Goal: Task Accomplishment & Management: Use online tool/utility

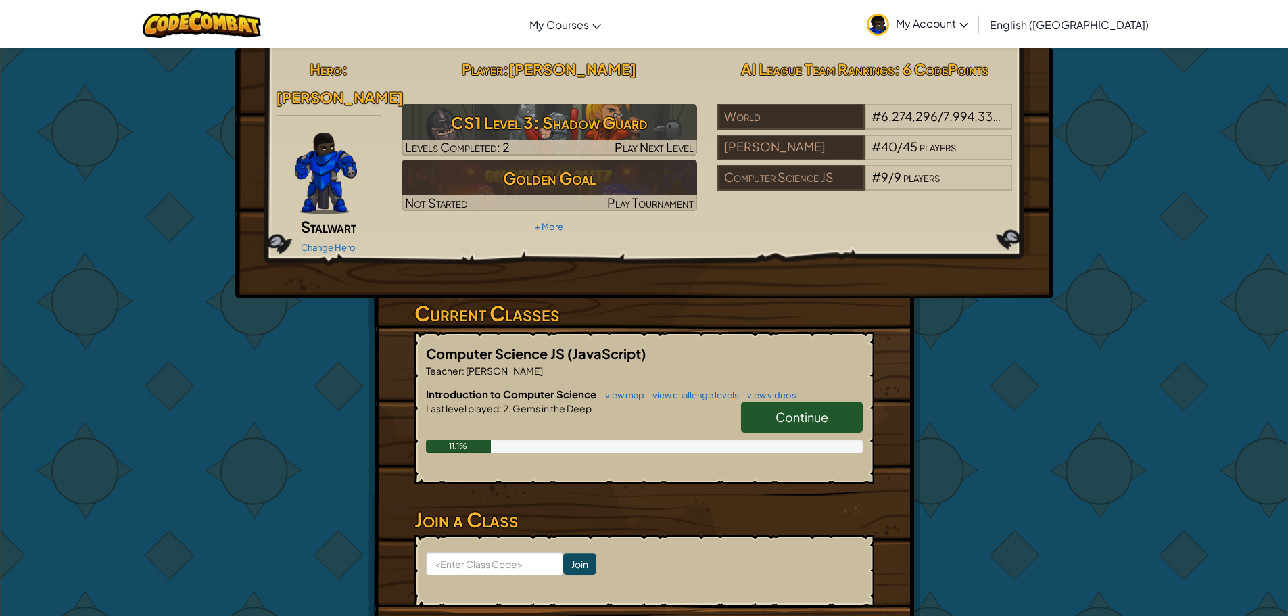
click at [810, 402] on link "Continue" at bounding box center [802, 417] width 122 height 31
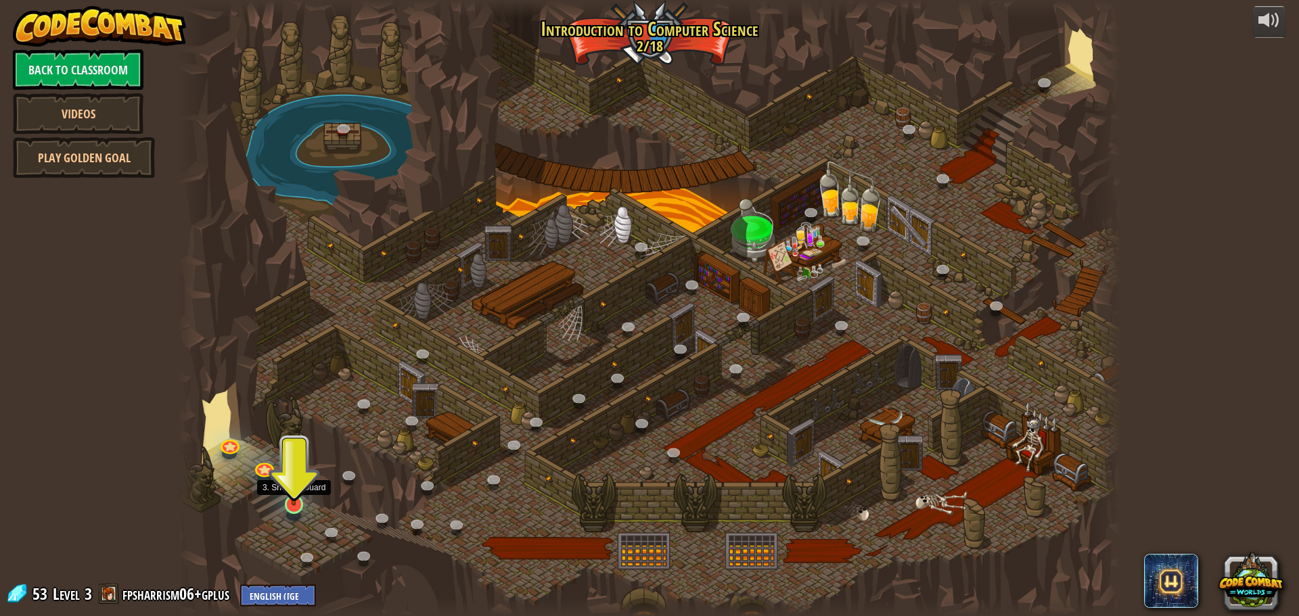
click at [298, 501] on img at bounding box center [293, 476] width 25 height 57
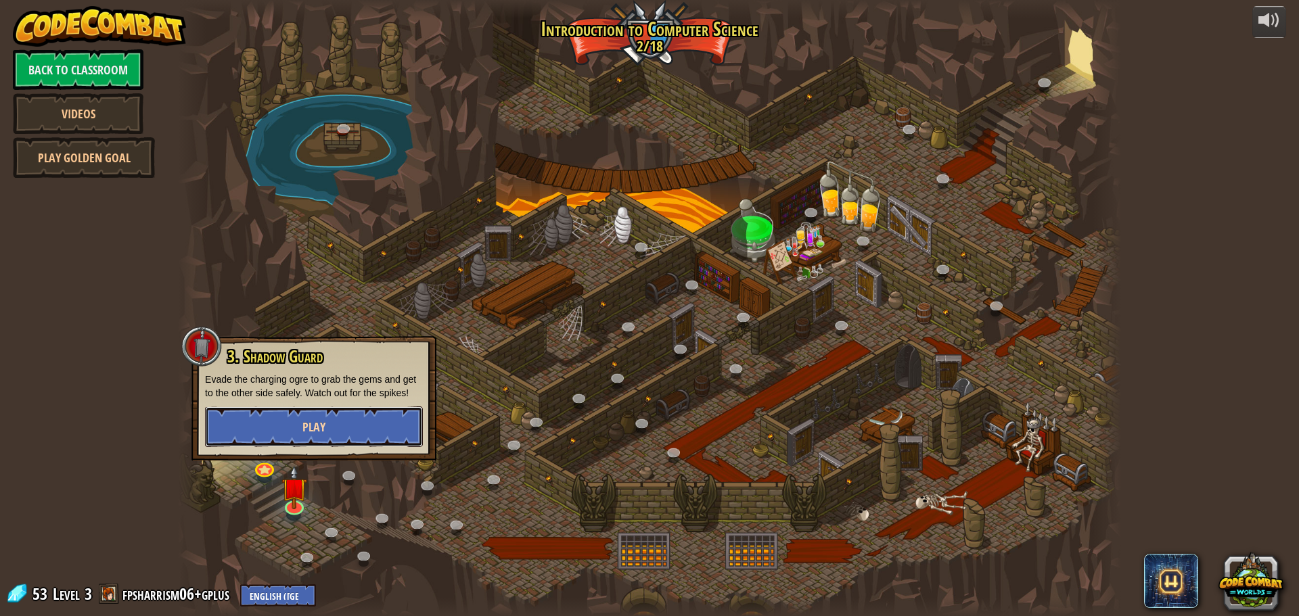
click at [314, 429] on span "Play" at bounding box center [313, 427] width 23 height 17
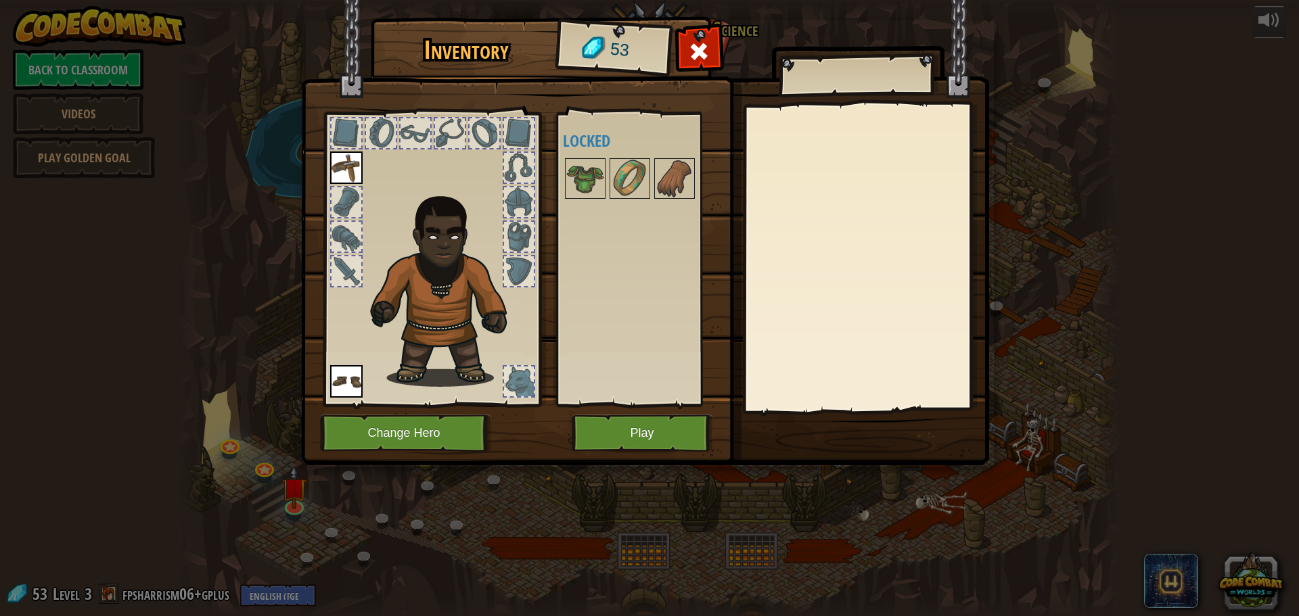
click at [578, 156] on div at bounding box center [648, 178] width 170 height 45
click at [578, 169] on img at bounding box center [585, 179] width 38 height 38
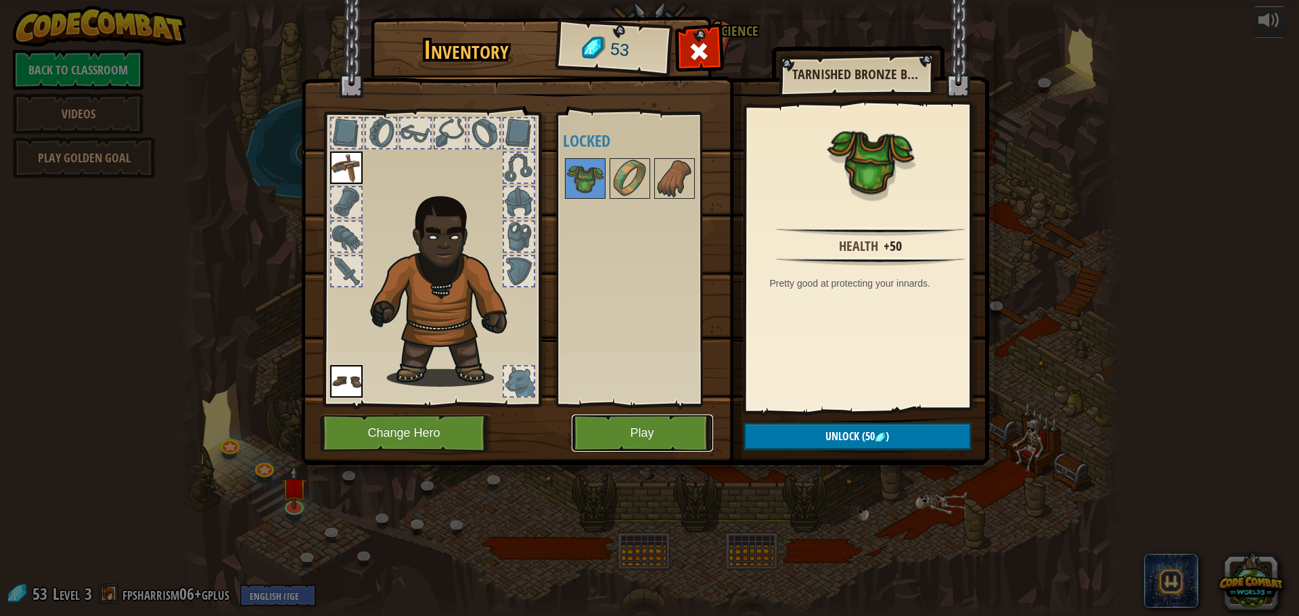
click at [634, 440] on button "Play" at bounding box center [641, 433] width 141 height 37
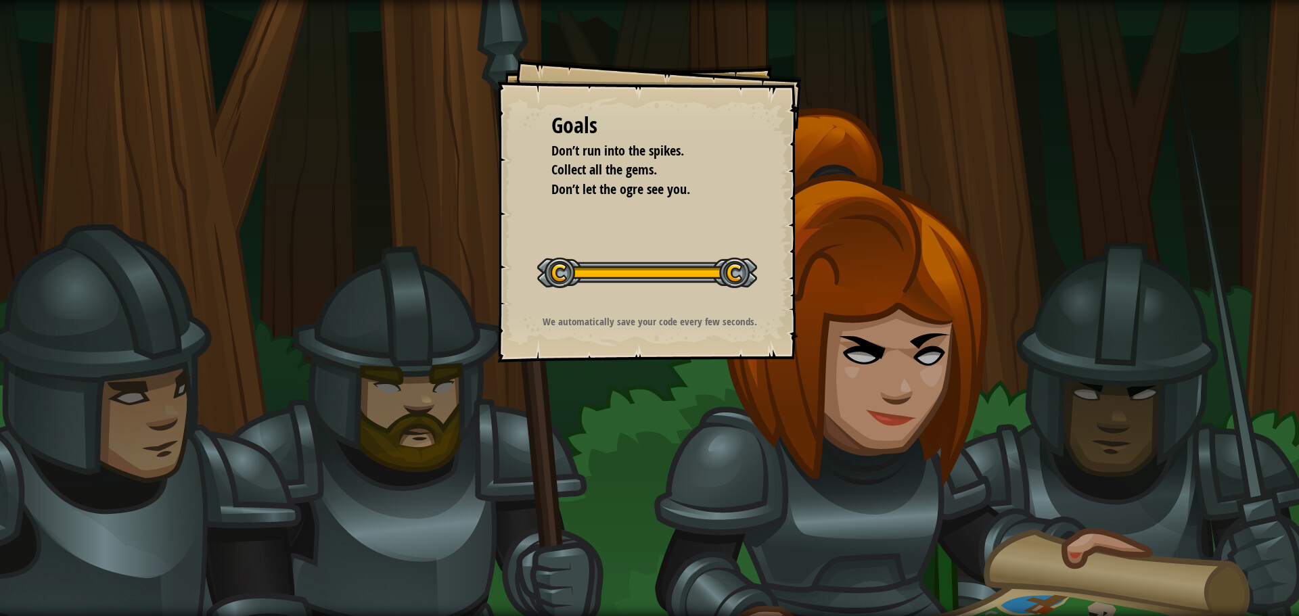
drag, startPoint x: 559, startPoint y: 154, endPoint x: 689, endPoint y: 151, distance: 129.9
click at [686, 150] on div "Goals Don’t run into the spikes. Collect all the gems. Don’t let the ogre see y…" at bounding box center [649, 154] width 196 height 89
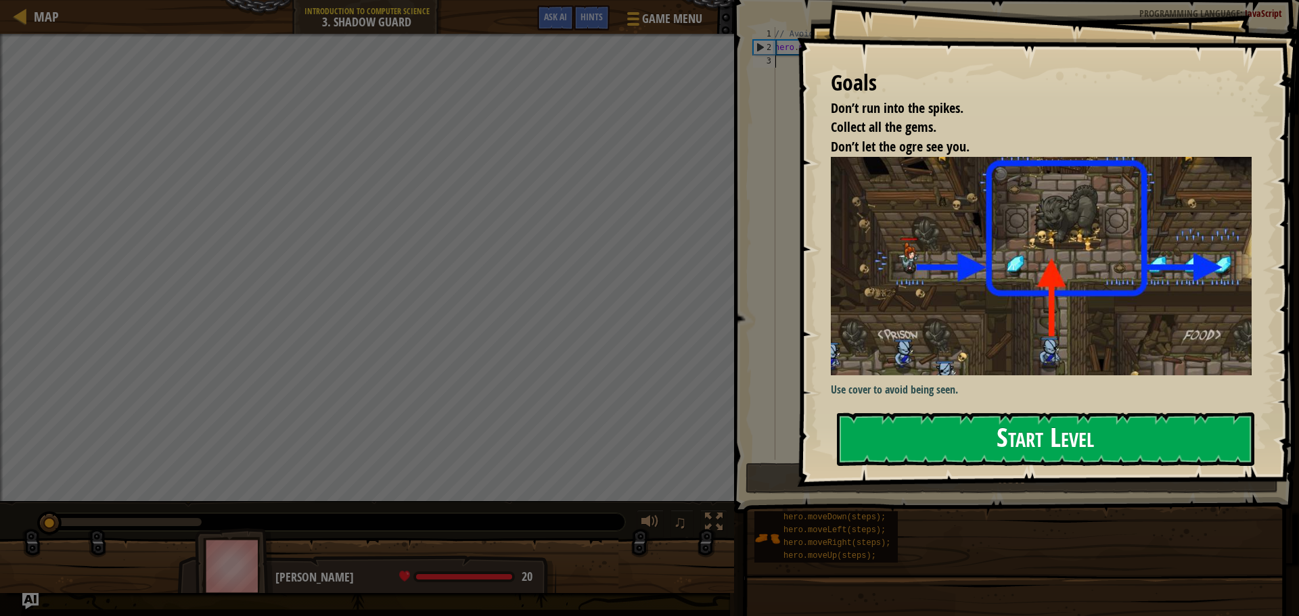
click at [916, 272] on div "Goals Don’t run into the spikes. Collect all the gems. Don’t let the ogre see y…" at bounding box center [1048, 243] width 502 height 487
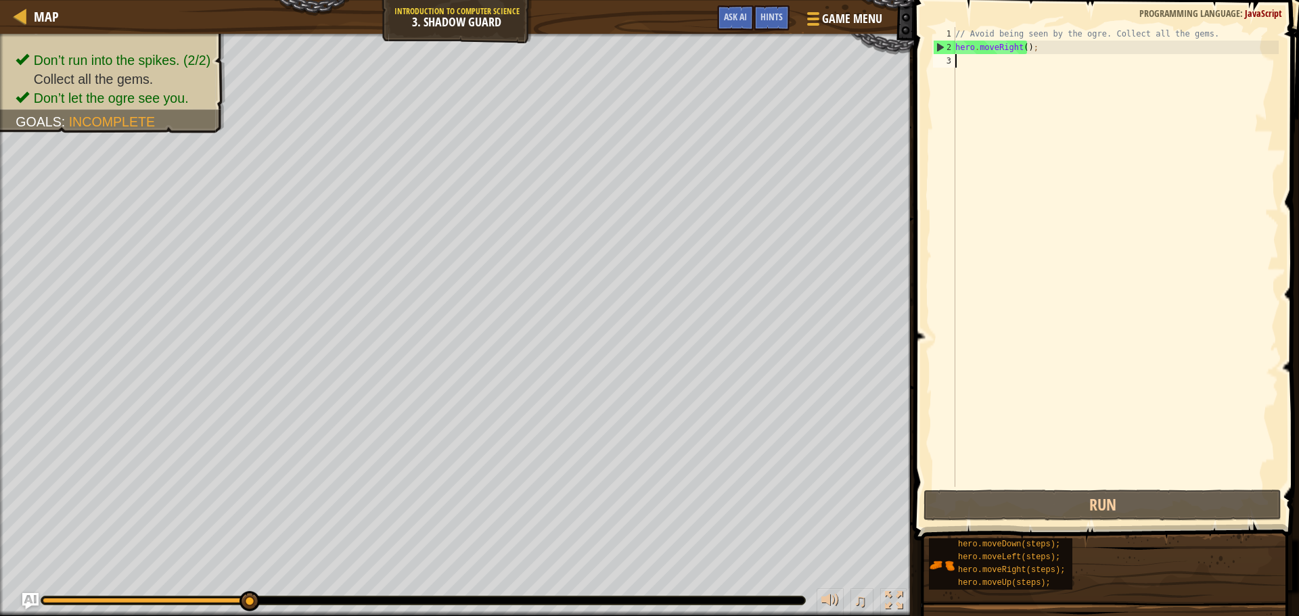
click at [1019, 45] on div "// Avoid being seen by the ogre. Collect all the gems. hero . moveRight ( ) ;" at bounding box center [1115, 270] width 326 height 487
click at [1021, 43] on div "// Avoid being seen by the ogre. Collect all the gems. hero . moveRight ( ) ;" at bounding box center [1115, 270] width 326 height 487
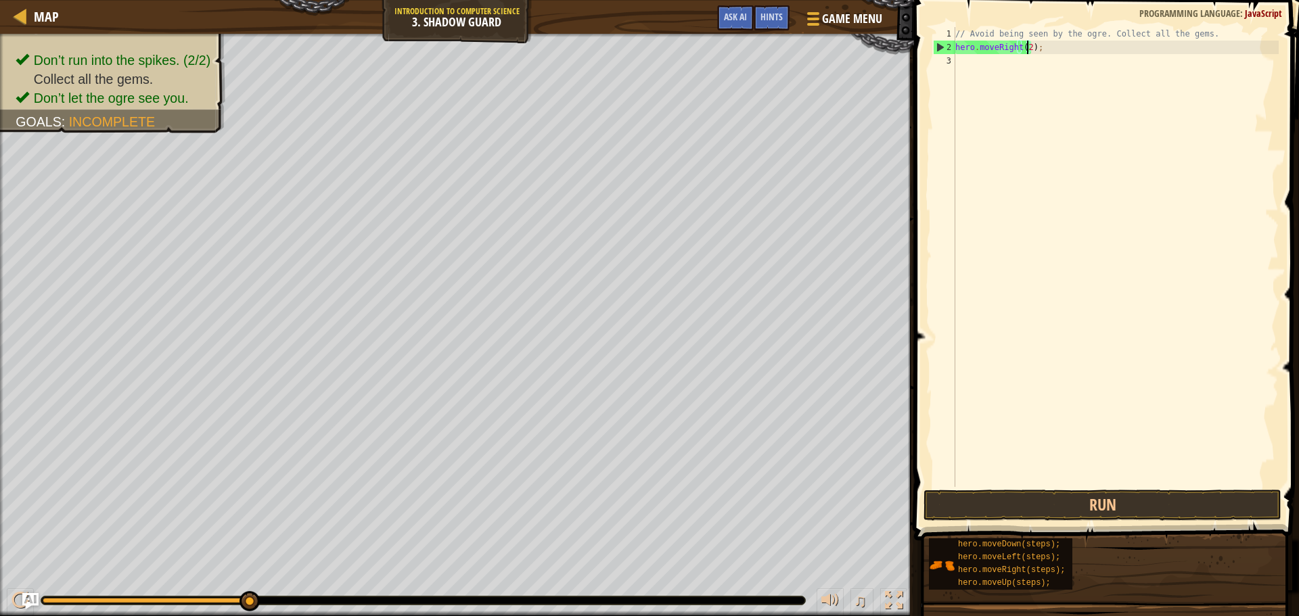
scroll to position [6, 5]
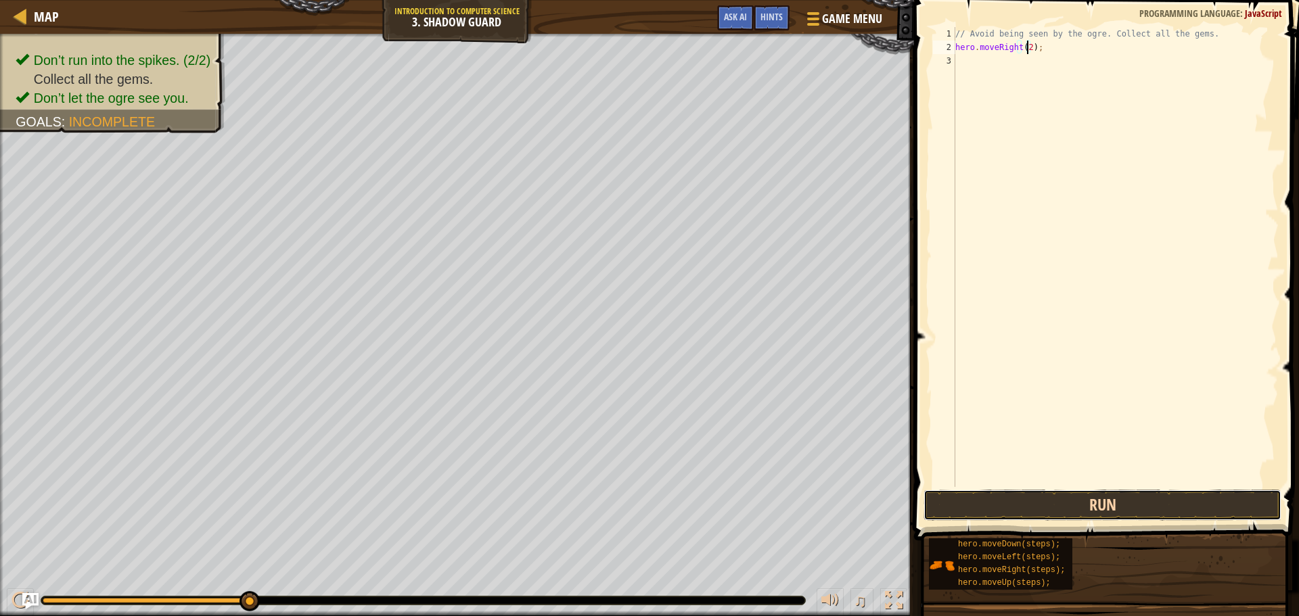
click at [1095, 511] on button "Run" at bounding box center [1102, 505] width 358 height 31
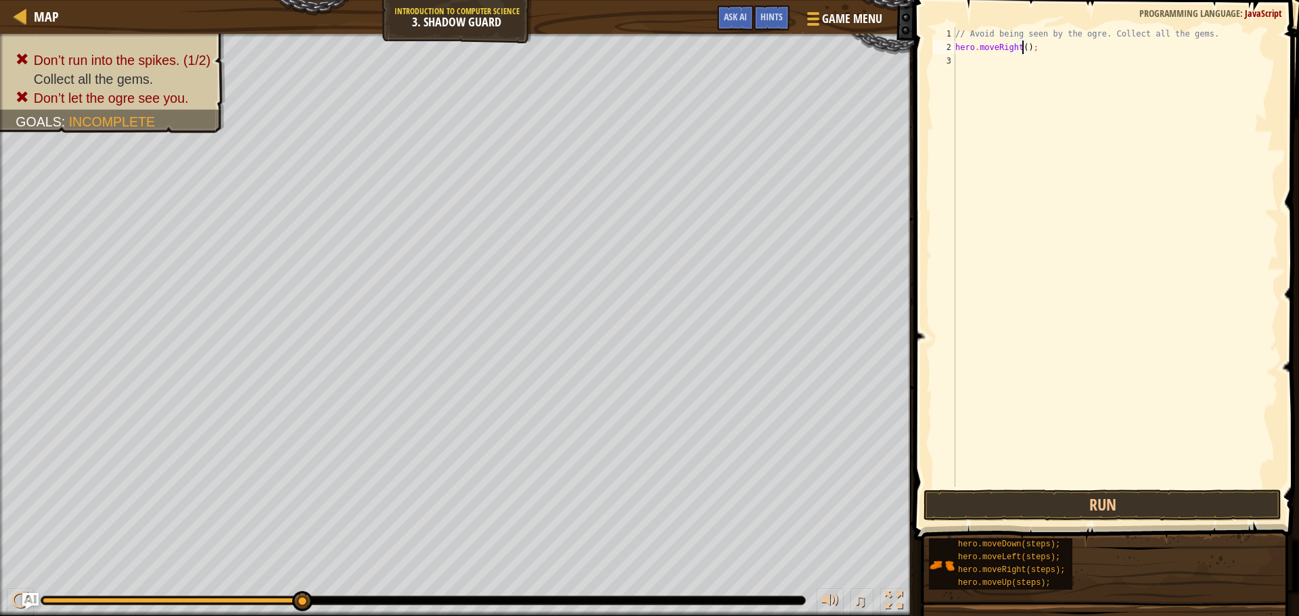
click at [1016, 43] on div "// Avoid being seen by the ogre. Collect all the gems. hero . moveRight ( ) ;" at bounding box center [1115, 270] width 326 height 487
click at [1016, 43] on div "// Avoid being seen by the ogre. Collect all the gems. hero . moveRight ( ) ;" at bounding box center [1115, 257] width 326 height 460
click at [1008, 51] on div "// Avoid being seen by the ogre. Collect all the gems. ( ) ;" at bounding box center [1115, 270] width 326 height 487
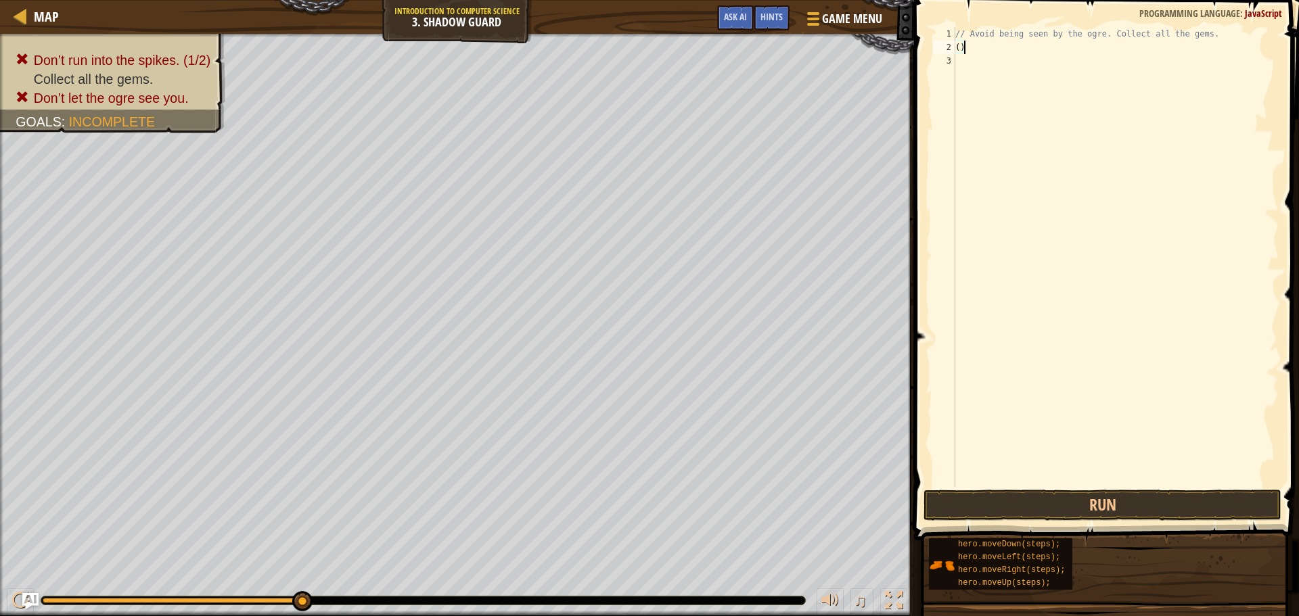
type textarea "("
type textarea "H"
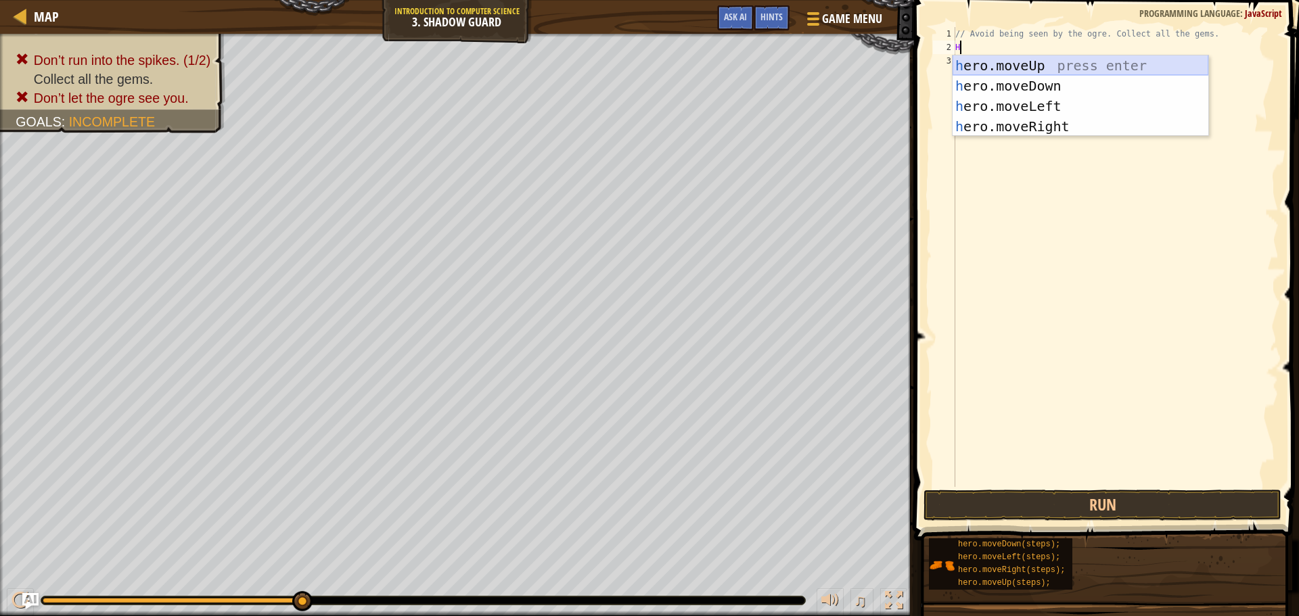
click at [1008, 63] on div "h ero.moveUp press enter h ero.moveDown press enter h ero.moveLeft press enter …" at bounding box center [1080, 116] width 256 height 122
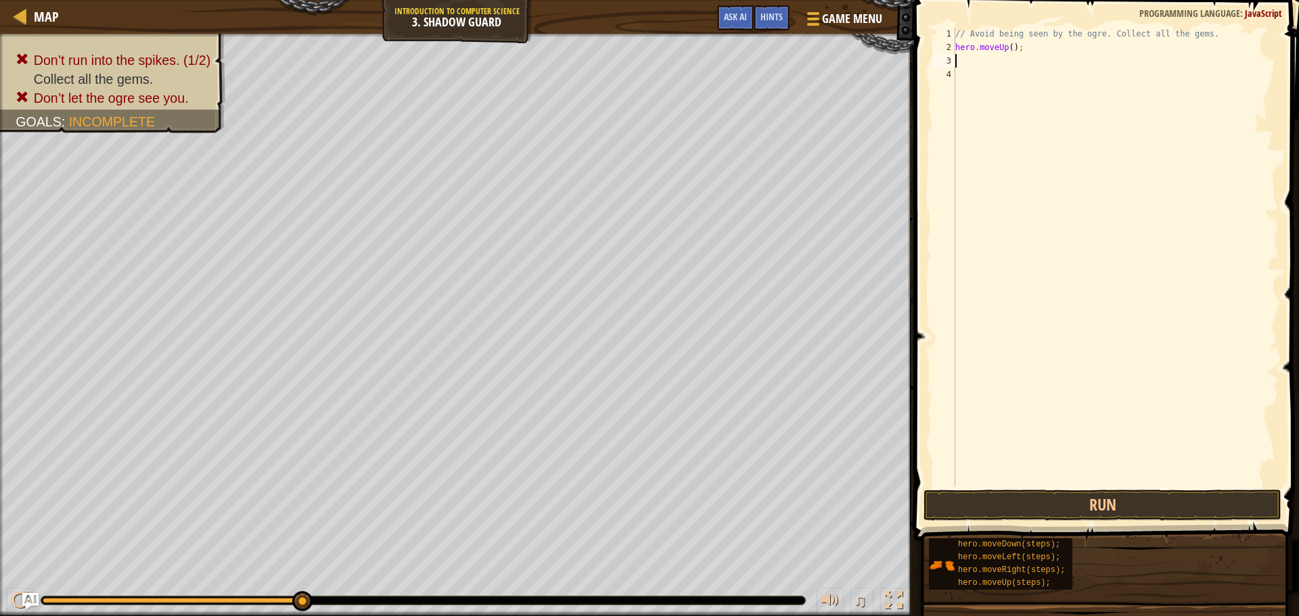
click at [1006, 46] on div "// Avoid being seen by the ogre. Collect all the gems. hero . moveUp ( ) ;" at bounding box center [1115, 270] width 326 height 487
click at [1007, 46] on div "// Avoid being seen by the ogre. Collect all the gems. hero . moveUp ( ) ;" at bounding box center [1115, 270] width 326 height 487
click at [982, 493] on button "Run" at bounding box center [1102, 505] width 358 height 31
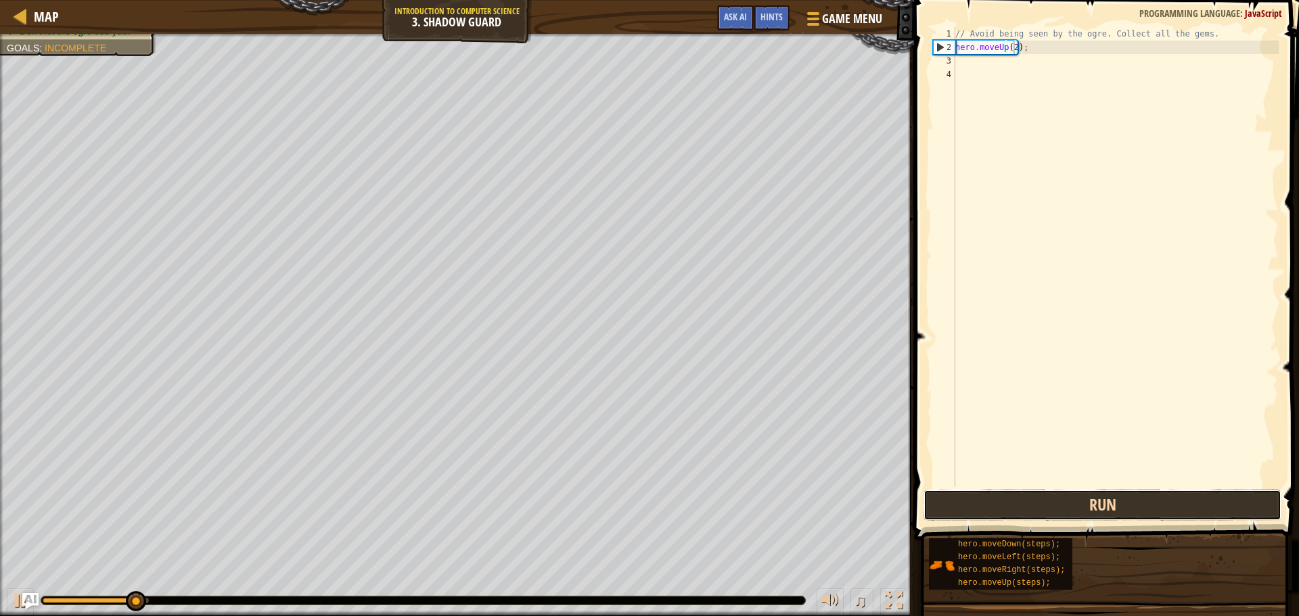
click at [1045, 494] on button "Run" at bounding box center [1102, 505] width 358 height 31
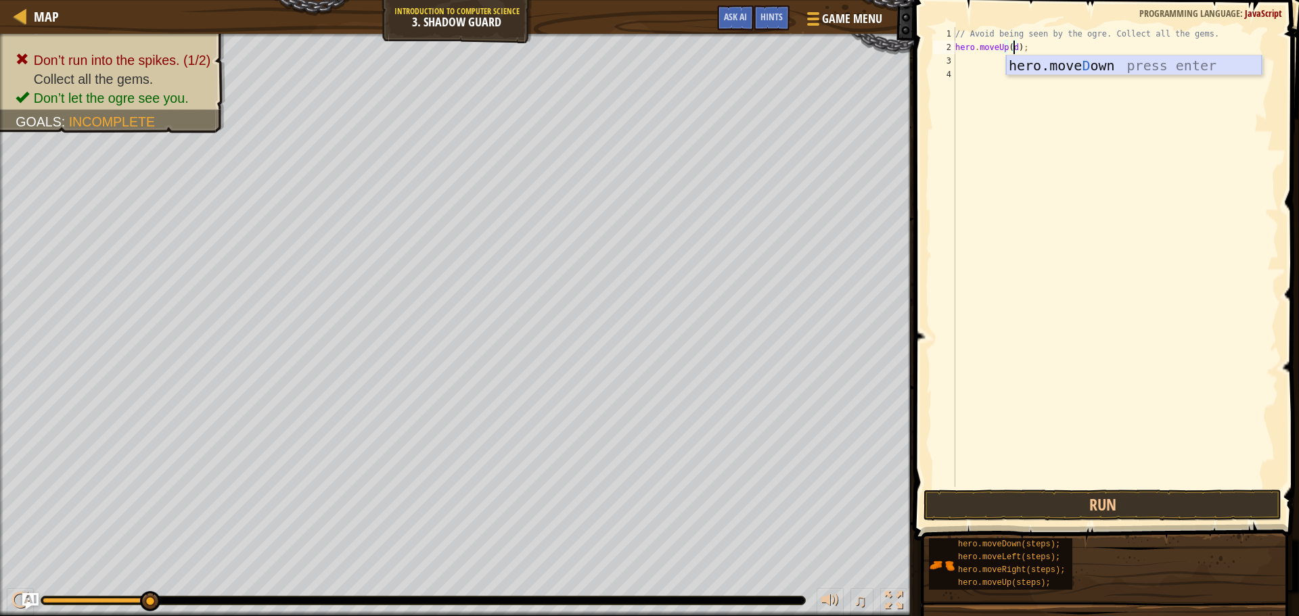
click at [1111, 64] on div "hero.[PERSON_NAME] own press enter" at bounding box center [1134, 85] width 256 height 61
click at [1003, 45] on div "// Avoid being seen by the ogre. Collect all the gems. hero . moveUp ( hero . m…" at bounding box center [1115, 270] width 326 height 487
click at [965, 50] on div "// Avoid being seen by the ogre. Collect all the gems. ( hero . moveDown ( )) ;" at bounding box center [1115, 270] width 326 height 487
click at [1082, 49] on div "// Avoid being seen by the ogre. Collect all the gems. ( hero . moveDown ( )) ;" at bounding box center [1115, 270] width 326 height 487
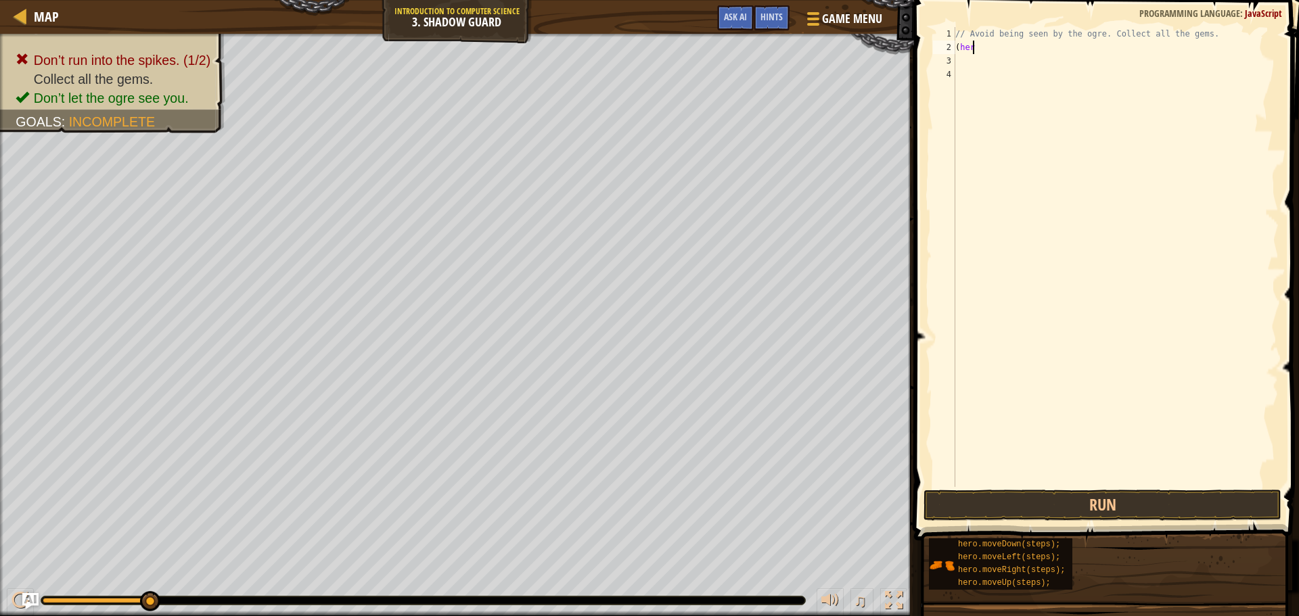
type textarea "("
type textarea "// Avoid being seen by the ogre. Collect all the gems.h"
click at [1046, 51] on div "// Avoid being seen by the ogre. Collect all the gems.h" at bounding box center [1115, 270] width 326 height 487
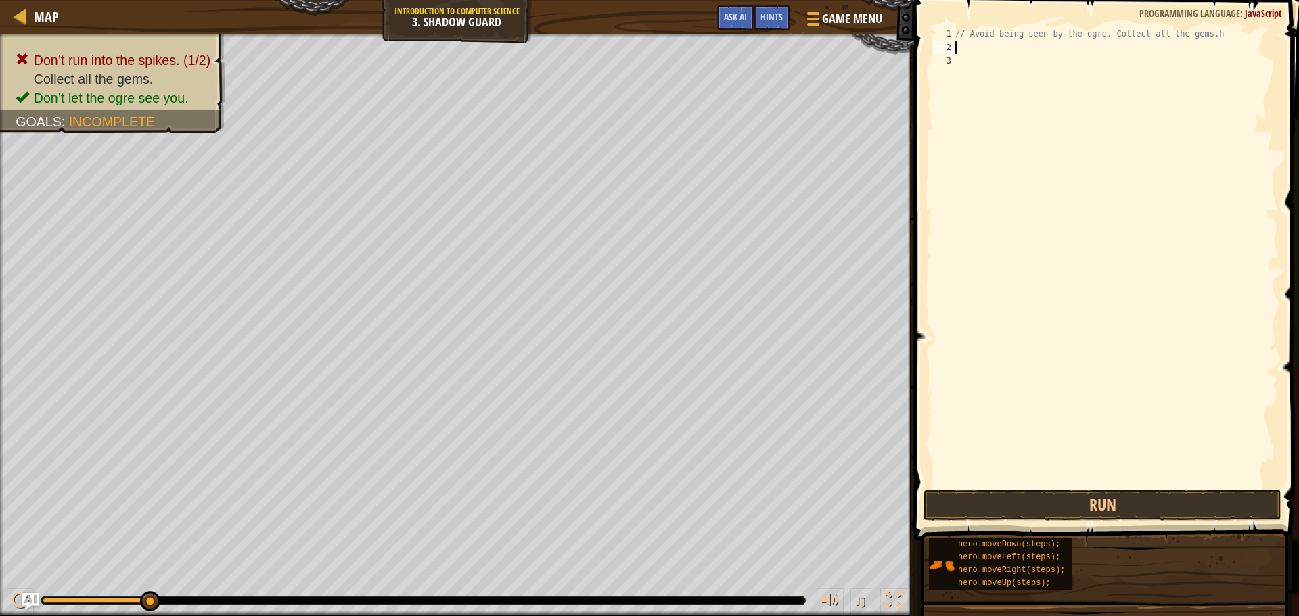
type textarea "he"
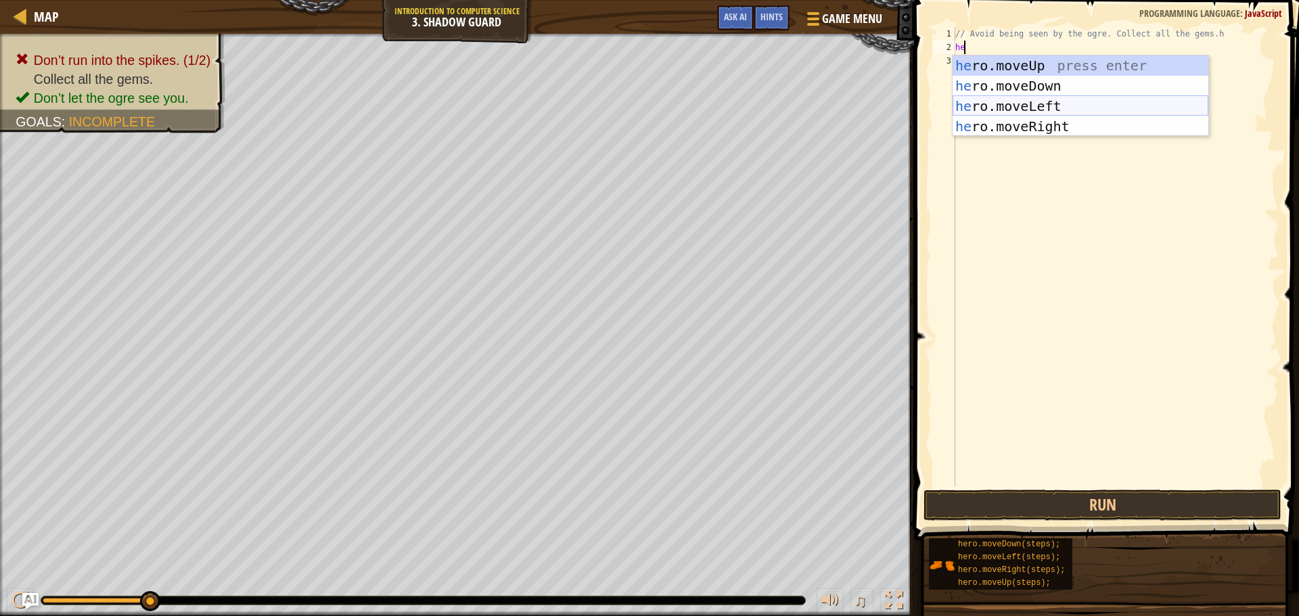
click at [1012, 106] on div "he ro.moveUp press enter he ro.moveDown press enter he ro.moveLeft press enter …" at bounding box center [1080, 116] width 256 height 122
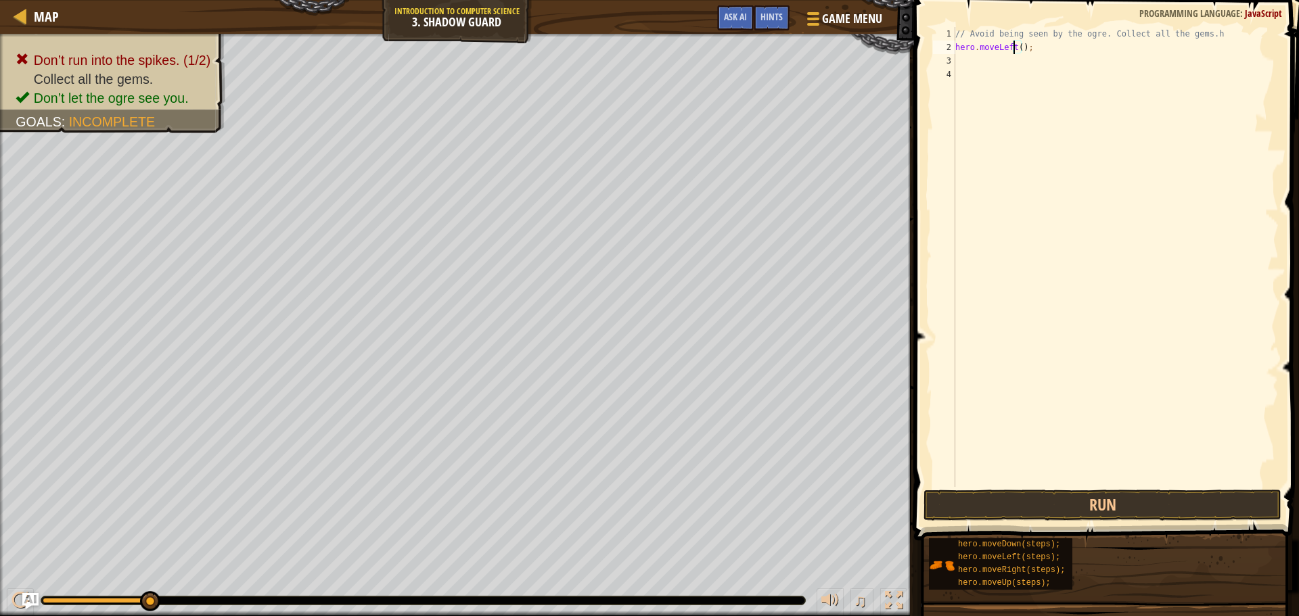
click at [1014, 51] on div "// Avoid being seen by the ogre. Collect all the gems.h hero . moveLeft ( ) ;" at bounding box center [1115, 270] width 326 height 487
click at [1019, 49] on div "// Avoid being seen by the ogre. Collect all the gems.h hero . moveLeft ( ) ;" at bounding box center [1115, 270] width 326 height 487
type textarea "hero.moveLeft(2);"
click at [1000, 513] on button "Run" at bounding box center [1102, 505] width 358 height 31
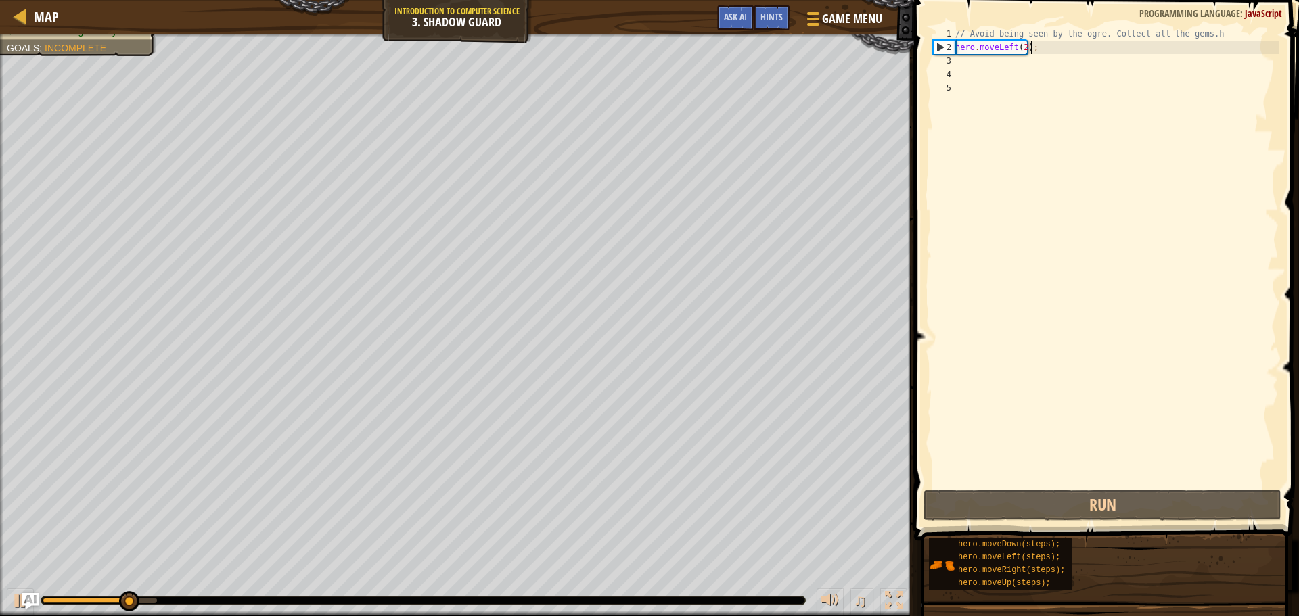
click at [1044, 42] on div "// Avoid being seen by the ogre. Collect all the gems.h hero . moveLeft ( 2 ) ;" at bounding box center [1115, 270] width 326 height 487
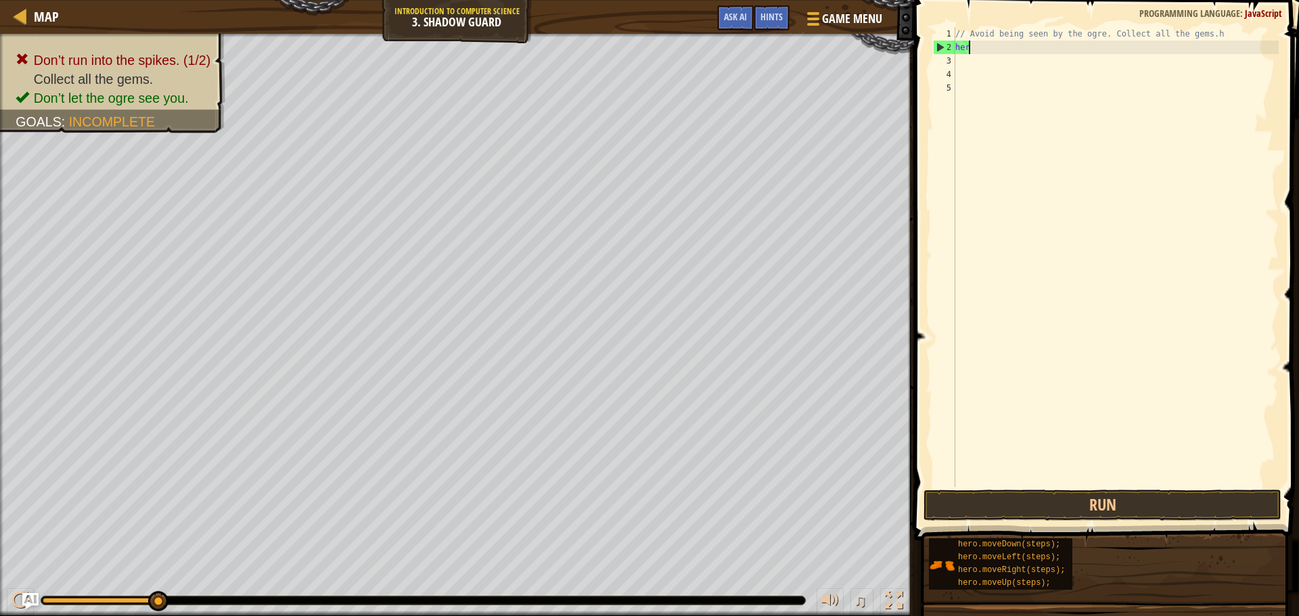
type textarea "h"
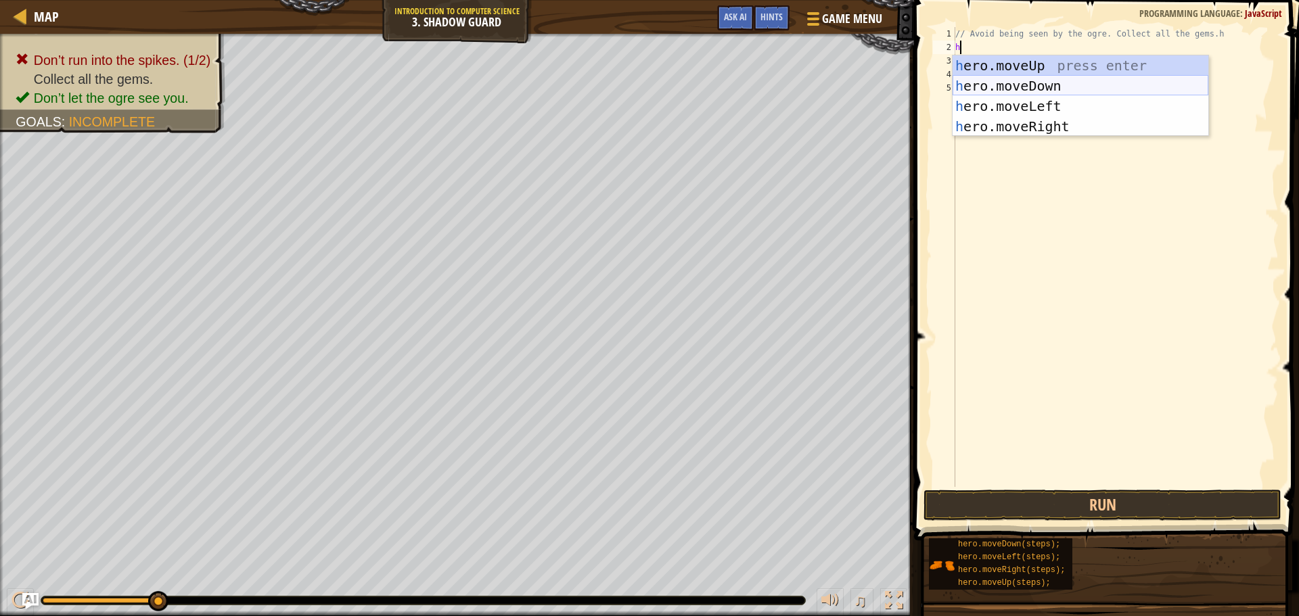
click at [1075, 81] on div "h ero.moveUp press enter h ero.moveDown press enter h ero.moveLeft press enter …" at bounding box center [1080, 116] width 256 height 122
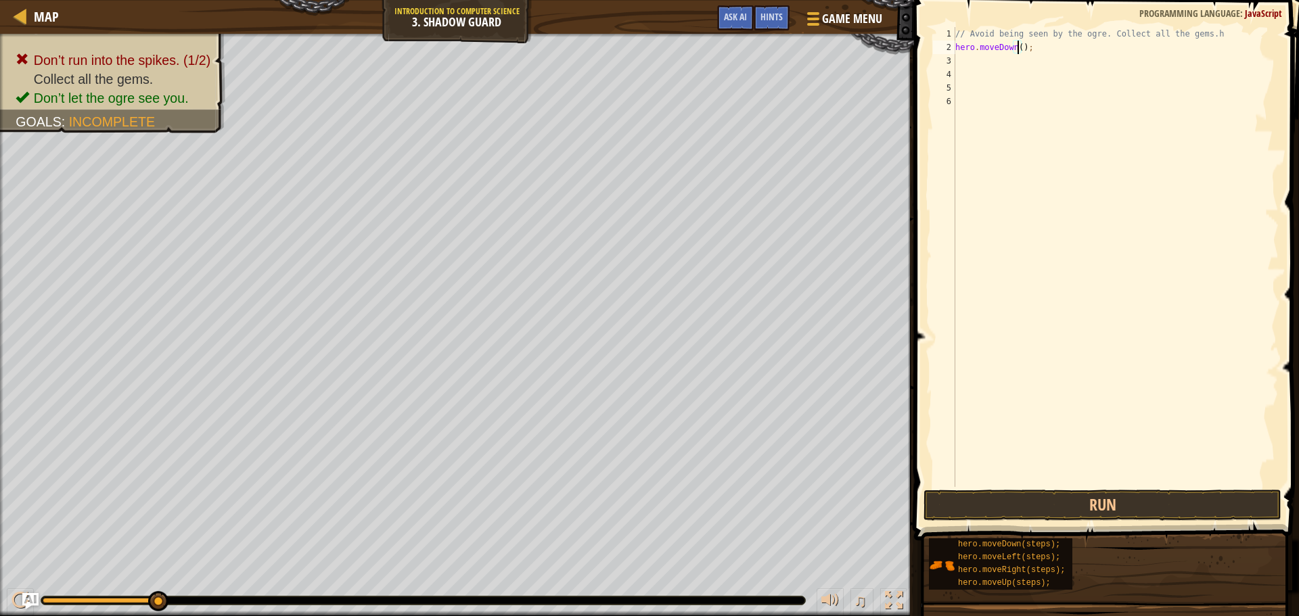
click at [1017, 46] on div "// Avoid being seen by the ogre. Collect all the gems.h hero . moveDown ( ) ;" at bounding box center [1115, 270] width 326 height 487
click at [1081, 507] on button "Run" at bounding box center [1102, 505] width 358 height 31
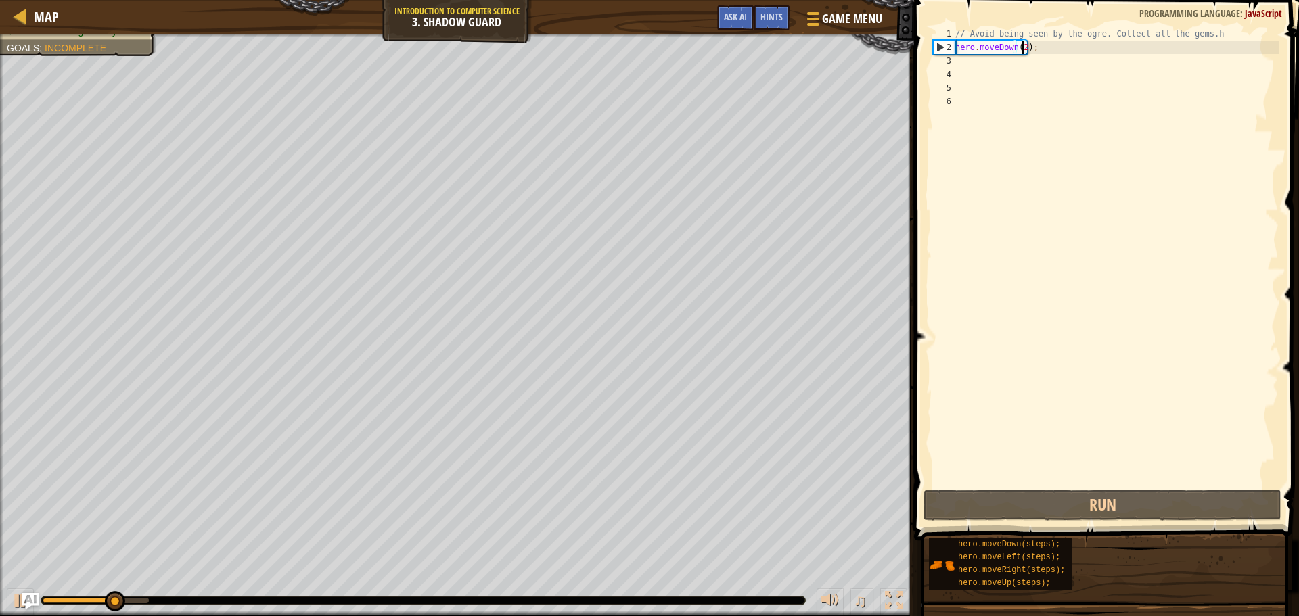
click at [1059, 49] on div "// Avoid being seen by the ogre. Collect all the gems.h hero . moveDown ( 2 ) ;" at bounding box center [1115, 270] width 326 height 487
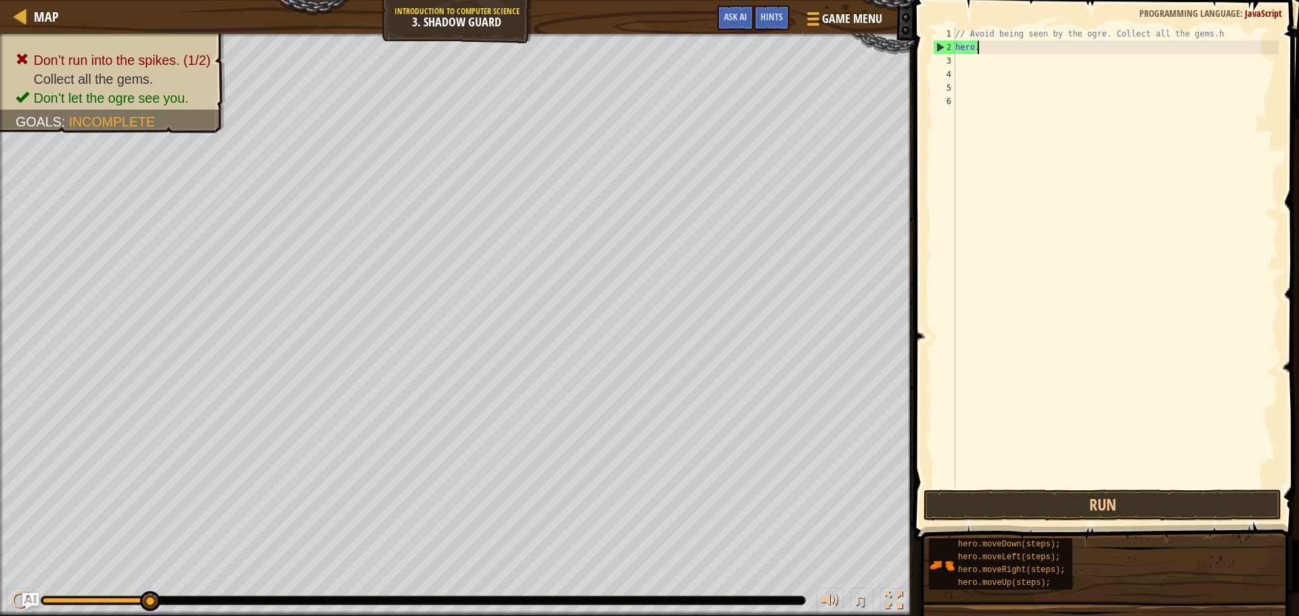
scroll to position [6, 1]
type textarea "h"
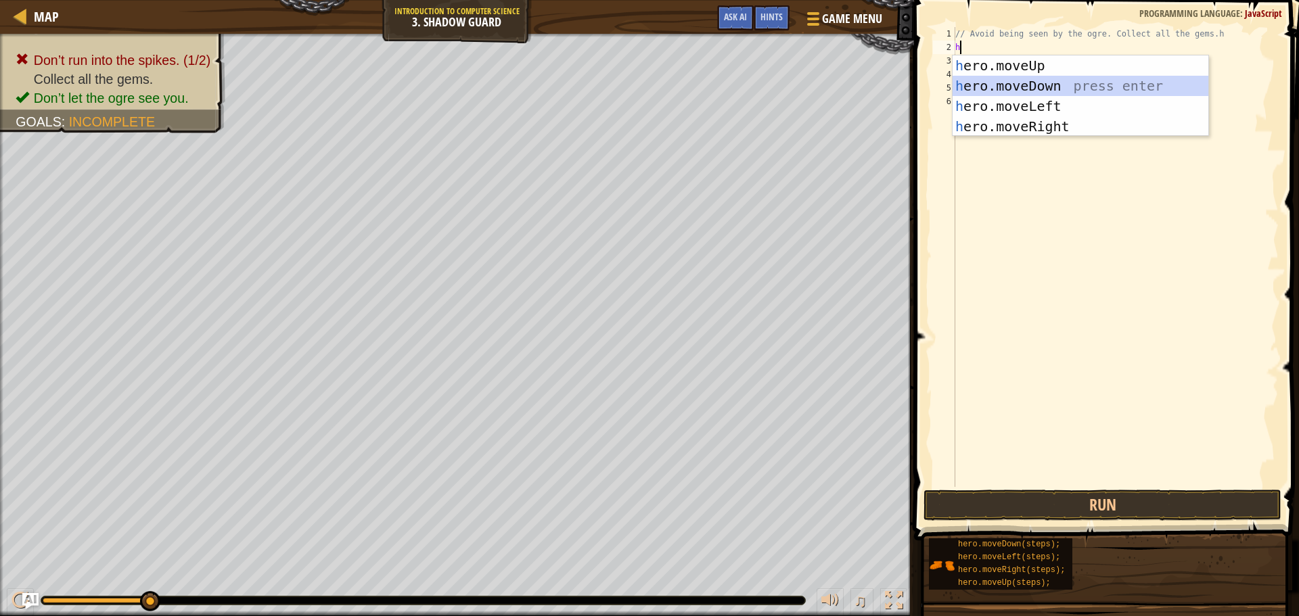
click at [1032, 83] on div "h ero.moveUp press enter h ero.moveDown press enter h ero.moveLeft press enter …" at bounding box center [1080, 116] width 256 height 122
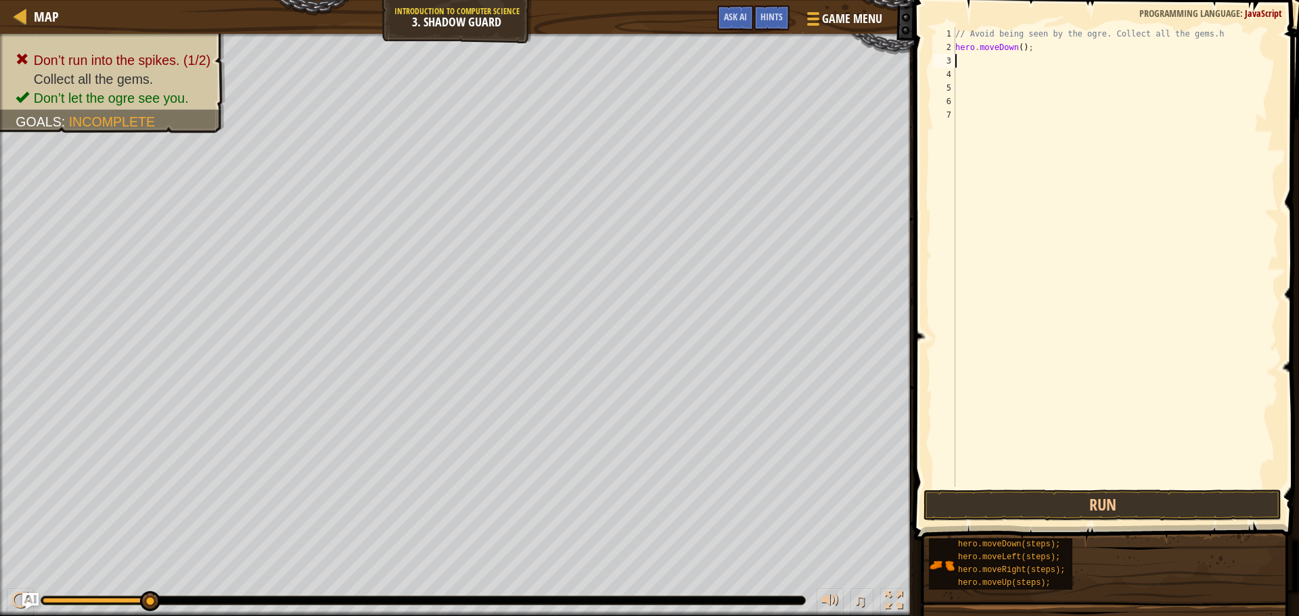
click at [1015, 47] on div "// Avoid being seen by the ogre. Collect all the gems.h hero . moveDown ( ) ;" at bounding box center [1115, 270] width 326 height 487
type textarea "hero.moveDown(2);"
click at [1025, 500] on button "Run" at bounding box center [1102, 505] width 358 height 31
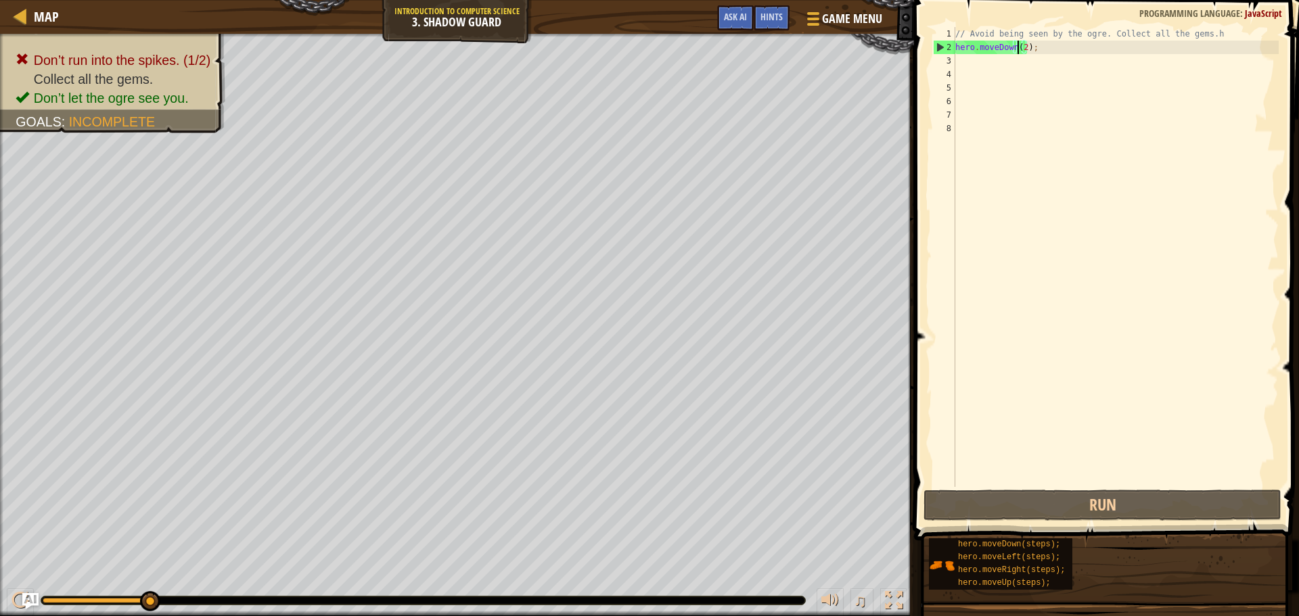
click at [1017, 46] on div "// Avoid being seen by the ogre. Collect all the gems.h hero . moveDown ( 2 ) ;" at bounding box center [1115, 270] width 326 height 487
click at [1022, 49] on div "// Avoid being seen by the ogre. Collect all the gems.h hero . moveDown ( 2 ) ;" at bounding box center [1115, 270] width 326 height 487
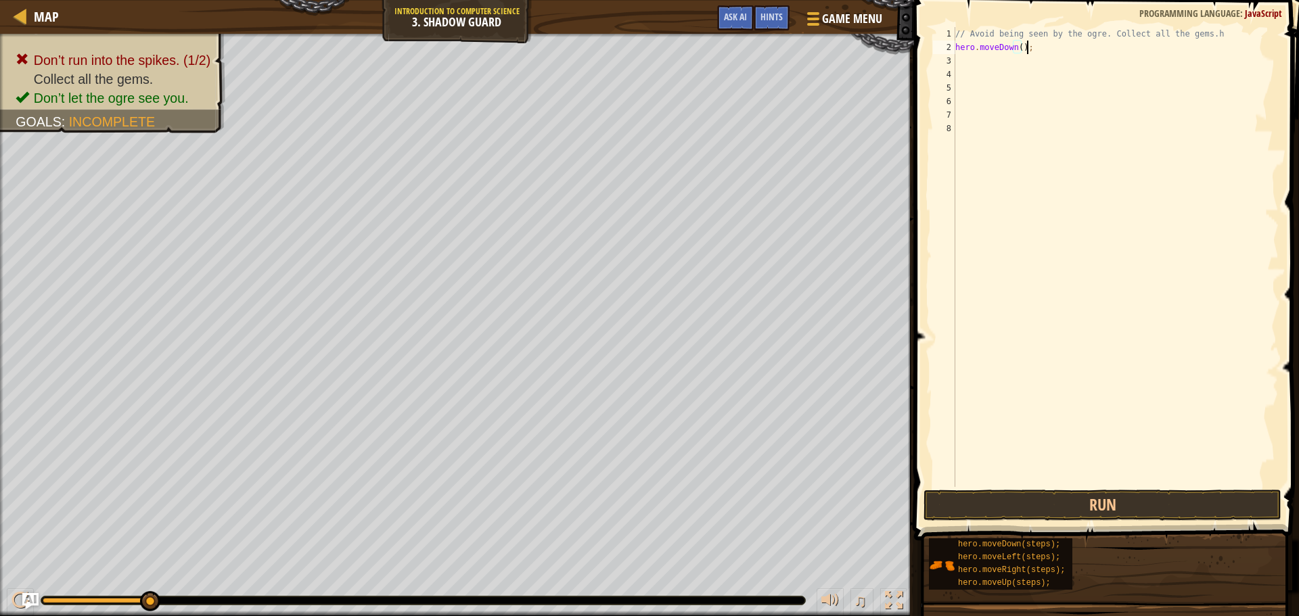
click at [1039, 49] on div "// Avoid being seen by the ogre. Collect all the gems.h hero . moveDown ( ) ;" at bounding box center [1115, 270] width 326 height 487
type textarea "h"
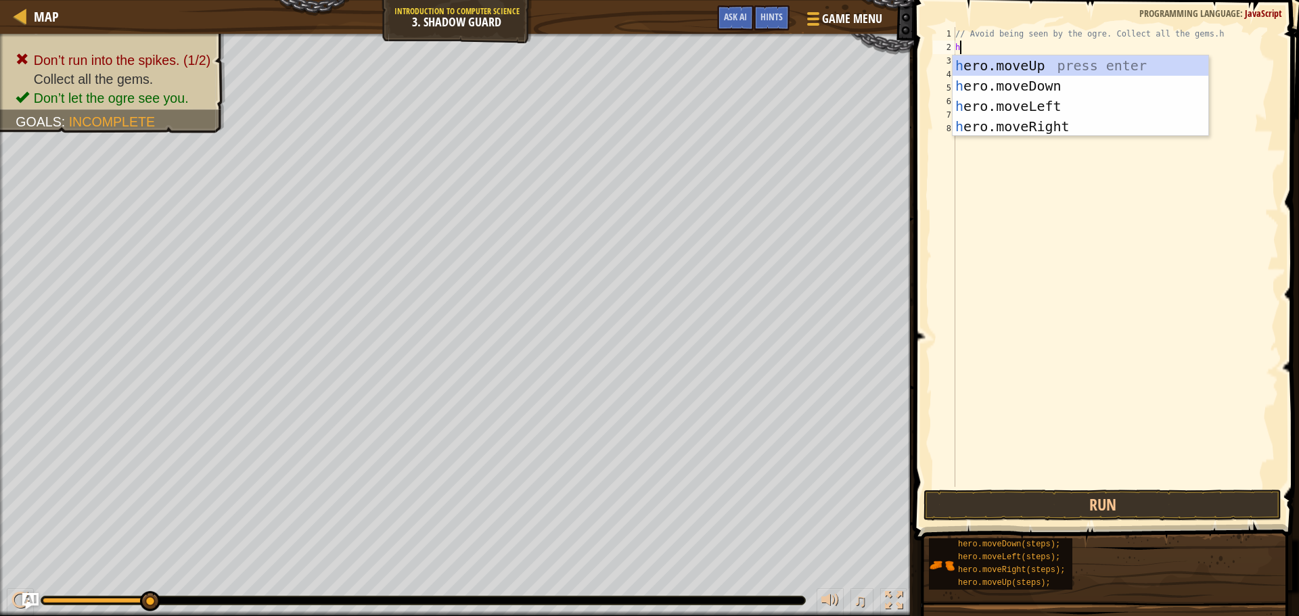
type textarea "he"
click at [1031, 106] on div "he ro.moveUp press enter he ro.moveDown press enter he ro.moveLeft press enter …" at bounding box center [1080, 116] width 256 height 122
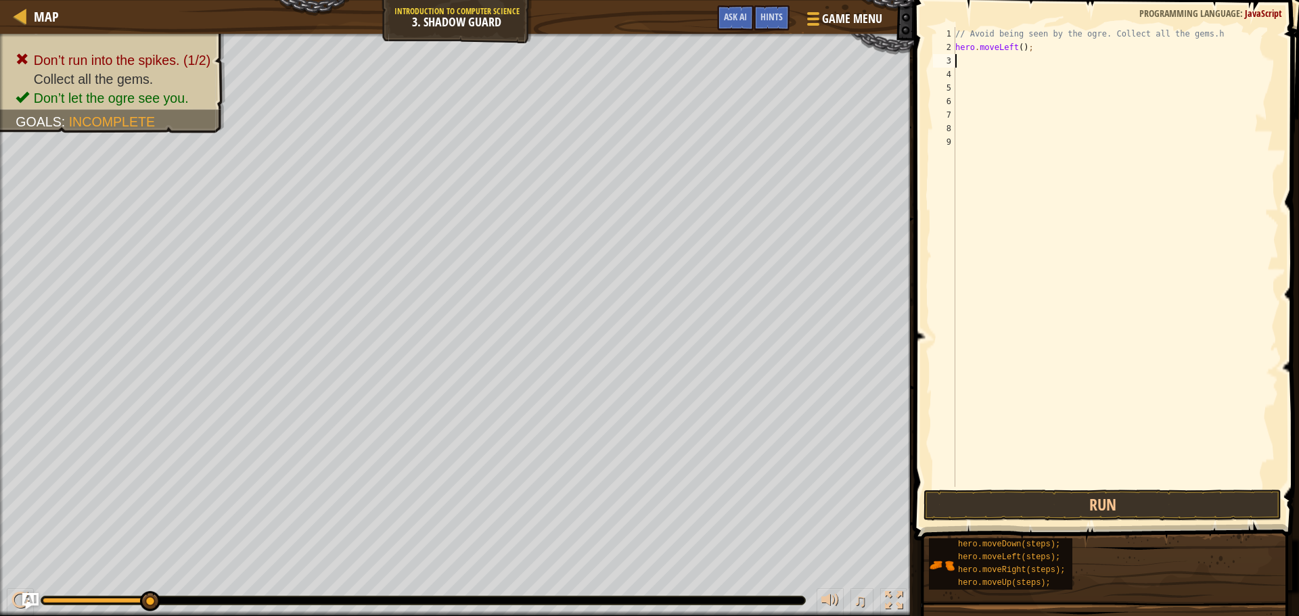
click at [1017, 48] on div "// Avoid being seen by the ogre. Collect all the gems.h hero . moveLeft ( ) ;" at bounding box center [1115, 270] width 326 height 487
type textarea "hero.moveLeft(1);"
click at [978, 501] on button "Run" at bounding box center [1102, 505] width 358 height 31
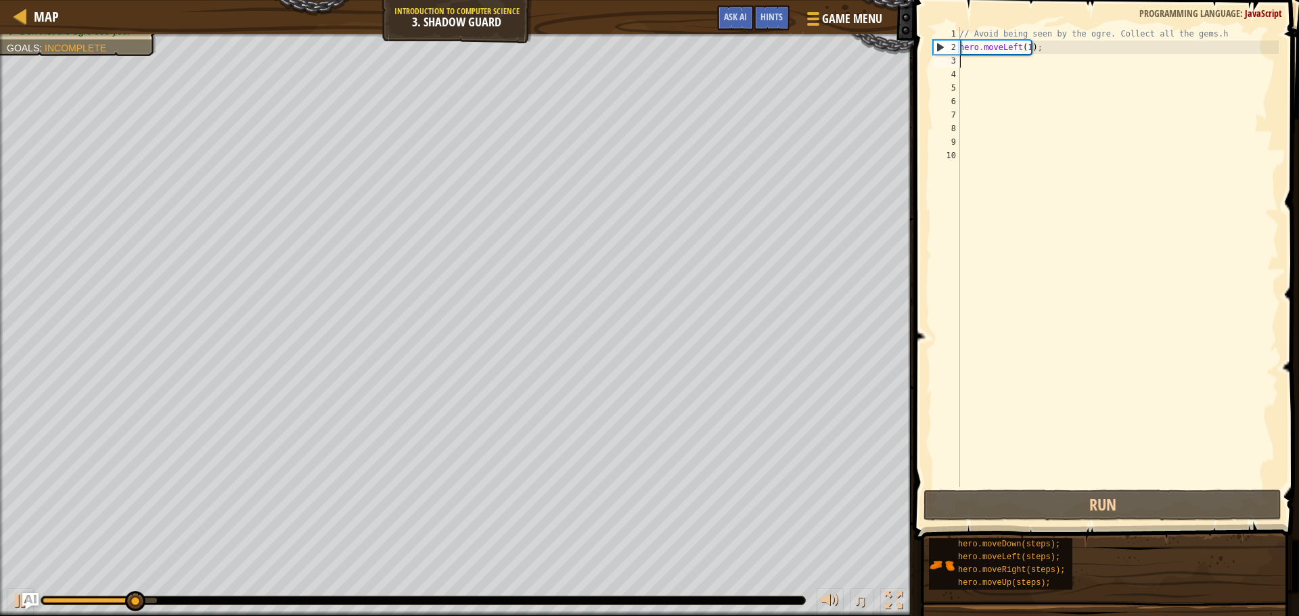
click at [1051, 42] on div "// Avoid being seen by the ogre. Collect all the gems.h hero . moveLeft ( 1 ) ;" at bounding box center [1117, 270] width 322 height 487
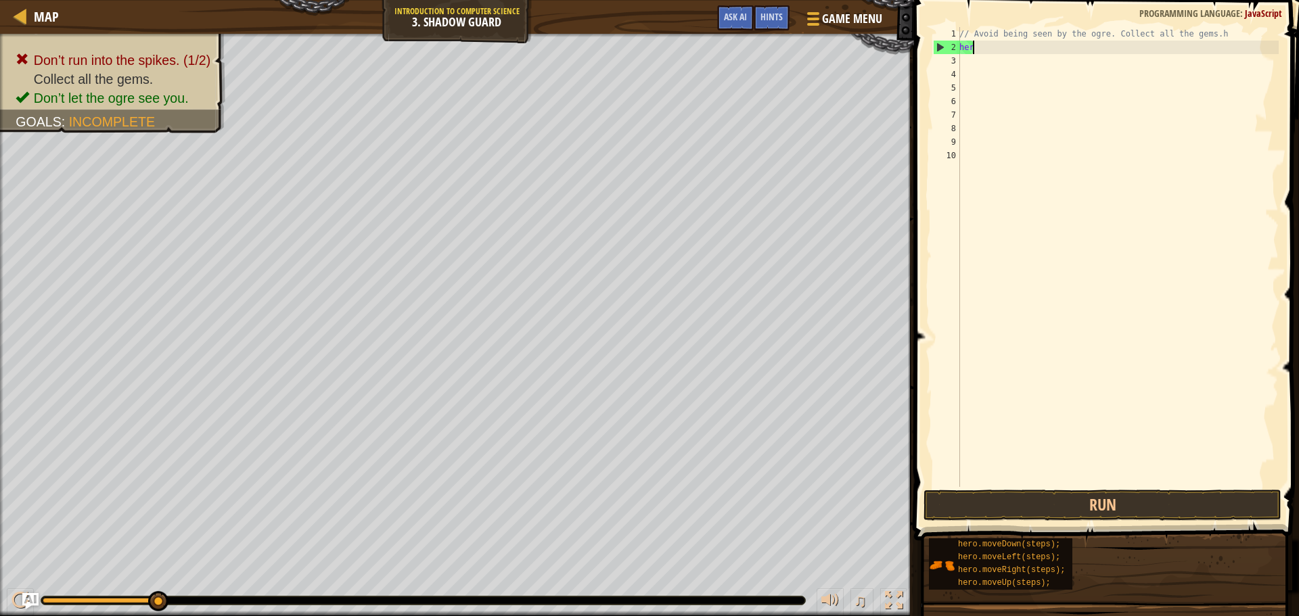
type textarea "h"
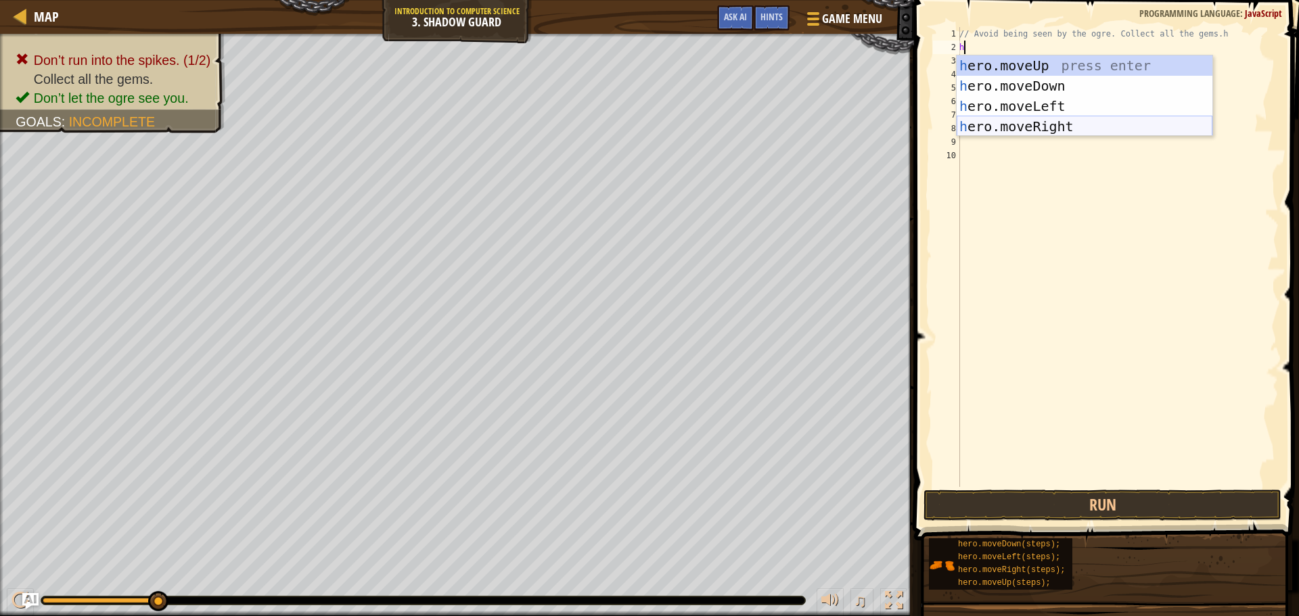
click at [1041, 118] on div "h ero.moveUp press enter h ero.moveDown press enter h ero.moveLeft press enter …" at bounding box center [1084, 116] width 256 height 122
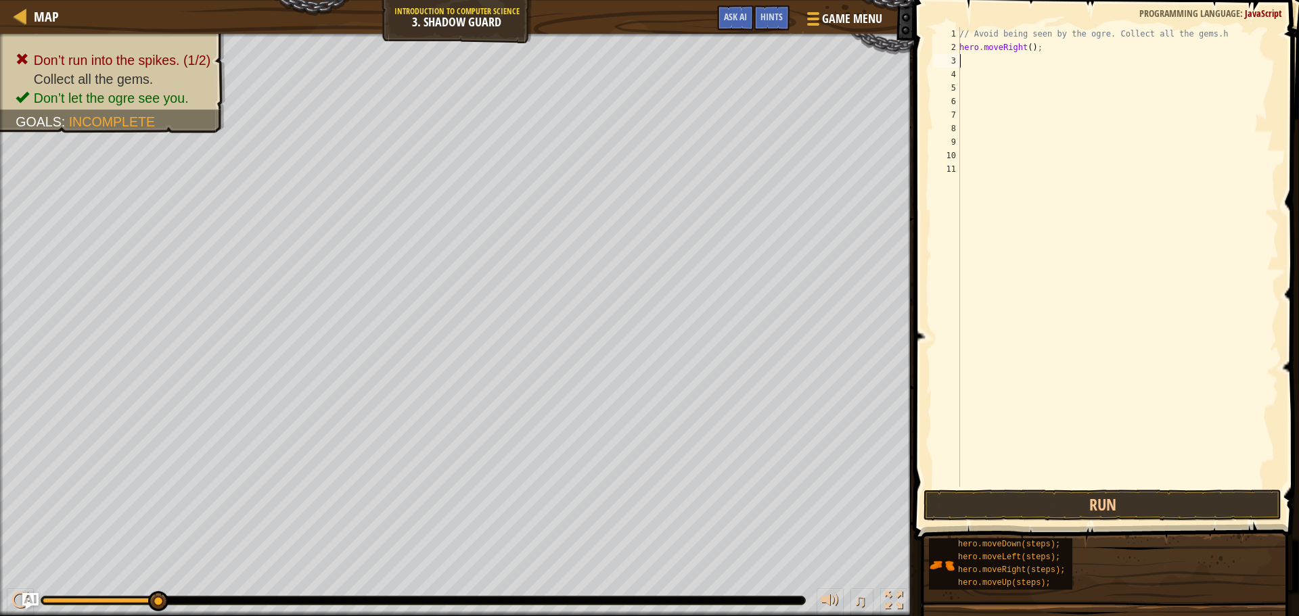
click at [1023, 46] on div "// Avoid being seen by the ogre. Collect all the gems.h hero . moveRight ( ) ;" at bounding box center [1117, 270] width 322 height 487
click at [1025, 45] on div "// Avoid being seen by the ogre. Collect all the gems.h hero . moveRight ( ) ;" at bounding box center [1117, 270] width 322 height 487
type textarea "hero.moveRight(2);"
click at [994, 497] on button "Run" at bounding box center [1102, 505] width 358 height 31
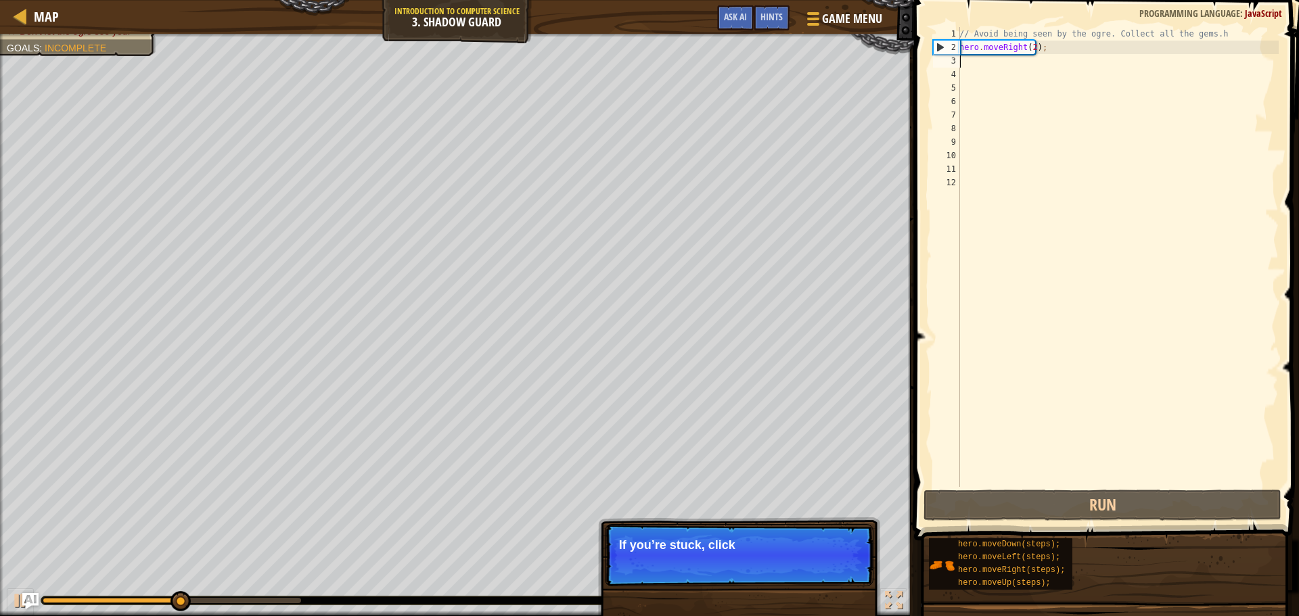
click at [1028, 43] on div "// Avoid being seen by the ogre. Collect all the gems.h hero . moveRight ( 2 ) ;" at bounding box center [1117, 270] width 322 height 487
click at [1028, 44] on div "// Avoid being seen by the ogre. Collect all the gems.h hero . moveRight ( 2 ) ;" at bounding box center [1117, 270] width 322 height 487
click at [1029, 46] on div "// Avoid being seen by the ogre. Collect all the gems.h hero . moveRight ( 2 ) ;" at bounding box center [1117, 270] width 322 height 487
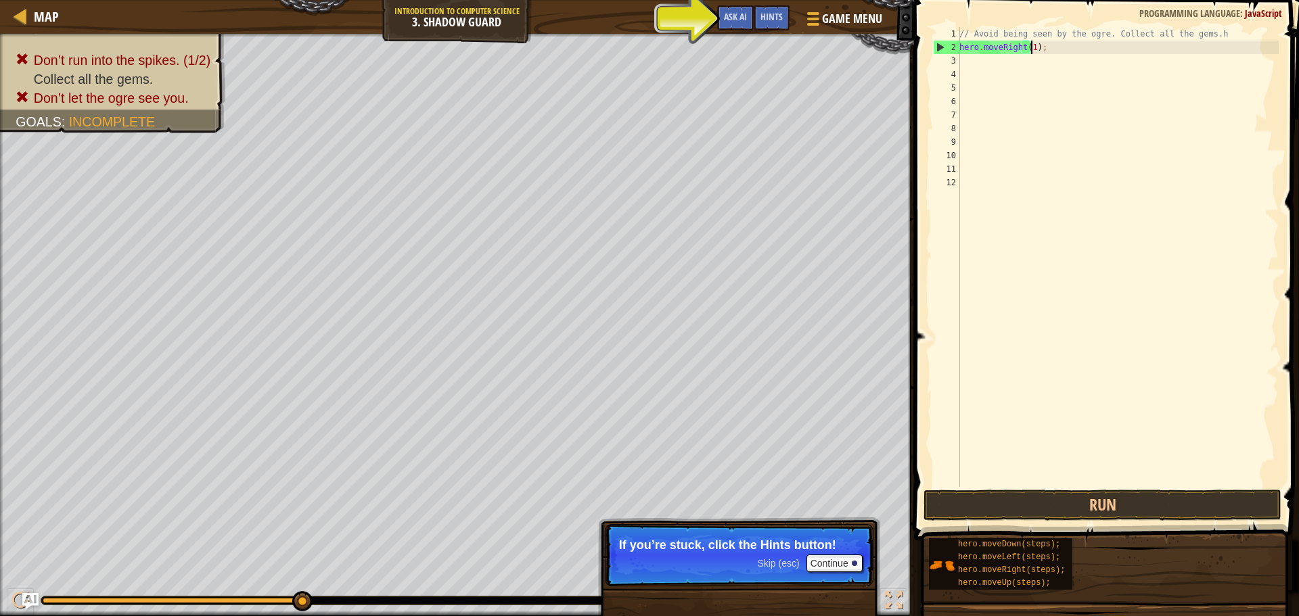
scroll to position [6, 5]
type textarea "hero.moveRight(1);"
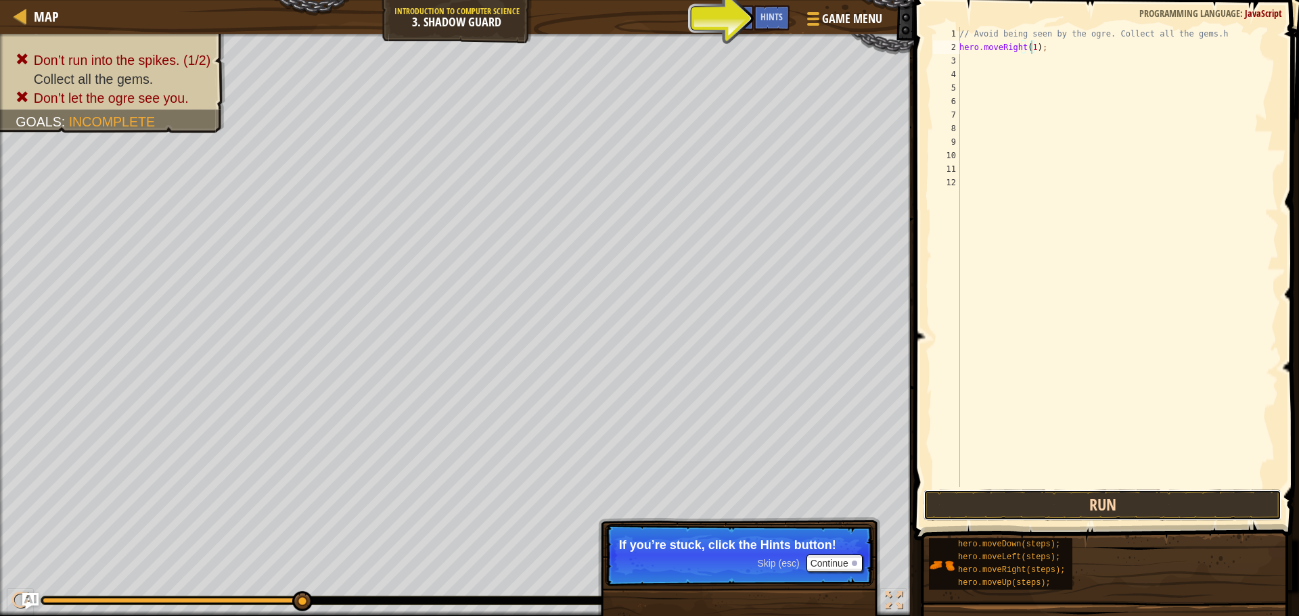
click at [1012, 494] on button "Run" at bounding box center [1102, 505] width 358 height 31
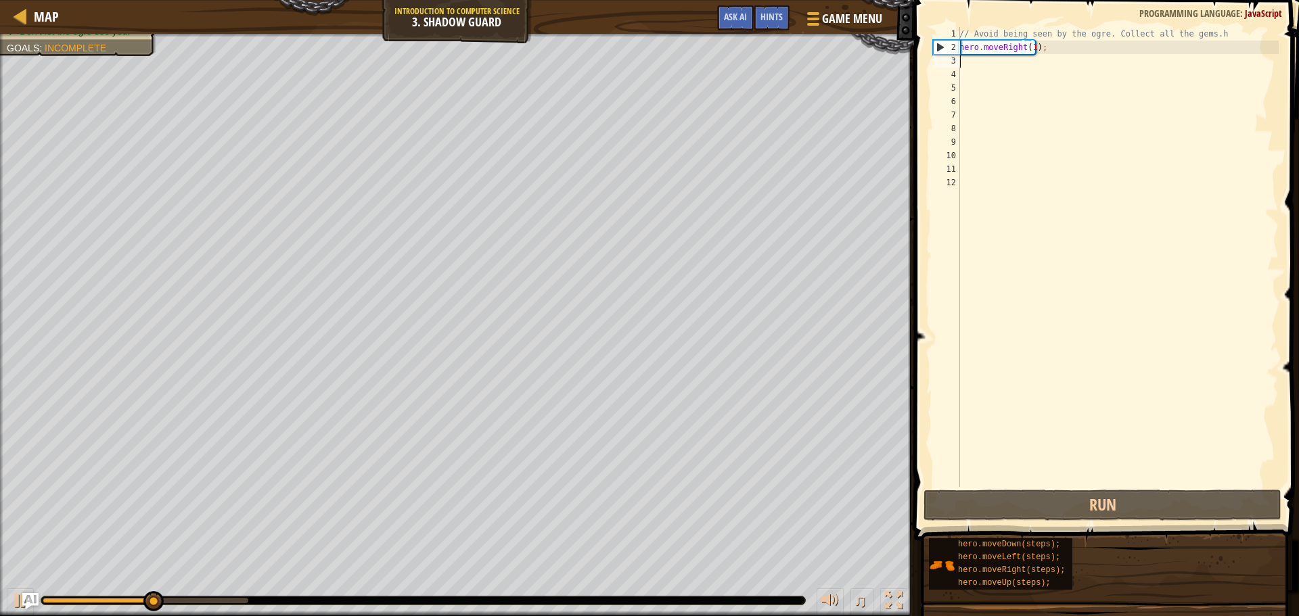
click at [1031, 66] on div "// Avoid being seen by the ogre. Collect all the gems.h hero . moveRight ( 1 ) ;" at bounding box center [1117, 270] width 322 height 487
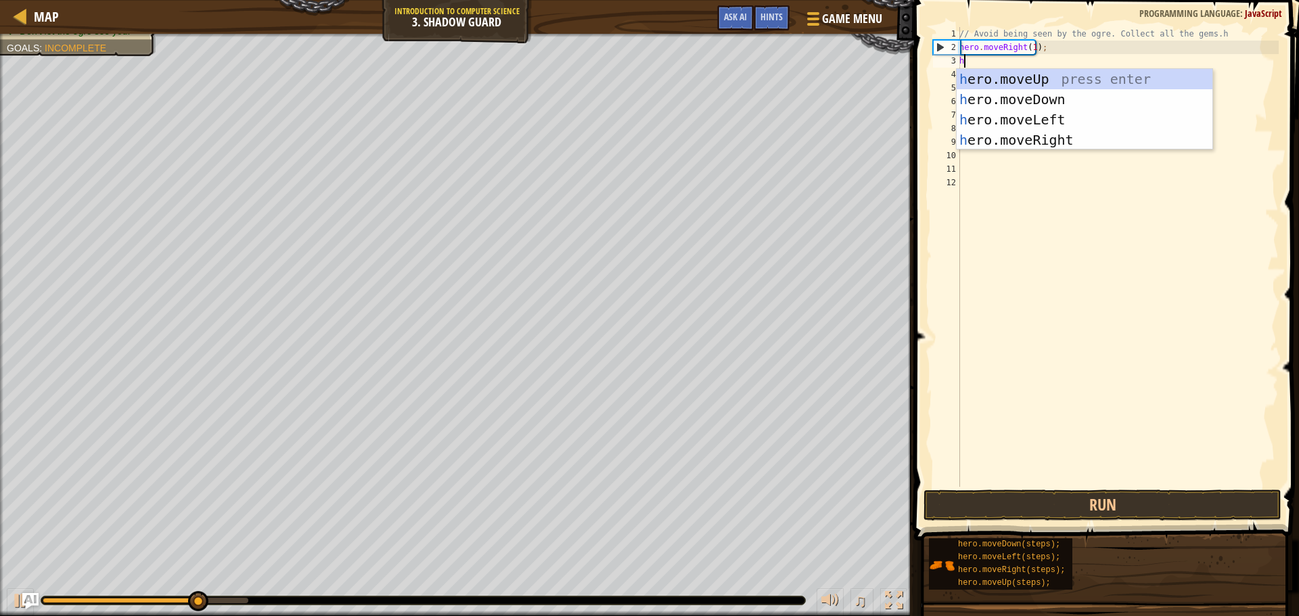
type textarea "he"
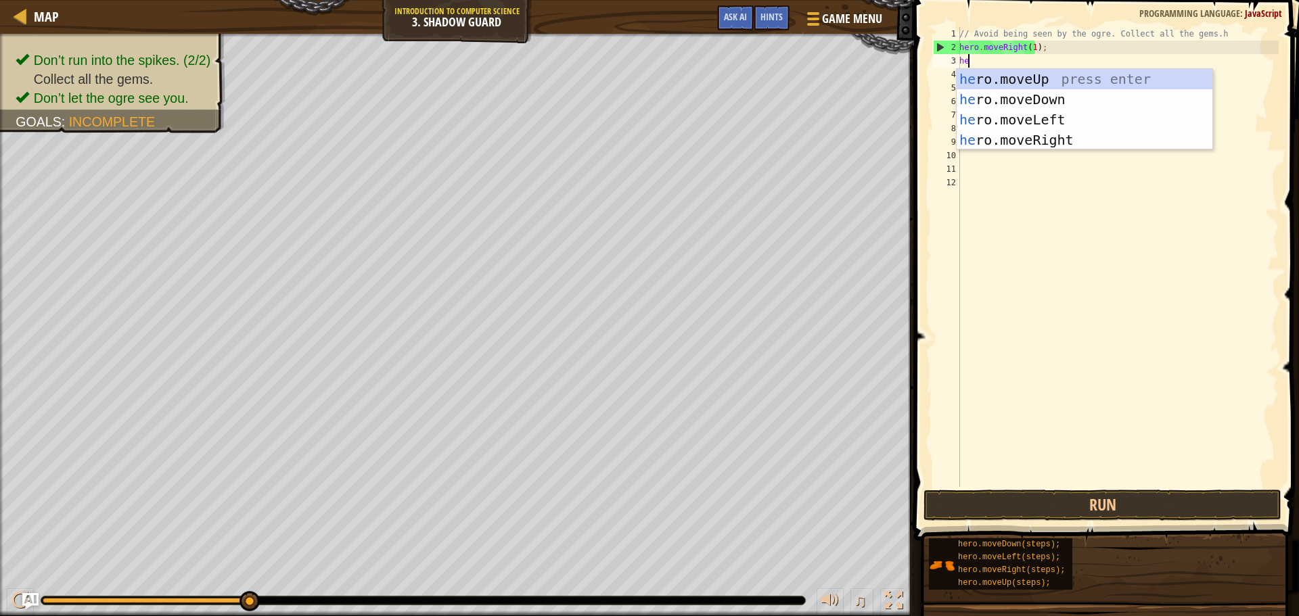
click at [1023, 85] on div "he ro.moveUp press enter he ro.moveDown press enter he ro.moveLeft press enter …" at bounding box center [1084, 130] width 256 height 122
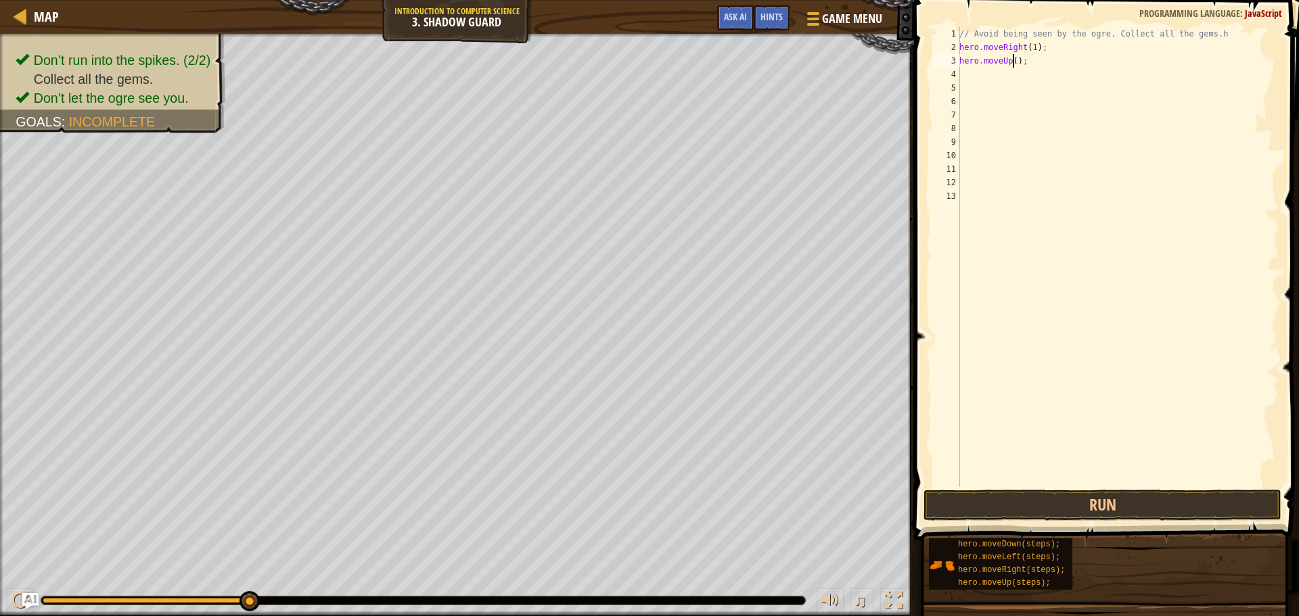
click at [1010, 57] on div "// Avoid being seen by the ogre. Collect all the gems.h hero . moveRight ( 1 ) …" at bounding box center [1117, 270] width 322 height 487
type textarea "hero.moveUp(1);"
click at [1048, 494] on button "Run" at bounding box center [1102, 505] width 358 height 31
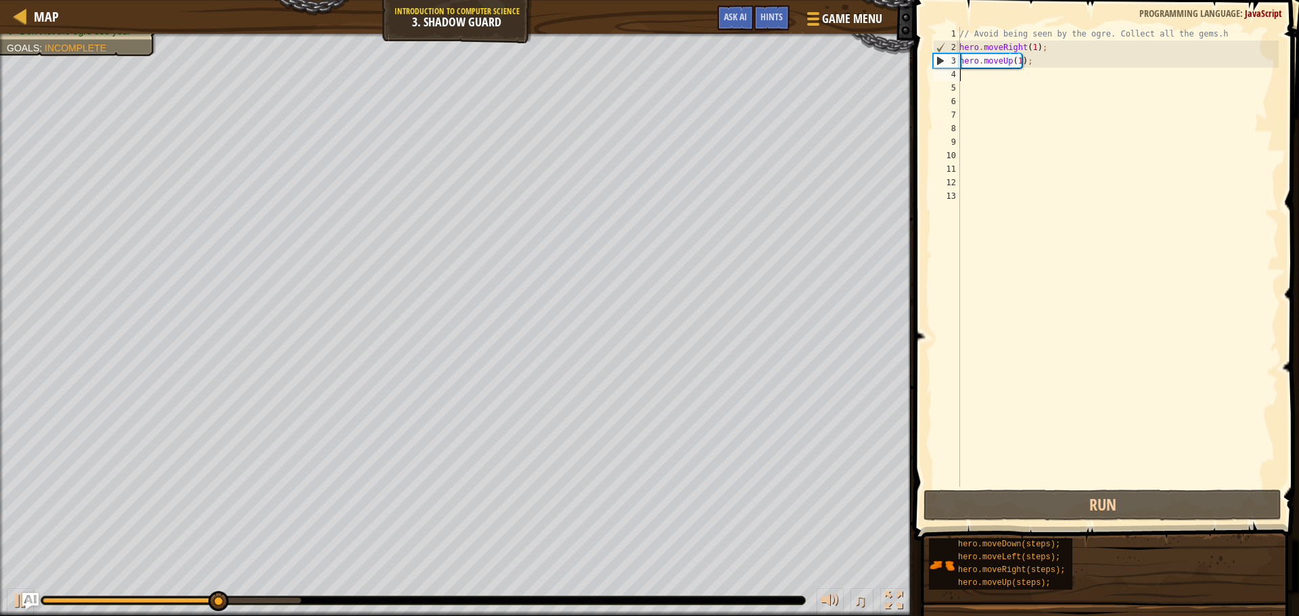
click at [970, 76] on div "// Avoid being seen by the ogre. Collect all the gems.h hero . moveRight ( 1 ) …" at bounding box center [1117, 270] width 322 height 487
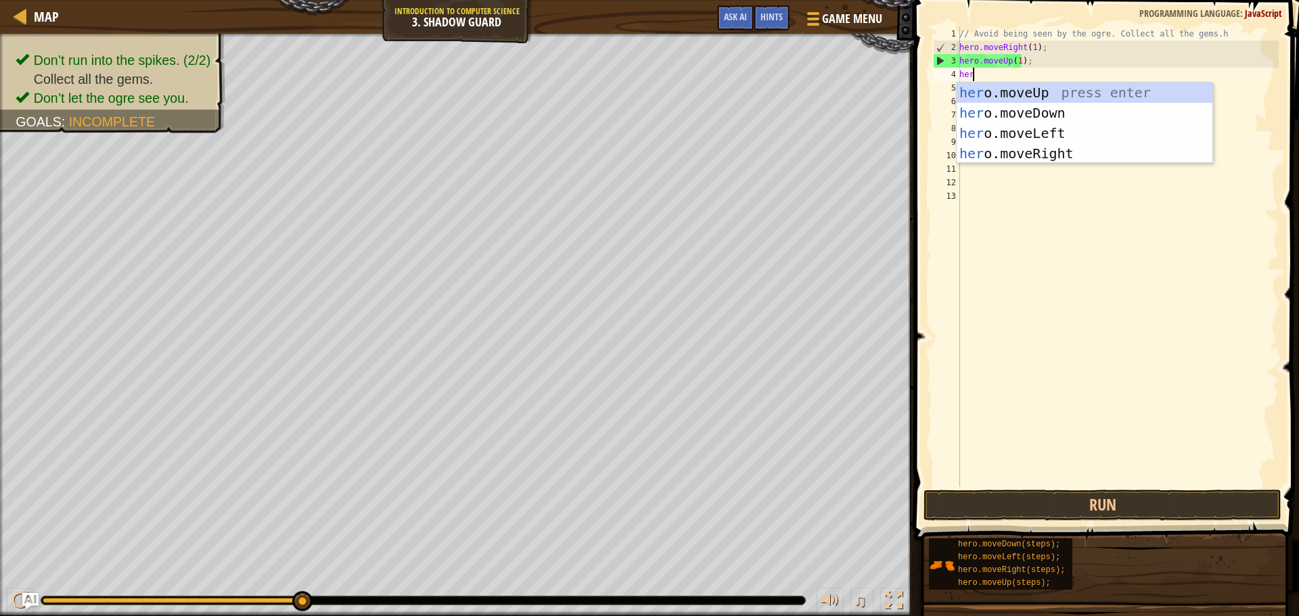
type textarea "hero"
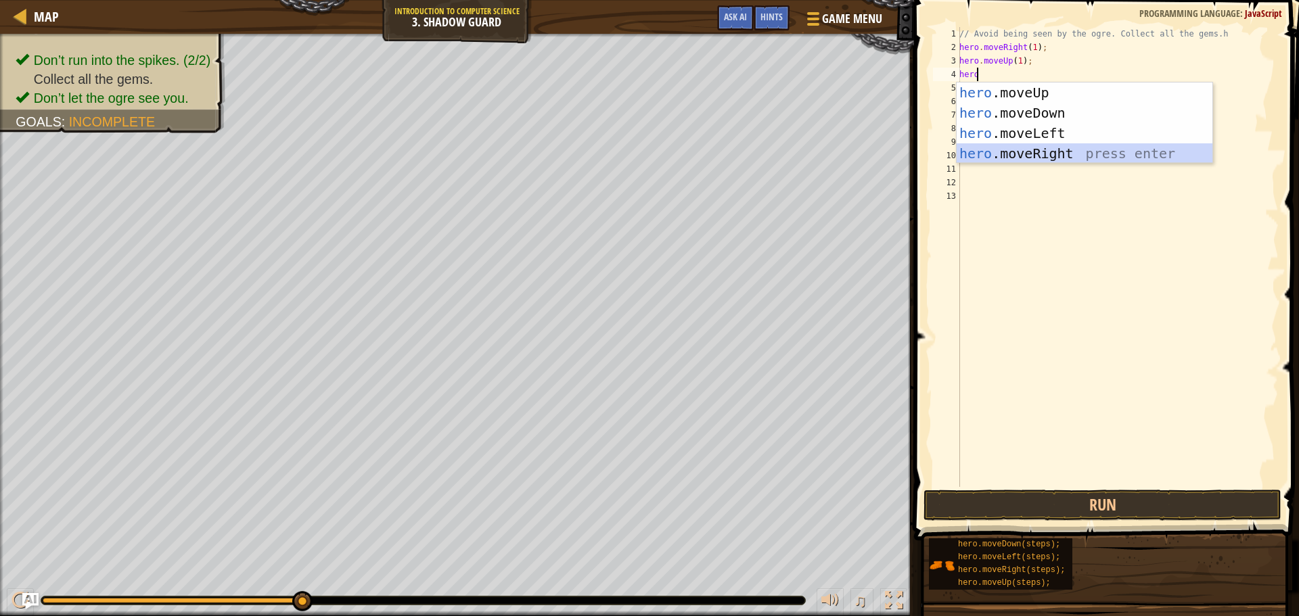
click at [1060, 144] on div "hero .moveUp press enter hero .moveDown press enter hero .moveLeft press enter …" at bounding box center [1084, 144] width 256 height 122
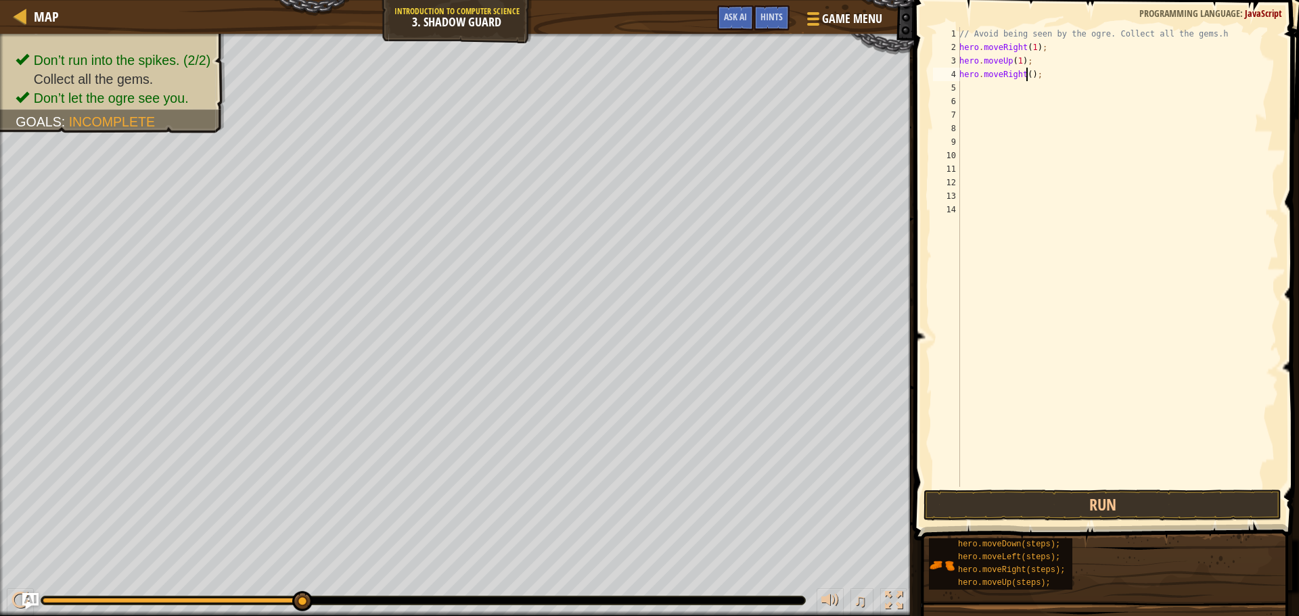
click at [1027, 70] on div "// Avoid being seen by the ogre. Collect all the gems.h hero . moveRight ( 1 ) …" at bounding box center [1117, 270] width 322 height 487
type textarea "hero.moveRight(1);"
click at [979, 87] on div "// Avoid being seen by the ogre. Collect all the gems.h hero . moveRight ( 1 ) …" at bounding box center [1117, 270] width 322 height 487
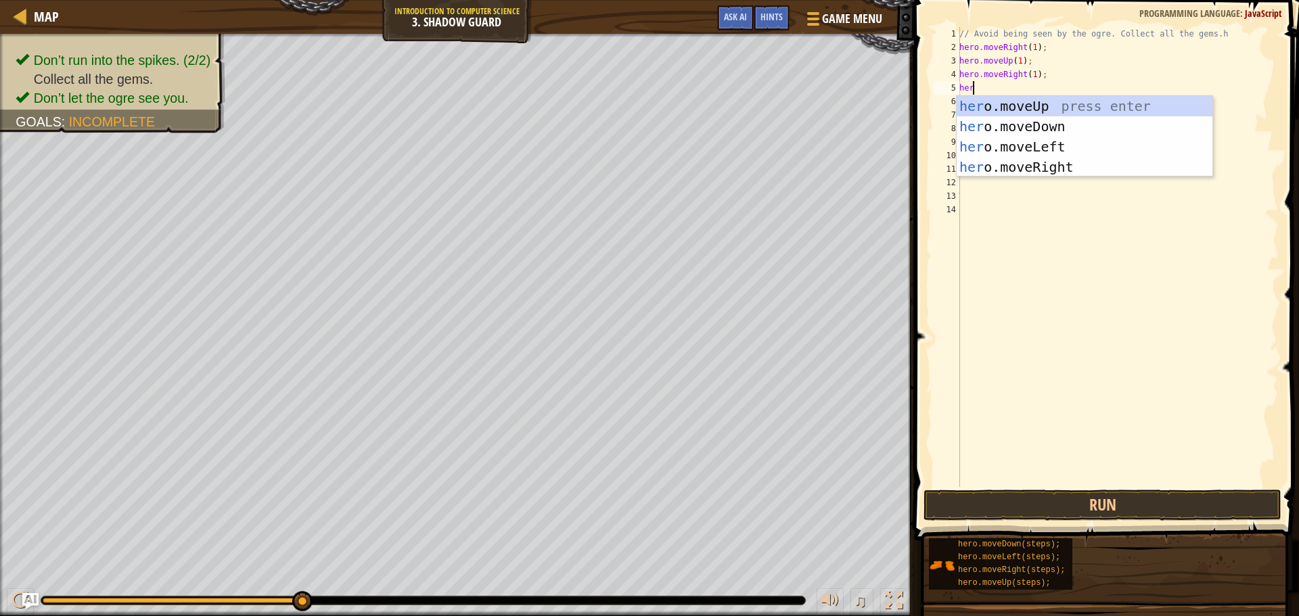
scroll to position [6, 1]
type textarea "herom"
click at [1051, 129] on div "hero . m oveUp press enter hero . m oveDown press enter hero . m oveLeft press …" at bounding box center [1084, 157] width 256 height 122
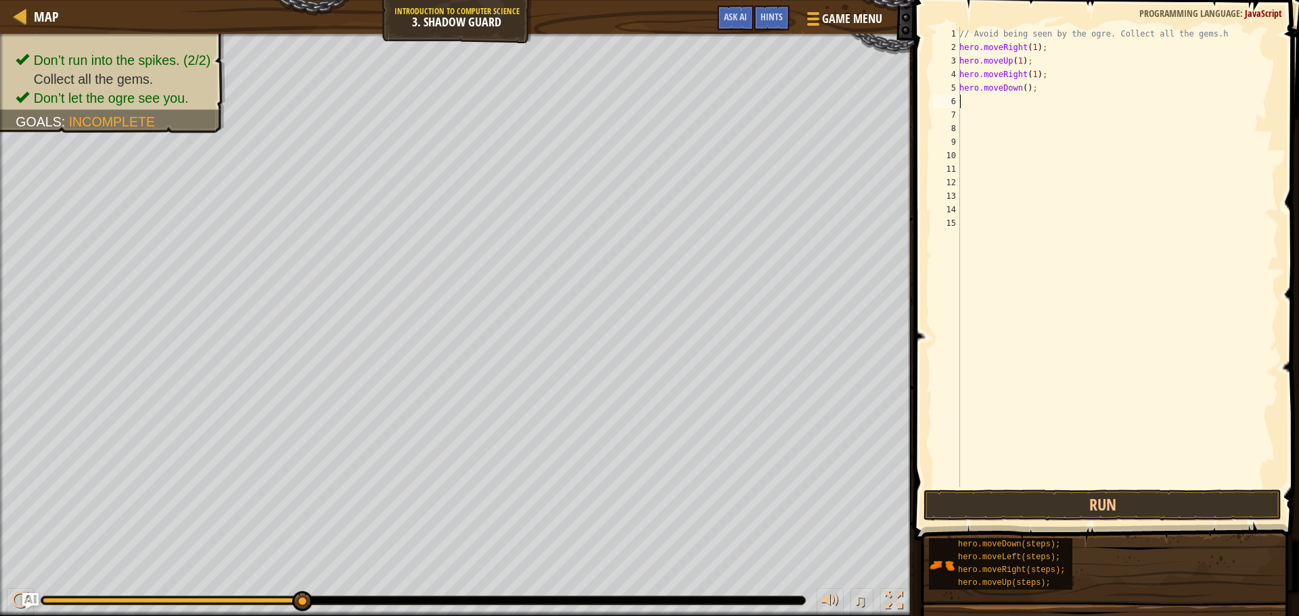
scroll to position [6, 0]
click at [1022, 86] on div "// Avoid being seen by the ogre. Collect all the gems.h hero . moveRight ( 1 ) …" at bounding box center [1117, 270] width 322 height 487
type textarea "hero.moveDown(1);"
click at [1006, 108] on div "// Avoid being seen by the ogre. Collect all the gems.h hero . moveRight ( 1 ) …" at bounding box center [1117, 270] width 322 height 487
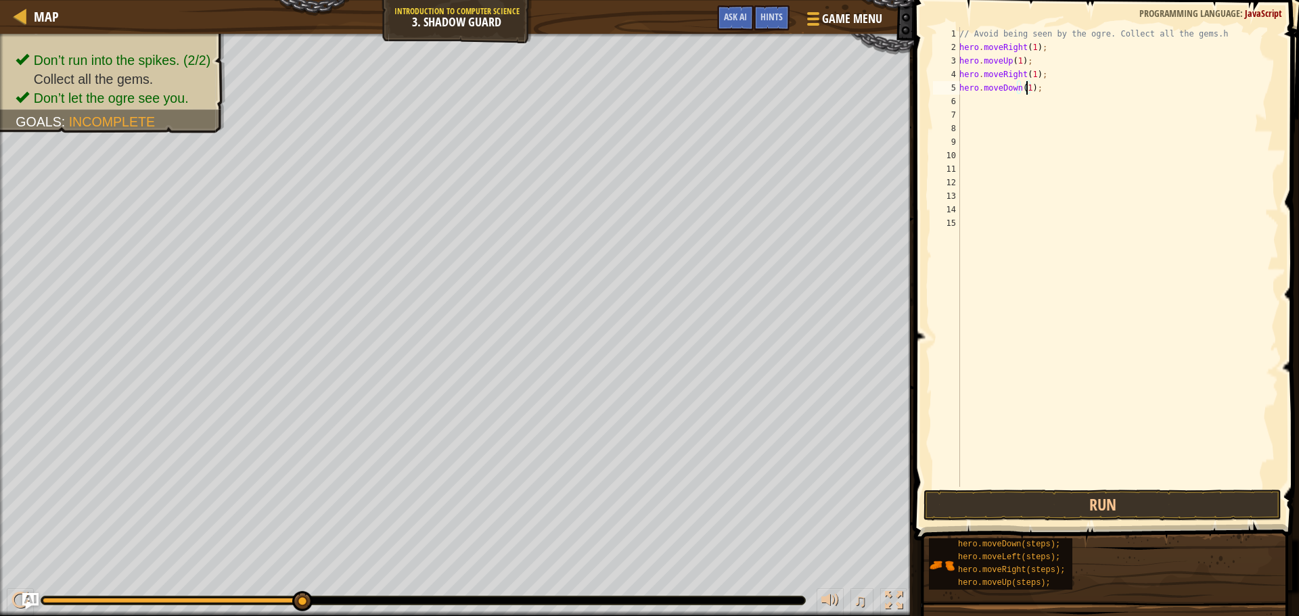
scroll to position [6, 0]
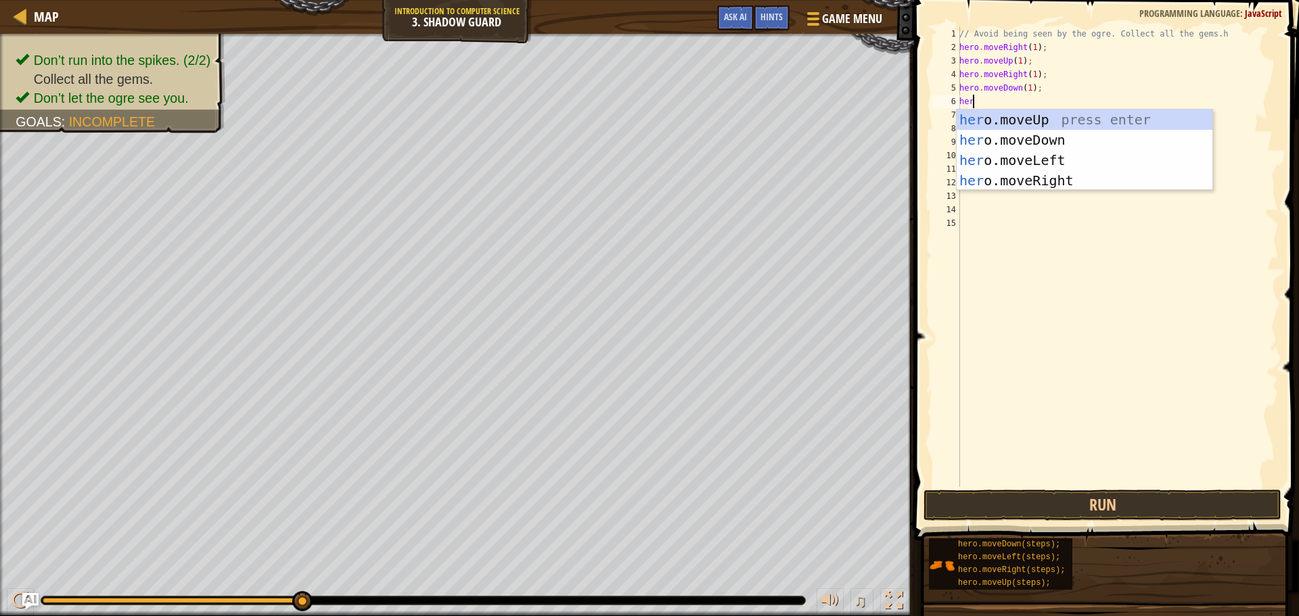
type textarea "hero"
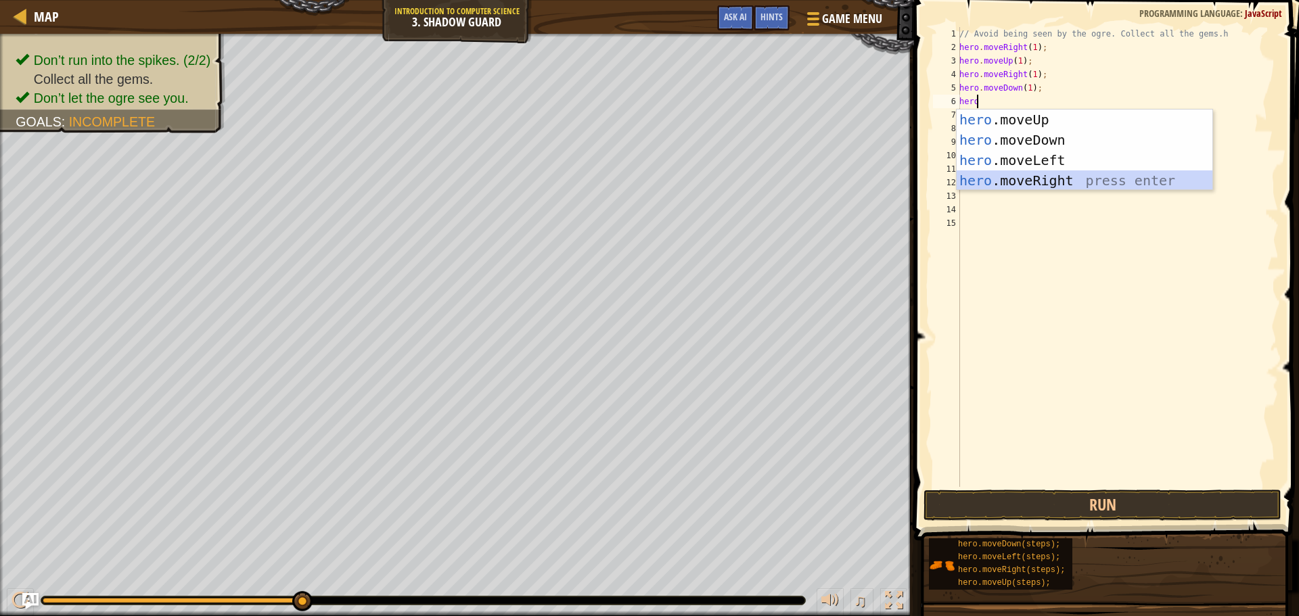
click at [1044, 179] on div "hero .moveUp press enter hero .moveDown press enter hero .moveLeft press enter …" at bounding box center [1084, 171] width 256 height 122
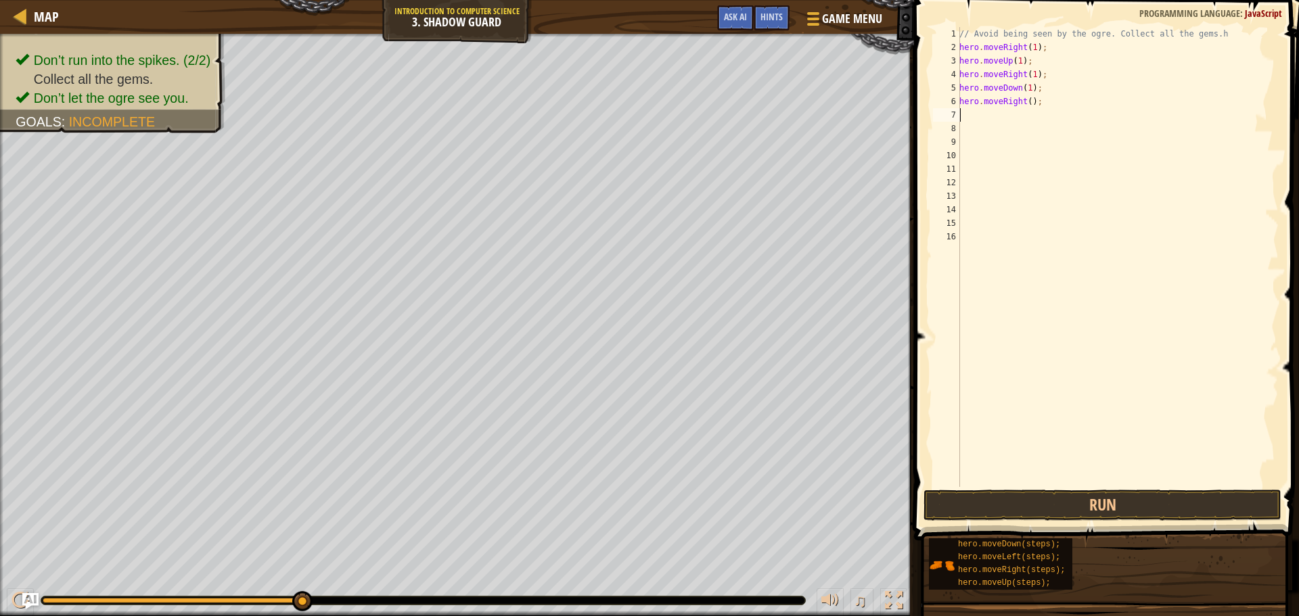
click at [1027, 99] on div "// Avoid being seen by the ogre. Collect all the gems.h hero . moveRight ( 1 ) …" at bounding box center [1117, 270] width 322 height 487
type textarea "hero.moveRight(1);"
click at [1044, 503] on button "Run" at bounding box center [1102, 505] width 358 height 31
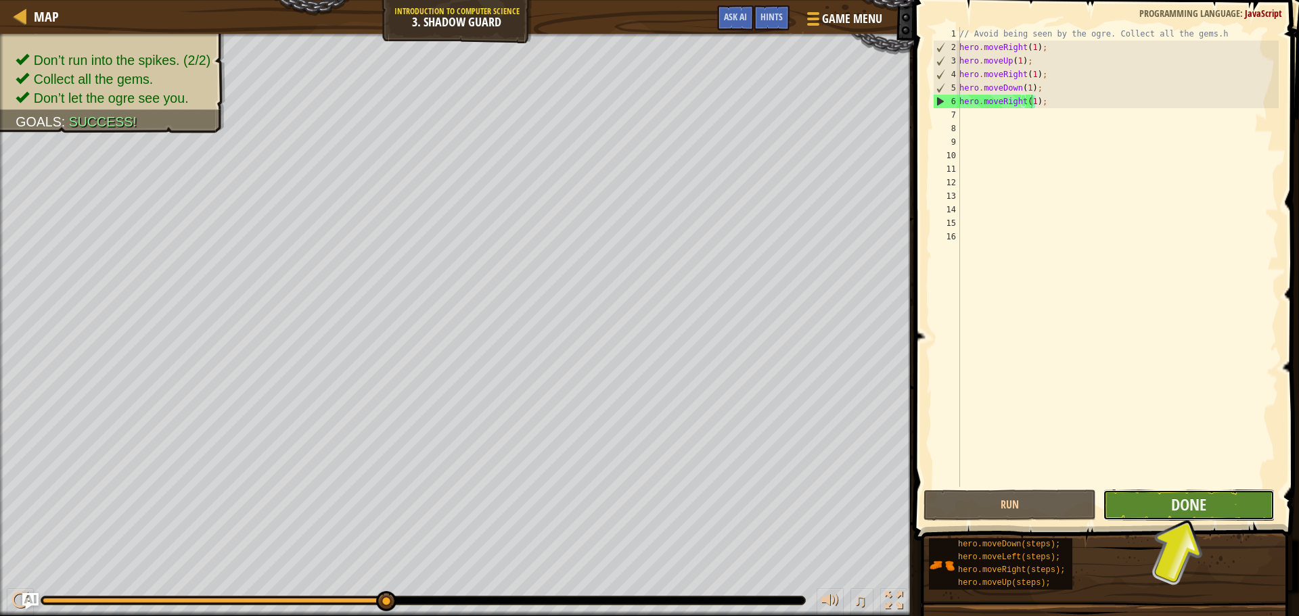
click at [1156, 511] on button "Done" at bounding box center [1188, 505] width 172 height 31
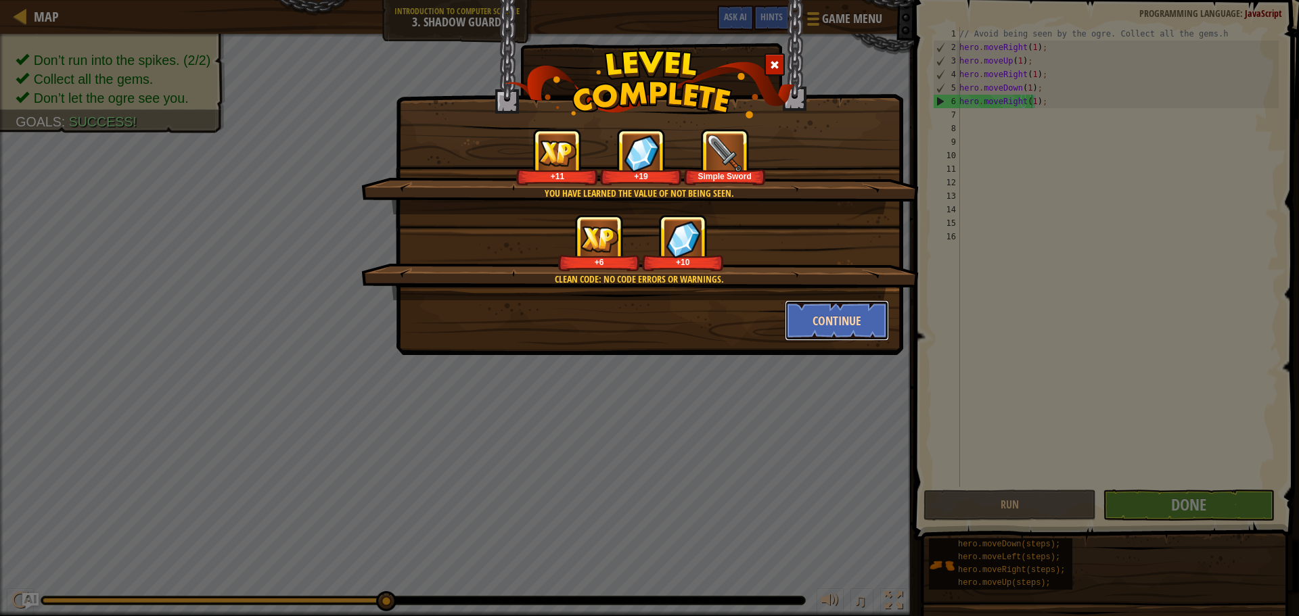
click at [845, 313] on button "Continue" at bounding box center [837, 320] width 105 height 41
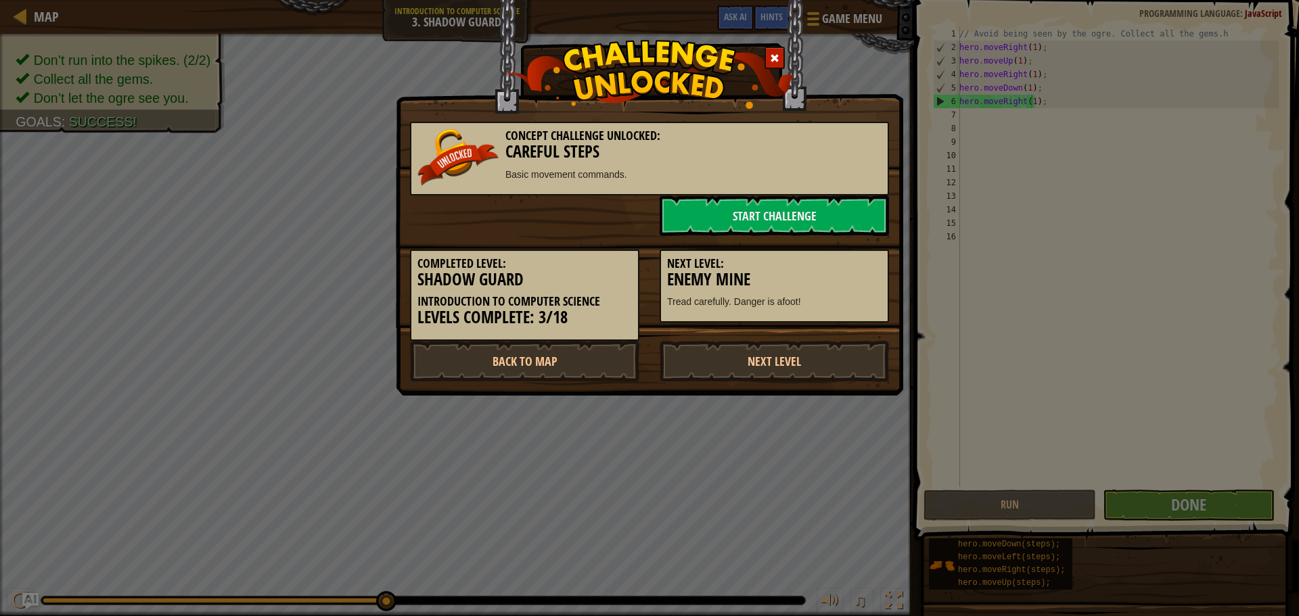
click at [775, 236] on div "Next Level: Enemy Mine Tread carefully. Danger is afoot!" at bounding box center [774, 279] width 250 height 87
click at [774, 230] on link "Start Challenge" at bounding box center [773, 215] width 229 height 41
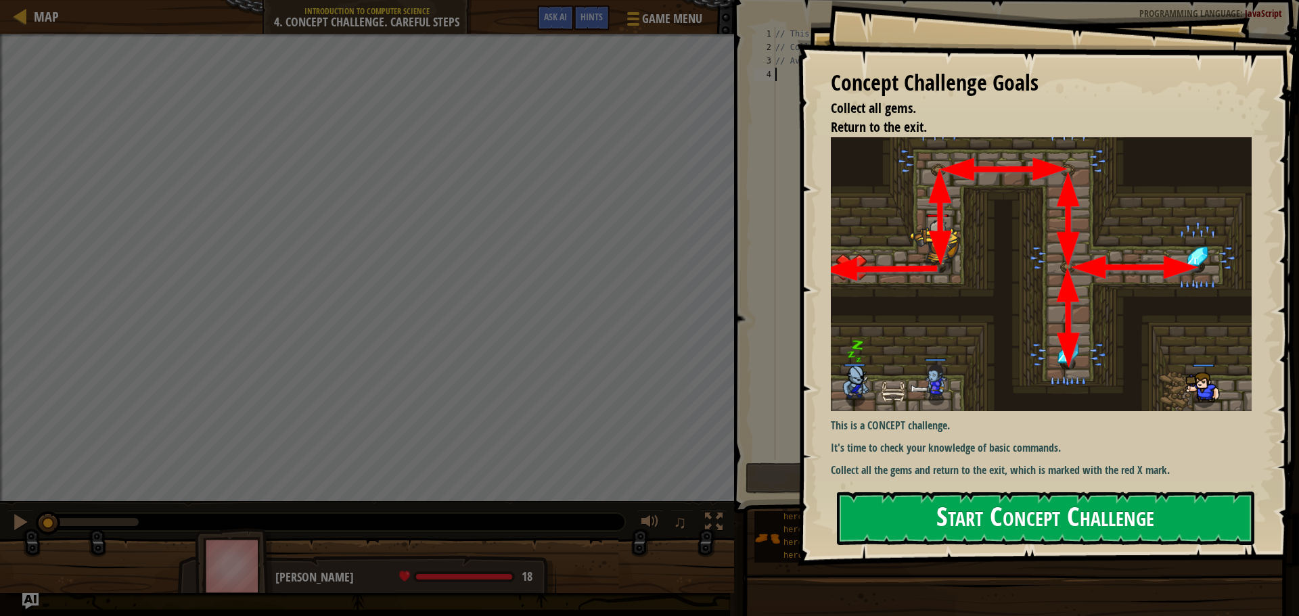
click at [958, 505] on button "Start Concept Challenge" at bounding box center [1045, 518] width 417 height 53
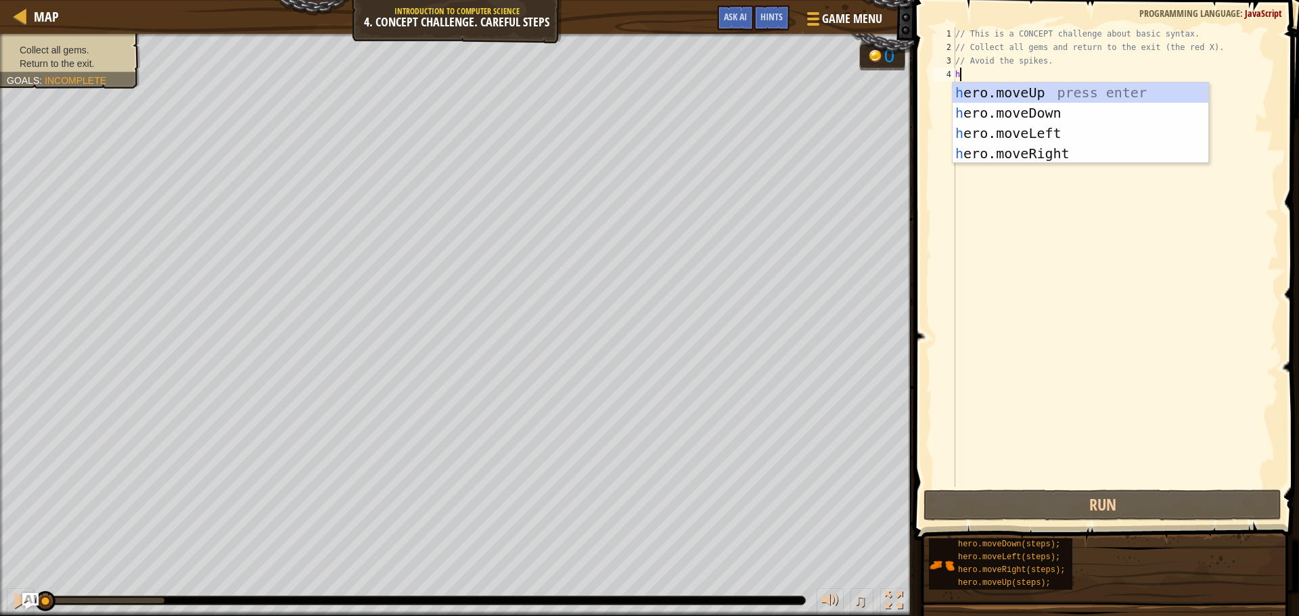
scroll to position [6, 0]
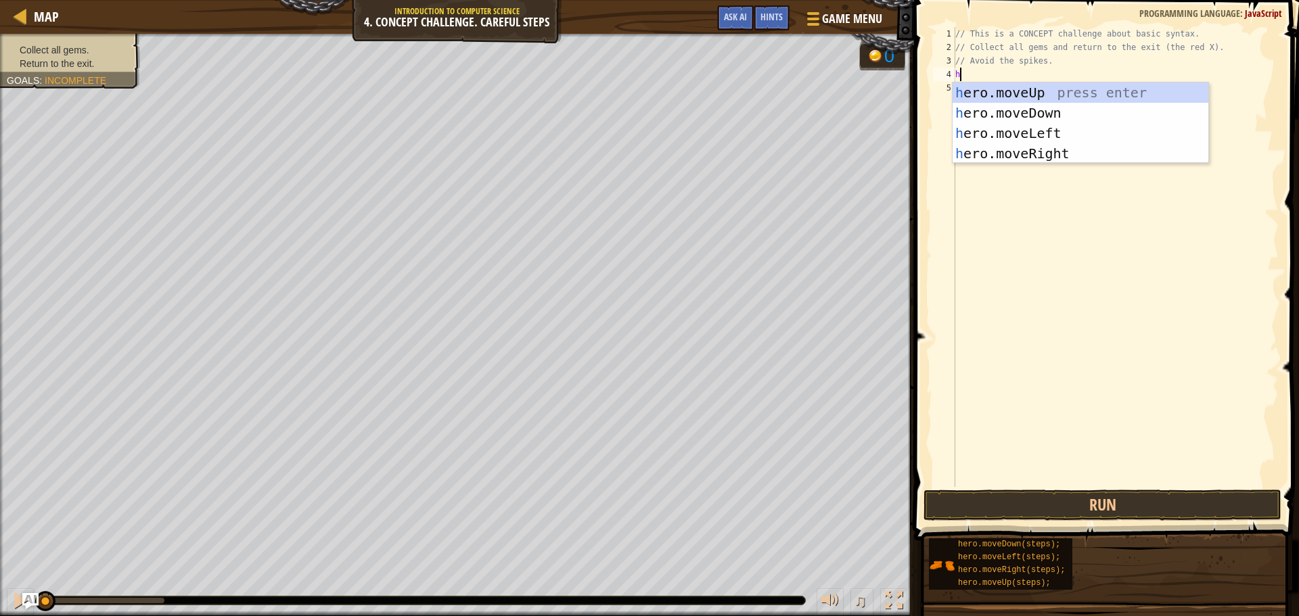
type textarea "her"
click at [1035, 155] on div "her o.moveUp press enter her o.moveDown press enter her o.moveLeft press enter …" at bounding box center [1080, 144] width 256 height 122
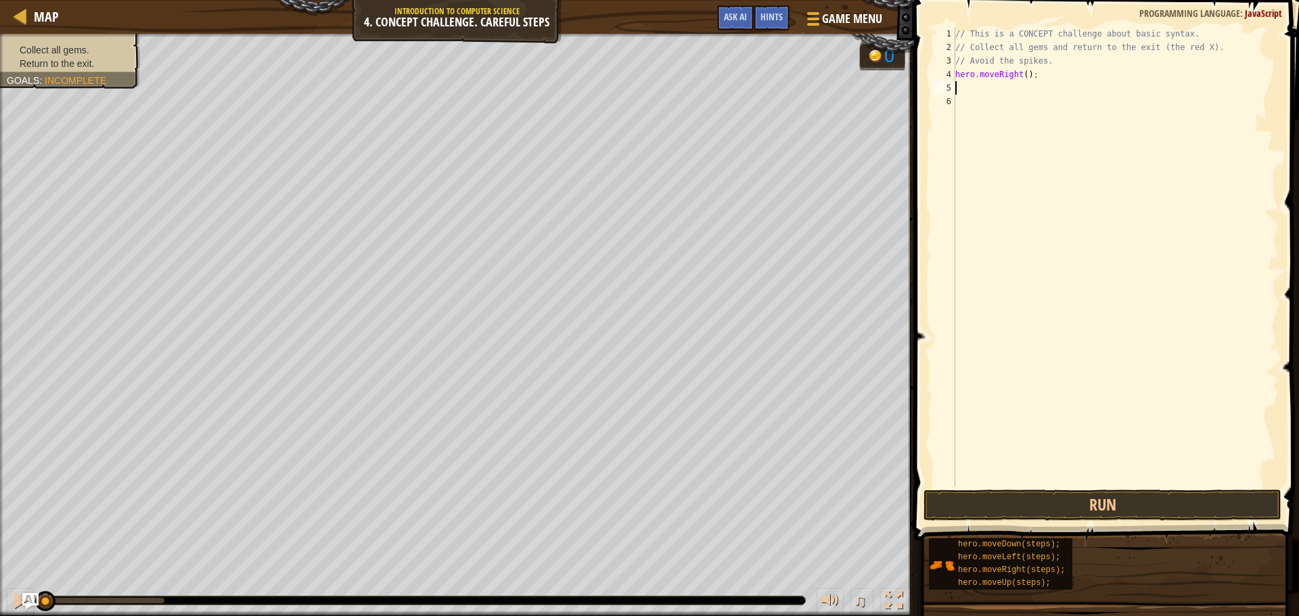
click at [1022, 74] on div "// This is a CONCEPT challenge about basic syntax. // Collect all gems and retu…" at bounding box center [1115, 270] width 326 height 487
type textarea "hero.moveRight(1);"
click at [976, 87] on div "// This is a CONCEPT challenge about basic syntax. // Collect all gems and retu…" at bounding box center [1115, 270] width 326 height 487
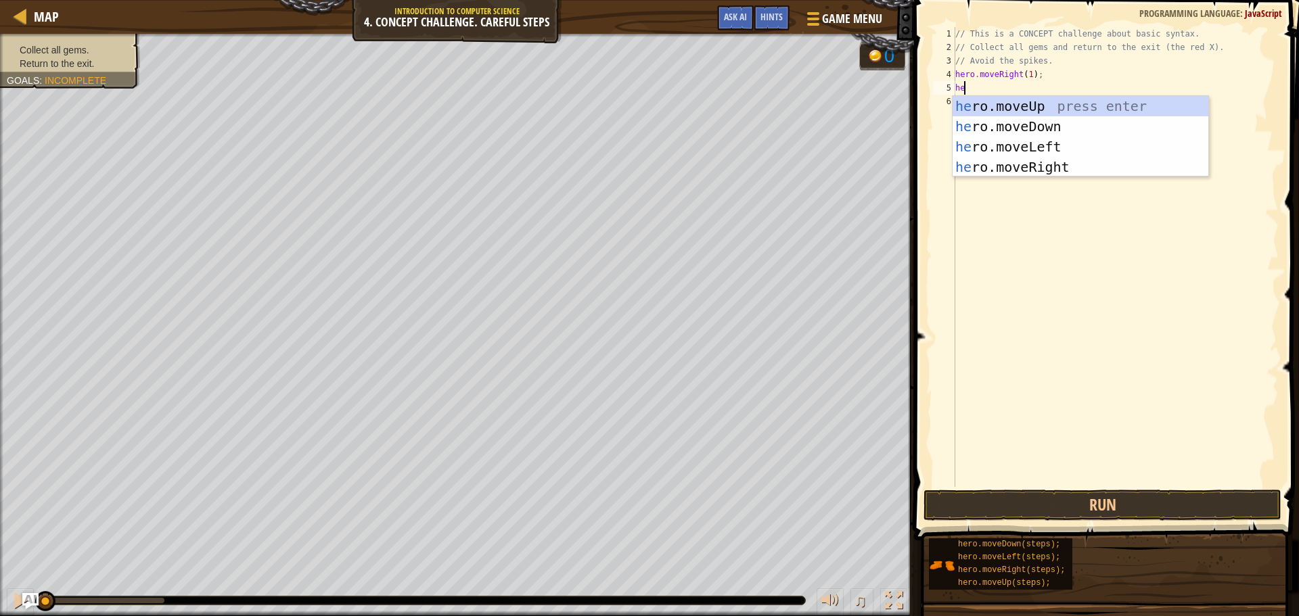
type textarea "her"
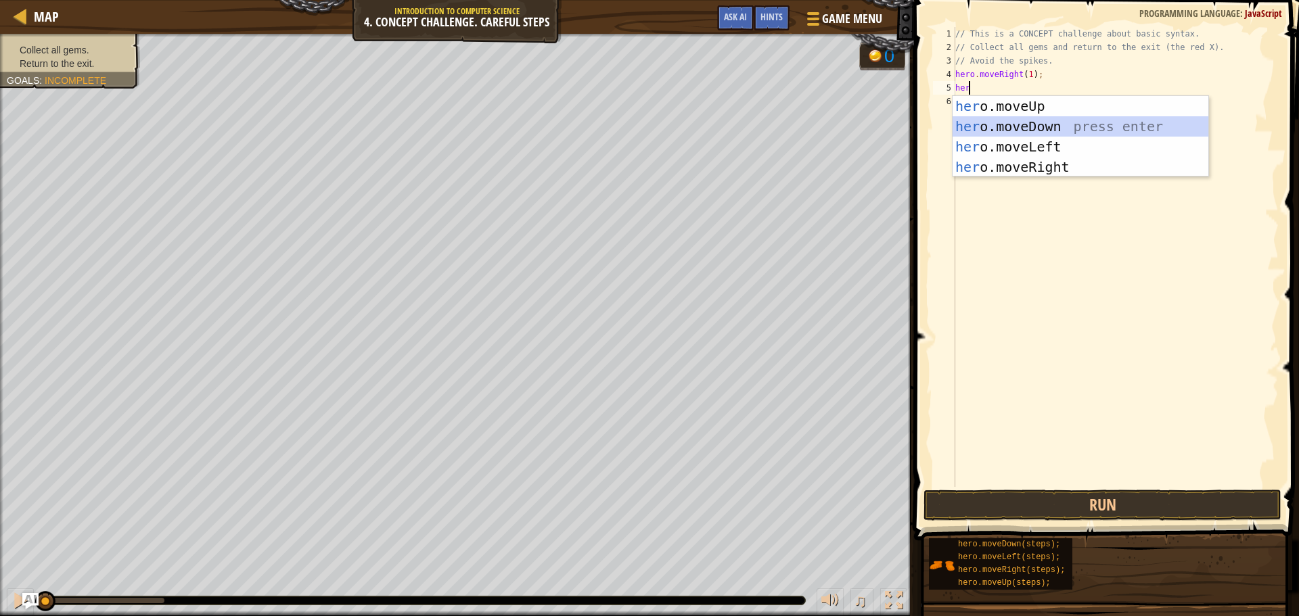
click at [1007, 129] on div "her o.moveUp press enter her o.moveDown press enter her o.moveLeft press enter …" at bounding box center [1080, 157] width 256 height 122
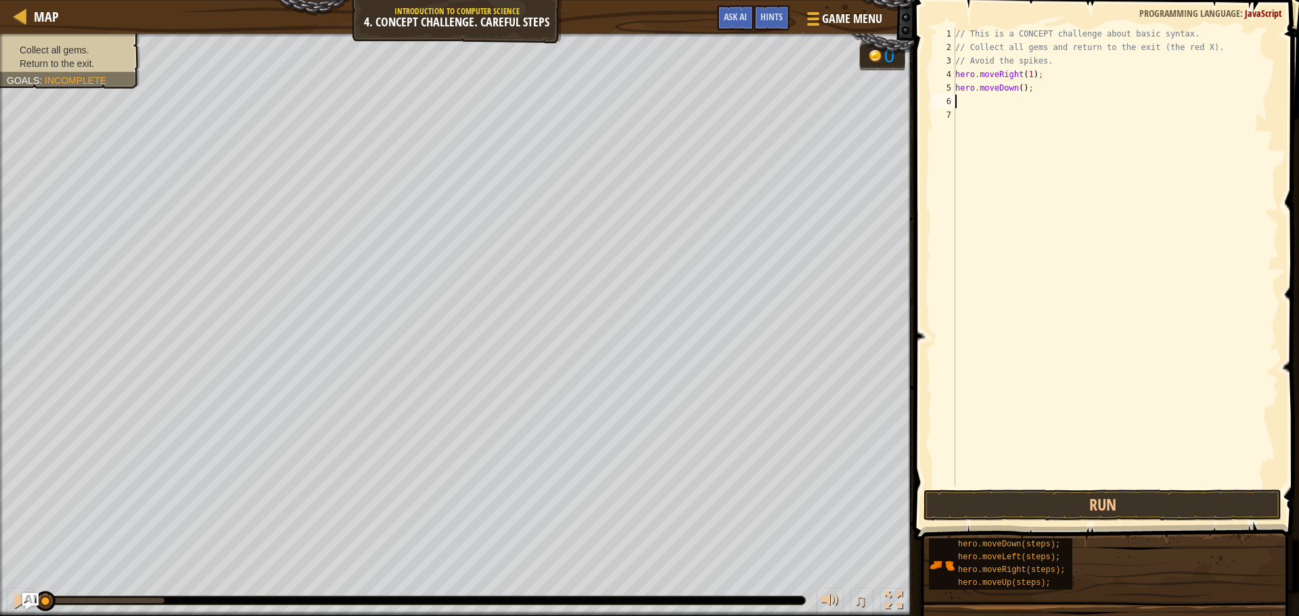
click at [1017, 89] on div "// This is a CONCEPT challenge about basic syntax. // Collect all gems and retu…" at bounding box center [1115, 270] width 326 height 487
type textarea "hero.moveDown(1);"
click at [1010, 116] on div "// This is a CONCEPT challenge about basic syntax. // Collect all gems and retu…" at bounding box center [1115, 270] width 326 height 487
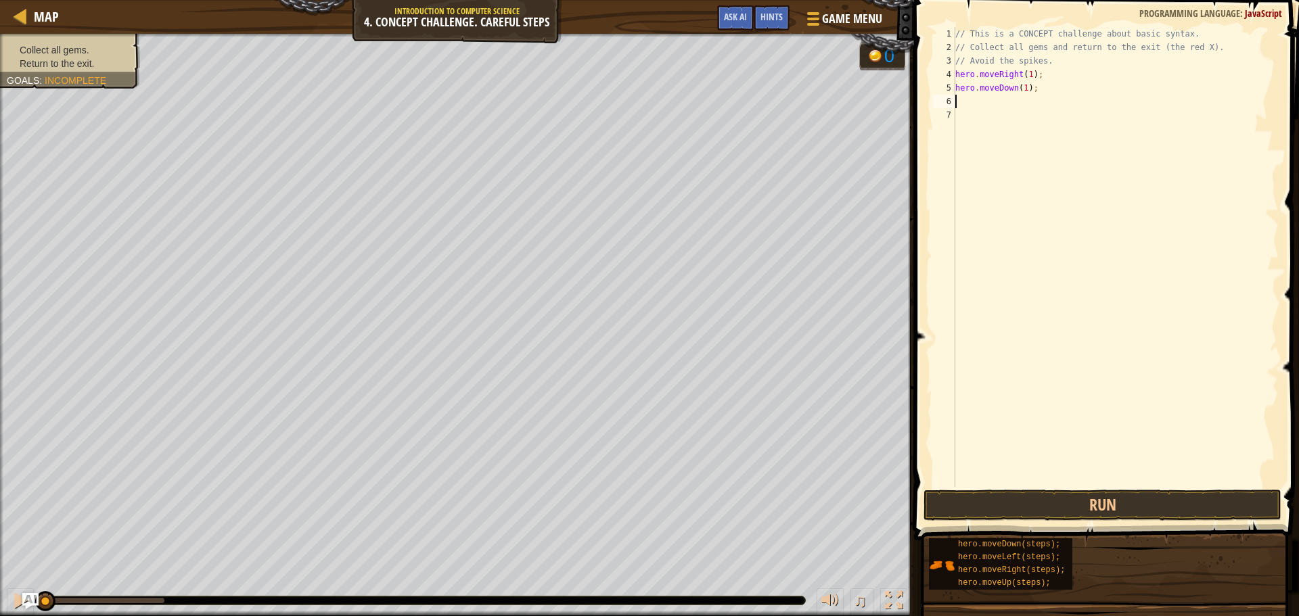
click at [998, 108] on div "// This is a CONCEPT challenge about basic syntax. // Collect all gems and retu…" at bounding box center [1115, 270] width 326 height 487
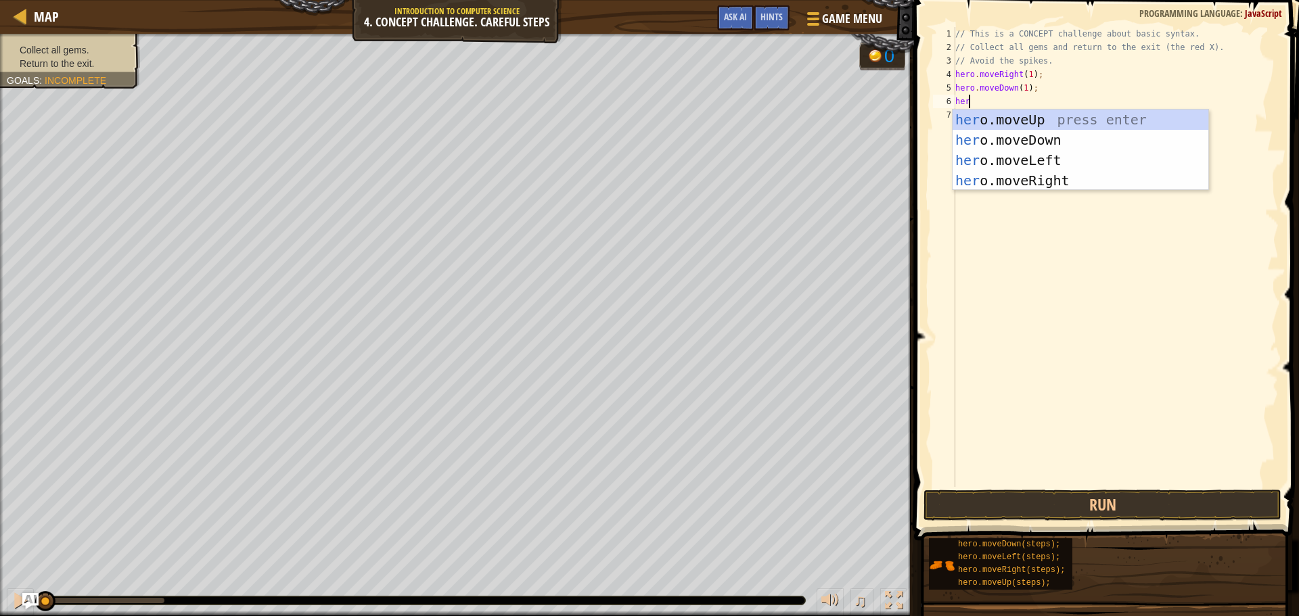
type textarea "hero"
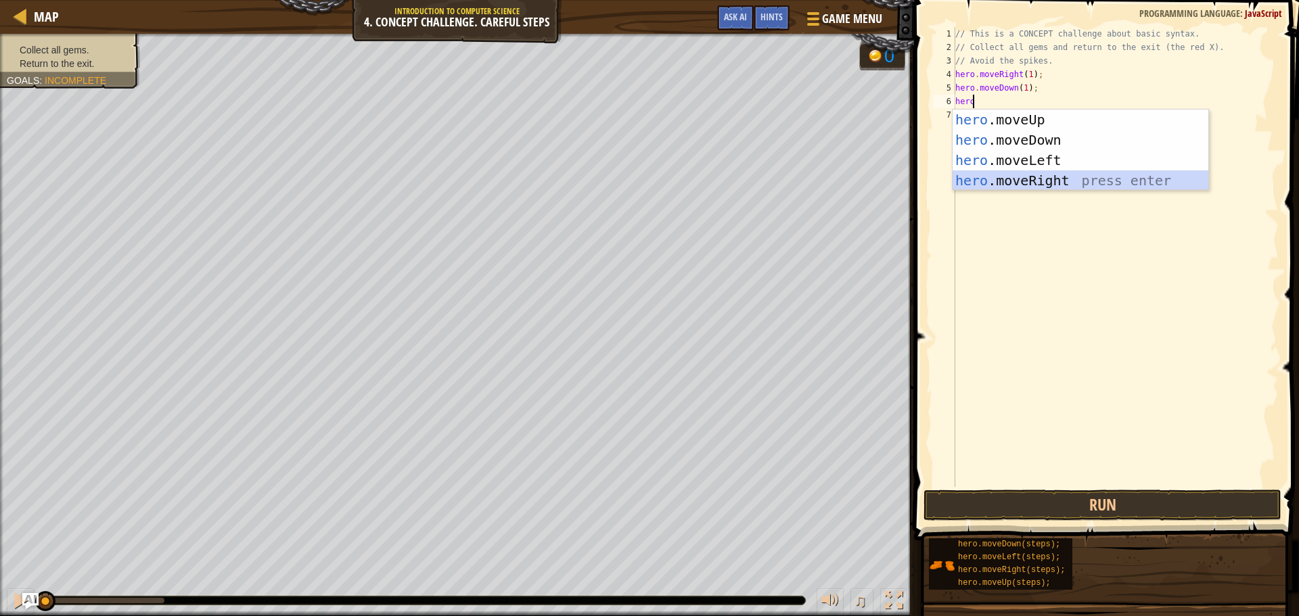
click at [996, 179] on div "hero .moveUp press enter hero .moveDown press enter hero .moveLeft press enter …" at bounding box center [1080, 171] width 256 height 122
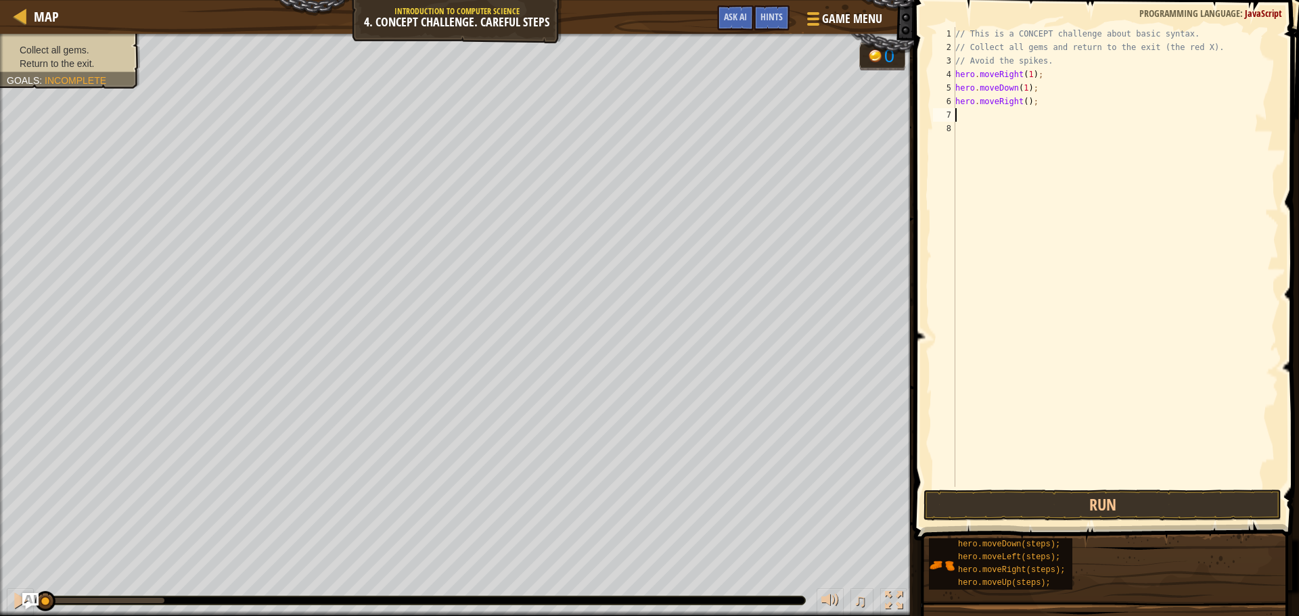
click at [1010, 76] on div "// This is a CONCEPT challenge about basic syntax. // Collect all gems and retu…" at bounding box center [1115, 270] width 326 height 487
type textarea "hero.moveRight(1);"
click at [1014, 74] on div "// This is a CONCEPT challenge about basic syntax. // Collect all gems and retu…" at bounding box center [1115, 270] width 326 height 487
click at [1014, 109] on div "// This is a CONCEPT challenge about basic syntax. // Collect all gems and retu…" at bounding box center [1115, 270] width 326 height 487
click at [1027, 106] on div "// This is a CONCEPT challenge about basic syntax. // Collect all gems and retu…" at bounding box center [1115, 270] width 326 height 487
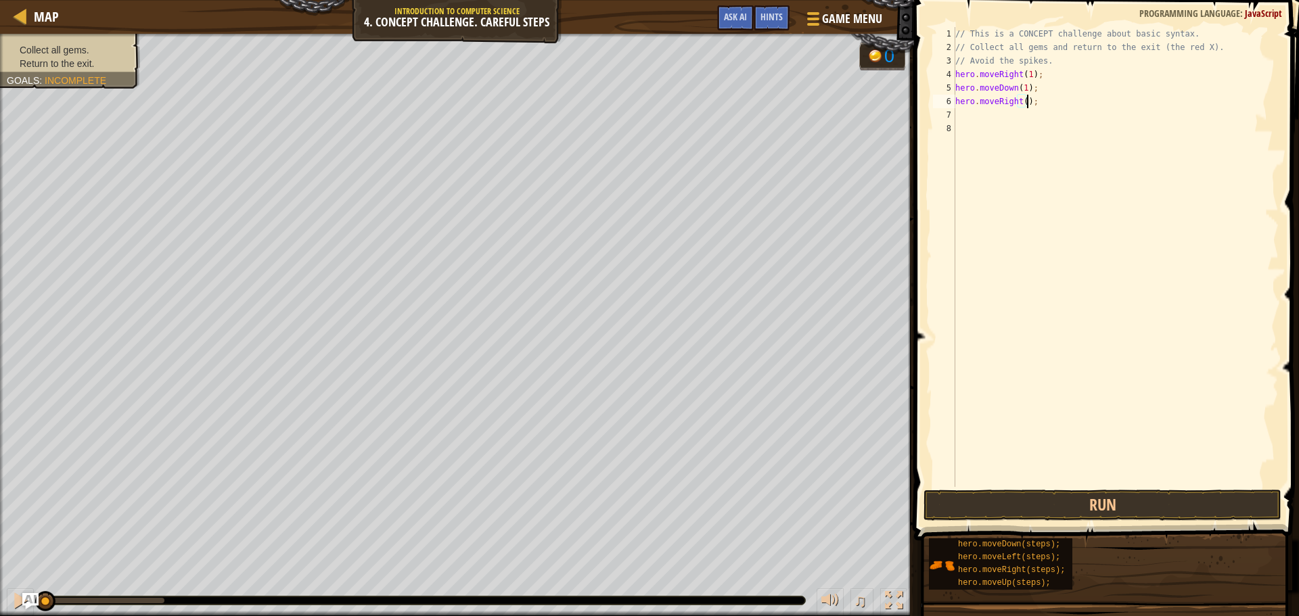
click at [1027, 106] on div "// This is a CONCEPT challenge about basic syntax. // Collect all gems and retu…" at bounding box center [1115, 270] width 326 height 487
click at [1030, 104] on div "// This is a CONCEPT challenge about basic syntax. // Collect all gems and retu…" at bounding box center [1115, 270] width 326 height 487
type textarea "h"
type textarea "j"
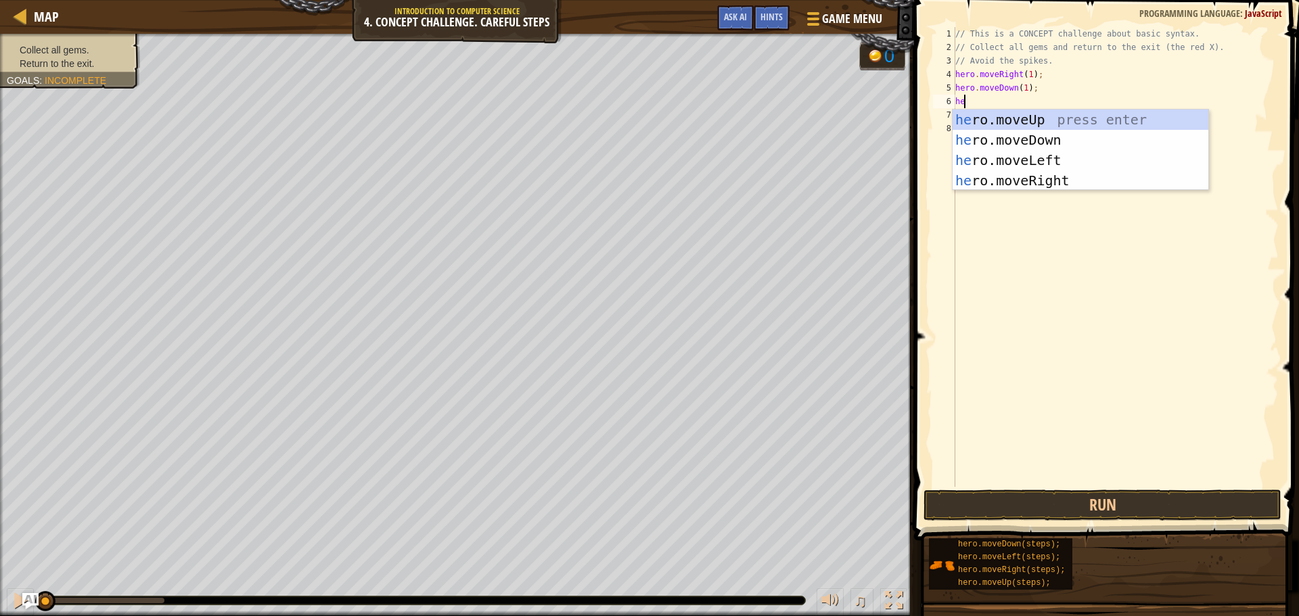
type textarea "her"
click at [1008, 158] on div "her o.moveUp press enter her o.moveDown press enter her o.moveLeft press enter …" at bounding box center [1080, 171] width 256 height 122
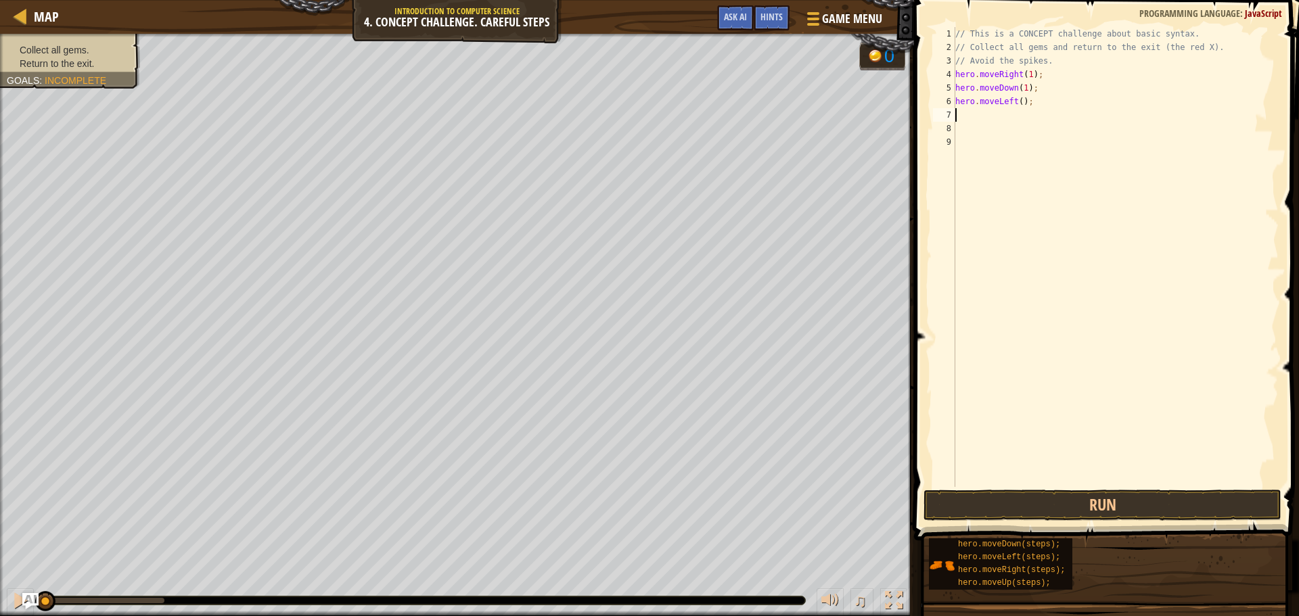
click at [1019, 103] on div "// This is a CONCEPT challenge about basic syntax. // Collect all gems and retu…" at bounding box center [1115, 270] width 326 height 487
type textarea "hero.moveLeft(2);"
click at [1000, 125] on div "// This is a CONCEPT challenge about basic syntax. // Collect all gems and retu…" at bounding box center [1115, 270] width 326 height 487
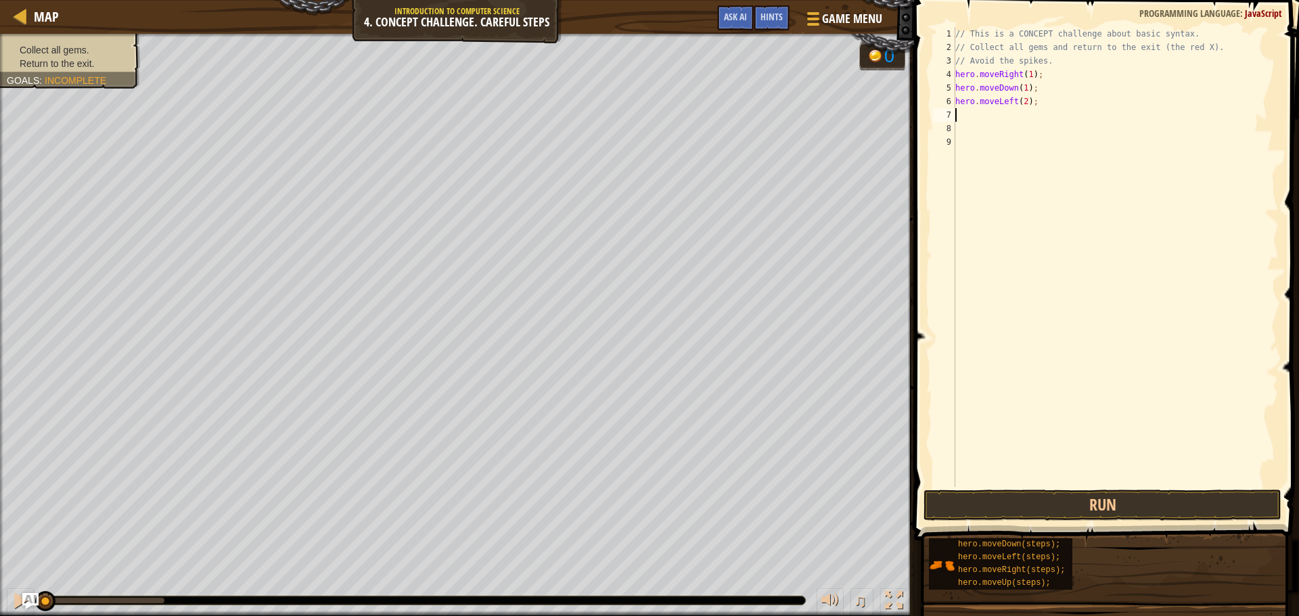
click at [995, 115] on div "// This is a CONCEPT challenge about basic syntax. // Collect all gems and retu…" at bounding box center [1115, 270] width 326 height 487
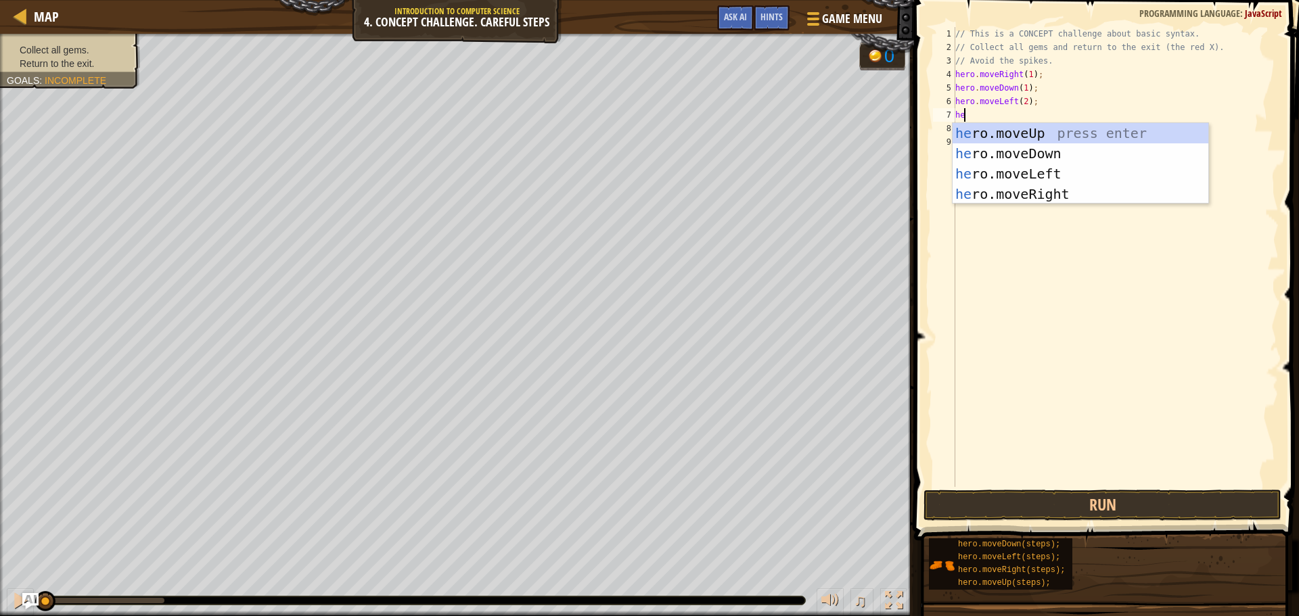
type textarea "her"
click at [985, 206] on div "// This is a CONCEPT challenge about basic syntax. // Collect all gems and retu…" at bounding box center [1115, 270] width 326 height 487
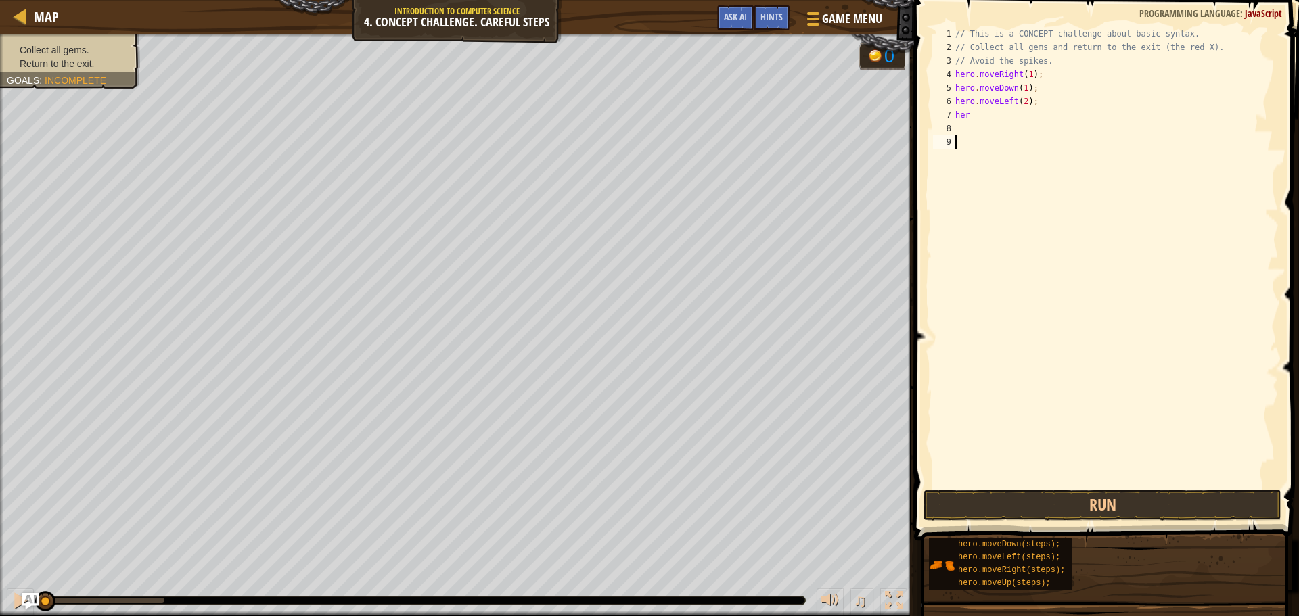
click at [966, 114] on div "// This is a CONCEPT challenge about basic syntax. // Collect all gems and retu…" at bounding box center [1115, 270] width 326 height 487
type textarea "her"
click at [973, 114] on div "// This is a CONCEPT challenge about basic syntax. // Collect all gems and retu…" at bounding box center [1115, 257] width 326 height 460
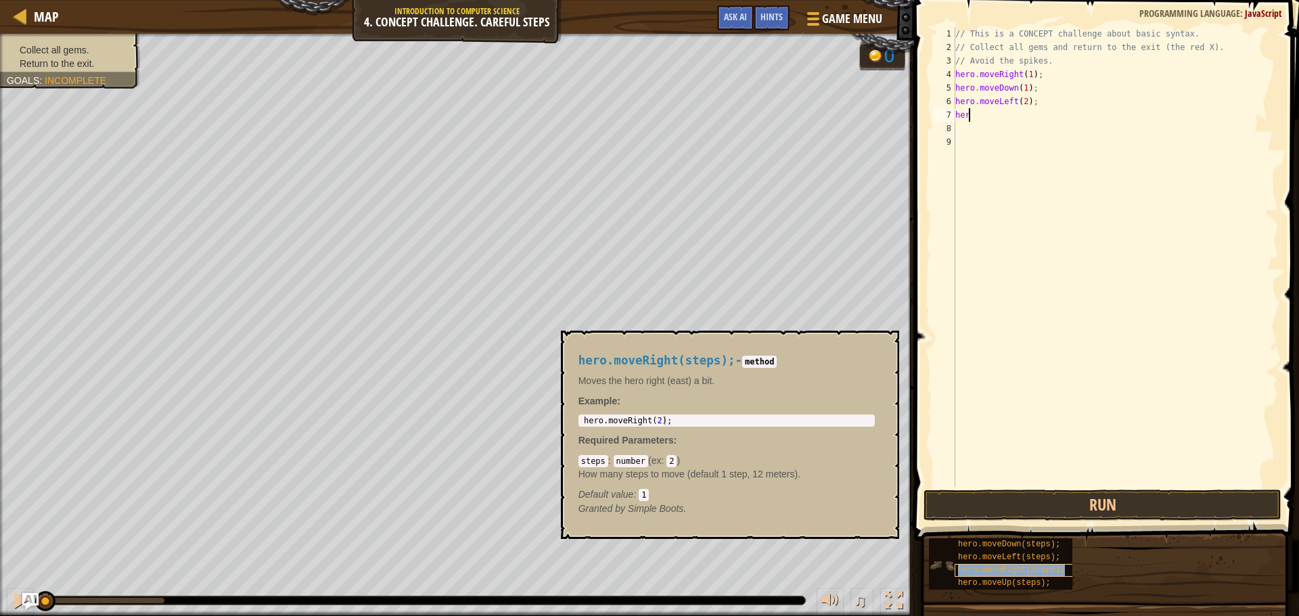
click at [1014, 567] on span "hero.moveRight(steps);" at bounding box center [1011, 569] width 107 height 9
click at [1012, 567] on span "hero.moveRight(steps);" at bounding box center [1011, 569] width 107 height 9
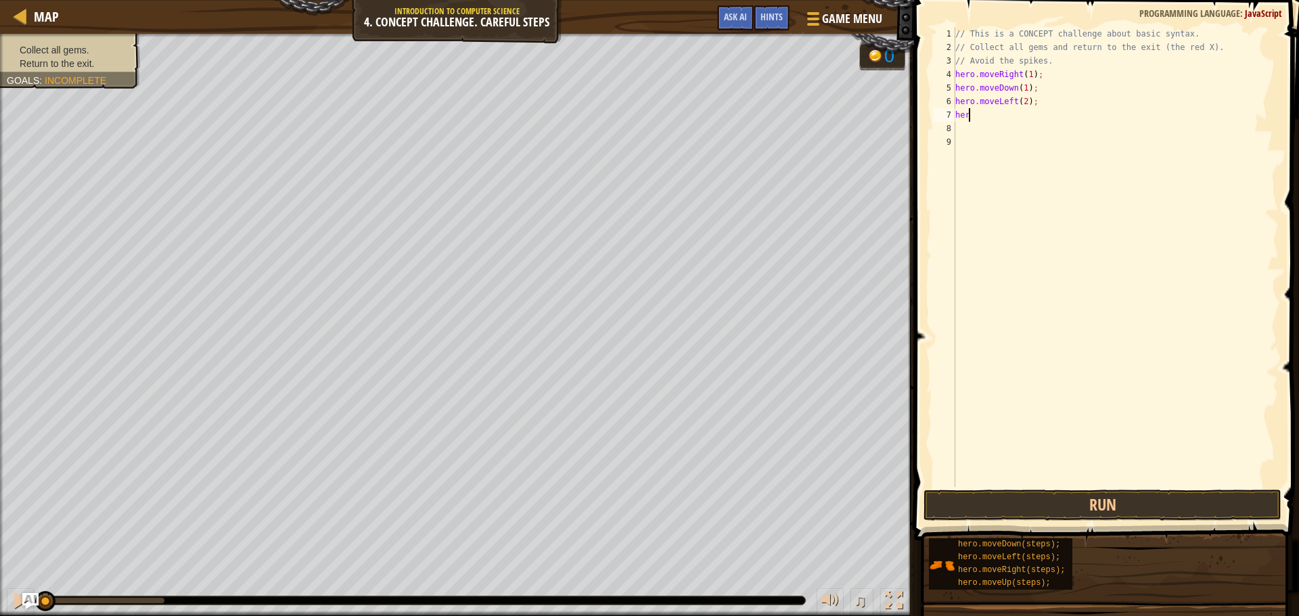
click at [969, 125] on div "// This is a CONCEPT challenge about basic syntax. // Collect all gems and retu…" at bounding box center [1115, 270] width 326 height 487
click at [970, 118] on div "// This is a CONCEPT challenge about basic syntax. // Collect all gems and retu…" at bounding box center [1115, 270] width 326 height 487
type textarea "h"
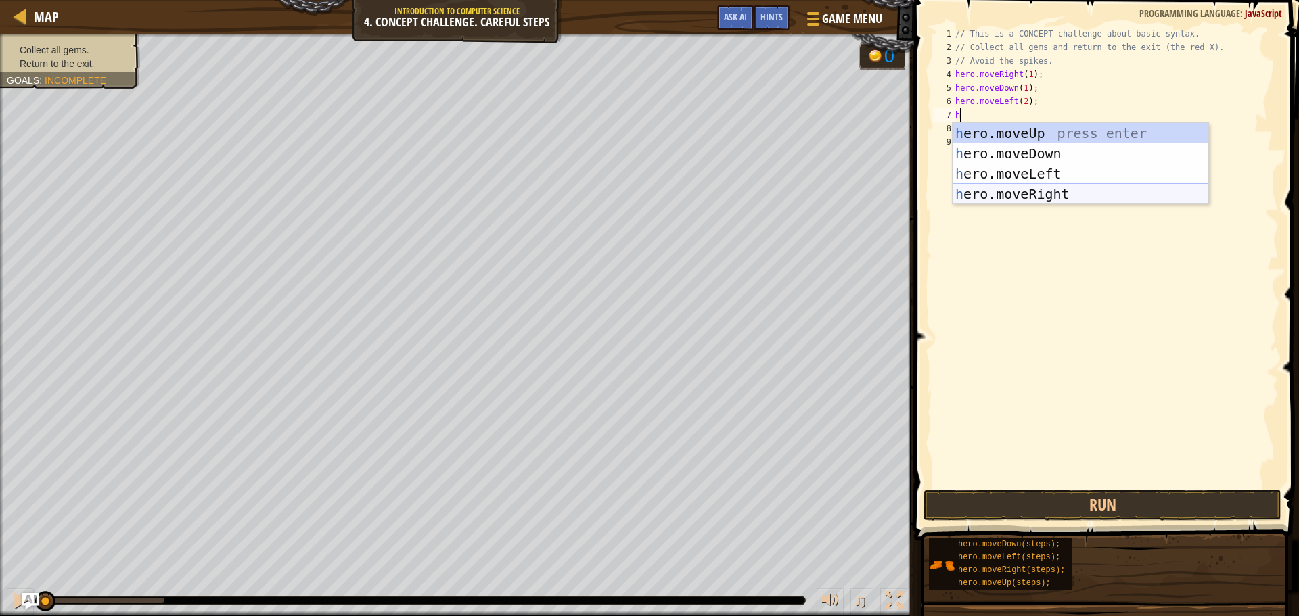
click at [1025, 187] on div "h ero.moveUp press enter h ero.moveDown press enter h ero.moveLeft press enter …" at bounding box center [1080, 184] width 256 height 122
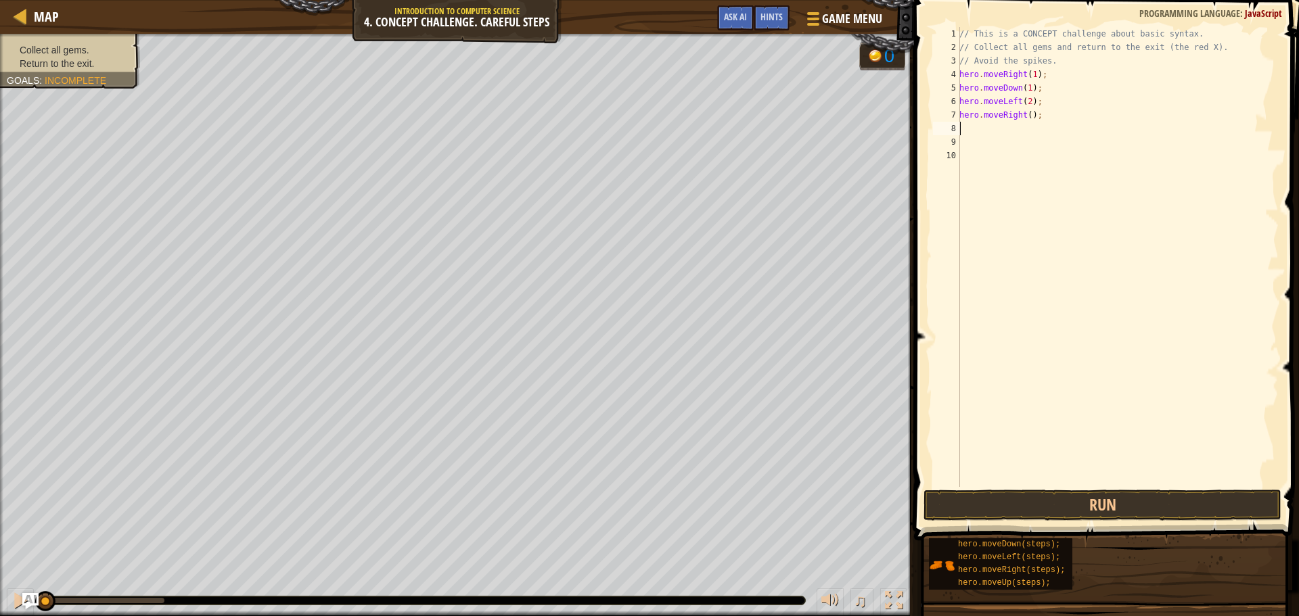
click at [1024, 114] on div "// This is a CONCEPT challenge about basic syntax. // Collect all gems and retu…" at bounding box center [1117, 270] width 322 height 487
type textarea "hero.moveRight(1);"
click at [995, 126] on div "// This is a CONCEPT challenge about basic syntax. // Collect all gems and retu…" at bounding box center [1117, 270] width 322 height 487
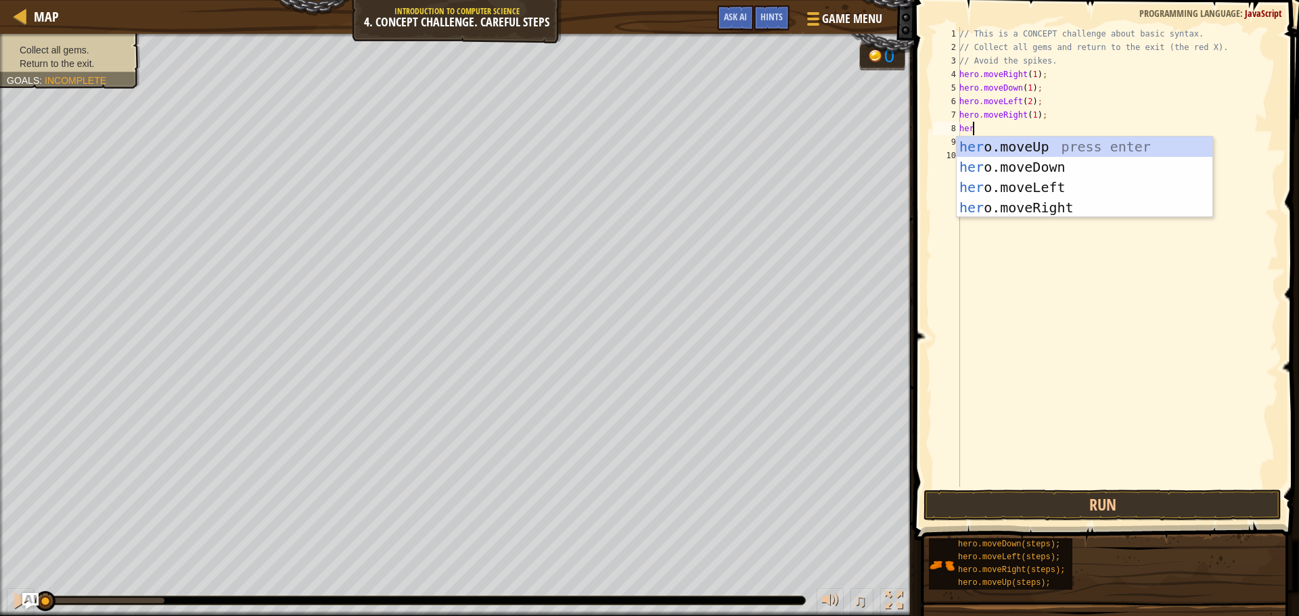
type textarea "hero"
click at [1010, 145] on div "hero .moveUp press enter hero .moveDown press enter hero .moveLeft press enter …" at bounding box center [1084, 198] width 256 height 122
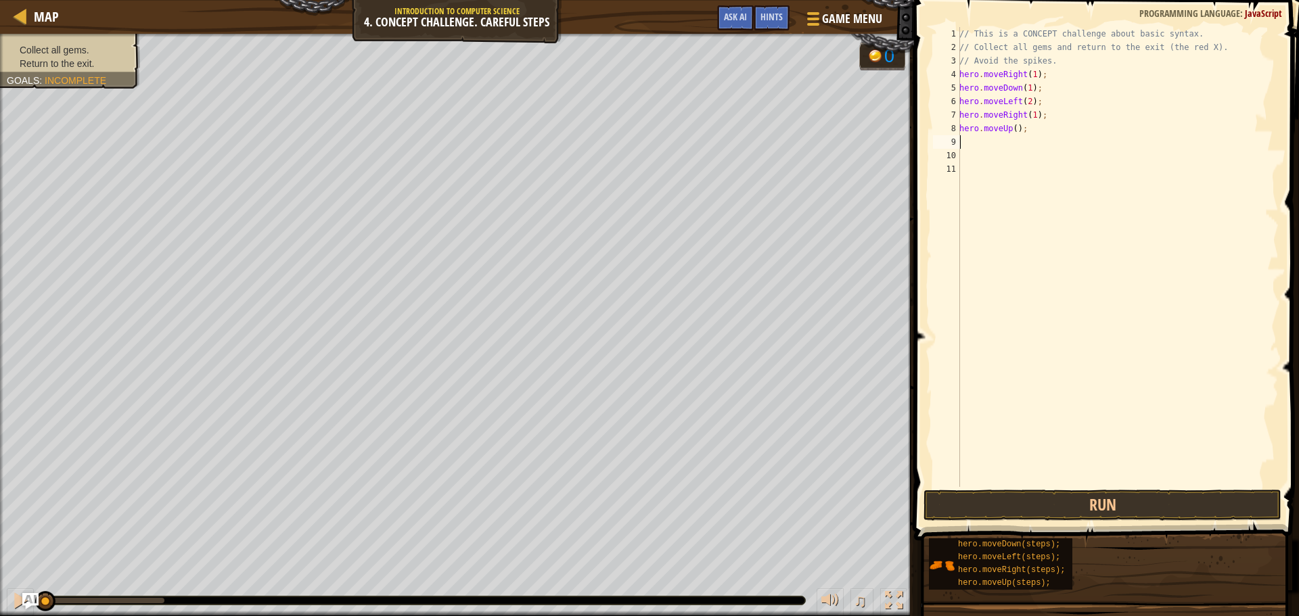
scroll to position [6, 0]
click at [1010, 128] on div "// This is a CONCEPT challenge about basic syntax. // Collect all gems and retu…" at bounding box center [1117, 270] width 322 height 487
click at [1001, 513] on button "Run" at bounding box center [1102, 505] width 358 height 31
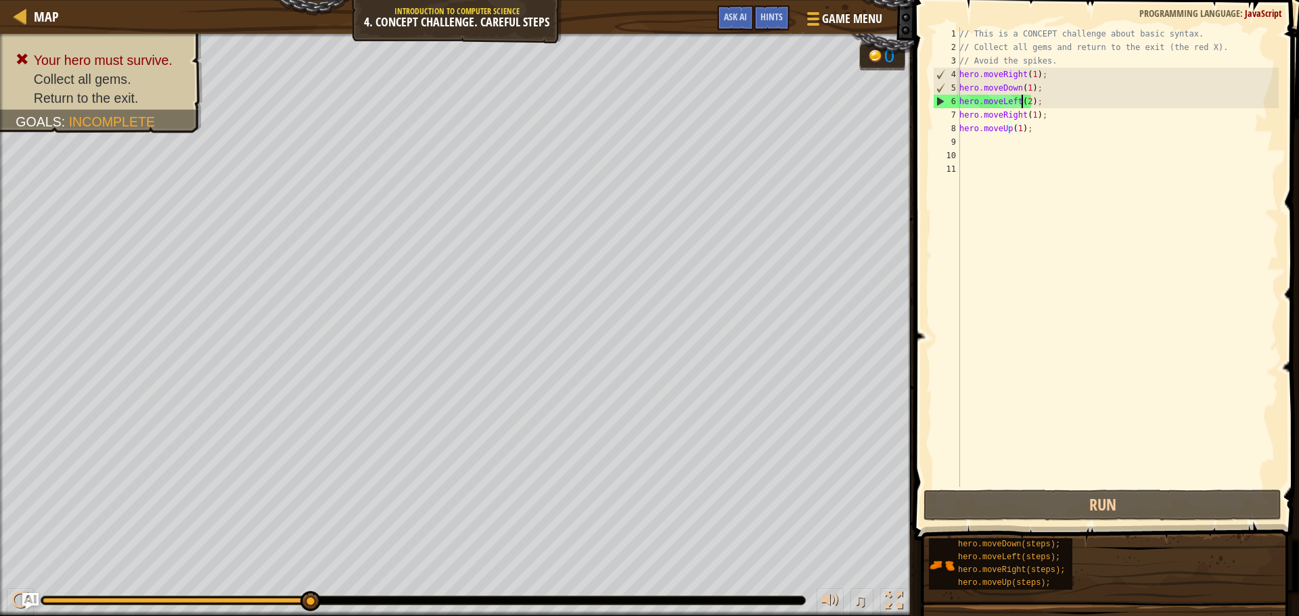
click at [1023, 103] on div "// This is a CONCEPT challenge about basic syntax. // Collect all gems and retu…" at bounding box center [1117, 270] width 322 height 487
click at [1025, 103] on div "// This is a CONCEPT challenge about basic syntax. // Collect all gems and retu…" at bounding box center [1117, 270] width 322 height 487
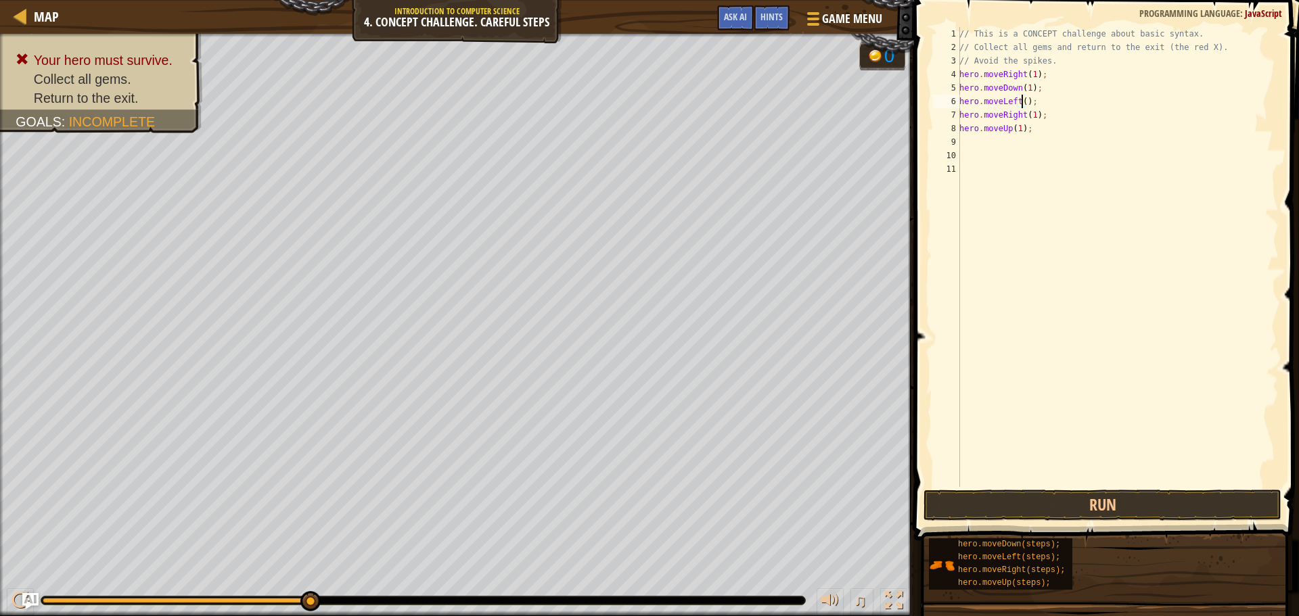
scroll to position [6, 5]
click at [1114, 503] on button "Run" at bounding box center [1102, 505] width 358 height 31
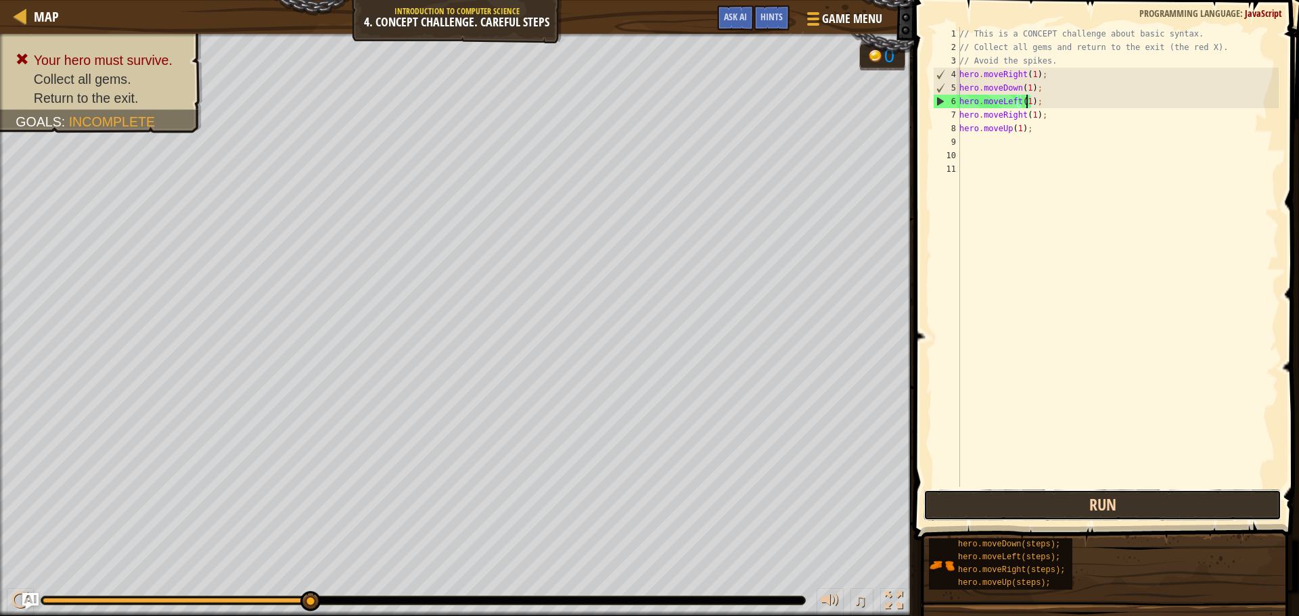
click at [1035, 518] on button "Run" at bounding box center [1102, 505] width 358 height 31
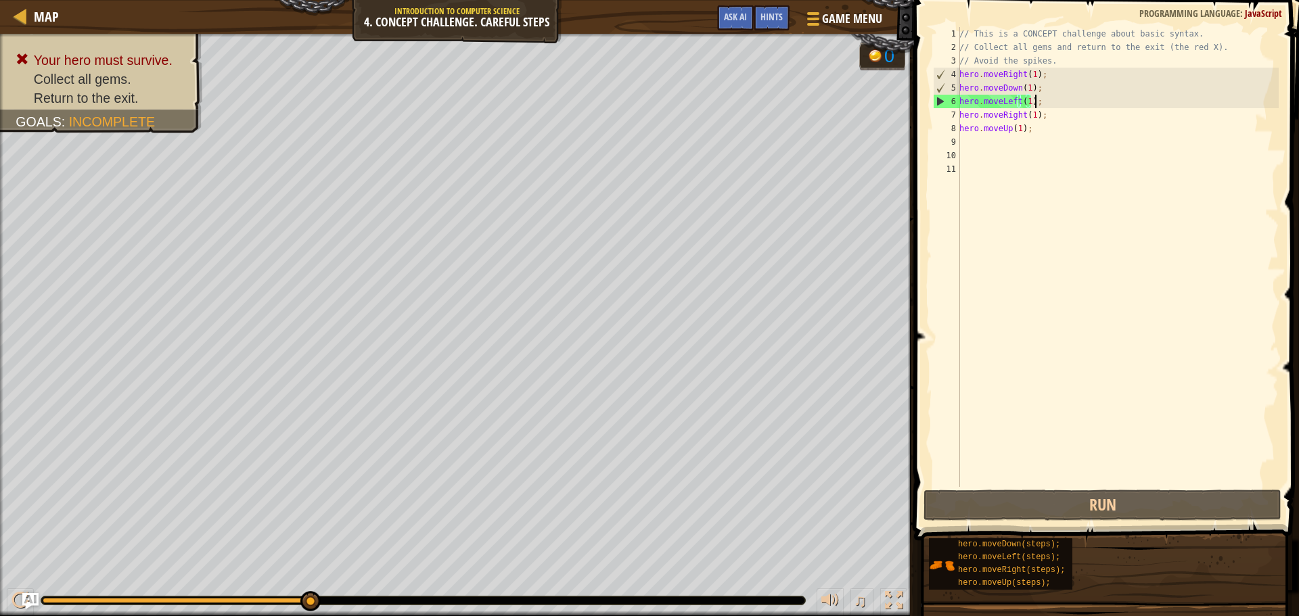
drag, startPoint x: 1033, startPoint y: 105, endPoint x: 1045, endPoint y: 105, distance: 12.2
click at [1039, 105] on div "// This is a CONCEPT challenge about basic syntax. // Collect all gems and retu…" at bounding box center [1117, 270] width 322 height 487
click at [1035, 126] on div "// This is a CONCEPT challenge about basic syntax. // Collect all gems and retu…" at bounding box center [1117, 270] width 322 height 487
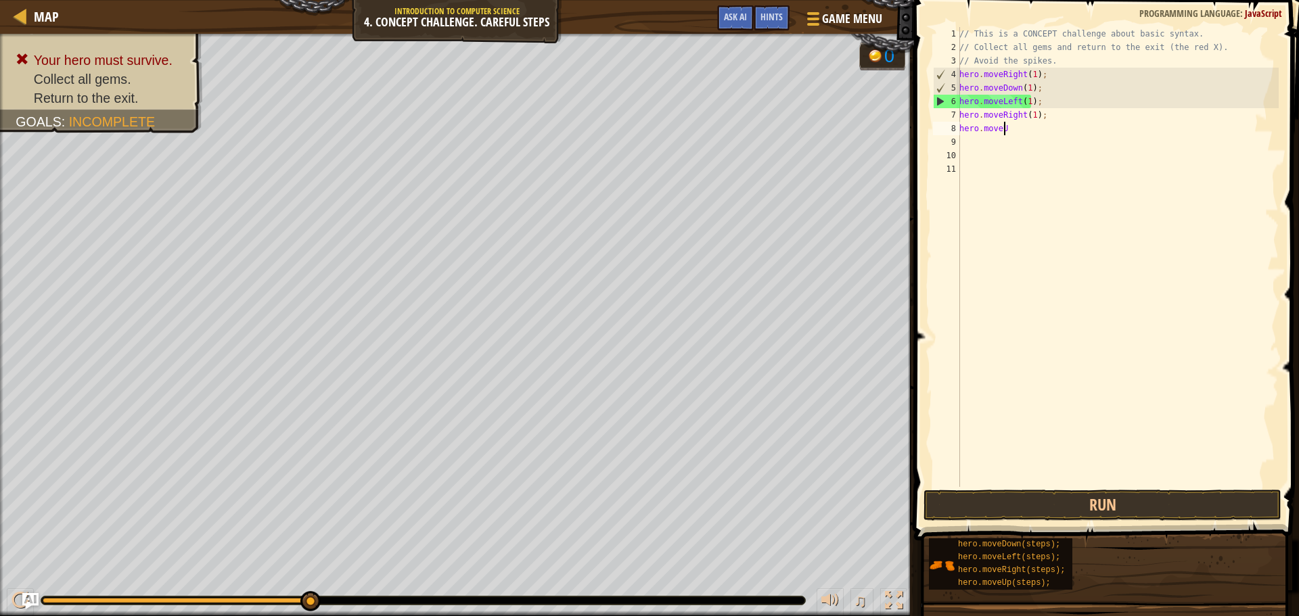
scroll to position [6, 1]
type textarea "h"
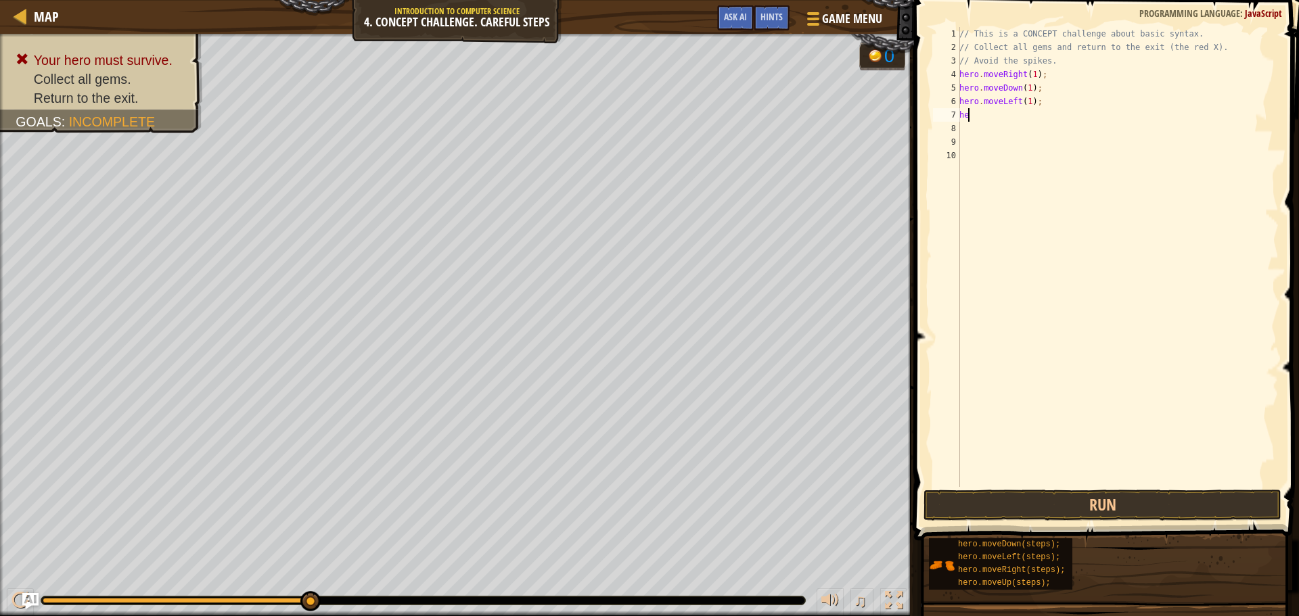
type textarea "h"
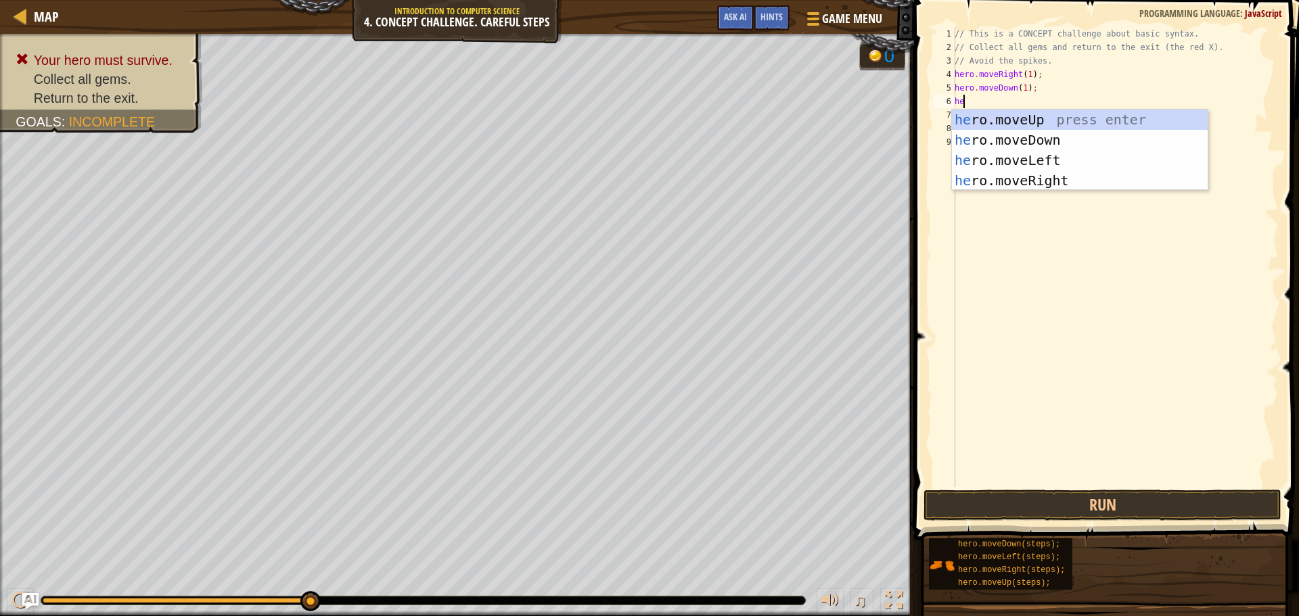
type textarea "her"
click at [1012, 114] on div "her o.moveUp press enter her o.moveDown press enter her o.moveLeft press enter …" at bounding box center [1080, 171] width 256 height 122
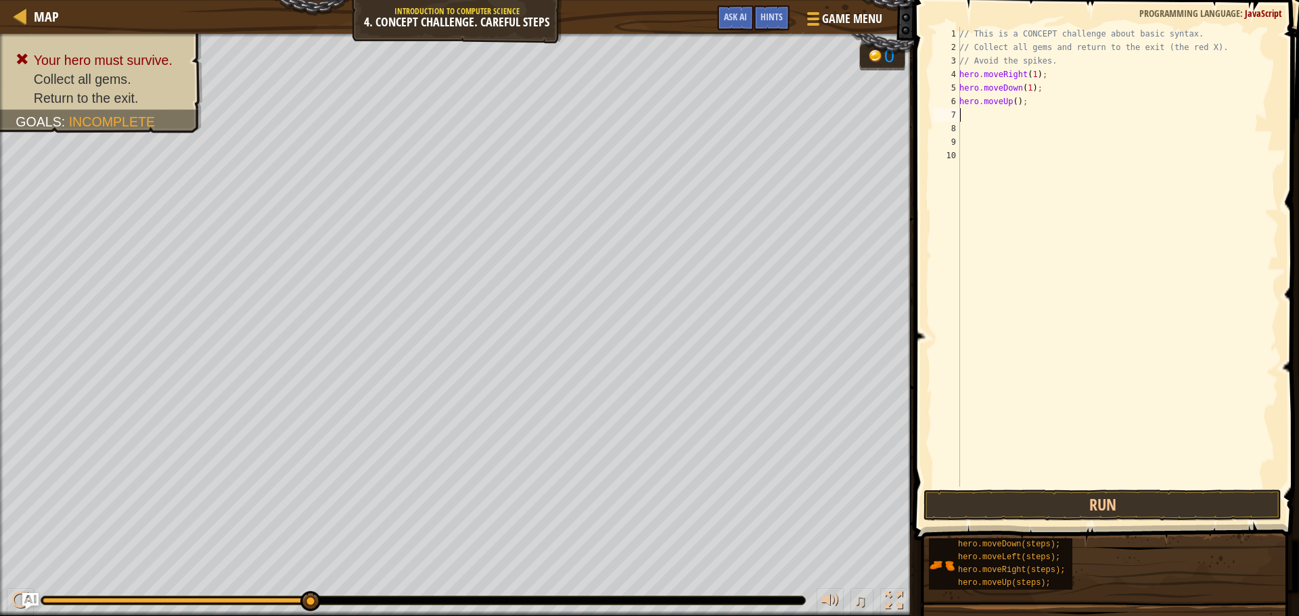
click at [1009, 101] on div "// This is a CONCEPT challenge about basic syntax. // Collect all gems and retu…" at bounding box center [1117, 270] width 322 height 487
click at [1011, 101] on div "// This is a CONCEPT challenge about basic syntax. // Collect all gems and retu…" at bounding box center [1117, 257] width 322 height 460
type textarea "hero.moveUp(1);"
click at [997, 113] on div "// This is a CONCEPT challenge about basic syntax. // Collect all gems and retu…" at bounding box center [1117, 270] width 322 height 487
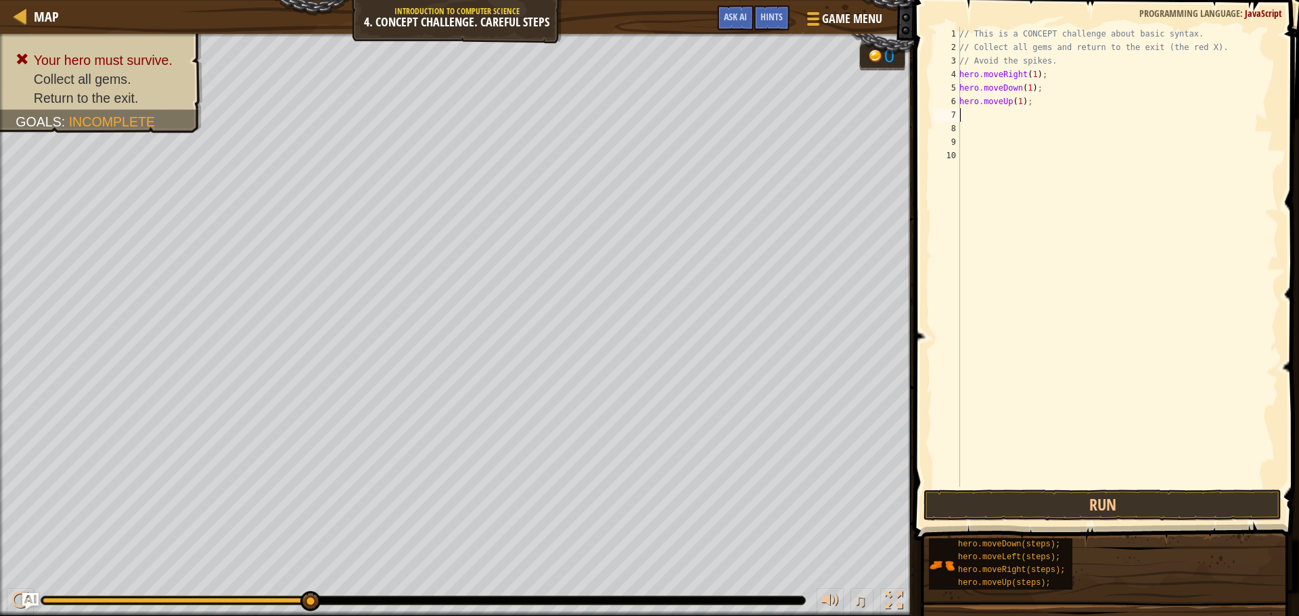
scroll to position [6, 0]
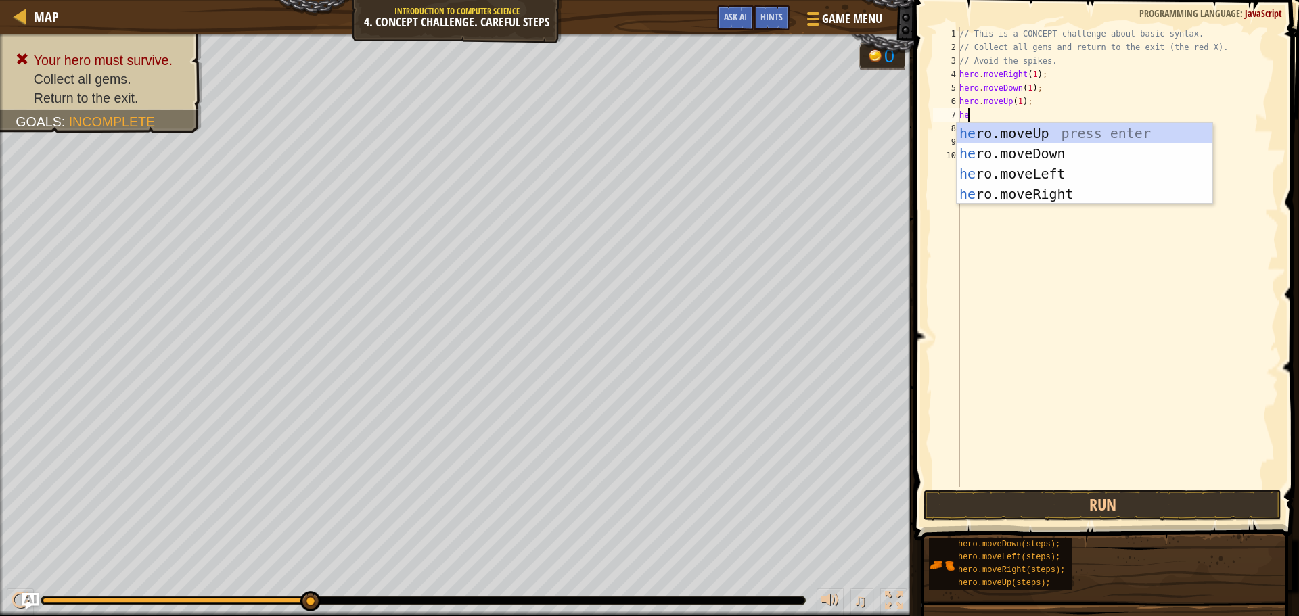
type textarea "her"
click at [1062, 157] on div "her o.moveUp press enter her o.moveDown press enter her o.moveLeft press enter …" at bounding box center [1084, 184] width 256 height 122
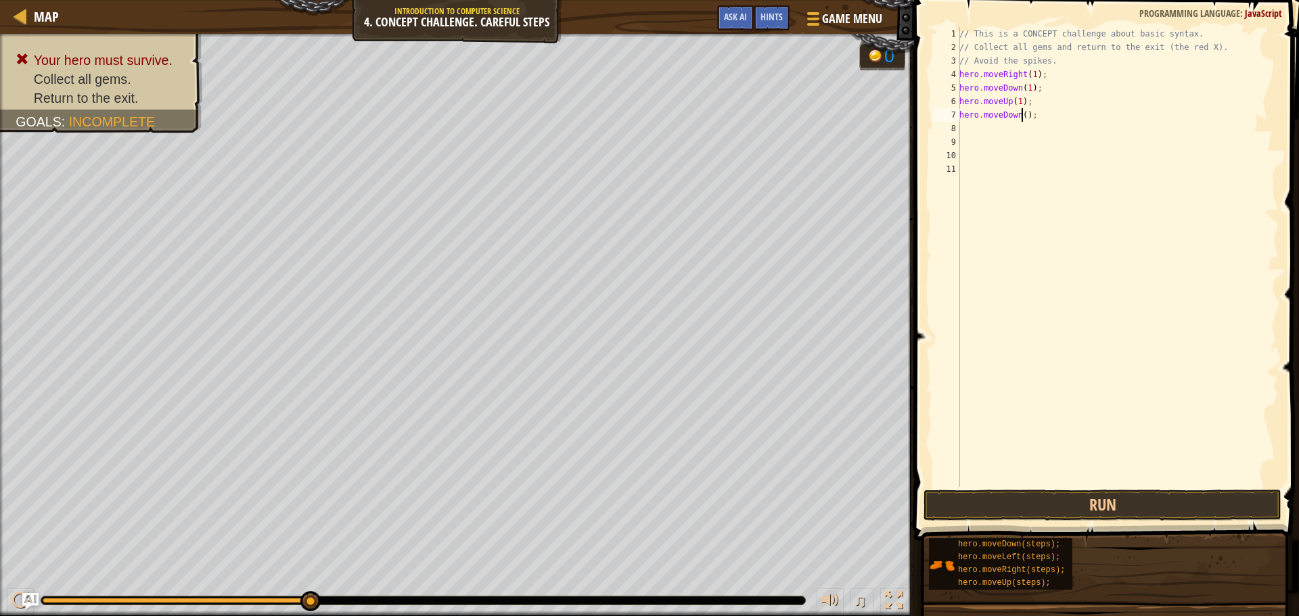
click at [1021, 114] on div "// This is a CONCEPT challenge about basic syntax. // Collect all gems and retu…" at bounding box center [1117, 270] width 322 height 487
type textarea "hero.moveDown(1);"
click at [1020, 135] on div "// This is a CONCEPT challenge about basic syntax. // Collect all gems and retu…" at bounding box center [1117, 270] width 322 height 487
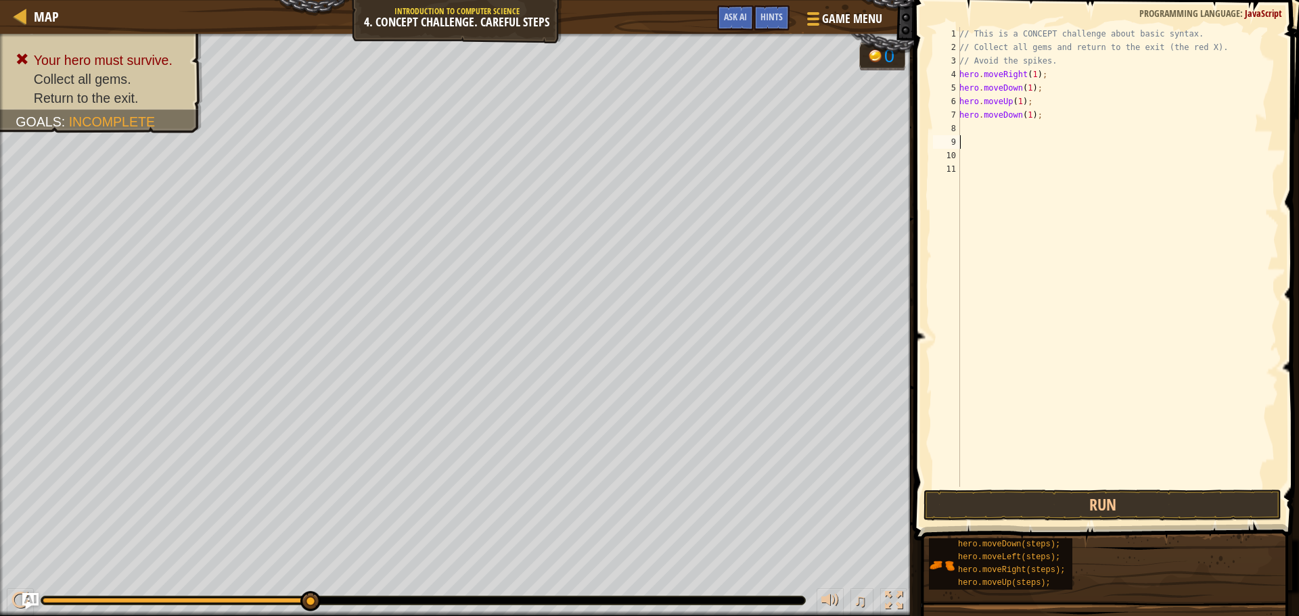
click at [1017, 131] on div "// This is a CONCEPT challenge about basic syntax. // Collect all gems and retu…" at bounding box center [1117, 270] width 322 height 487
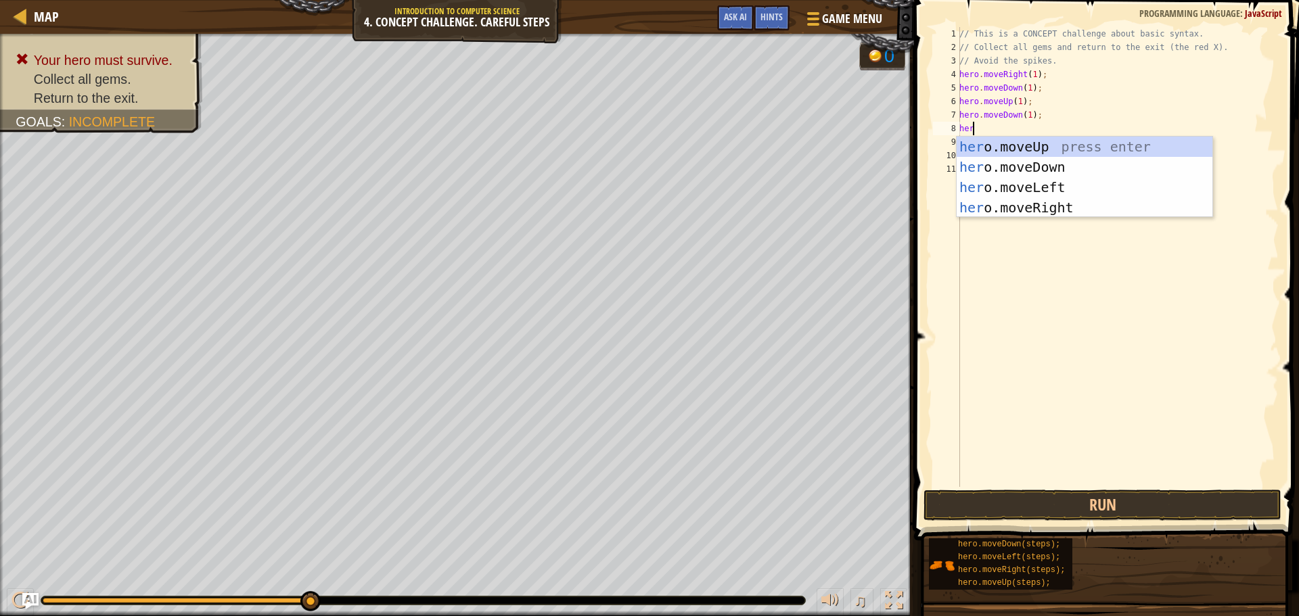
type textarea "hero"
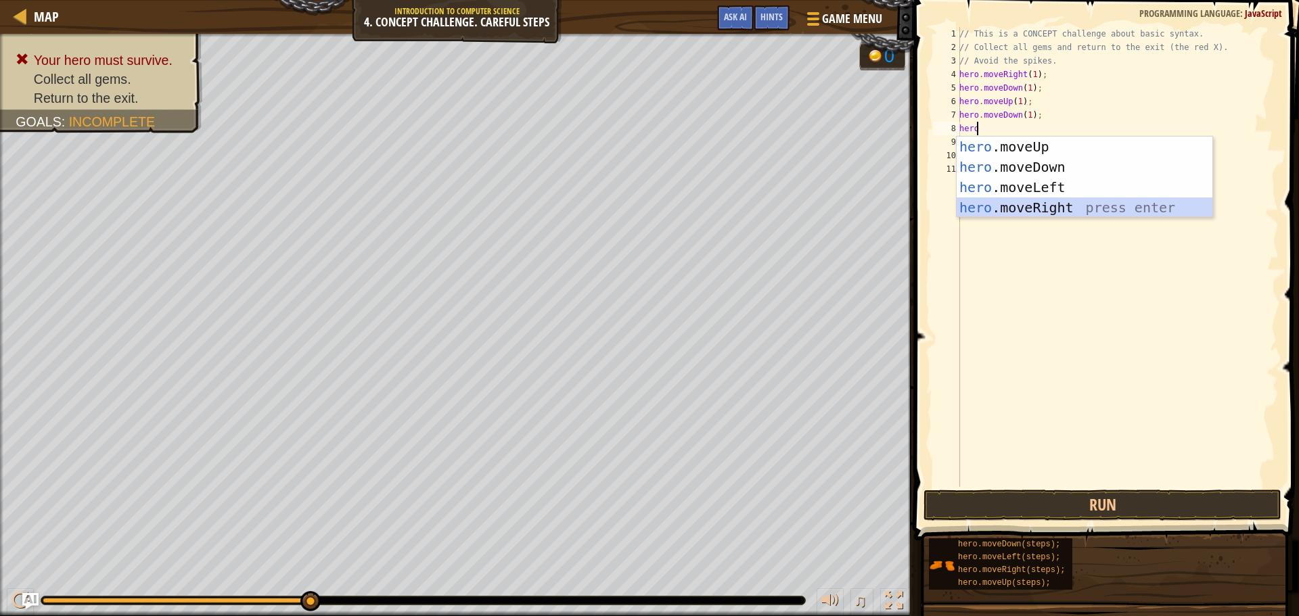
click at [993, 210] on div "hero .moveUp press enter hero .moveDown press enter hero .moveLeft press enter …" at bounding box center [1084, 198] width 256 height 122
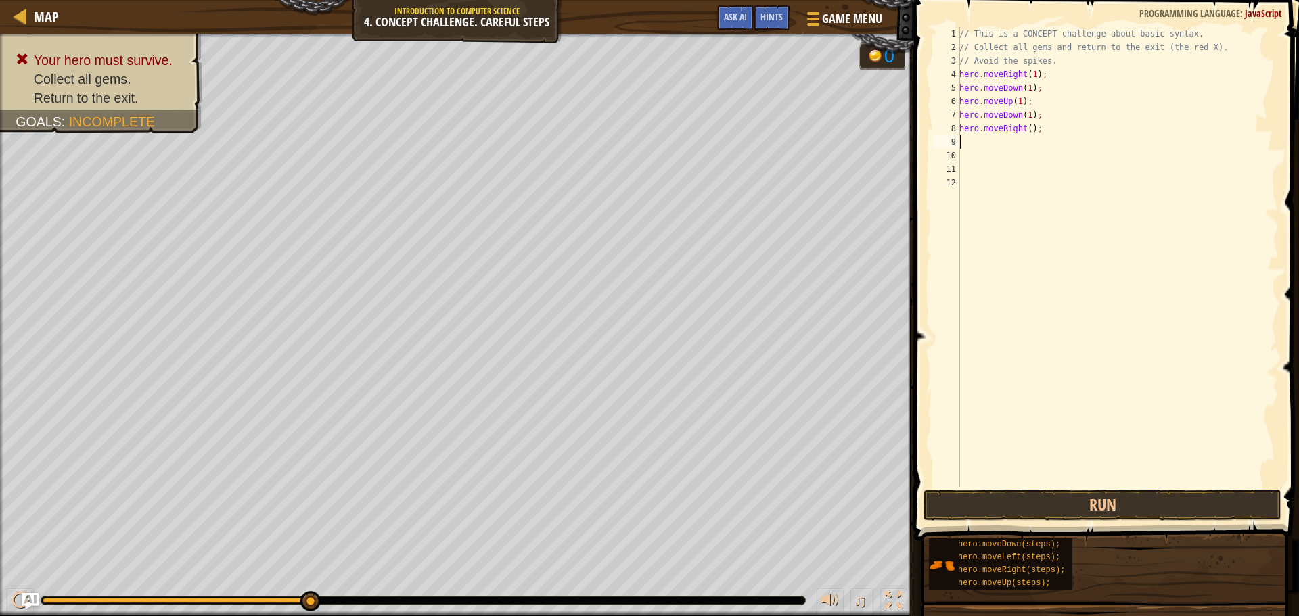
click at [1025, 125] on div "// This is a CONCEPT challenge about basic syntax. // Collect all gems and retu…" at bounding box center [1117, 270] width 322 height 487
click at [1099, 509] on button "Run" at bounding box center [1102, 505] width 358 height 31
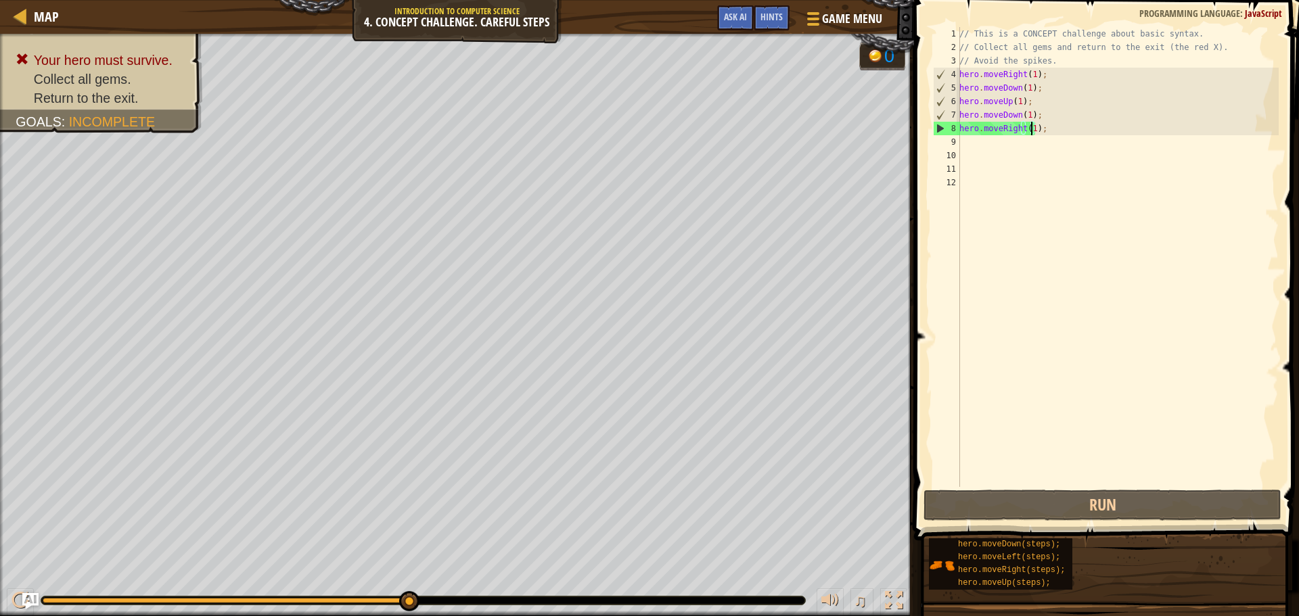
click at [1026, 87] on div "// This is a CONCEPT challenge about basic syntax. // Collect all gems and retu…" at bounding box center [1117, 270] width 322 height 487
click at [1025, 117] on div "// This is a CONCEPT challenge about basic syntax. // Collect all gems and retu…" at bounding box center [1117, 270] width 322 height 487
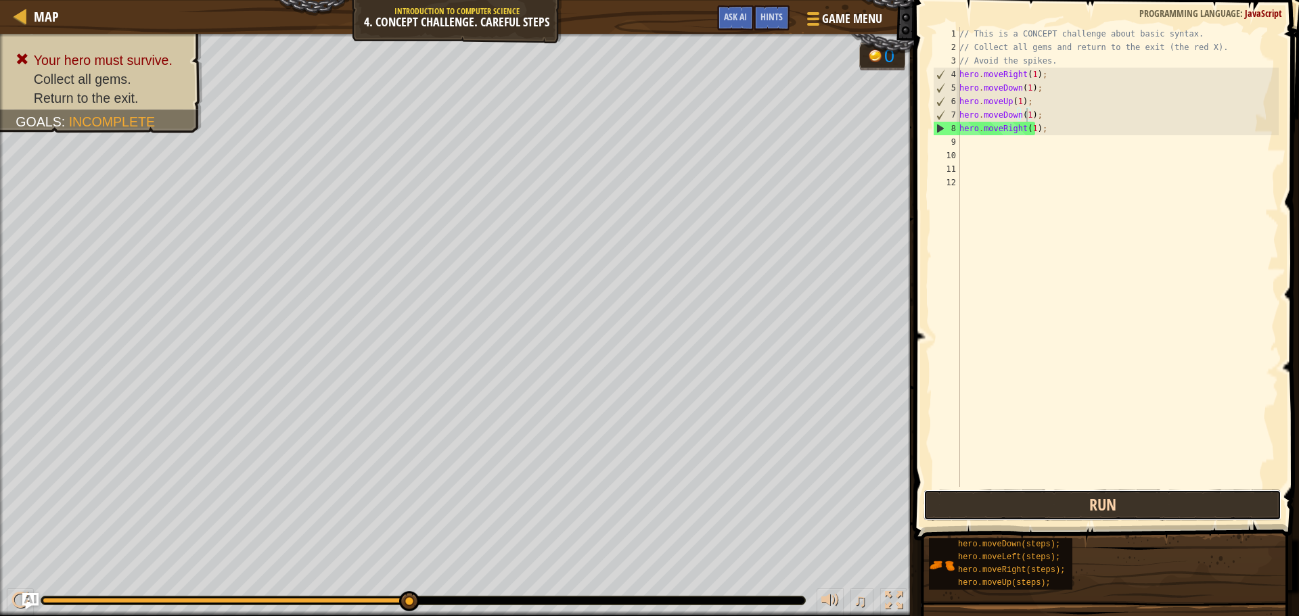
click at [1062, 510] on button "Run" at bounding box center [1102, 505] width 358 height 31
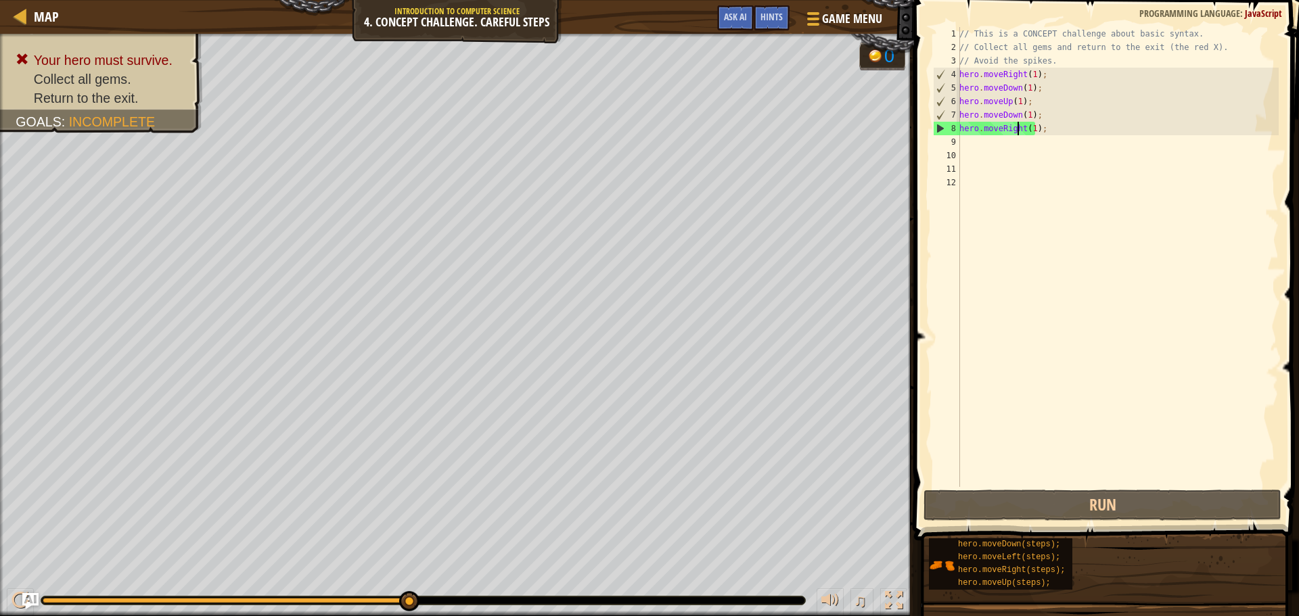
click at [1016, 122] on div "// This is a CONCEPT challenge about basic syntax. // Collect all gems and retu…" at bounding box center [1117, 270] width 322 height 487
click at [1013, 116] on div "// This is a CONCEPT challenge about basic syntax. // Collect all gems and retu…" at bounding box center [1117, 270] width 322 height 487
click at [1019, 114] on div "// This is a CONCEPT challenge about basic syntax. // Collect all gems and retu…" at bounding box center [1117, 270] width 322 height 487
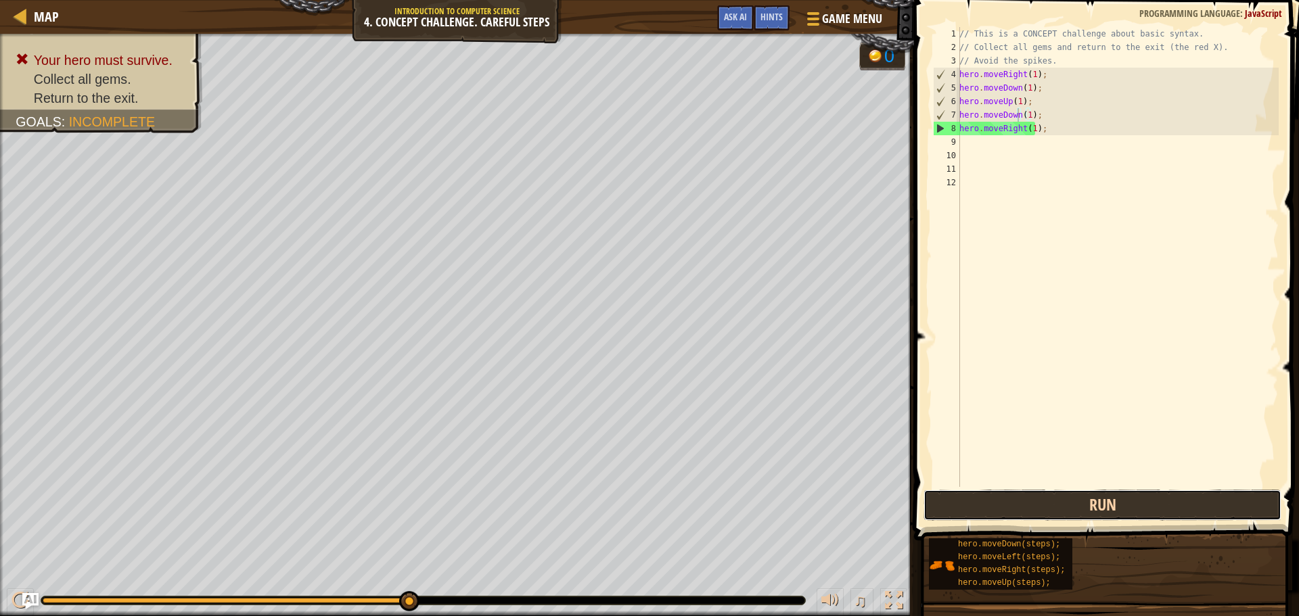
click at [1085, 503] on button "Run" at bounding box center [1102, 505] width 358 height 31
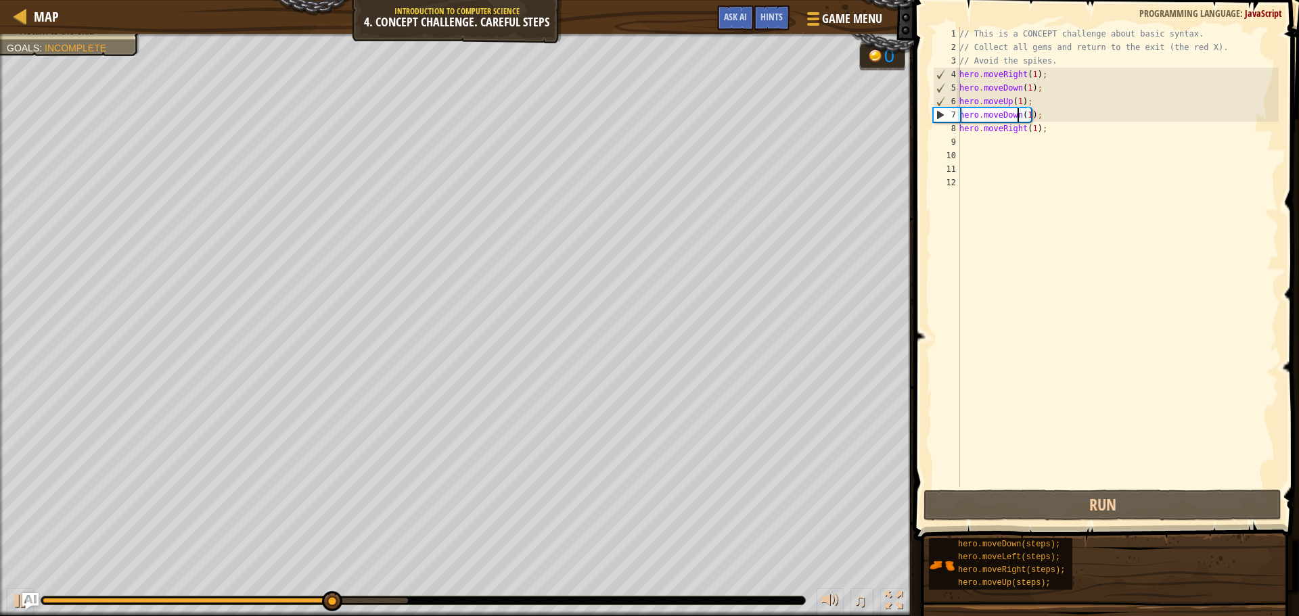
click at [1011, 91] on div "// This is a CONCEPT challenge about basic syntax. // Collect all gems and retu…" at bounding box center [1117, 270] width 322 height 487
click at [1017, 89] on div "// This is a CONCEPT challenge about basic syntax. // Collect all gems and retu…" at bounding box center [1117, 270] width 322 height 487
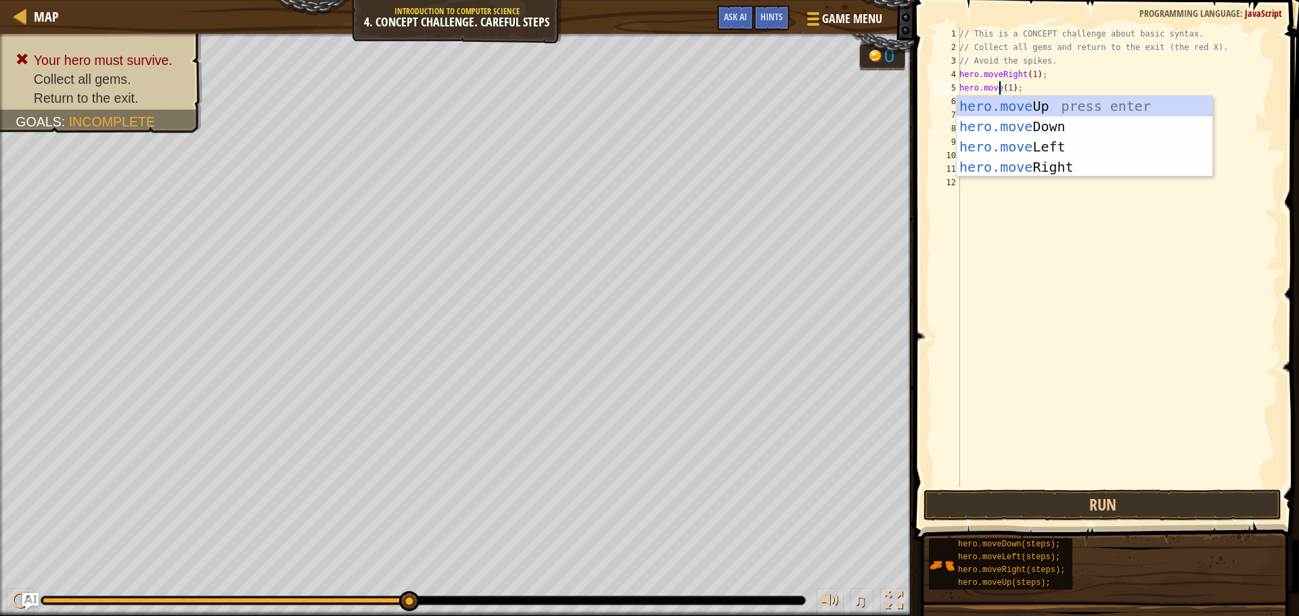
scroll to position [6, 3]
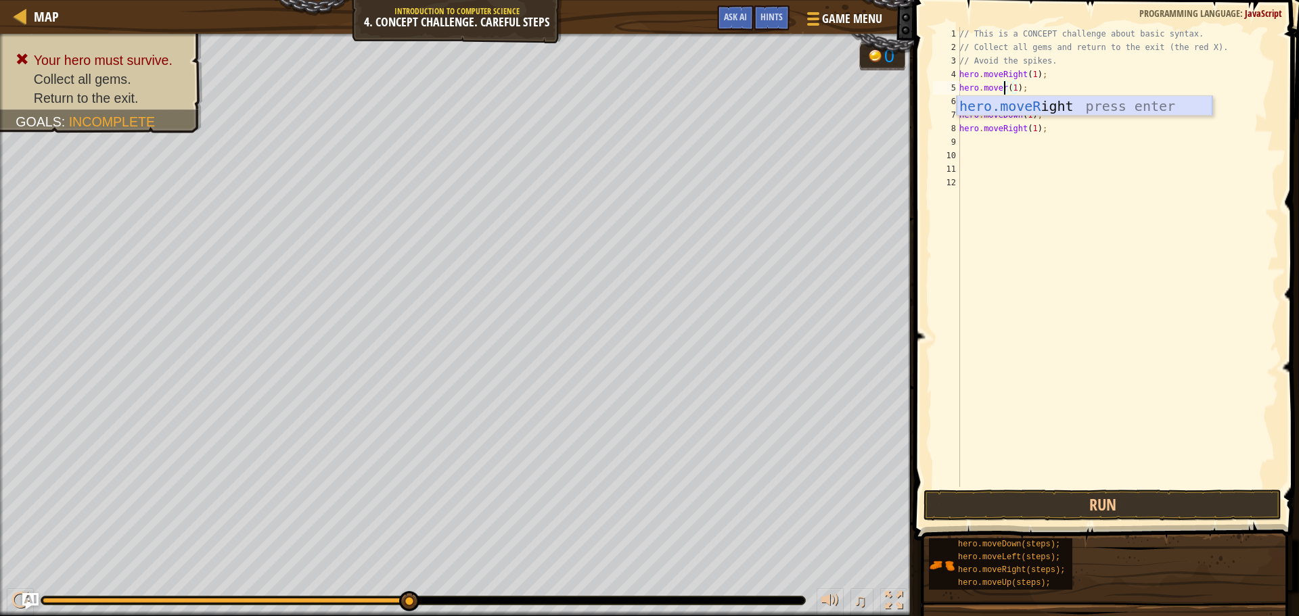
click at [1043, 99] on div "hero.moveR ight press enter" at bounding box center [1084, 126] width 256 height 61
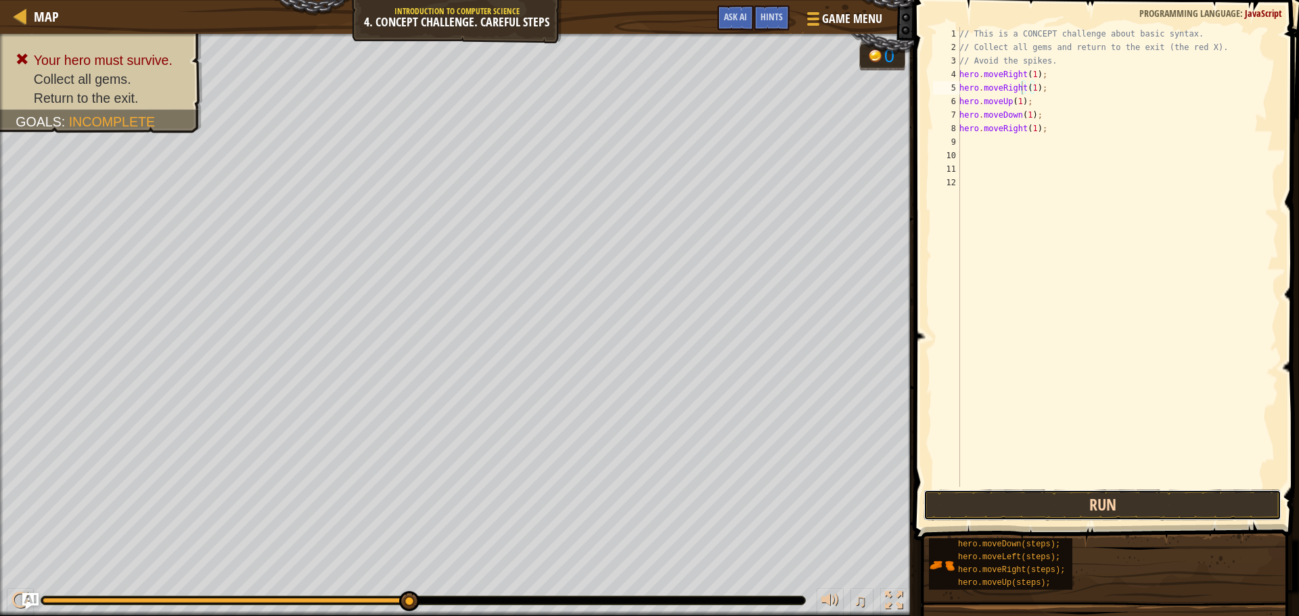
click at [1049, 512] on button "Run" at bounding box center [1102, 505] width 358 height 31
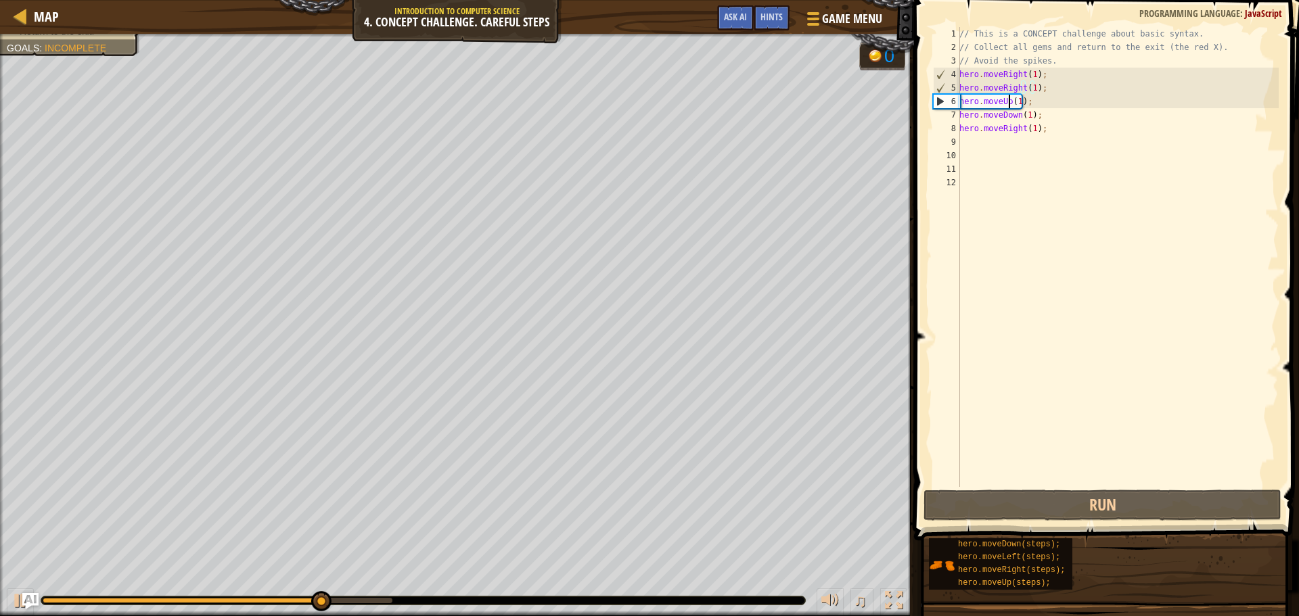
click at [1006, 104] on div "// This is a CONCEPT challenge about basic syntax. // Collect all gems and retu…" at bounding box center [1117, 270] width 322 height 487
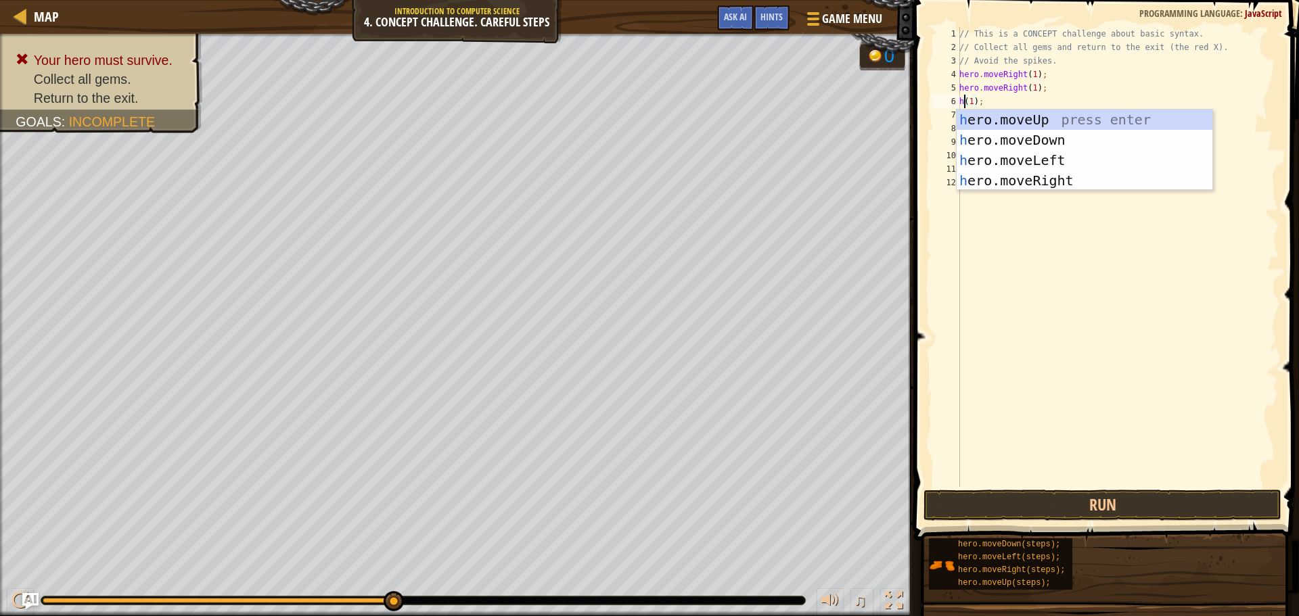
scroll to position [6, 1]
click at [1069, 126] on div "her o.moveUp press enter her o.moveDown press enter her o.moveLeft press enter …" at bounding box center [1084, 171] width 256 height 122
type textarea "hero.moveUp()(1);"
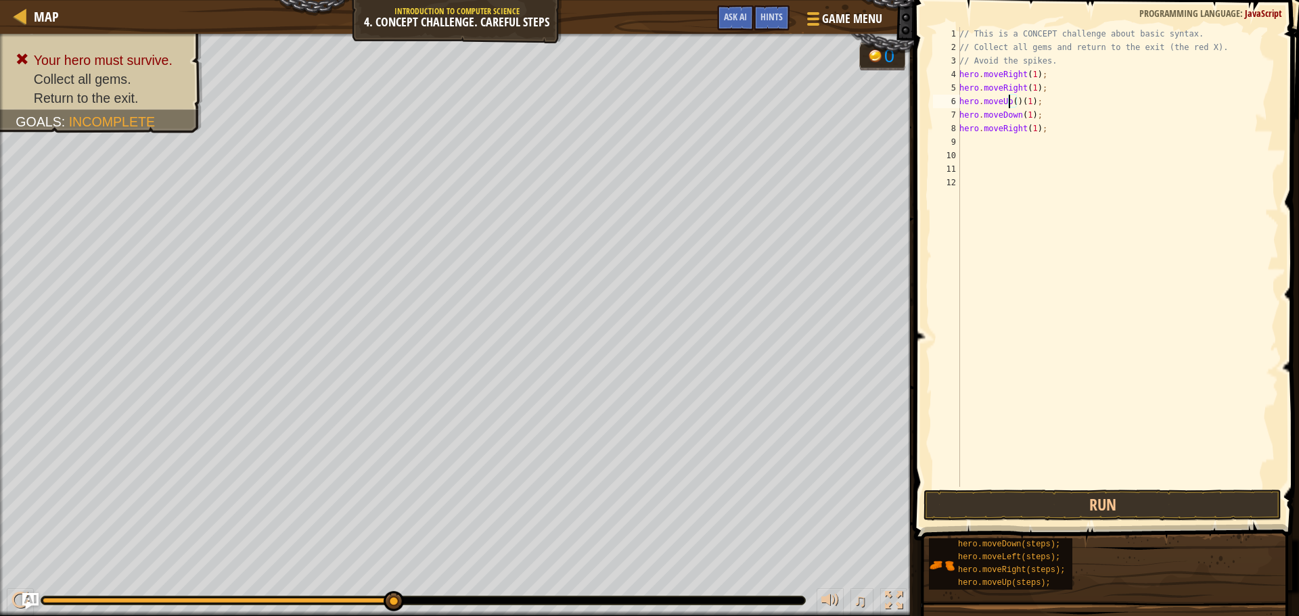
click at [1008, 99] on div "// This is a CONCEPT challenge about basic syntax. // Collect all gems and retu…" at bounding box center [1117, 270] width 322 height 487
drag, startPoint x: 1049, startPoint y: 106, endPoint x: 946, endPoint y: 101, distance: 102.9
click at [946, 101] on div "hero.moveUp()(1); 1 2 3 4 5 6 7 8 9 10 11 12 // This is a CONCEPT challenge abo…" at bounding box center [1104, 257] width 348 height 460
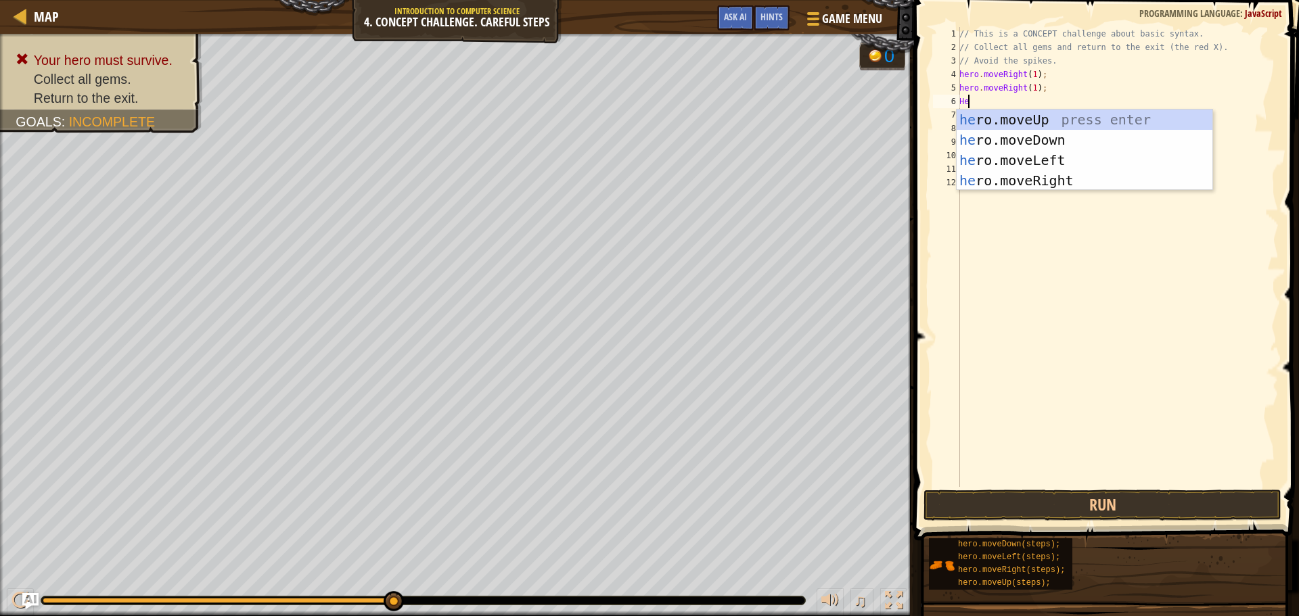
type textarea "Her"
click at [1108, 139] on div "her o.moveUp press enter her o.moveDown press enter her o.moveLeft press enter …" at bounding box center [1084, 171] width 256 height 122
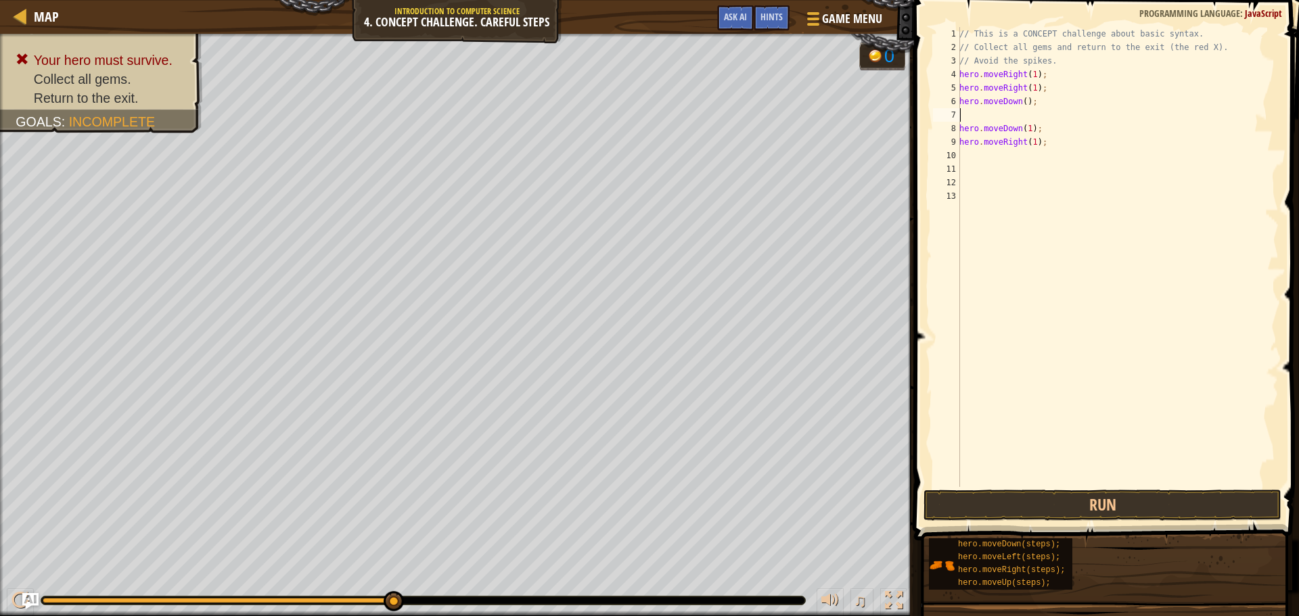
click at [1022, 103] on div "// This is a CONCEPT challenge about basic syntax. // Collect all gems and retu…" at bounding box center [1117, 270] width 322 height 487
type textarea "hero.moveDown();"
click at [1019, 107] on div "// This is a CONCEPT challenge about basic syntax. // Collect all gems and retu…" at bounding box center [1117, 270] width 322 height 487
click at [996, 116] on div "// This is a CONCEPT challenge about basic syntax. // Collect all gems and retu…" at bounding box center [1117, 270] width 322 height 487
click at [1039, 507] on button "Run" at bounding box center [1102, 505] width 358 height 31
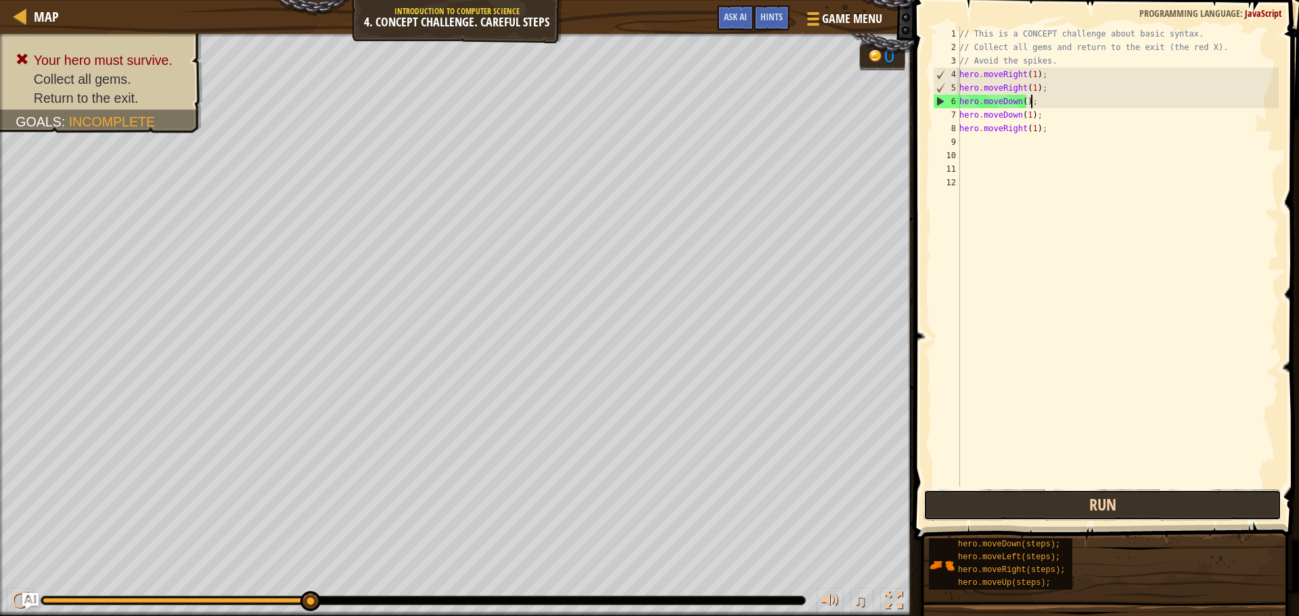
click at [1048, 518] on button "Run" at bounding box center [1102, 505] width 358 height 31
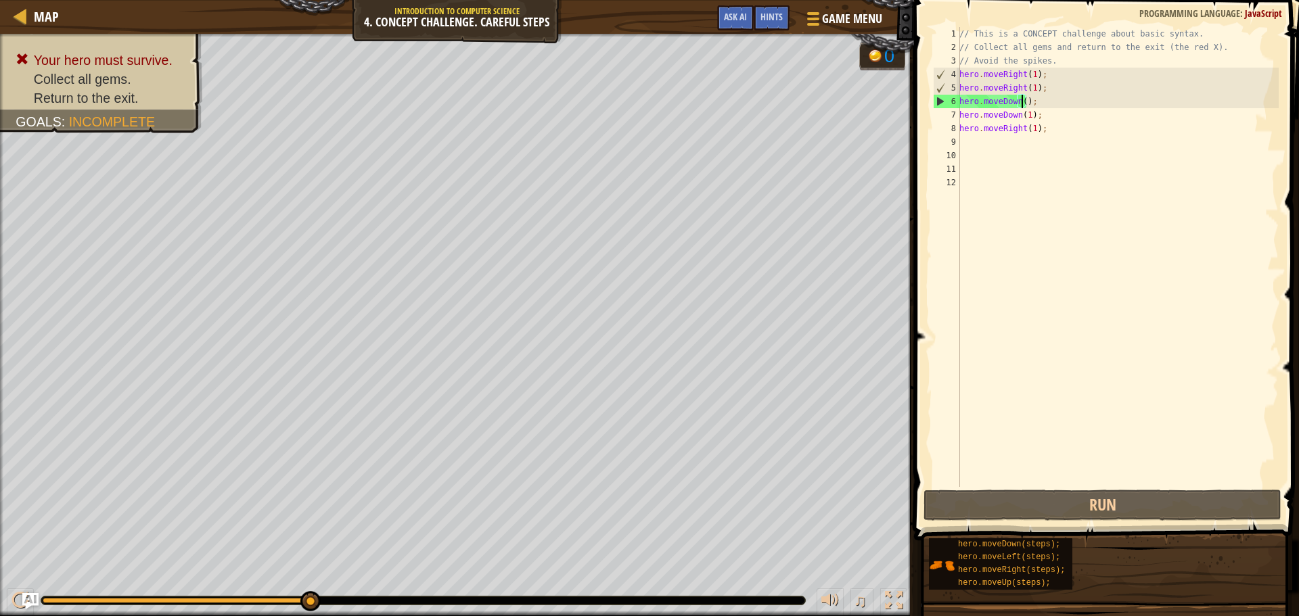
click at [1023, 100] on div "// This is a CONCEPT challenge about basic syntax. // Collect all gems and retu…" at bounding box center [1117, 270] width 322 height 487
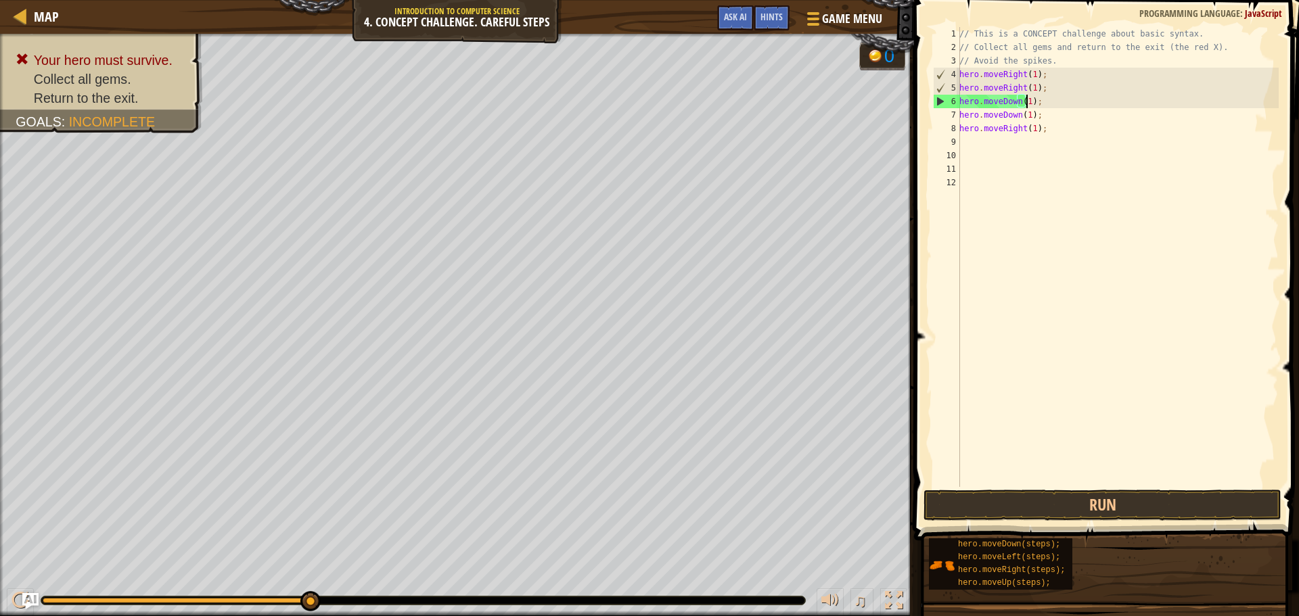
scroll to position [6, 5]
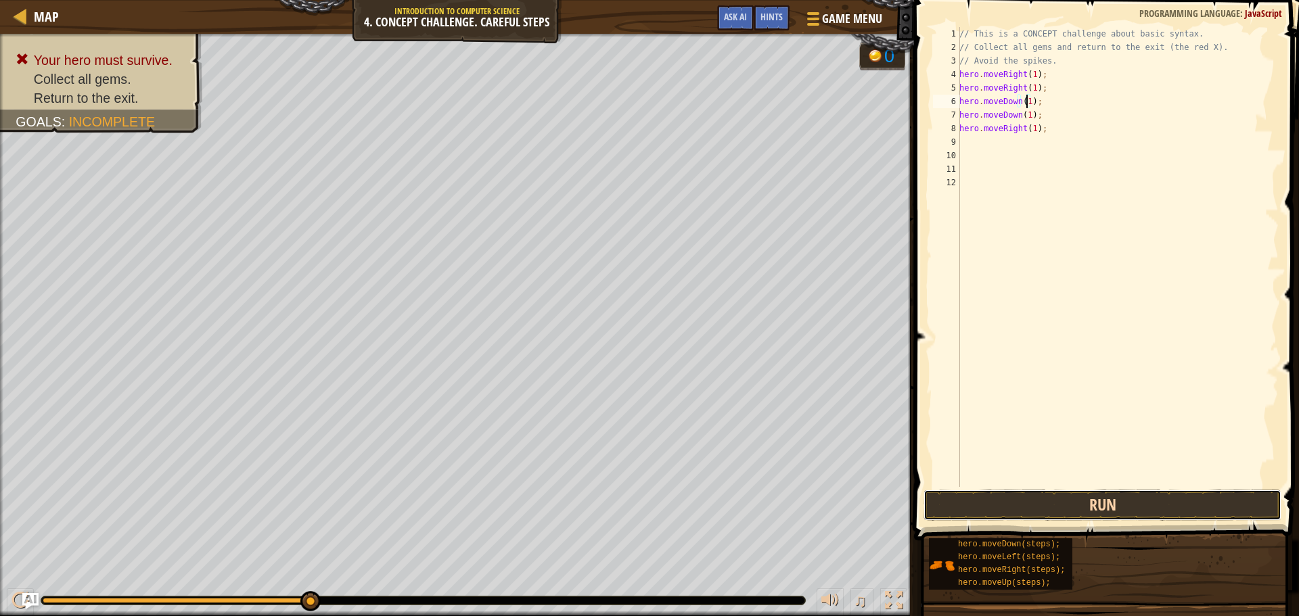
click at [1125, 507] on button "Run" at bounding box center [1102, 505] width 358 height 31
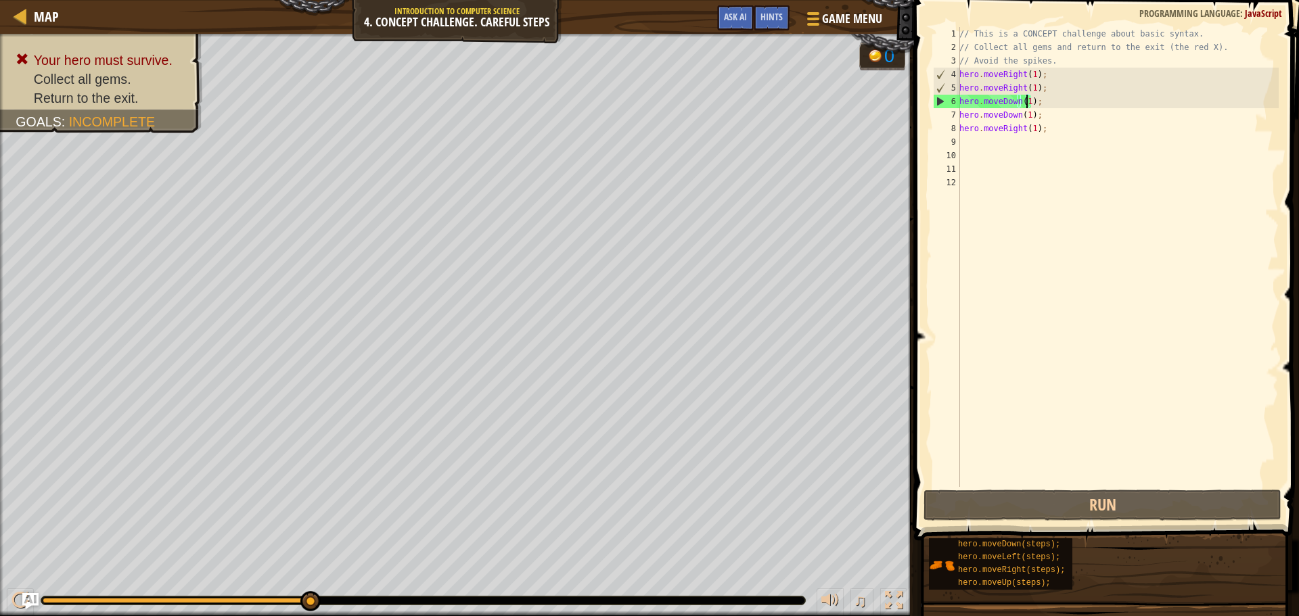
click at [1029, 115] on div "// This is a CONCEPT challenge about basic syntax. // Collect all gems and retu…" at bounding box center [1117, 270] width 322 height 487
click at [1053, 115] on div "// This is a CONCEPT challenge about basic syntax. // Collect all gems and retu…" at bounding box center [1117, 270] width 322 height 487
click at [1020, 117] on div "// This is a CONCEPT challenge about basic syntax. // Collect all gems and retu…" at bounding box center [1117, 270] width 322 height 487
click at [1017, 115] on div "// This is a CONCEPT challenge about basic syntax. // Collect all gems and retu…" at bounding box center [1117, 270] width 322 height 487
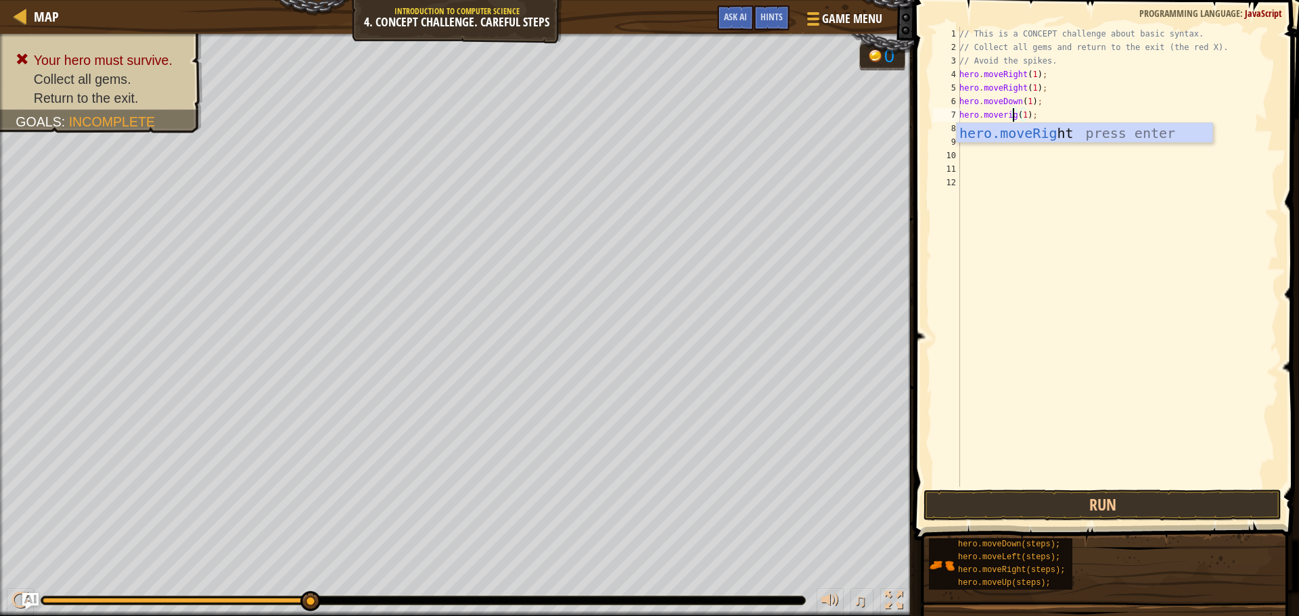
scroll to position [6, 5]
click at [1080, 139] on div "hero.moveRight press enter" at bounding box center [1084, 153] width 256 height 61
click at [1023, 135] on div "hero.moveUp press enter" at bounding box center [1084, 153] width 256 height 61
type textarea "hero.moveUp(1);"
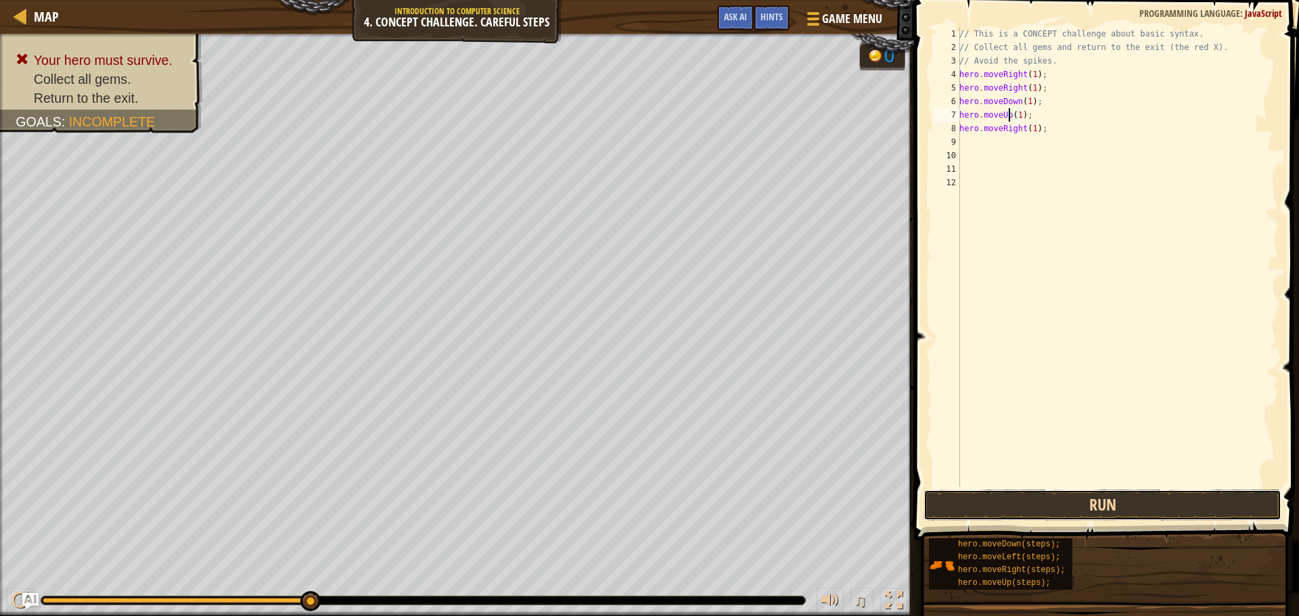
click at [1014, 502] on button "Run" at bounding box center [1102, 505] width 358 height 31
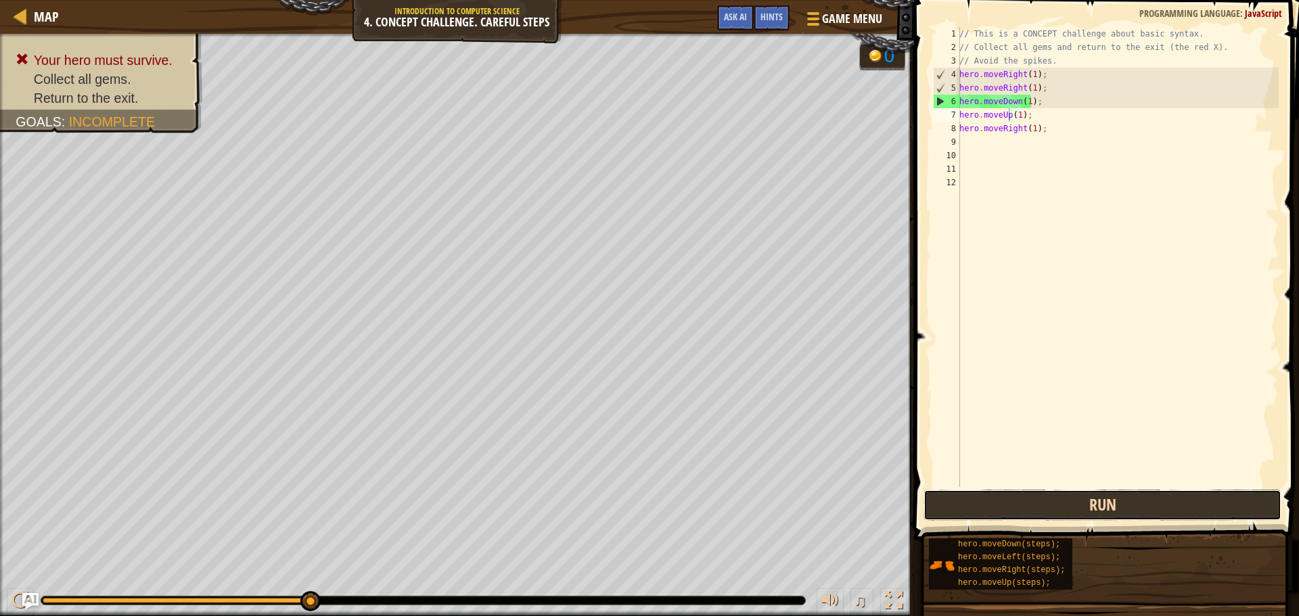
click at [1027, 498] on button "Run" at bounding box center [1102, 505] width 358 height 31
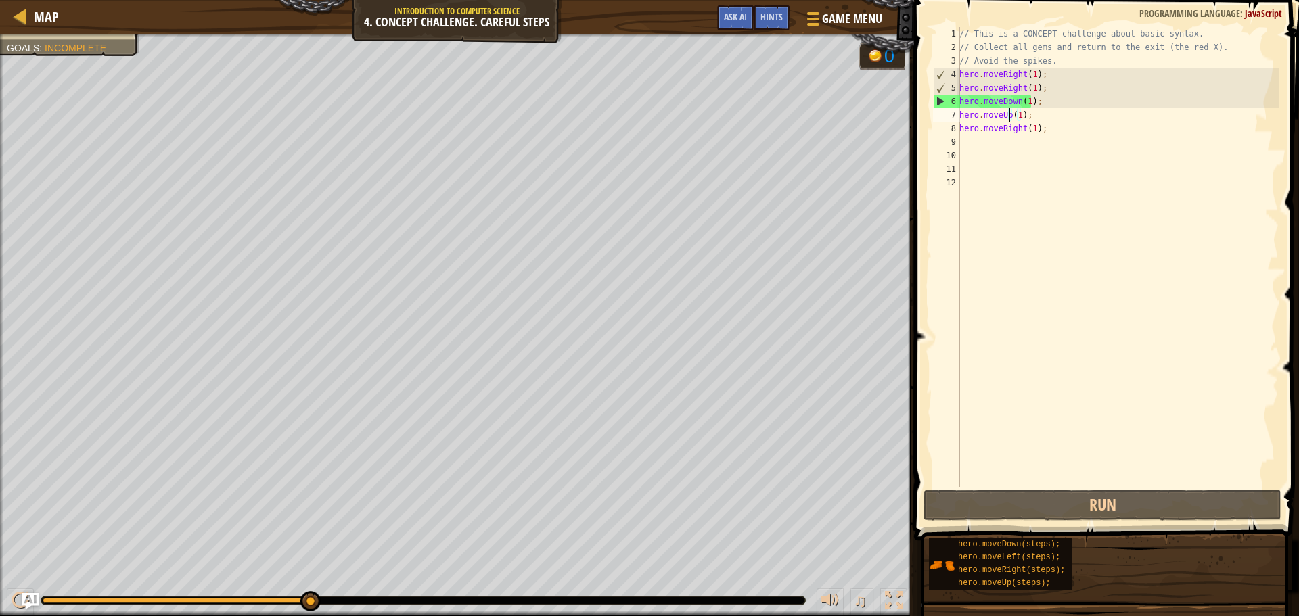
click at [1016, 118] on div "// This is a CONCEPT challenge about basic syntax. // Collect all gems and retu…" at bounding box center [1117, 270] width 322 height 487
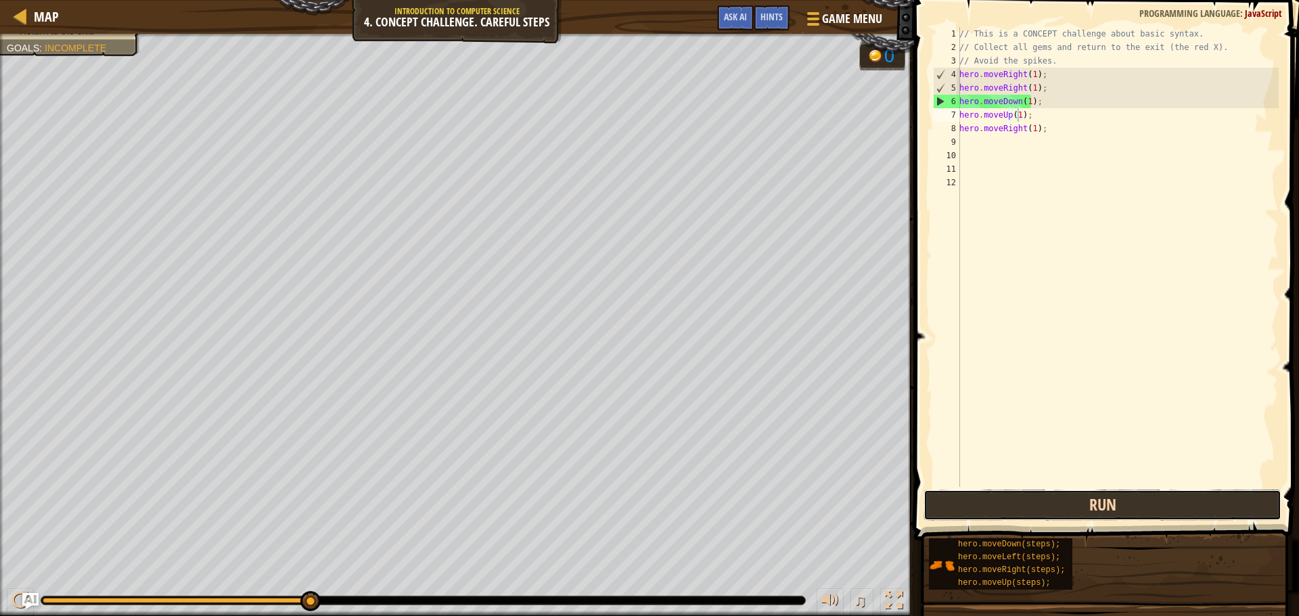
click at [985, 505] on button "Run" at bounding box center [1102, 505] width 358 height 31
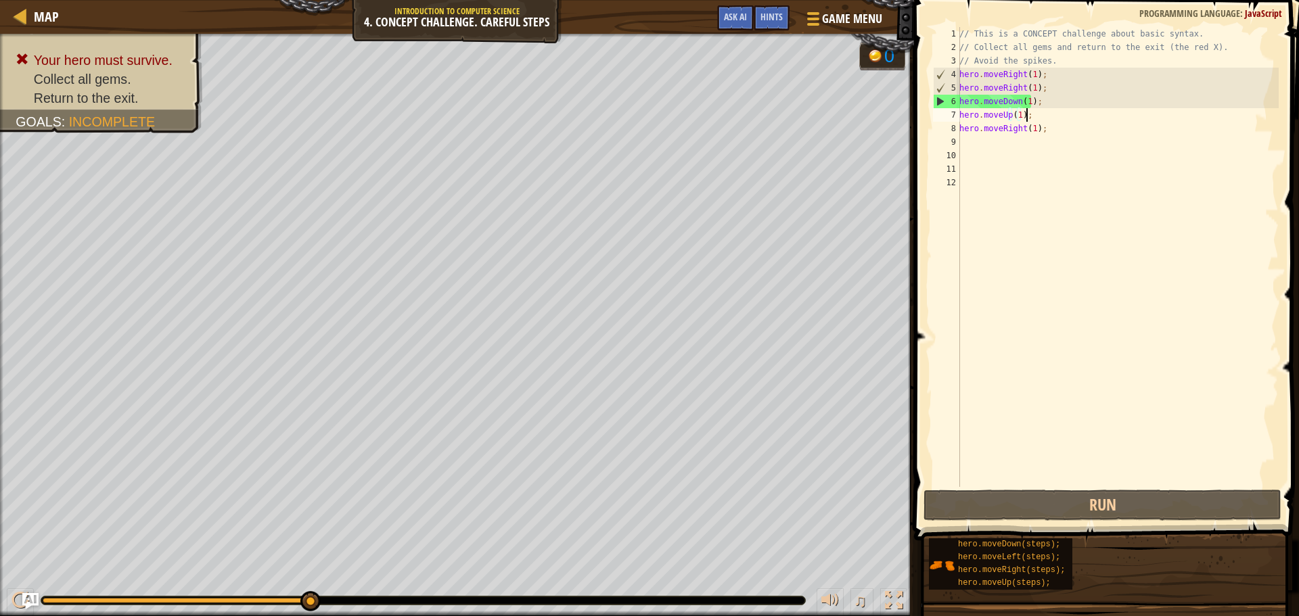
click at [1028, 117] on div "// This is a CONCEPT challenge about basic syntax. // Collect all gems and retu…" at bounding box center [1117, 270] width 322 height 487
drag, startPoint x: 1029, startPoint y: 117, endPoint x: 956, endPoint y: 120, distance: 73.8
click at [956, 120] on div "hero.moveUp(1); 1 2 3 4 5 6 7 8 9 10 11 12 // This is a CONCEPT challenge about…" at bounding box center [1104, 257] width 348 height 460
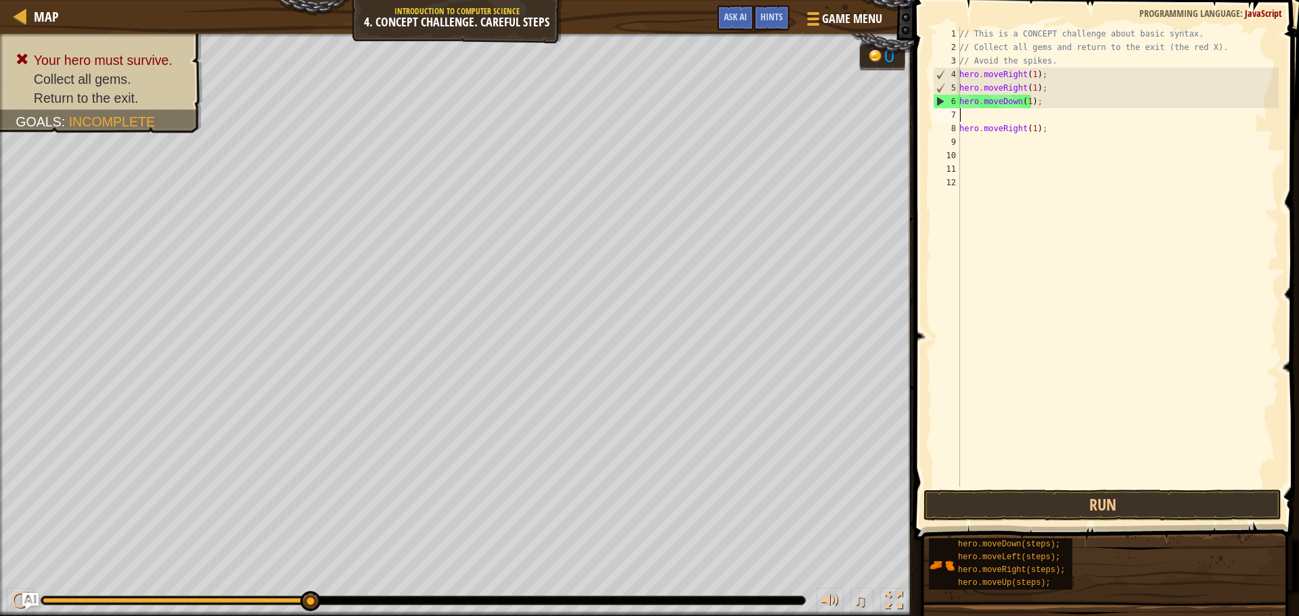
scroll to position [6, 0]
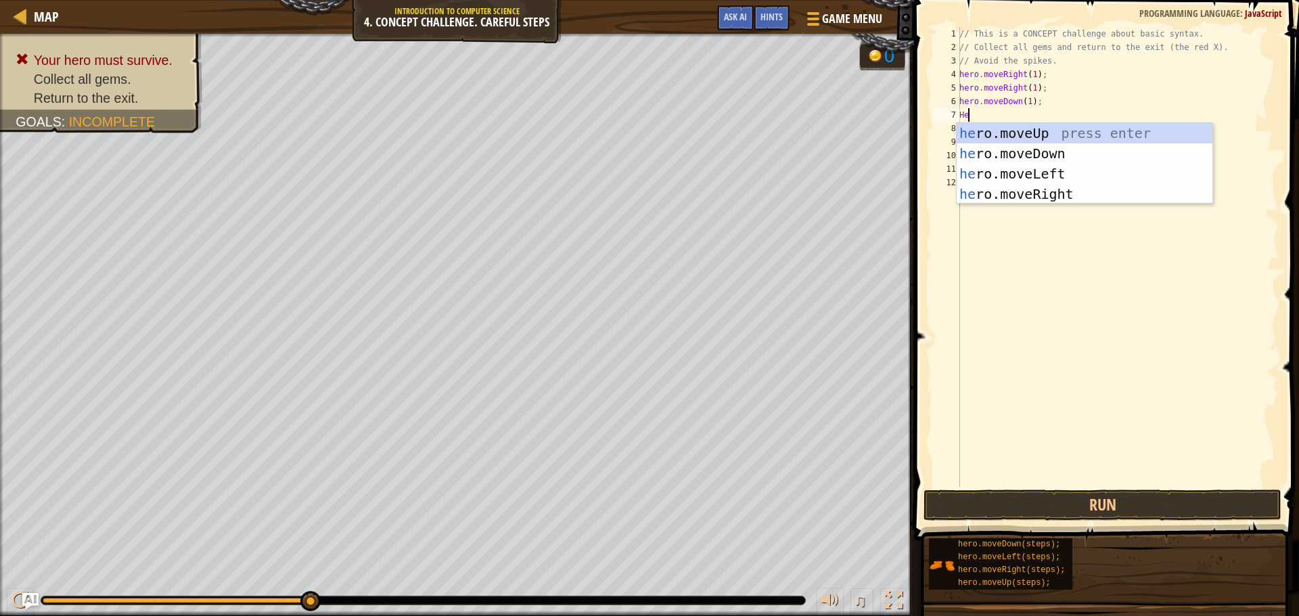
type textarea "Her"
click at [1010, 174] on div "her o.moveUp press enter her o.moveDown press enter her o.moveLeft press enter …" at bounding box center [1084, 184] width 256 height 122
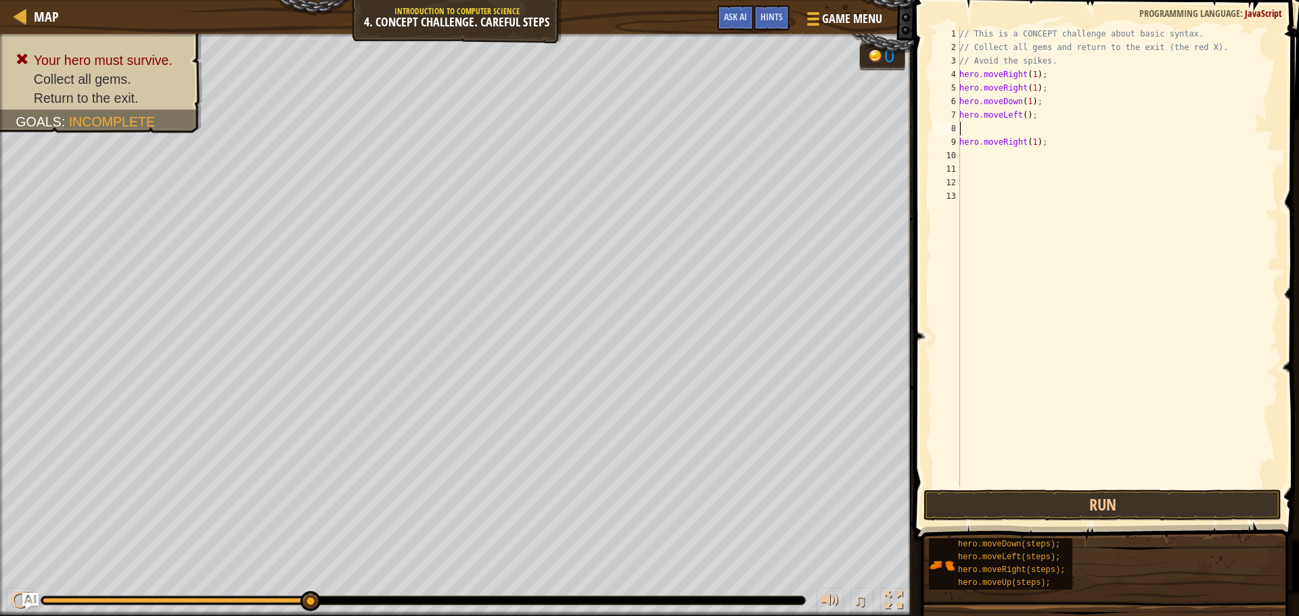
click at [1022, 110] on div "// This is a CONCEPT challenge about basic syntax. // Collect all gems and retu…" at bounding box center [1117, 270] width 322 height 487
type textarea "hero.moveLeft(1);"
click at [983, 128] on div "// This is a CONCEPT challenge about basic syntax. // Collect all gems and retu…" at bounding box center [1117, 270] width 322 height 487
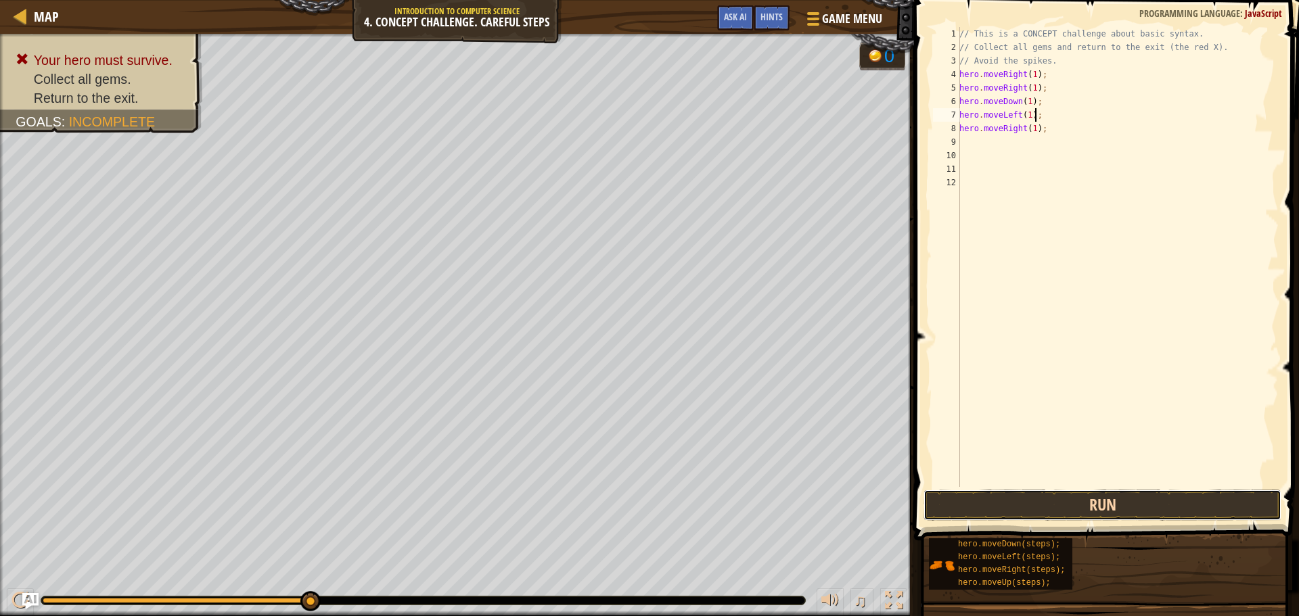
click at [1042, 490] on button "Run" at bounding box center [1102, 505] width 358 height 31
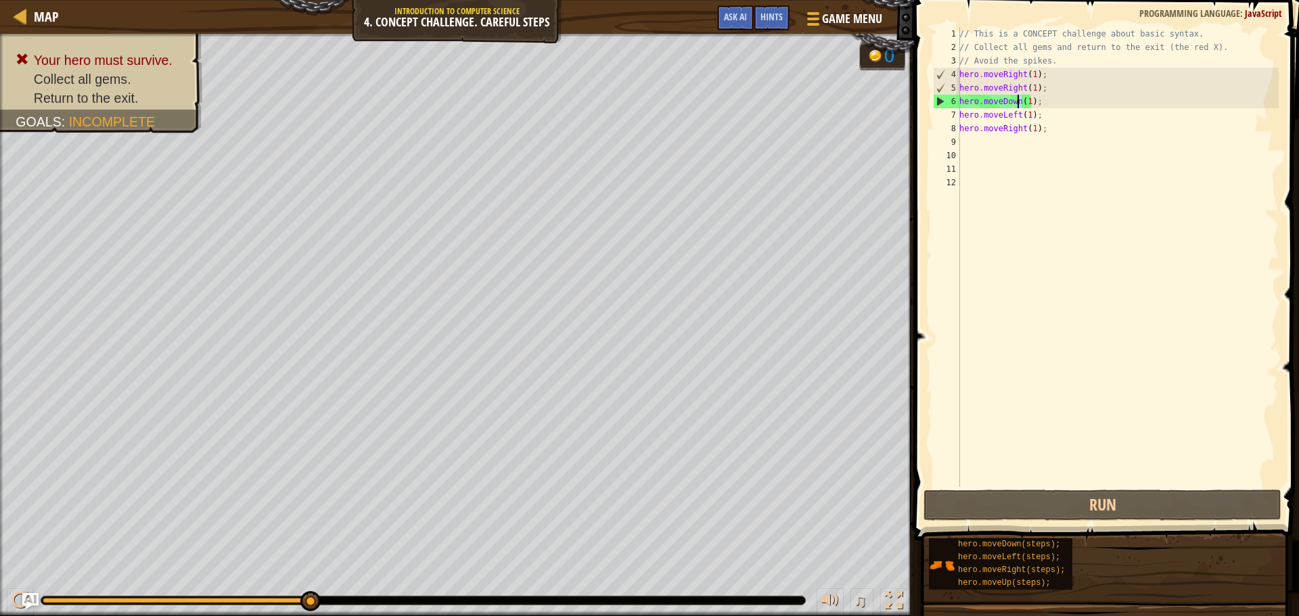
click at [1017, 95] on div "// This is a CONCEPT challenge about basic syntax. // Collect all gems and retu…" at bounding box center [1117, 270] width 322 height 487
click at [1050, 97] on div "// This is a CONCEPT challenge about basic syntax. // Collect all gems and retu…" at bounding box center [1117, 270] width 322 height 487
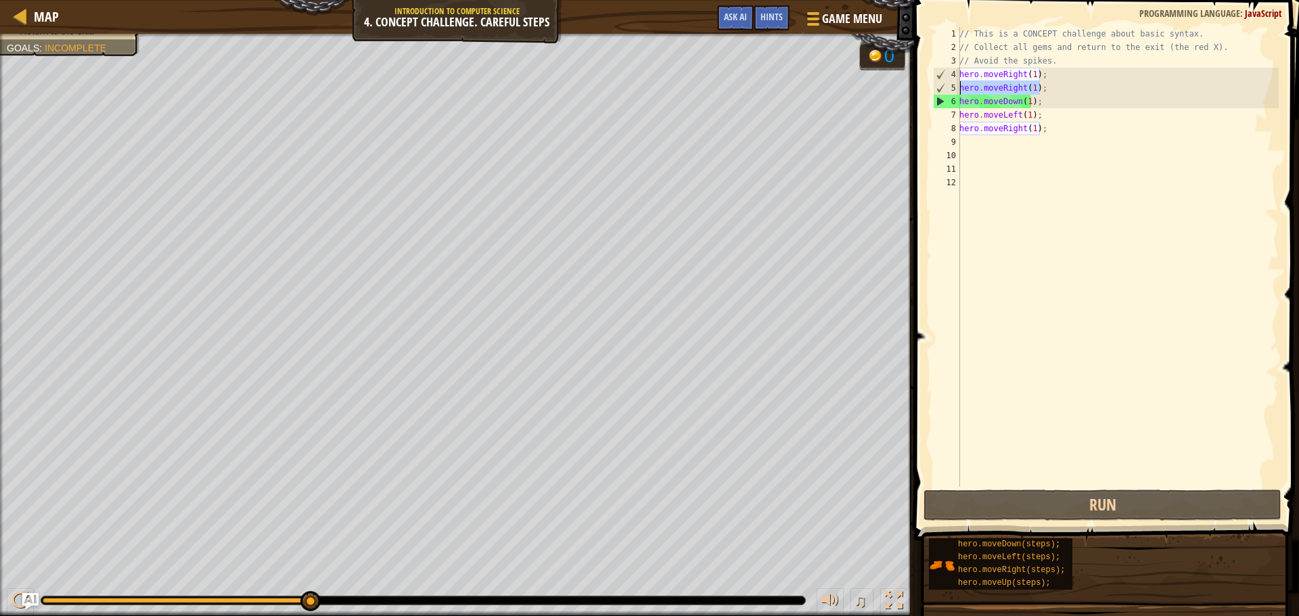
drag, startPoint x: 1039, startPoint y: 85, endPoint x: 958, endPoint y: 85, distance: 81.2
click at [958, 85] on div "hero.moveDown(1); 1 2 3 4 5 6 7 8 9 10 11 12 // This is a CONCEPT challenge abo…" at bounding box center [1104, 257] width 348 height 460
type textarea "hero.moveRight(1);"
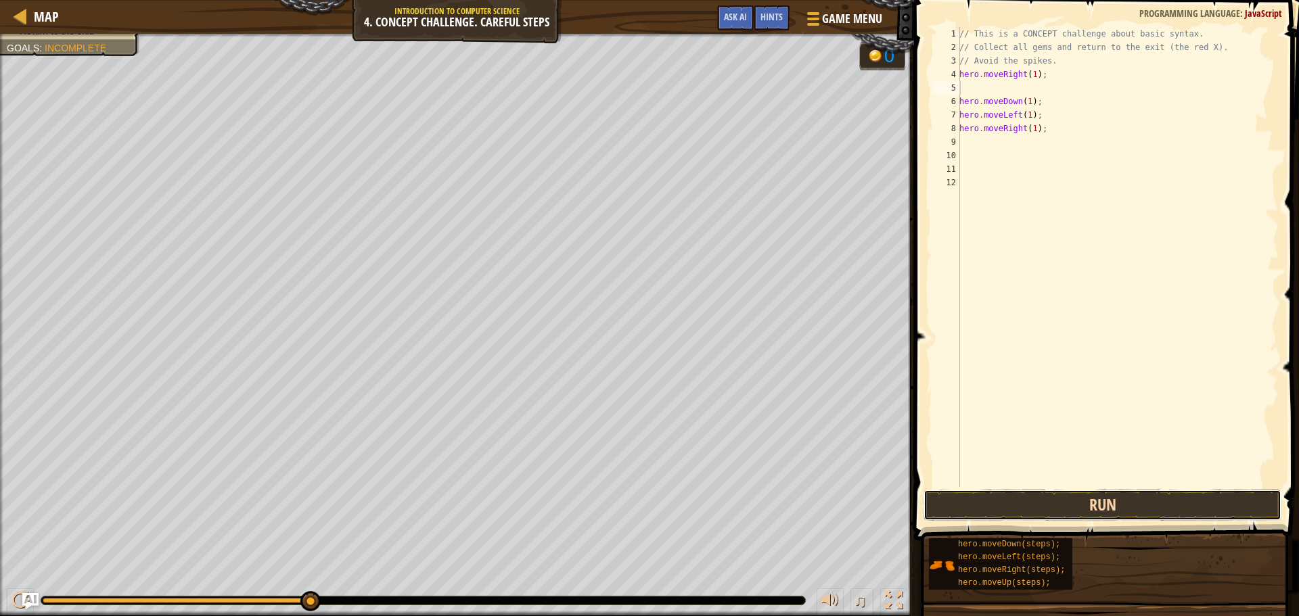
click at [1058, 503] on button "Run" at bounding box center [1102, 505] width 358 height 31
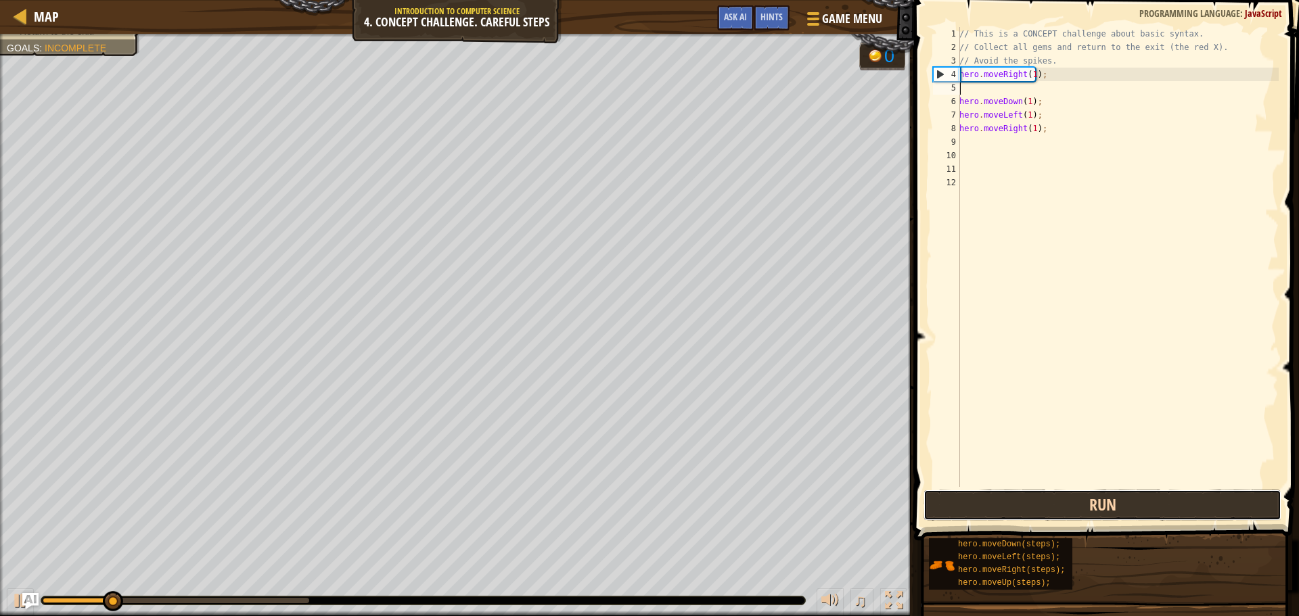
click at [1058, 503] on button "Run" at bounding box center [1102, 505] width 358 height 31
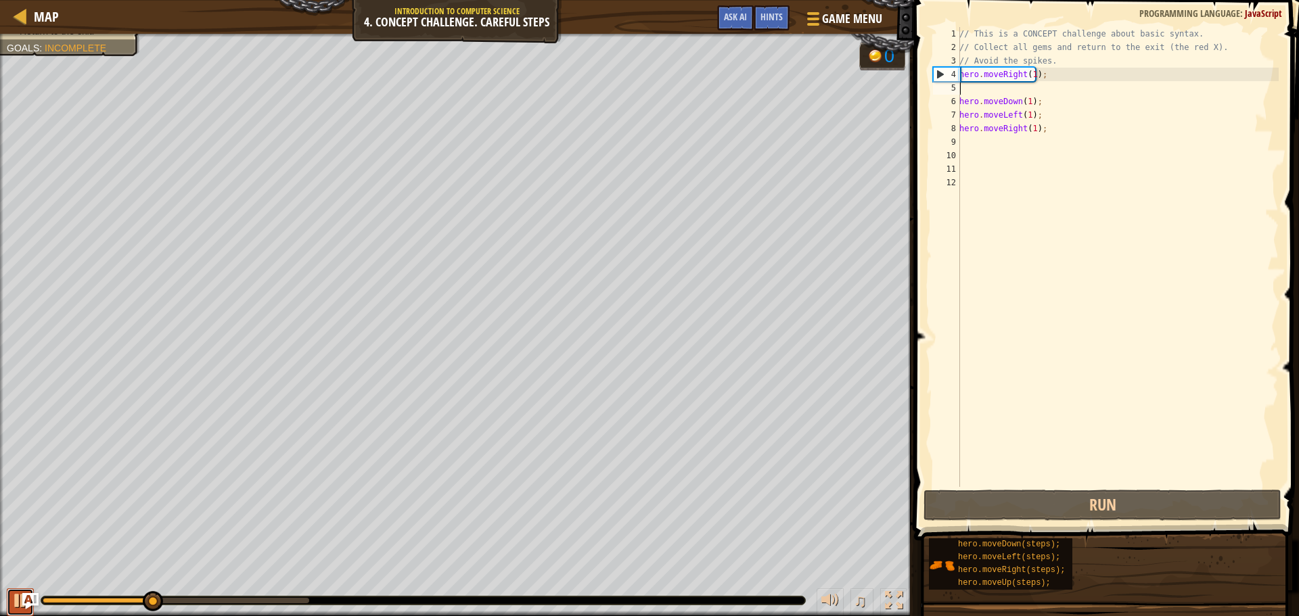
click at [16, 603] on div at bounding box center [20, 601] width 18 height 18
click at [982, 89] on div "// This is a CONCEPT challenge about basic syntax. // Collect all gems and retu…" at bounding box center [1117, 270] width 322 height 487
paste textarea "hero.moveRight(1);"
type textarea "hero.moveRight(1);"
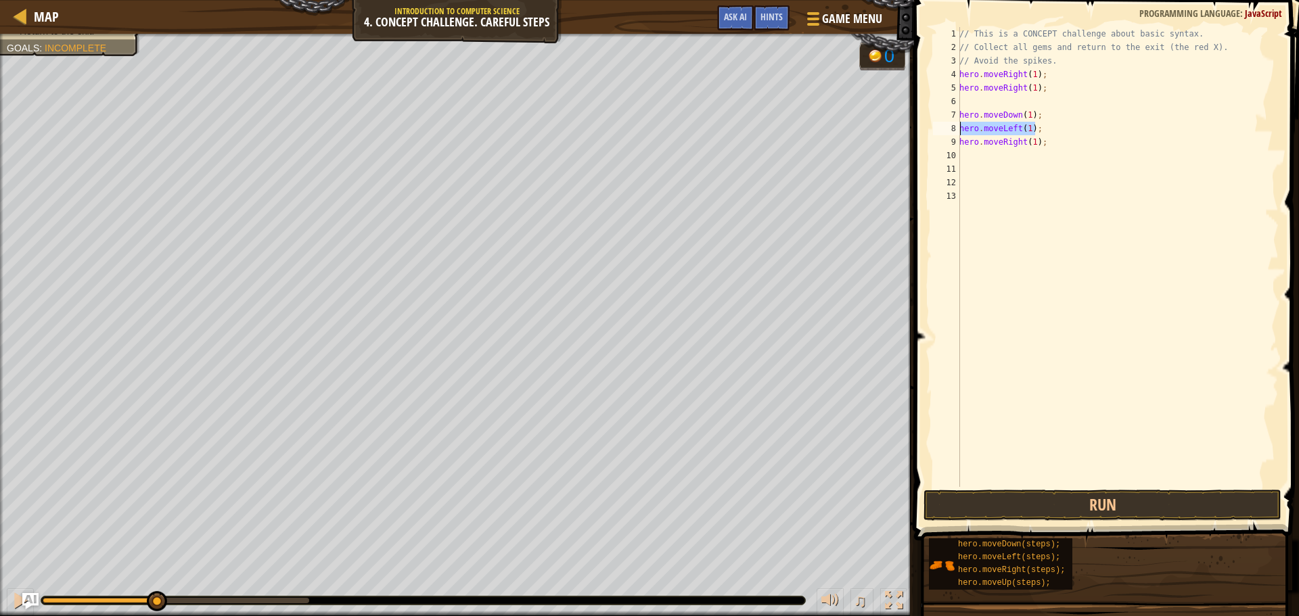
drag, startPoint x: 1038, startPoint y: 130, endPoint x: 957, endPoint y: 135, distance: 81.3
click at [957, 135] on div "1 2 3 4 5 6 7 8 9 10 11 12 13 // This is a CONCEPT challenge about basic syntax…" at bounding box center [1104, 257] width 348 height 460
type textarea "hero.moveLeft(1);"
click at [985, 106] on div "// This is a CONCEPT challenge about basic syntax. // Collect all gems and retu…" at bounding box center [1117, 270] width 322 height 487
paste textarea "hero.moveLeft(1);"
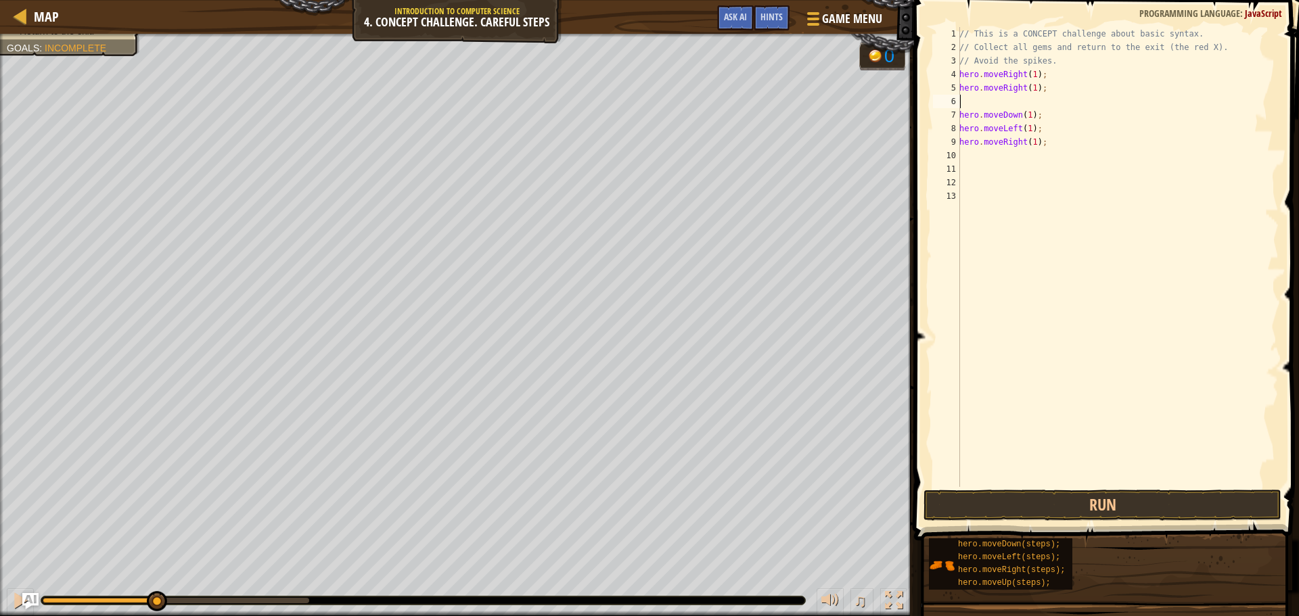
type textarea "hero.moveLeft(1);"
click at [1167, 509] on button "Run" at bounding box center [1102, 505] width 358 height 31
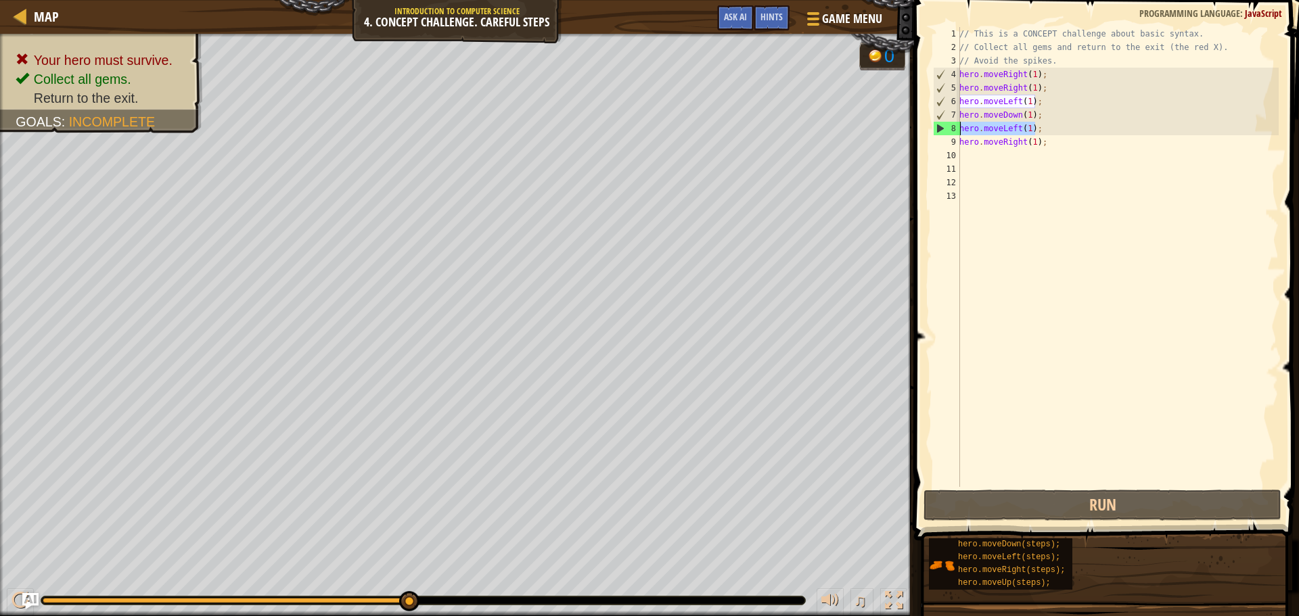
drag, startPoint x: 1046, startPoint y: 124, endPoint x: 952, endPoint y: 133, distance: 93.7
click at [952, 133] on div "hero.moveLeft(1); 1 2 3 4 5 6 7 8 9 10 11 12 13 // This is a CONCEPT challenge …" at bounding box center [1104, 257] width 348 height 460
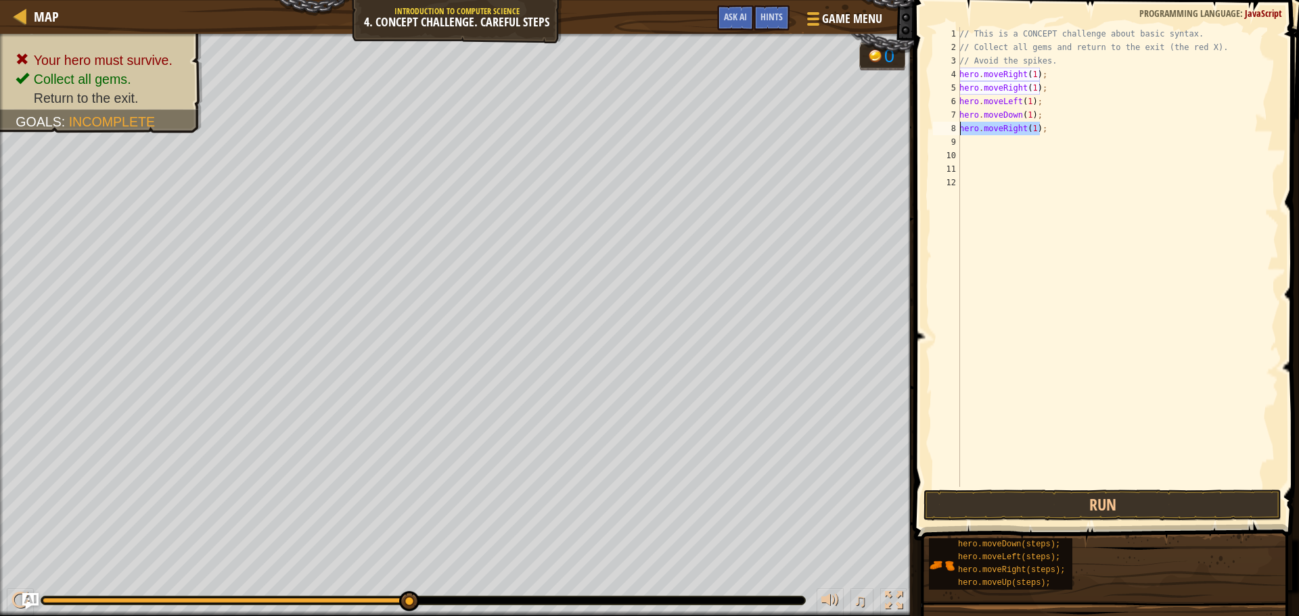
drag, startPoint x: 1052, startPoint y: 133, endPoint x: 956, endPoint y: 124, distance: 96.4
click at [956, 124] on div "hero.moveDown(1); 1 2 3 4 5 6 7 8 9 10 11 12 // This is a CONCEPT challenge abo…" at bounding box center [1104, 257] width 348 height 460
type textarea "hero.moveRight(1);"
click at [1088, 511] on button "Run" at bounding box center [1102, 505] width 358 height 31
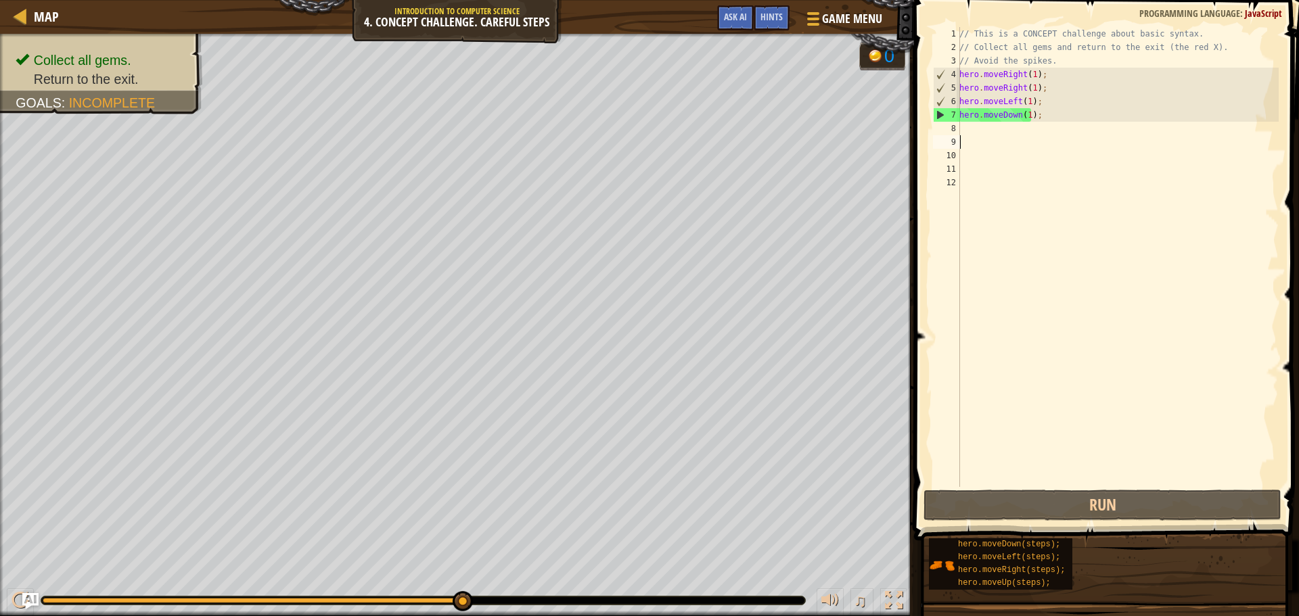
click at [1046, 138] on div "// This is a CONCEPT challenge about basic syntax. // Collect all gems and retu…" at bounding box center [1117, 270] width 322 height 487
click at [1045, 138] on div "// This is a CONCEPT challenge about basic syntax. // Collect all gems and retu…" at bounding box center [1117, 270] width 322 height 487
click at [1043, 129] on div "// This is a CONCEPT challenge about basic syntax. // Collect all gems and retu…" at bounding box center [1117, 270] width 322 height 487
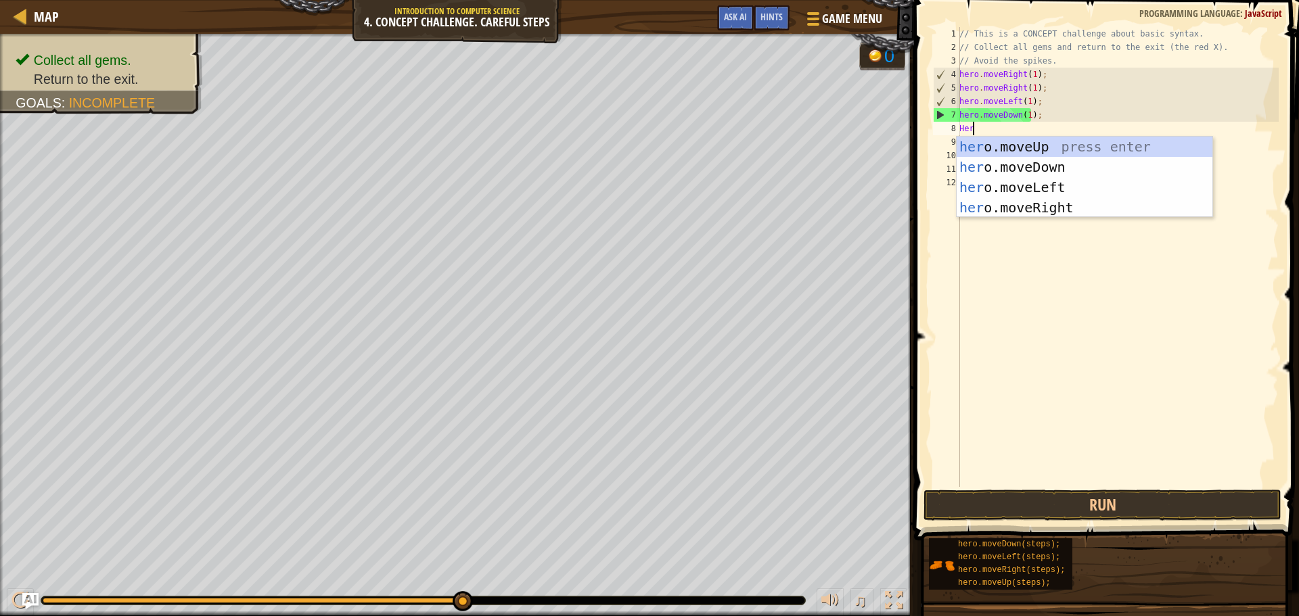
type textarea "Hero"
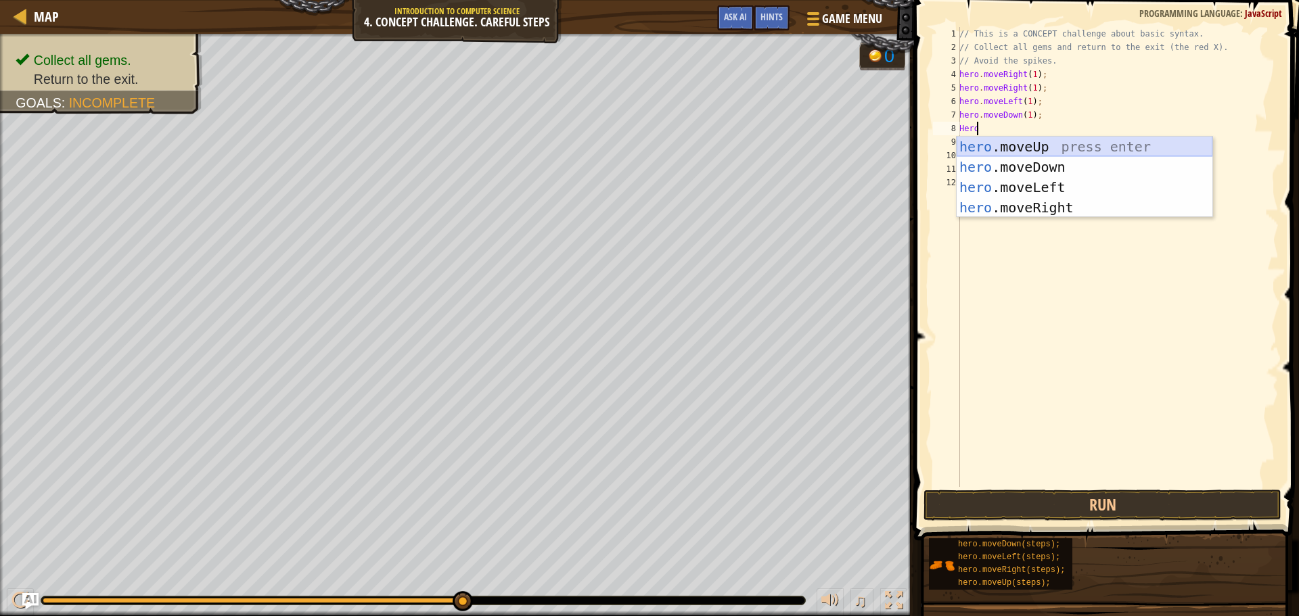
click at [993, 145] on div "hero .moveUp press enter hero .moveDown press enter hero .moveLeft press enter …" at bounding box center [1084, 198] width 256 height 122
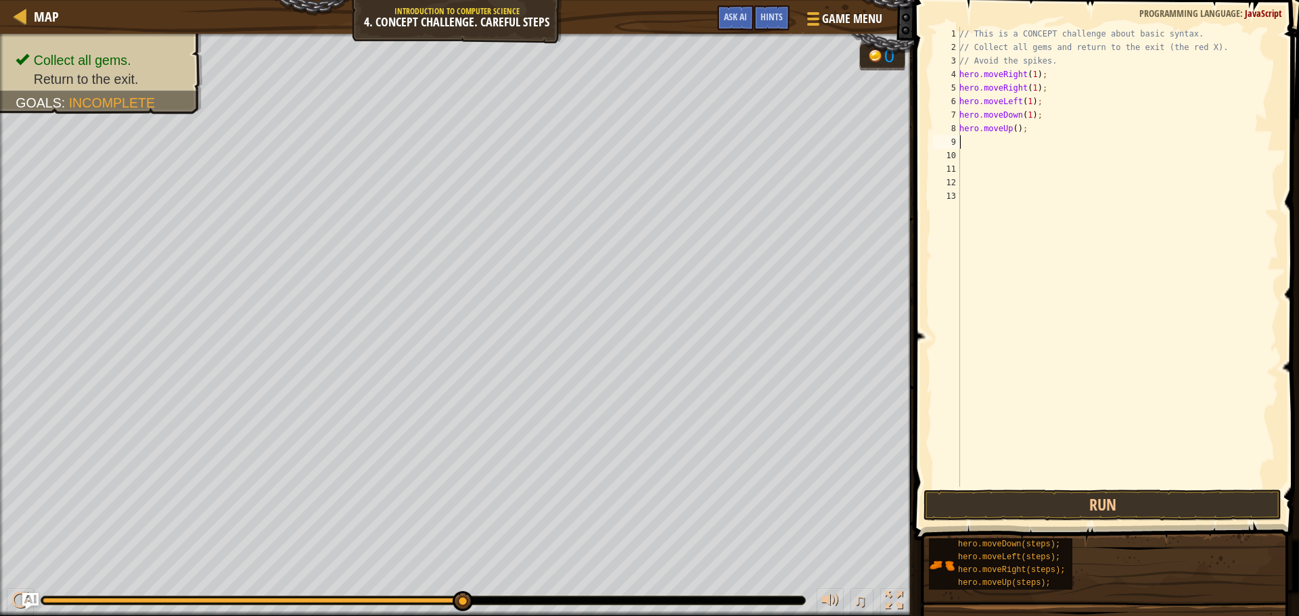
scroll to position [6, 0]
click at [1012, 126] on div "// This is a CONCEPT challenge about basic syntax. // Collect all gems and retu…" at bounding box center [1117, 270] width 322 height 487
type textarea "hero.moveUp(1);"
click at [1013, 142] on div "// This is a CONCEPT challenge about basic syntax. // Collect all gems and retu…" at bounding box center [1117, 270] width 322 height 487
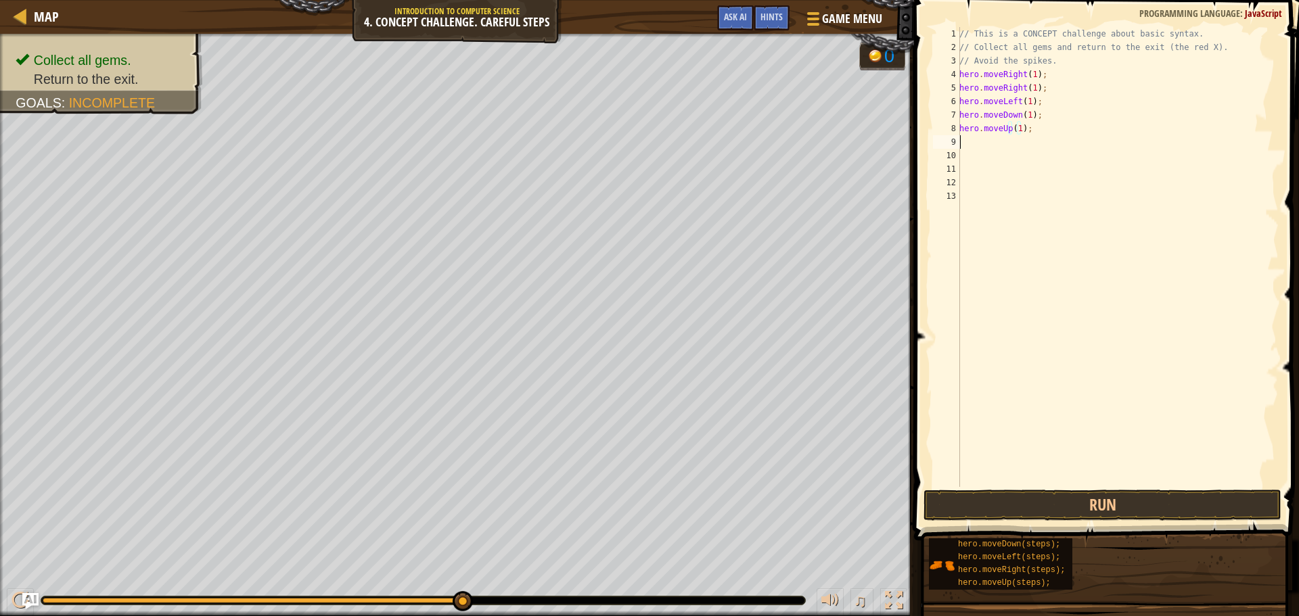
scroll to position [6, 0]
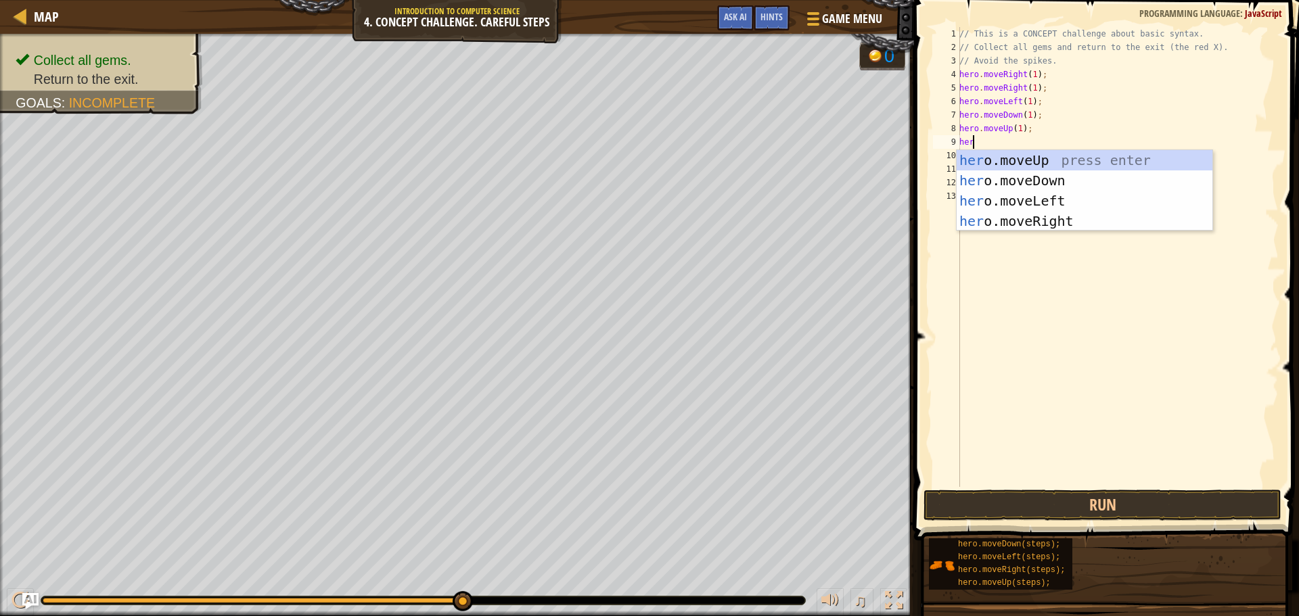
type textarea "hero"
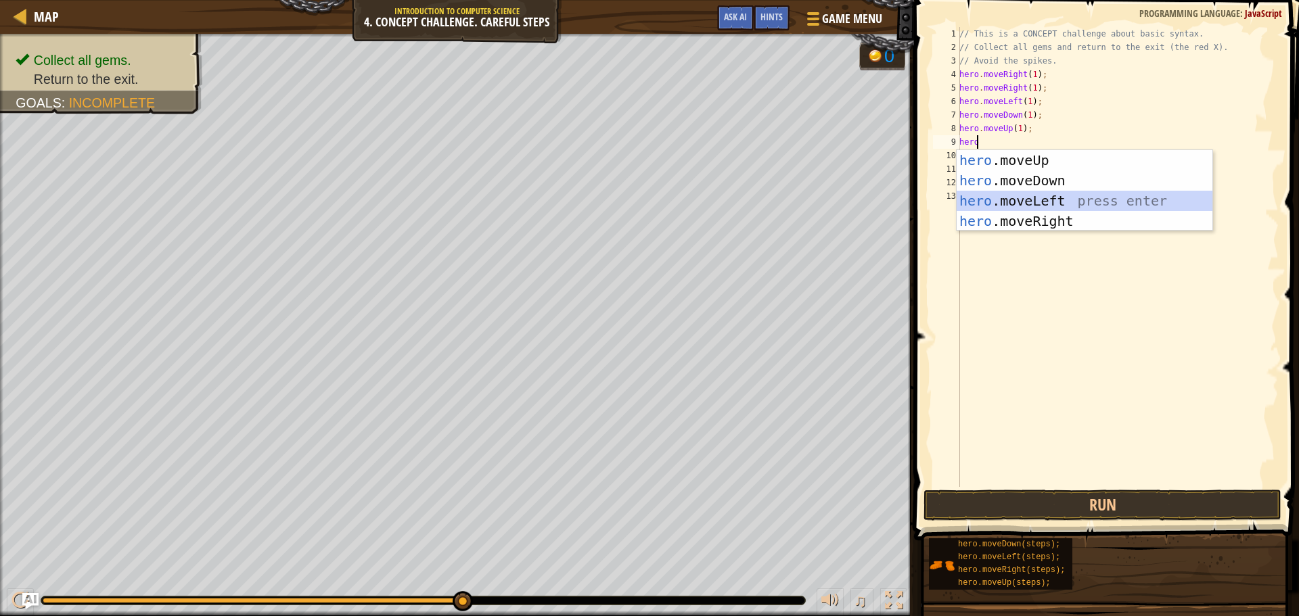
click at [1035, 202] on div "hero .moveUp press enter hero .moveDown press enter hero .moveLeft press enter …" at bounding box center [1084, 211] width 256 height 122
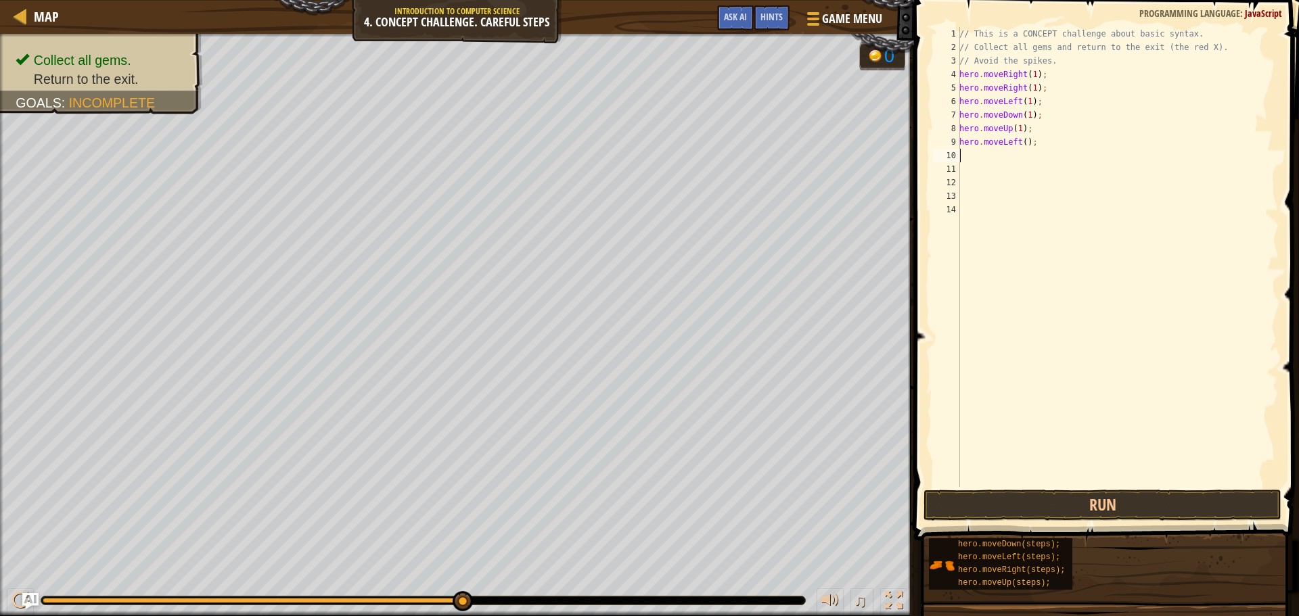
click at [1021, 139] on div "// This is a CONCEPT challenge about basic syntax. // Collect all gems and retu…" at bounding box center [1117, 270] width 322 height 487
type textarea "hero.moveLeft(1);"
click at [1011, 152] on div "// This is a CONCEPT challenge about basic syntax. // Collect all gems and retu…" at bounding box center [1117, 270] width 322 height 487
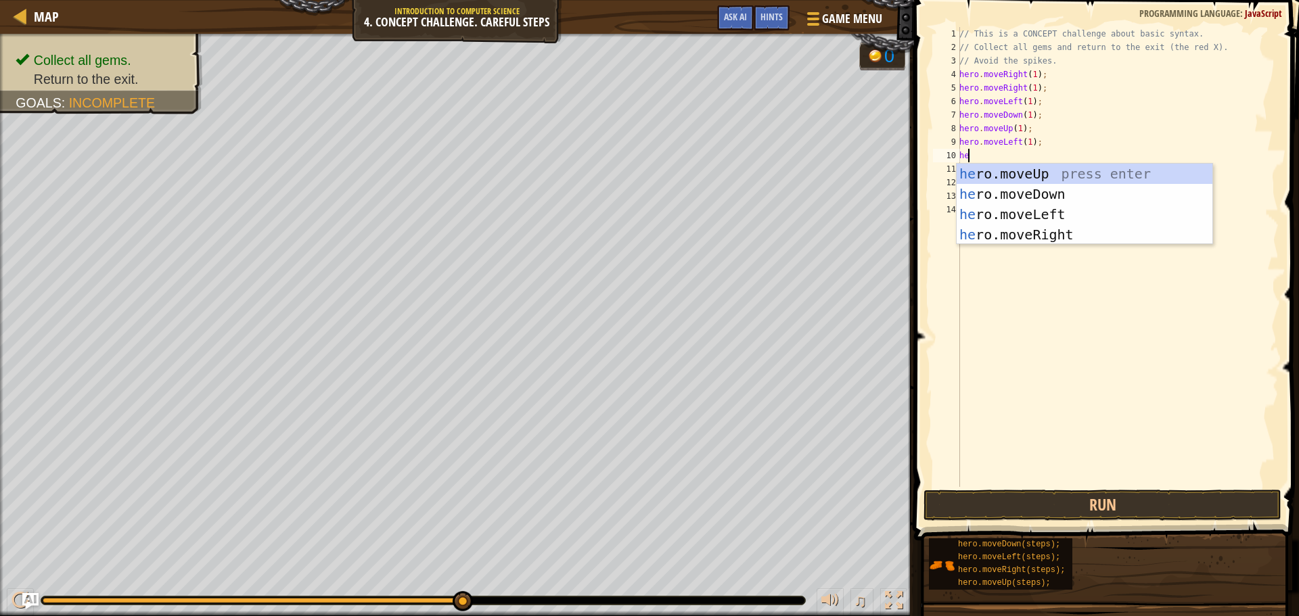
type textarea "her"
click at [1026, 207] on div "her o.moveUp press enter her o.moveDown press enter her o.moveLeft press enter …" at bounding box center [1084, 225] width 256 height 122
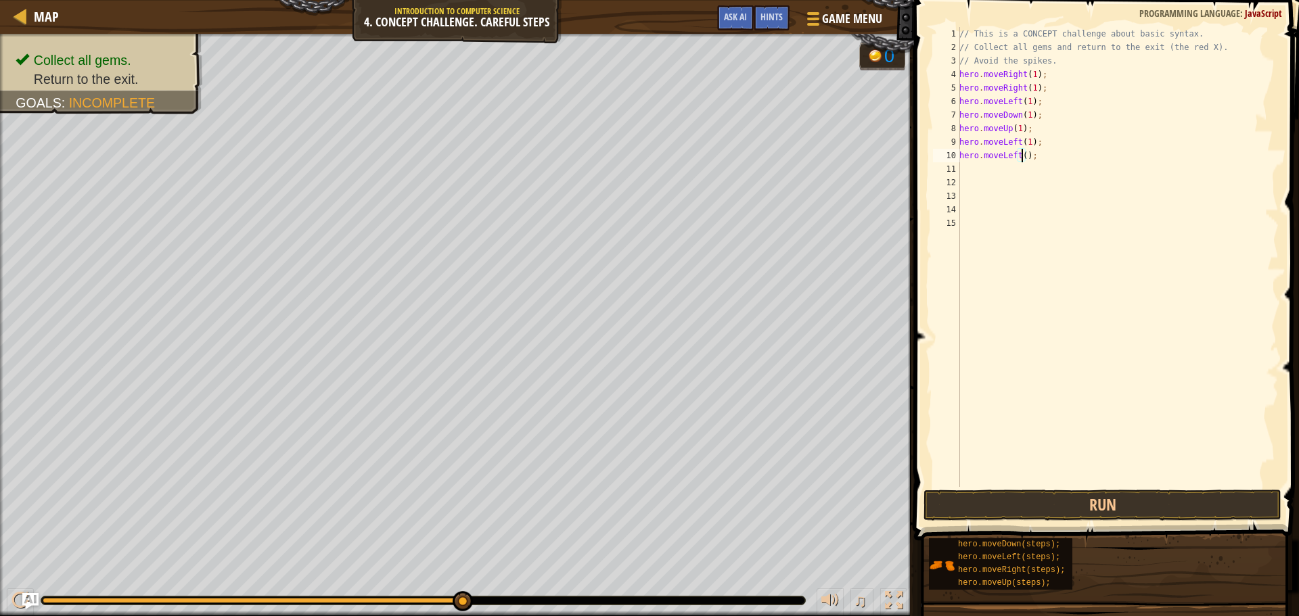
click at [1019, 157] on div "// This is a CONCEPT challenge about basic syntax. // Collect all gems and retu…" at bounding box center [1117, 270] width 322 height 487
type textarea "hero.moveLeft(1);"
click at [1137, 511] on button "Run" at bounding box center [1102, 505] width 358 height 31
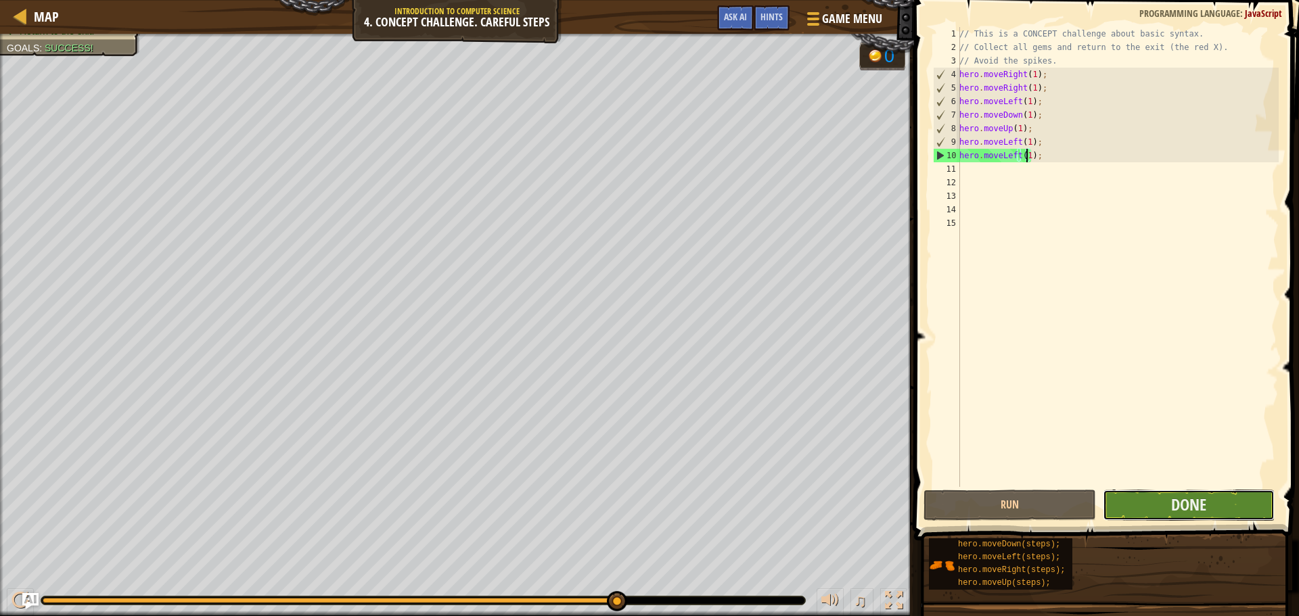
click at [1219, 498] on button "Done" at bounding box center [1188, 505] width 172 height 31
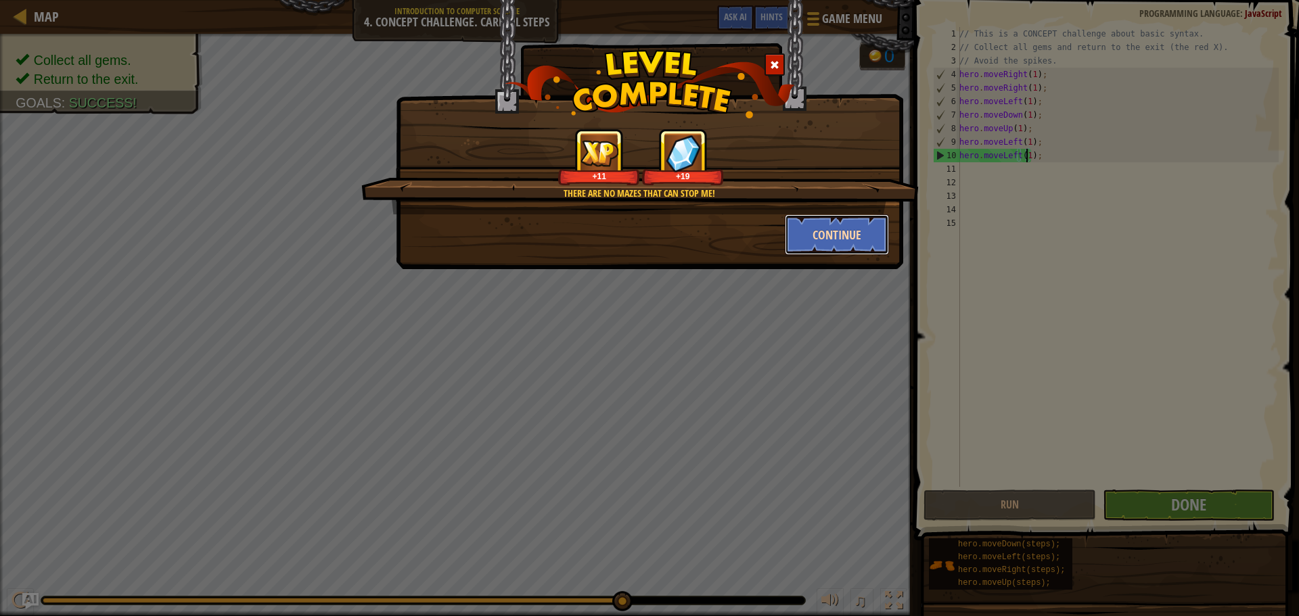
click at [846, 233] on button "Continue" at bounding box center [837, 234] width 105 height 41
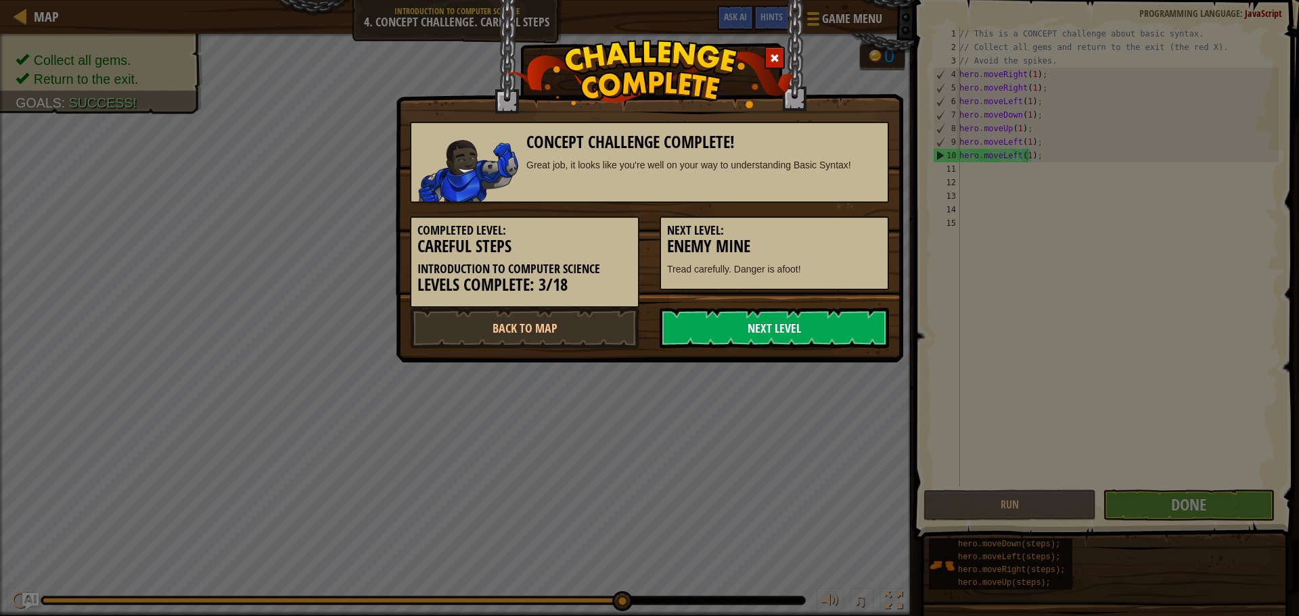
click at [737, 319] on link "Next Level" at bounding box center [773, 328] width 229 height 41
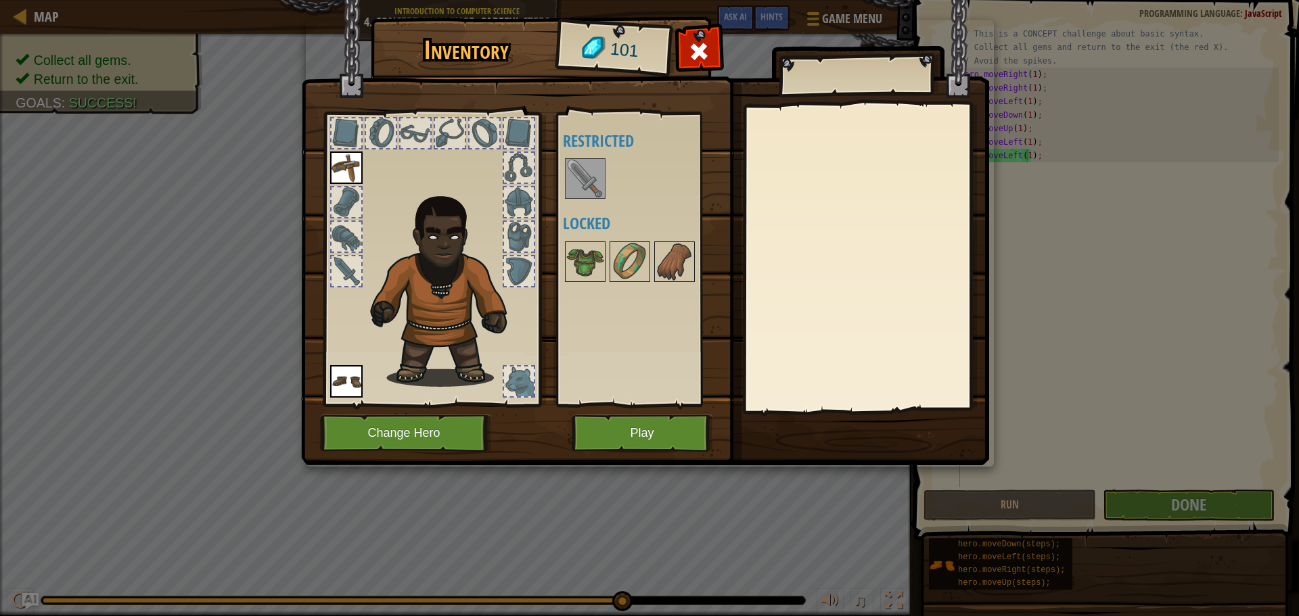
click at [590, 173] on img at bounding box center [585, 179] width 38 height 38
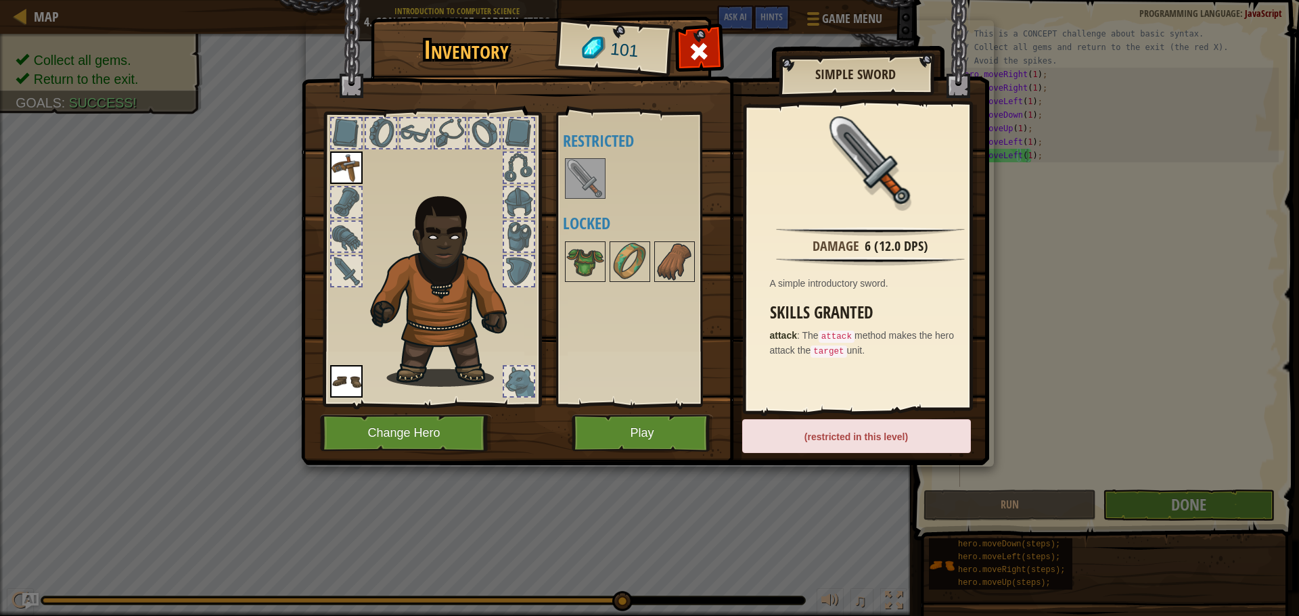
click at [590, 173] on img at bounding box center [585, 179] width 38 height 38
drag, startPoint x: 590, startPoint y: 173, endPoint x: 368, endPoint y: 170, distance: 222.5
click at [379, 164] on div "Inventory 101 Available Equip Equip (double-click to equip) Restricted Locked S…" at bounding box center [650, 243] width 688 height 446
drag, startPoint x: 586, startPoint y: 167, endPoint x: 472, endPoint y: 302, distance: 176.7
click at [472, 302] on div "Inventory 101 Available Equip Equip (double-click to equip) Restricted Locked S…" at bounding box center [650, 243] width 688 height 446
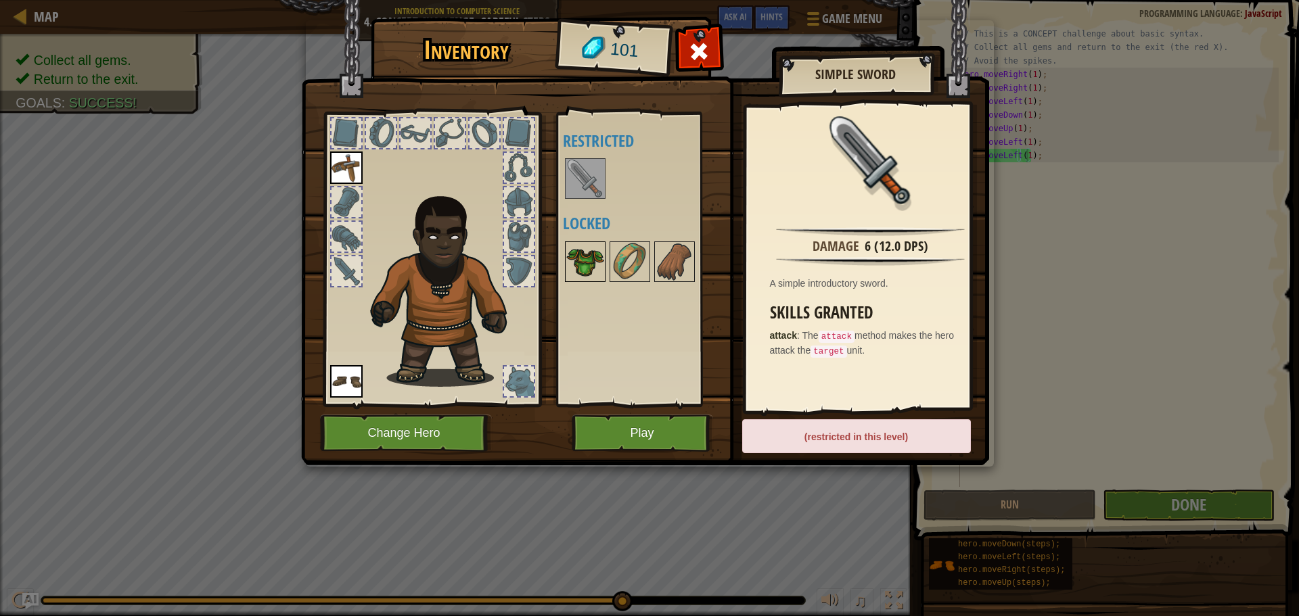
drag, startPoint x: 577, startPoint y: 275, endPoint x: 582, endPoint y: 267, distance: 9.2
click at [582, 267] on img at bounding box center [585, 262] width 38 height 38
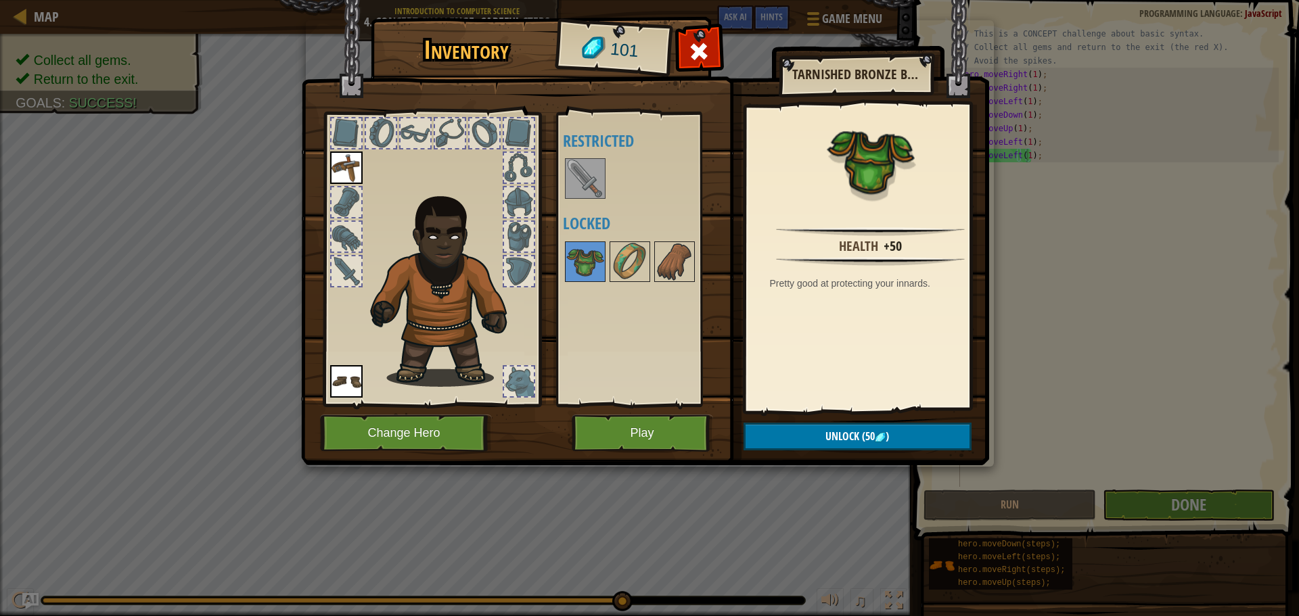
drag, startPoint x: 582, startPoint y: 267, endPoint x: 503, endPoint y: 251, distance: 81.4
click at [503, 251] on div "Inventory 101 Available Equip Equip (double-click to equip) Restricted Locked T…" at bounding box center [650, 243] width 688 height 446
click at [615, 323] on div "Available Equip Equip (double-click to equip) Restricted Locked" at bounding box center [648, 259] width 170 height 282
click at [578, 274] on img at bounding box center [585, 262] width 38 height 38
click at [663, 433] on button "Play" at bounding box center [641, 433] width 141 height 37
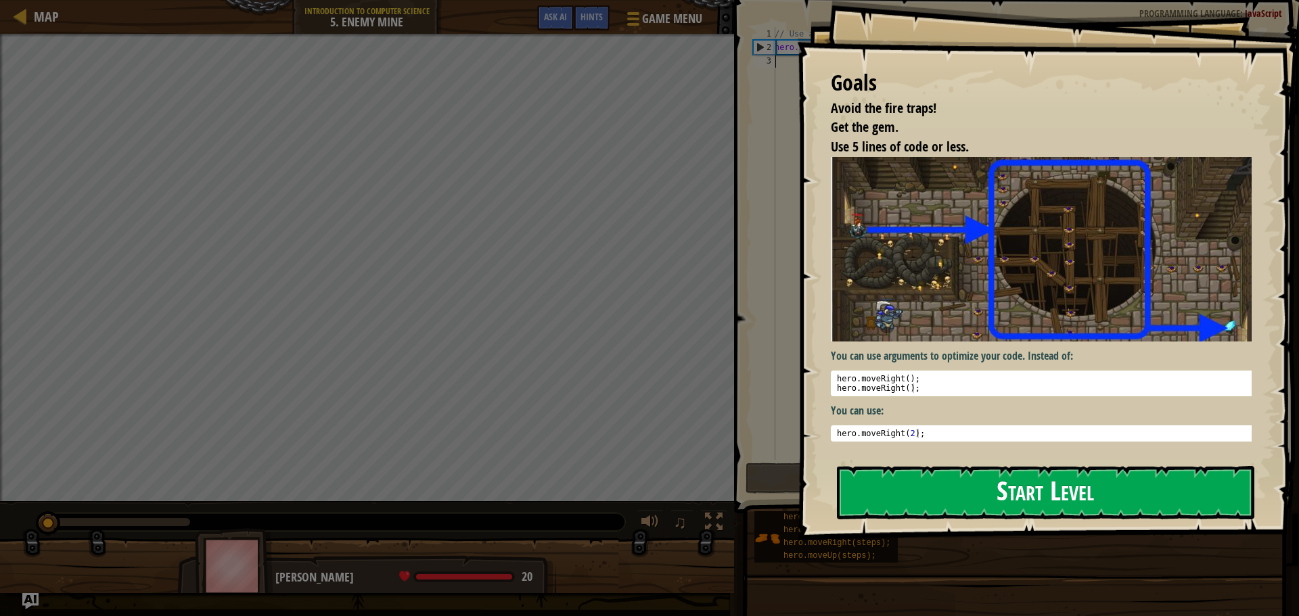
click at [1010, 485] on button "Start Level" at bounding box center [1045, 492] width 417 height 53
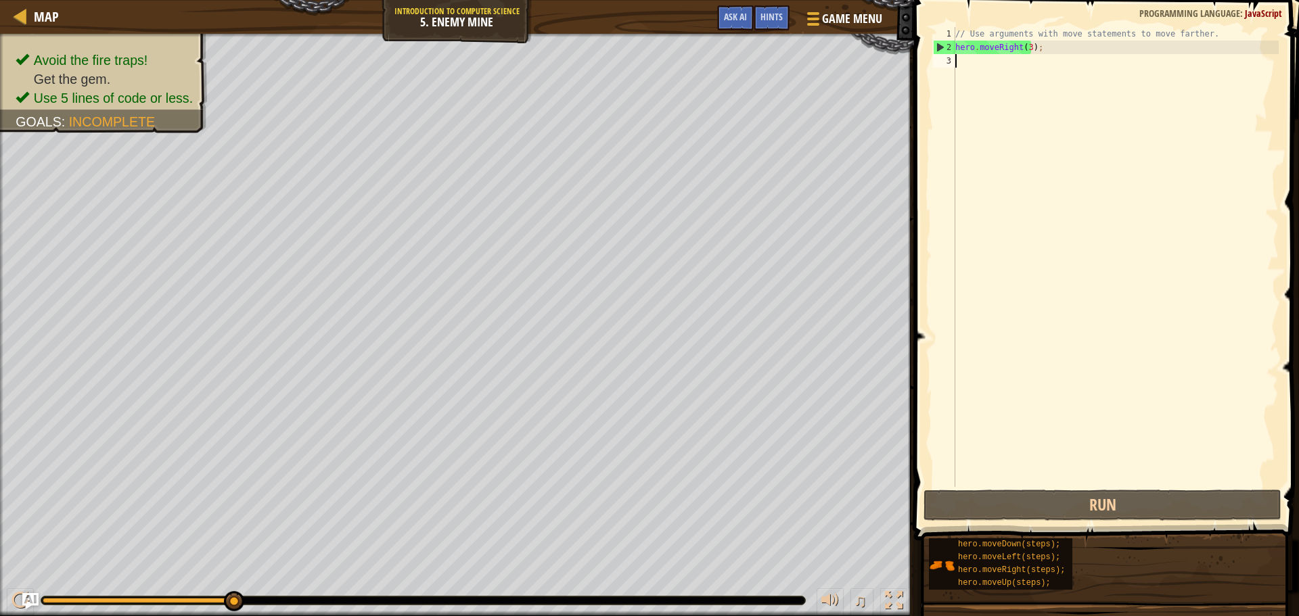
scroll to position [6, 0]
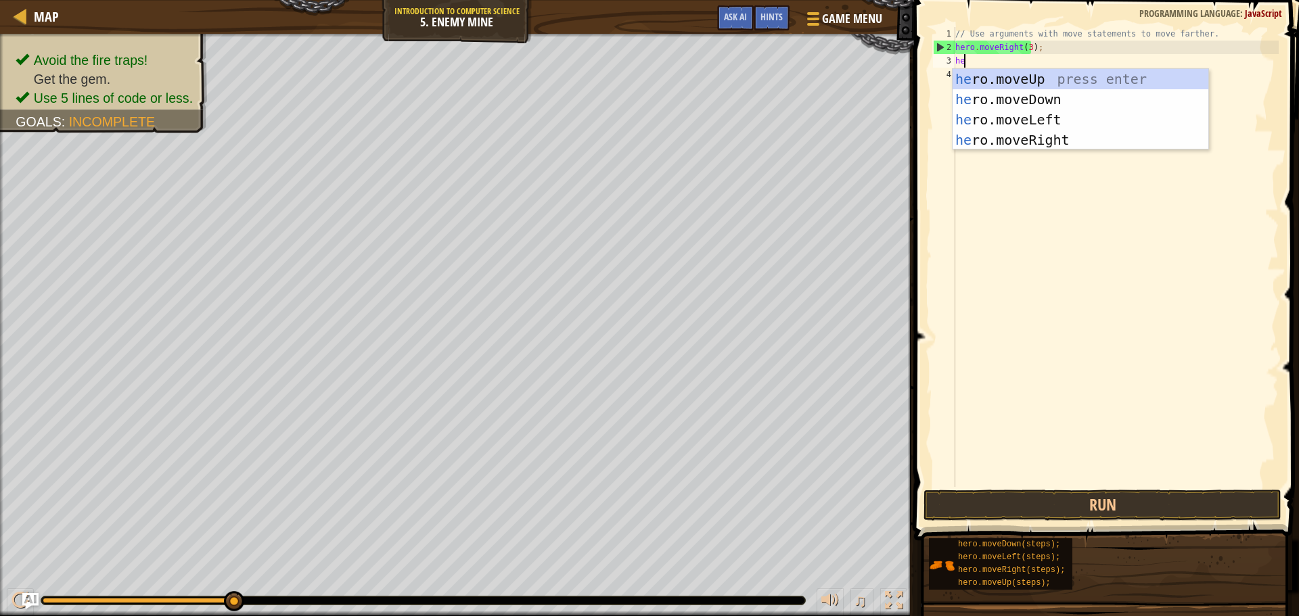
type textarea "hero"
click at [1018, 77] on div "hero .moveUp press enter hero .moveDown press enter hero .moveLeft press enter …" at bounding box center [1080, 130] width 256 height 122
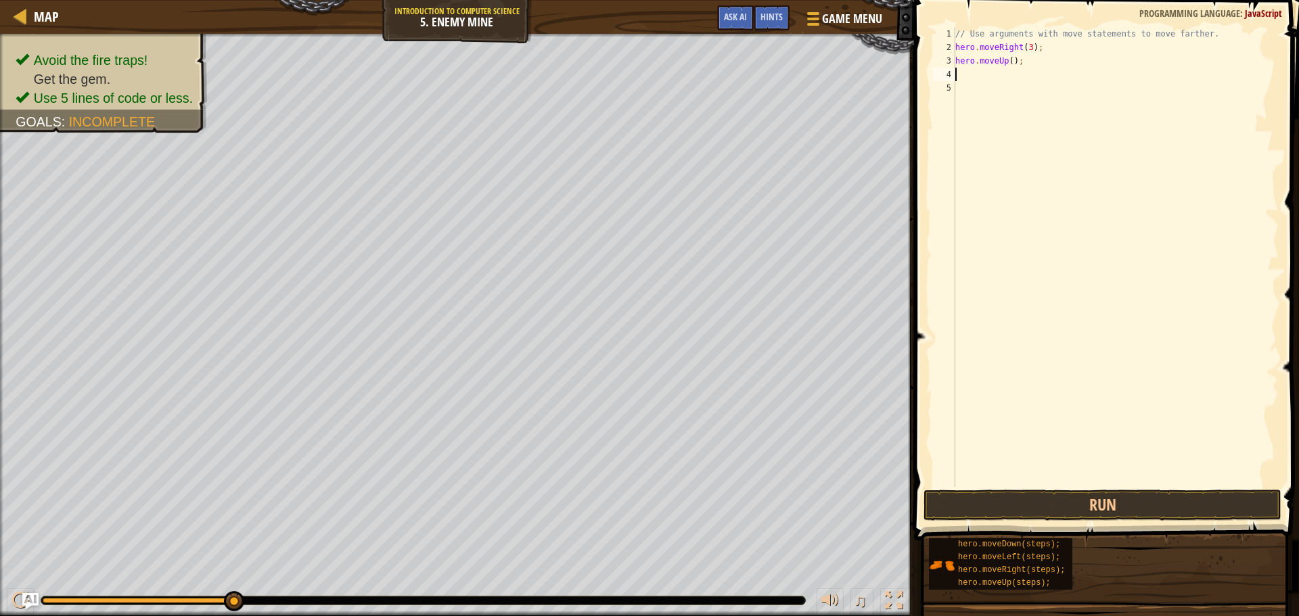
click at [1007, 60] on div "// Use arguments with move statements to move farther. hero . moveRight ( 3 ) ;…" at bounding box center [1115, 270] width 326 height 487
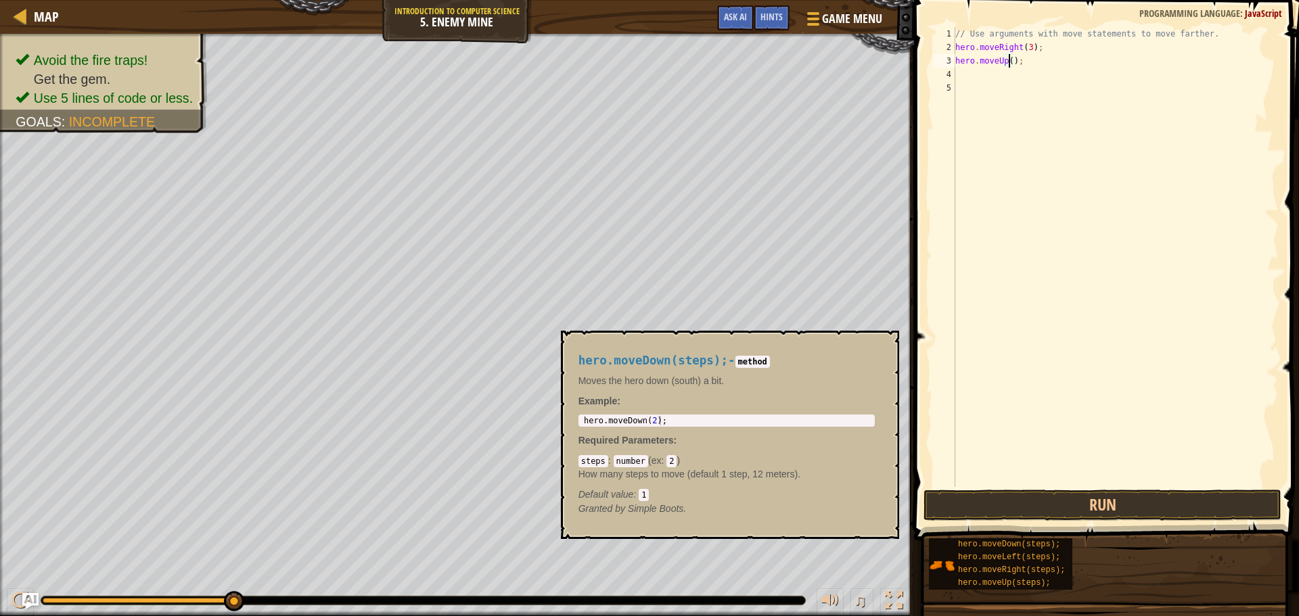
scroll to position [6, 5]
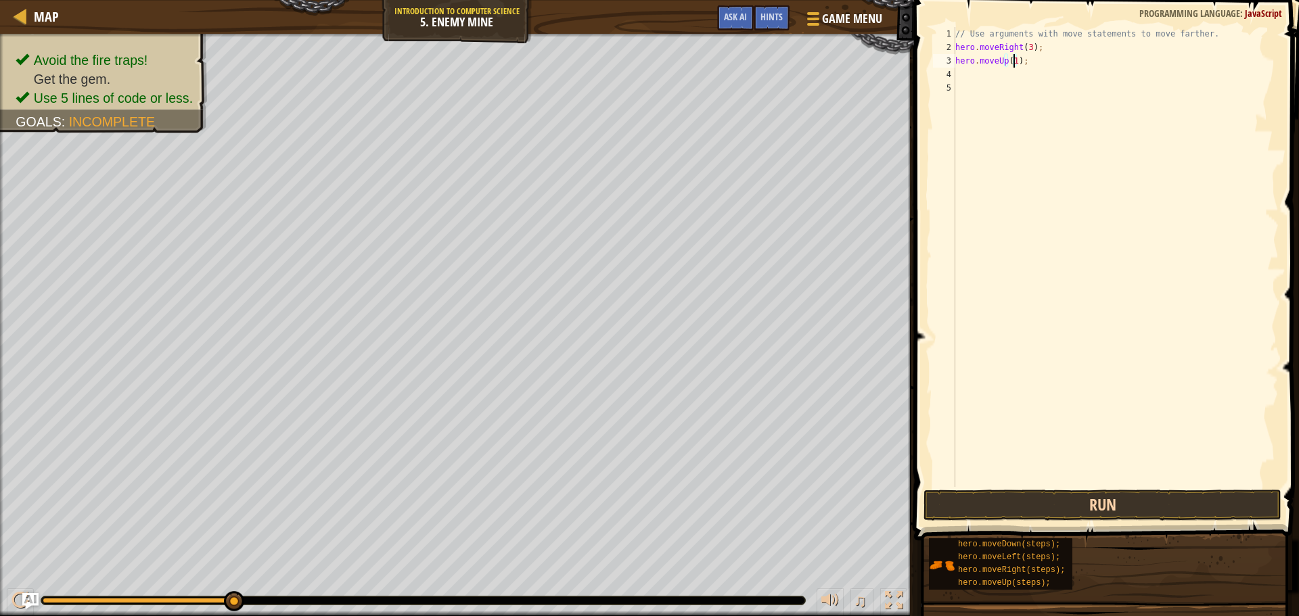
type textarea "hero.moveUp(1);"
click at [965, 500] on button "Run" at bounding box center [1102, 505] width 358 height 31
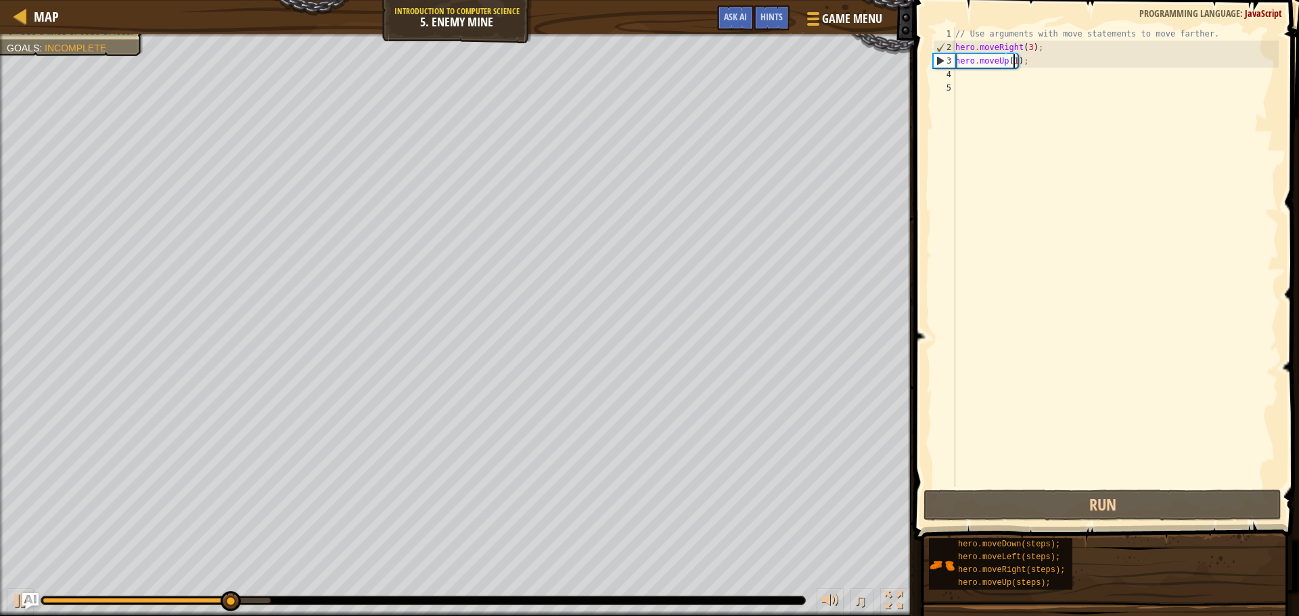
click at [988, 78] on div "// Use arguments with move statements to move farther. hero . moveRight ( 3 ) ;…" at bounding box center [1115, 270] width 326 height 487
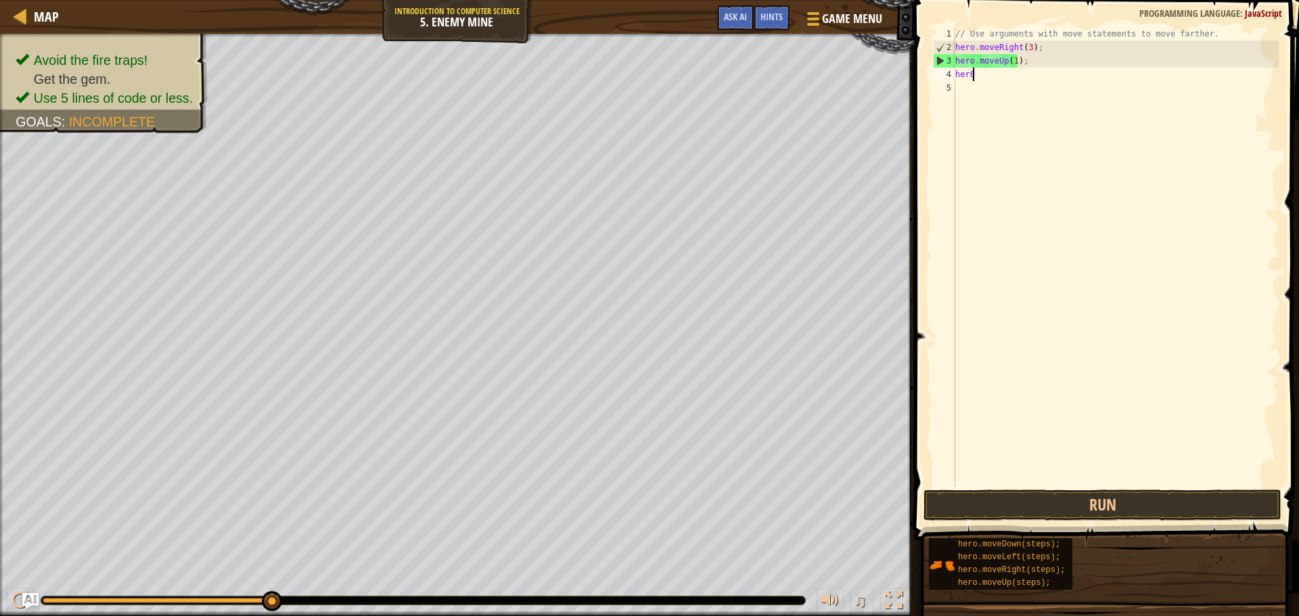
scroll to position [6, 1]
type textarea "hero"
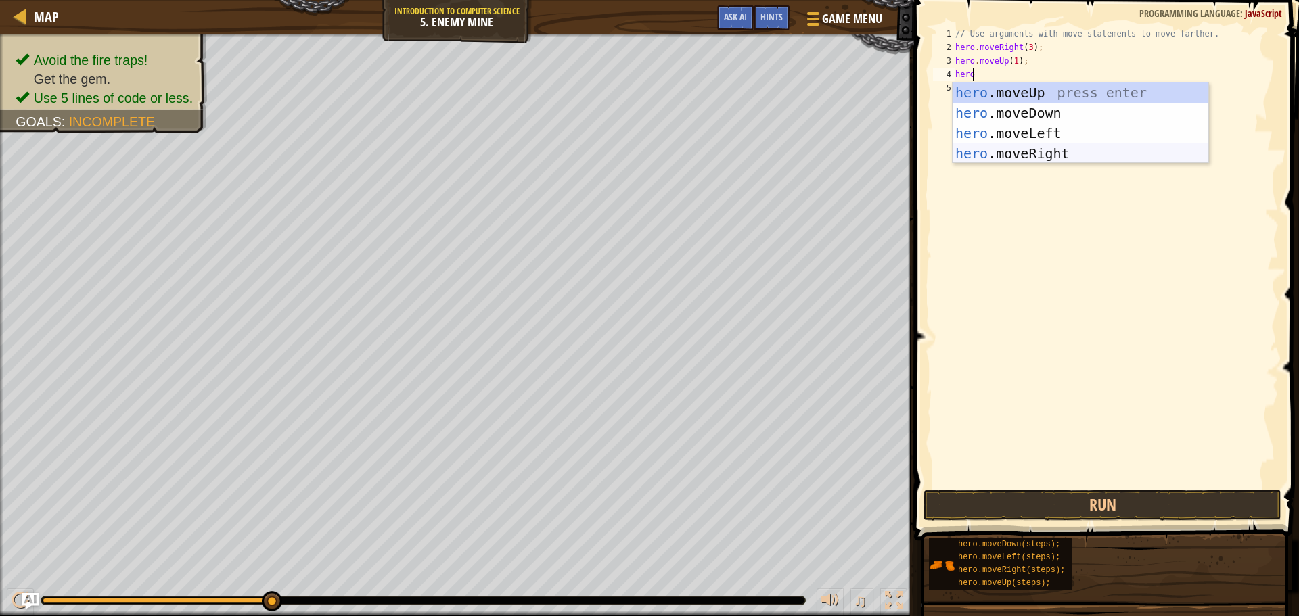
click at [1006, 151] on div "hero .moveUp press enter hero .moveDown press enter hero .moveLeft press enter …" at bounding box center [1080, 144] width 256 height 122
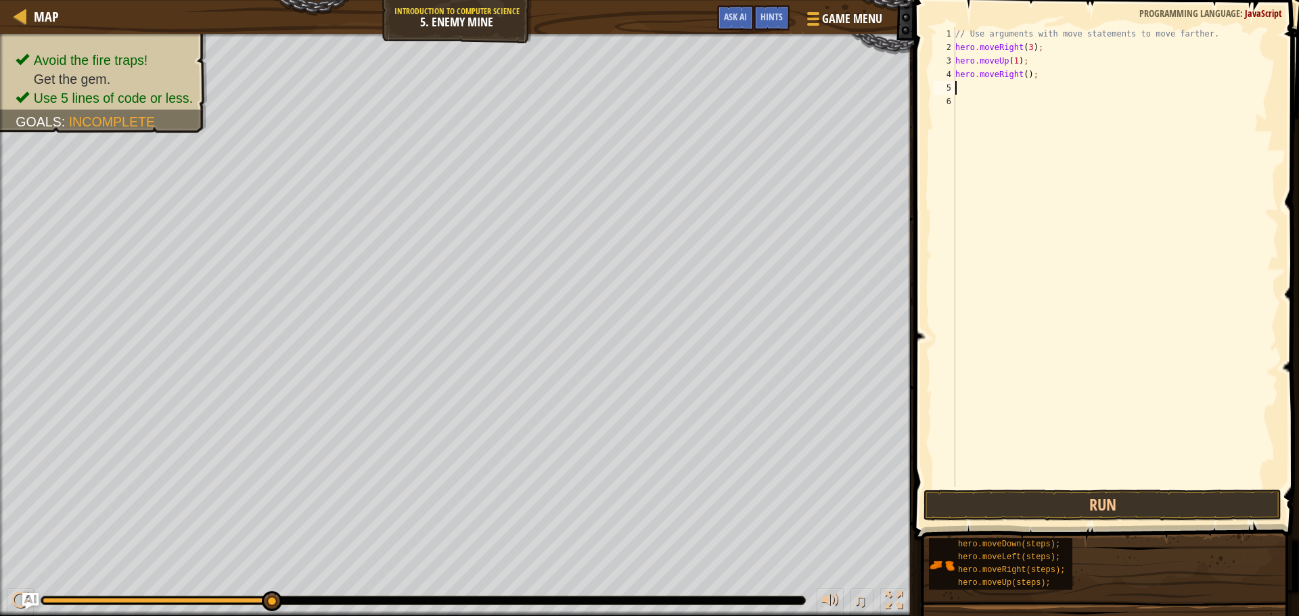
scroll to position [6, 0]
click at [1021, 71] on div "// Use arguments with move statements to move farther. hero . moveRight ( 3 ) ;…" at bounding box center [1115, 270] width 326 height 487
type textarea "hero.moveRight(1);"
click at [1008, 509] on button "Run" at bounding box center [1102, 505] width 358 height 31
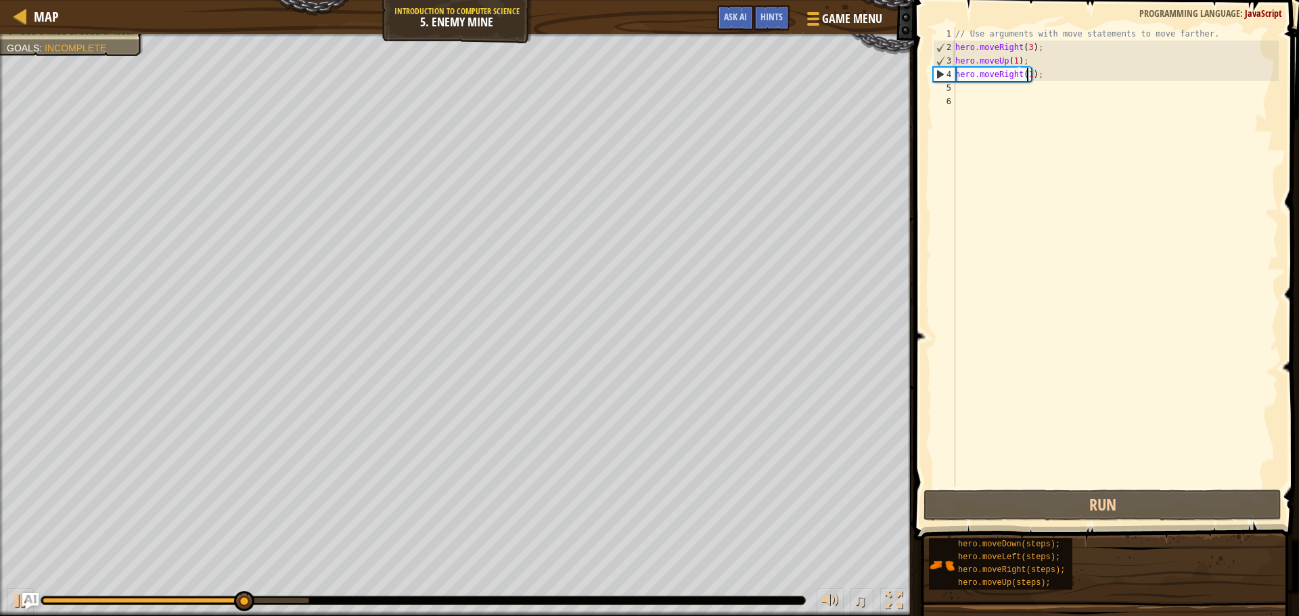
click at [974, 98] on div "// Use arguments with move statements to move farther. hero . moveRight ( 3 ) ;…" at bounding box center [1115, 270] width 326 height 487
click at [968, 92] on div "// Use arguments with move statements to move farther. hero . moveRight ( 3 ) ;…" at bounding box center [1115, 270] width 326 height 487
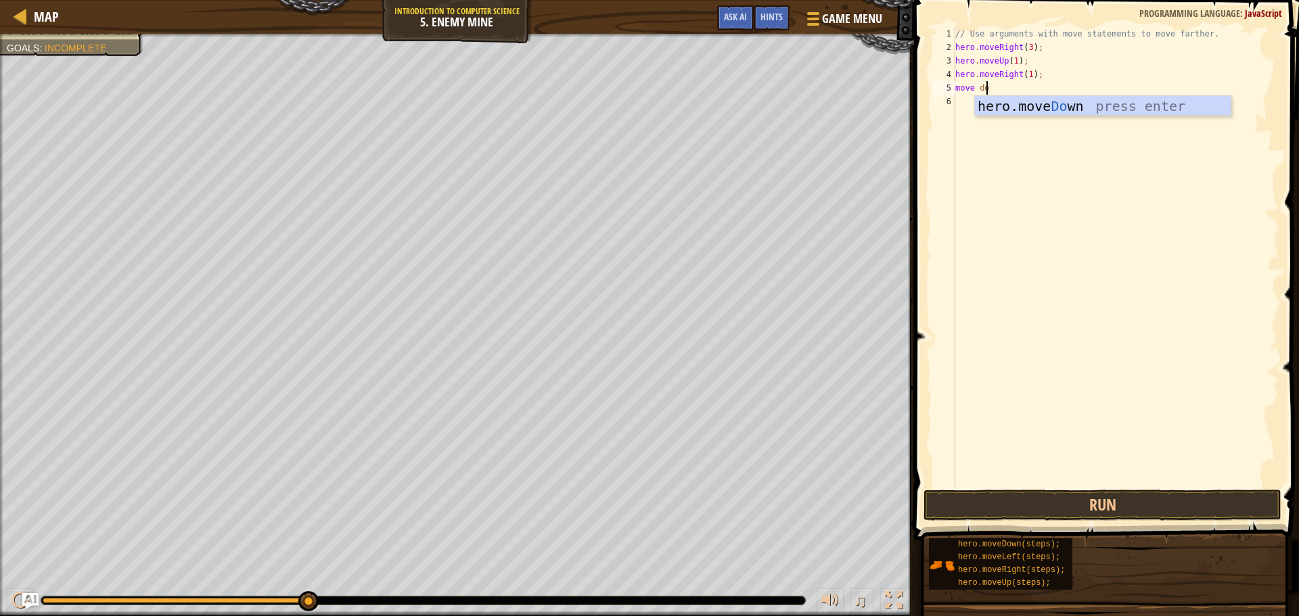
scroll to position [6, 2]
type textarea "move down"
click at [1110, 105] on div "hero.move Down press enter" at bounding box center [1103, 126] width 256 height 61
click at [1041, 84] on div "// Use arguments with move statements to move farther. hero . moveRight ( 3 ) ;…" at bounding box center [1115, 270] width 326 height 487
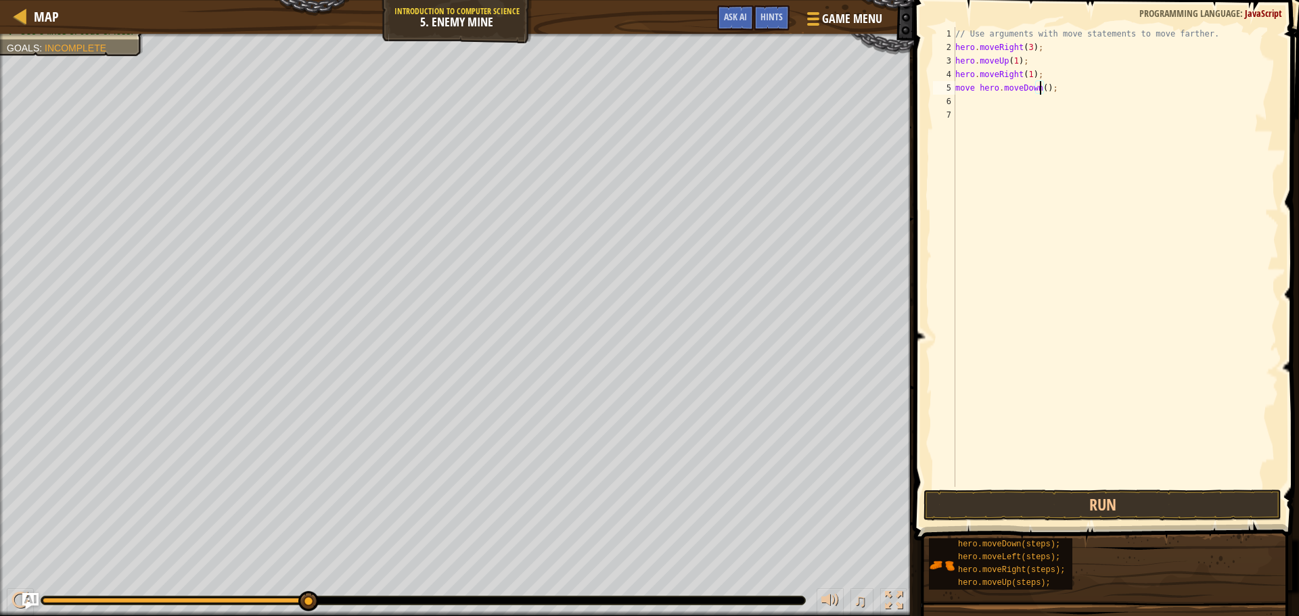
scroll to position [6, 7]
click at [1082, 496] on button "Run" at bounding box center [1102, 505] width 358 height 31
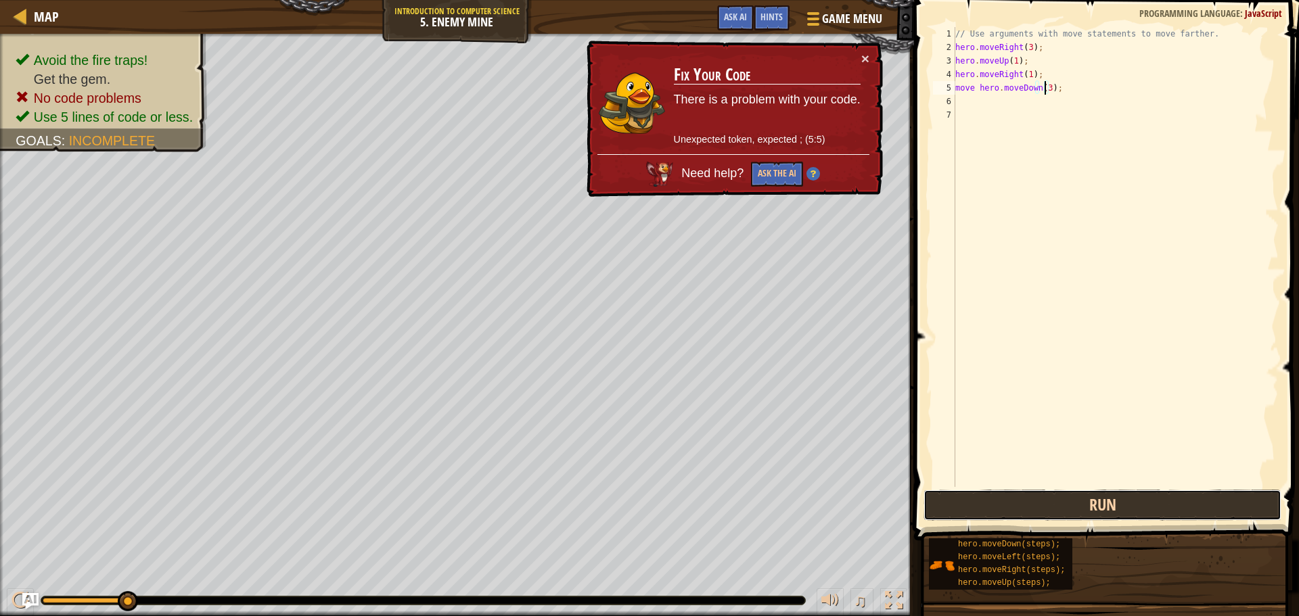
click at [1067, 503] on button "Run" at bounding box center [1102, 505] width 358 height 31
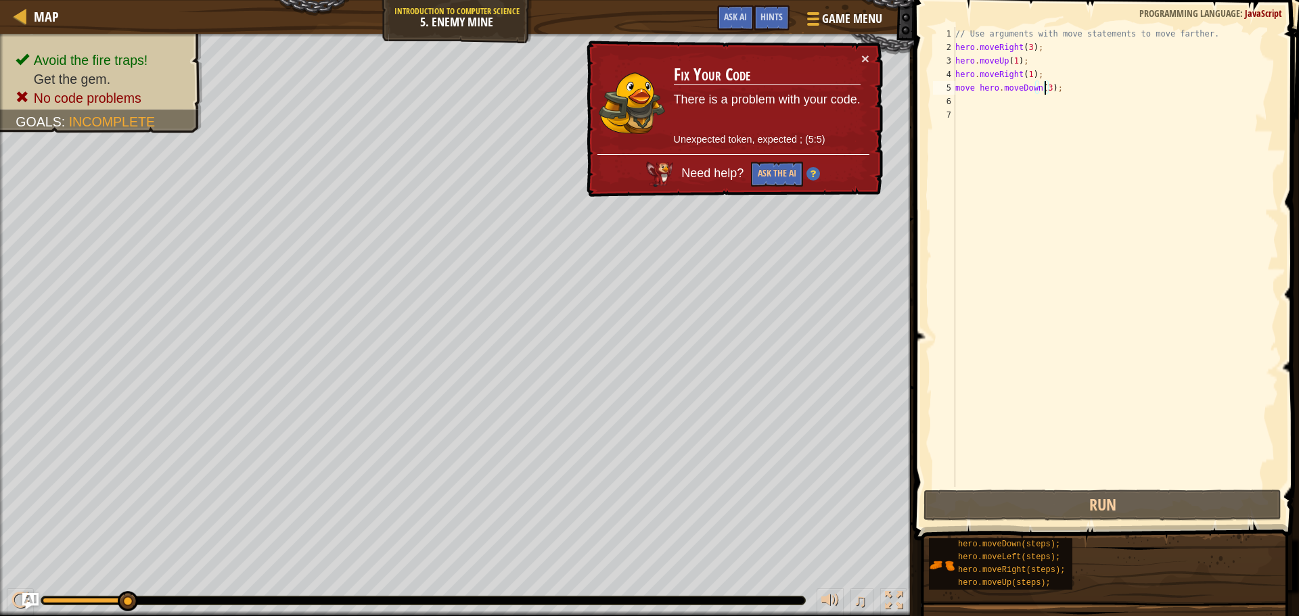
click at [1061, 79] on div "// Use arguments with move statements to move farther. hero . moveRight ( 3 ) ;…" at bounding box center [1115, 270] width 326 height 487
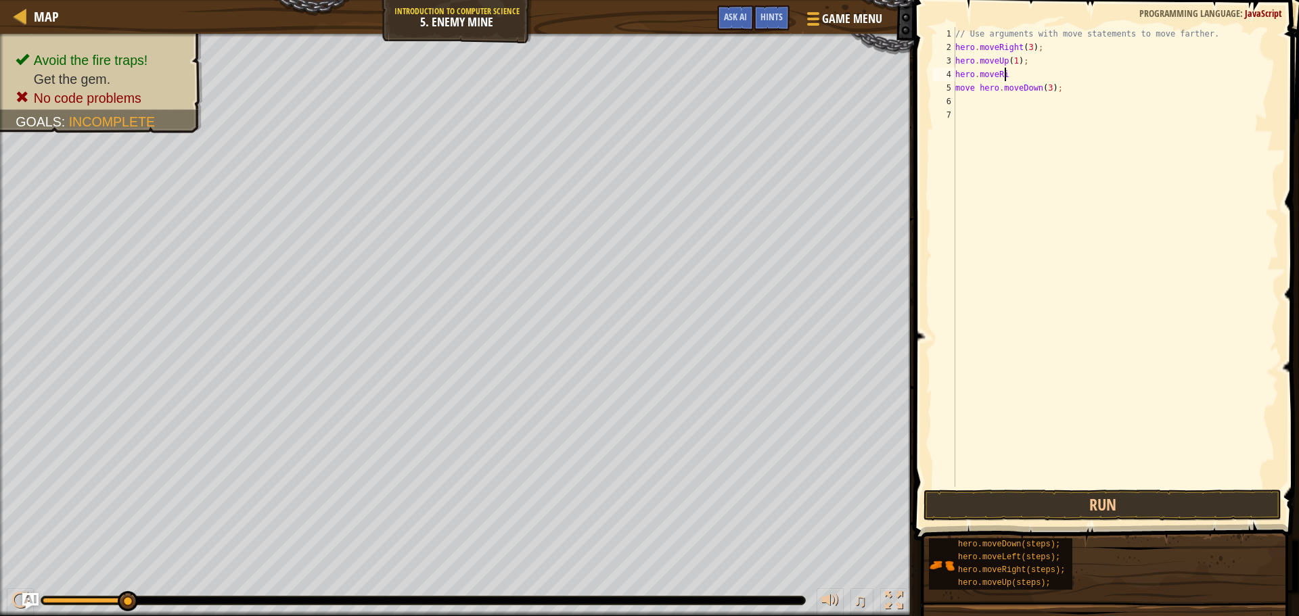
scroll to position [6, 1]
type textarea "h"
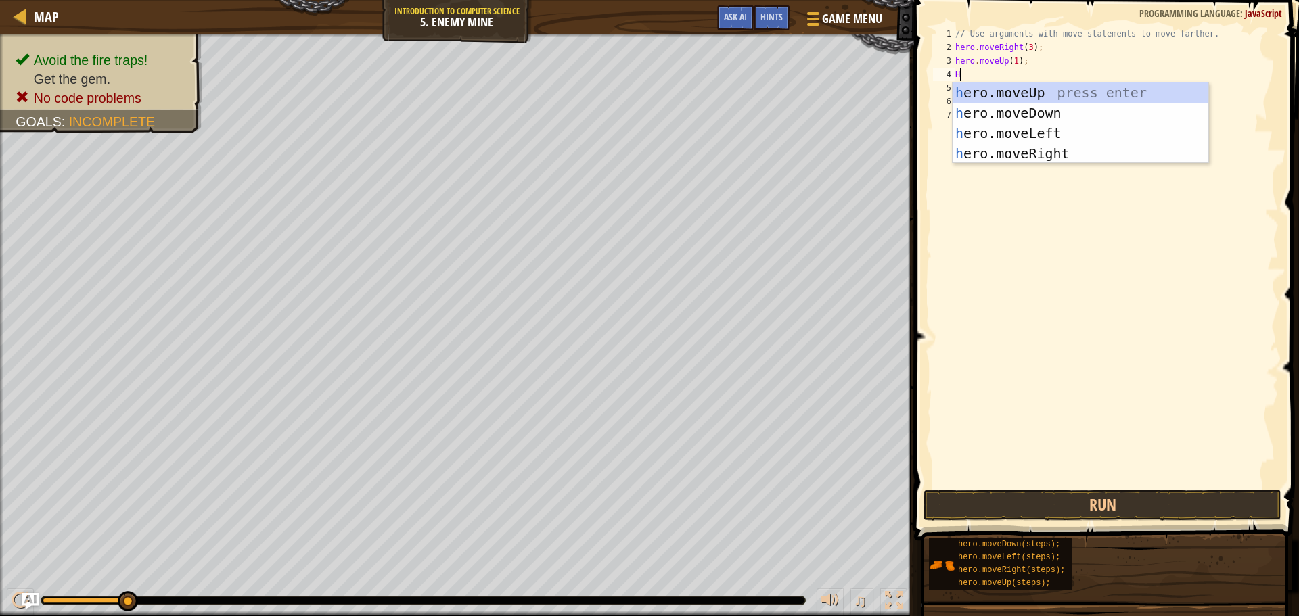
type textarea "He"
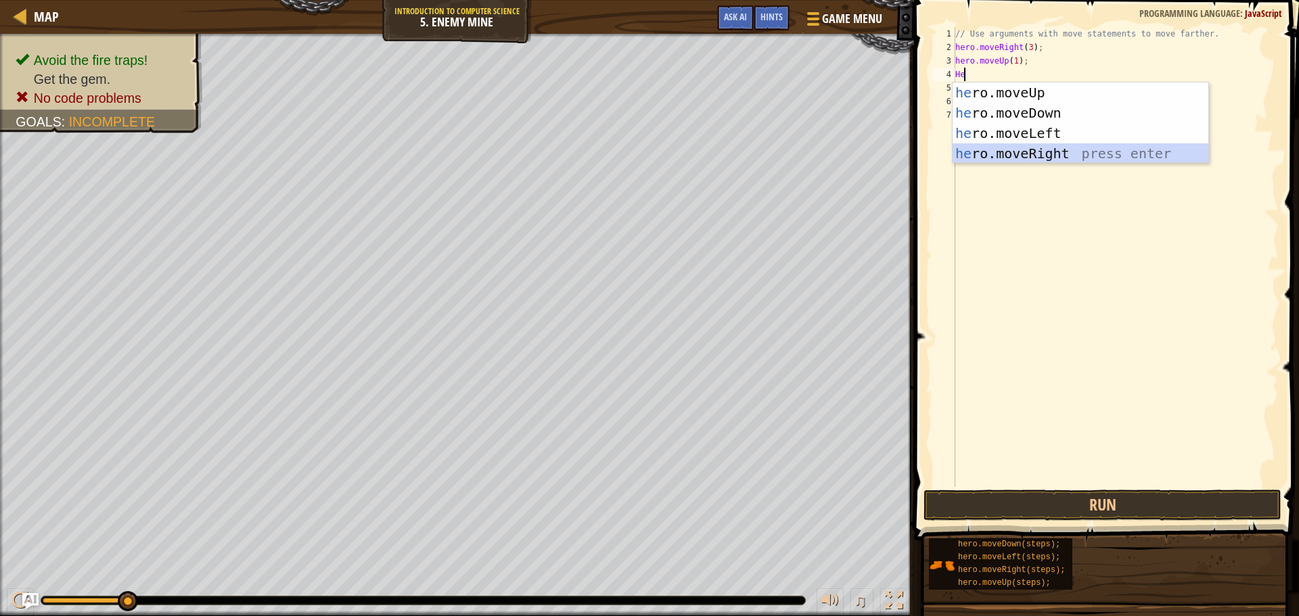
click at [1022, 146] on div "he ro.moveUp press enter he ro.moveDown press enter he ro.moveLeft press enter …" at bounding box center [1080, 144] width 256 height 122
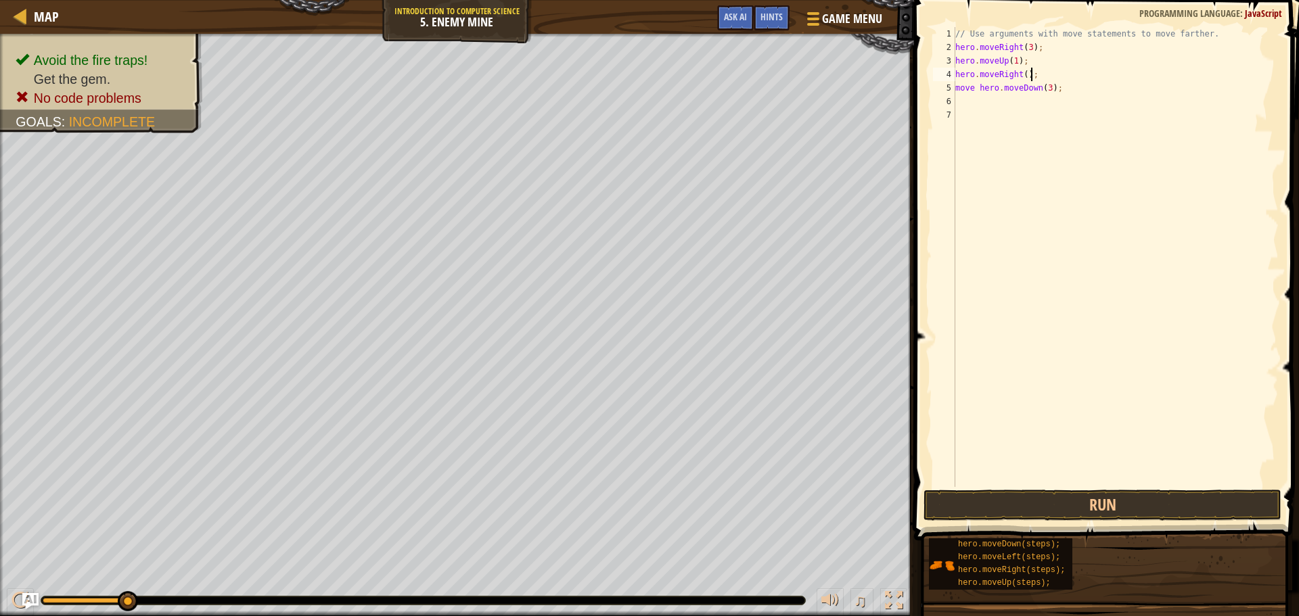
click at [1024, 69] on div "// Use arguments with move statements to move farther. hero . moveRight ( 3 ) ;…" at bounding box center [1115, 270] width 326 height 487
click at [1019, 71] on div "// Use arguments with move statements to move farther. hero . moveRight ( 3 ) ;…" at bounding box center [1115, 270] width 326 height 487
click at [1021, 72] on div "// Use arguments with move statements to move farther. hero . moveRight ( 3 ) ;…" at bounding box center [1115, 270] width 326 height 487
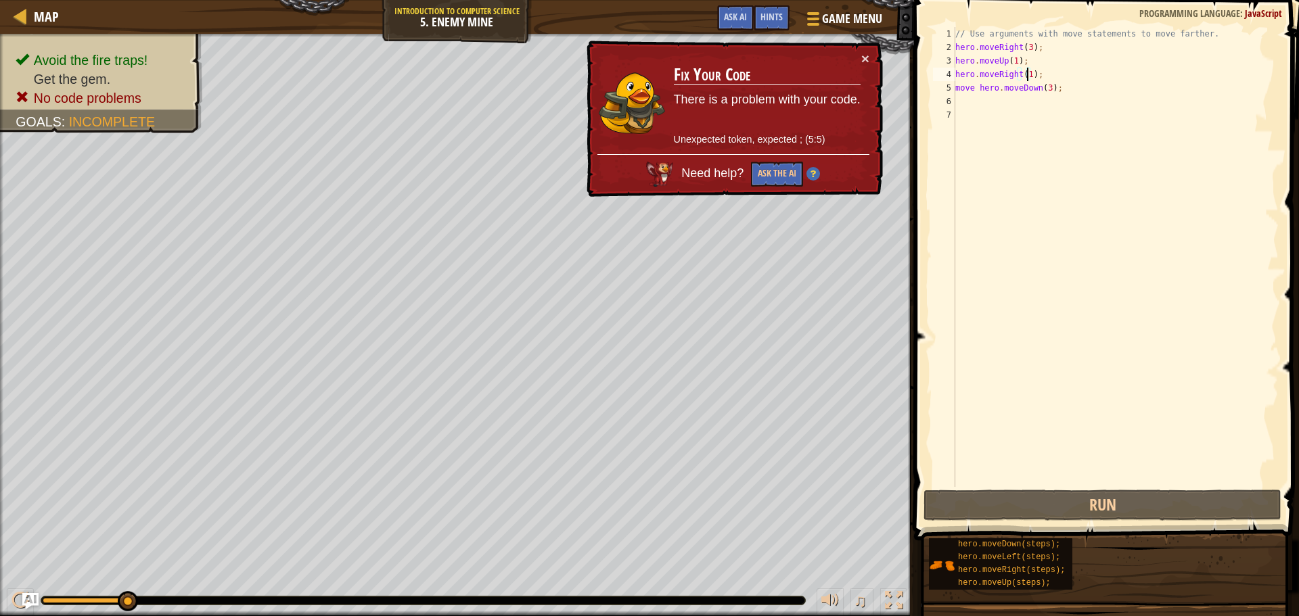
click at [1104, 87] on div "// Use arguments with move statements to move farther. hero . moveRight ( 3 ) ;…" at bounding box center [1115, 270] width 326 height 487
drag, startPoint x: 1094, startPoint y: 72, endPoint x: 954, endPoint y: 75, distance: 140.7
click at [954, 75] on div "move hero.moveDown(3); 1 2 3 4 5 6 7 // Use arguments with move statements to m…" at bounding box center [1104, 257] width 348 height 460
type textarea "hero.moveRight(1);"
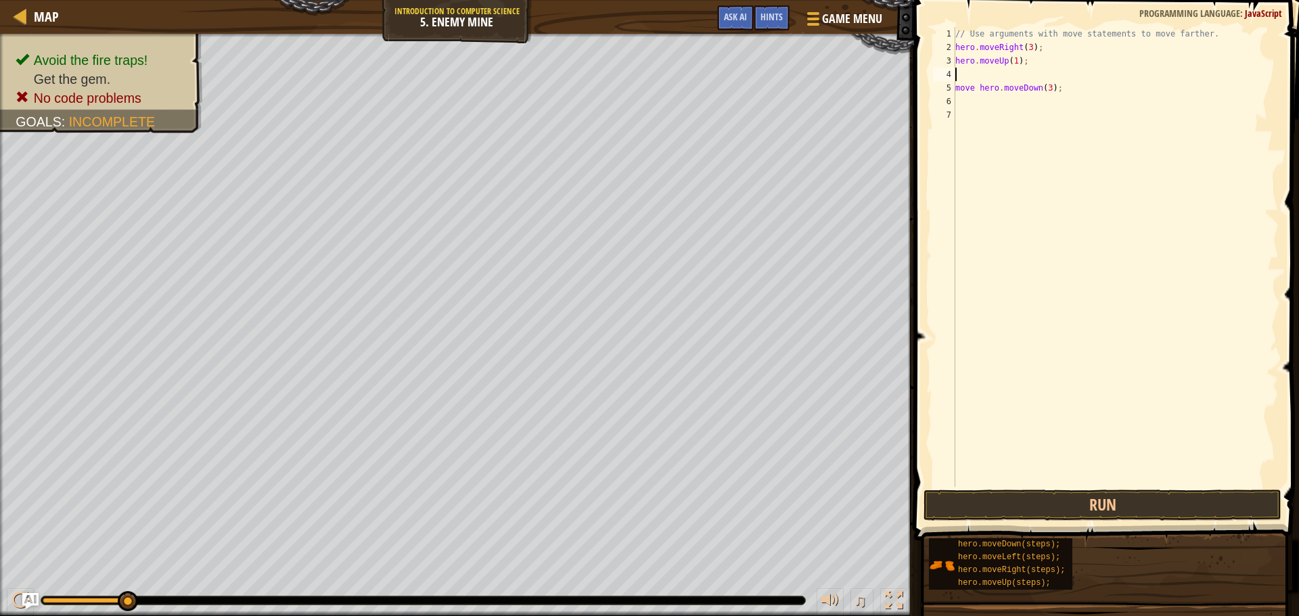
scroll to position [6, 0]
click at [1081, 505] on button "Run" at bounding box center [1102, 505] width 358 height 31
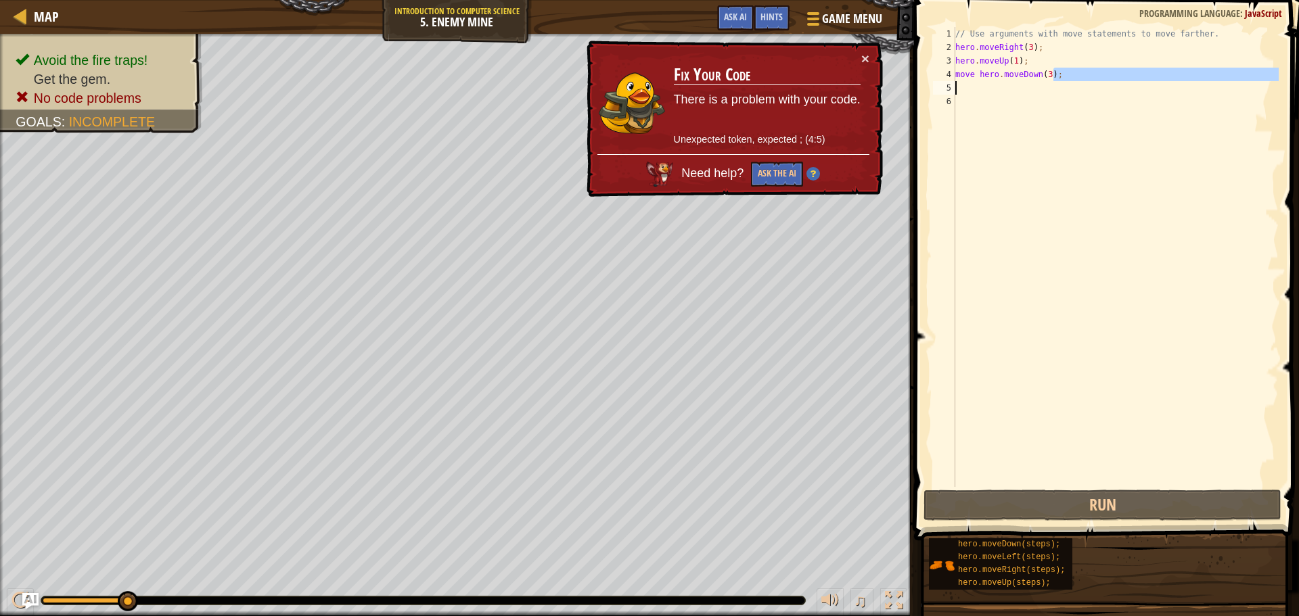
drag, startPoint x: 1107, startPoint y: 71, endPoint x: 948, endPoint y: 79, distance: 159.1
click at [948, 79] on div "hero.moveUp(1); 1 2 3 4 5 6 // Use arguments with move statements to move farth…" at bounding box center [1104, 257] width 348 height 460
type textarea "move hero.moveDown(3);"
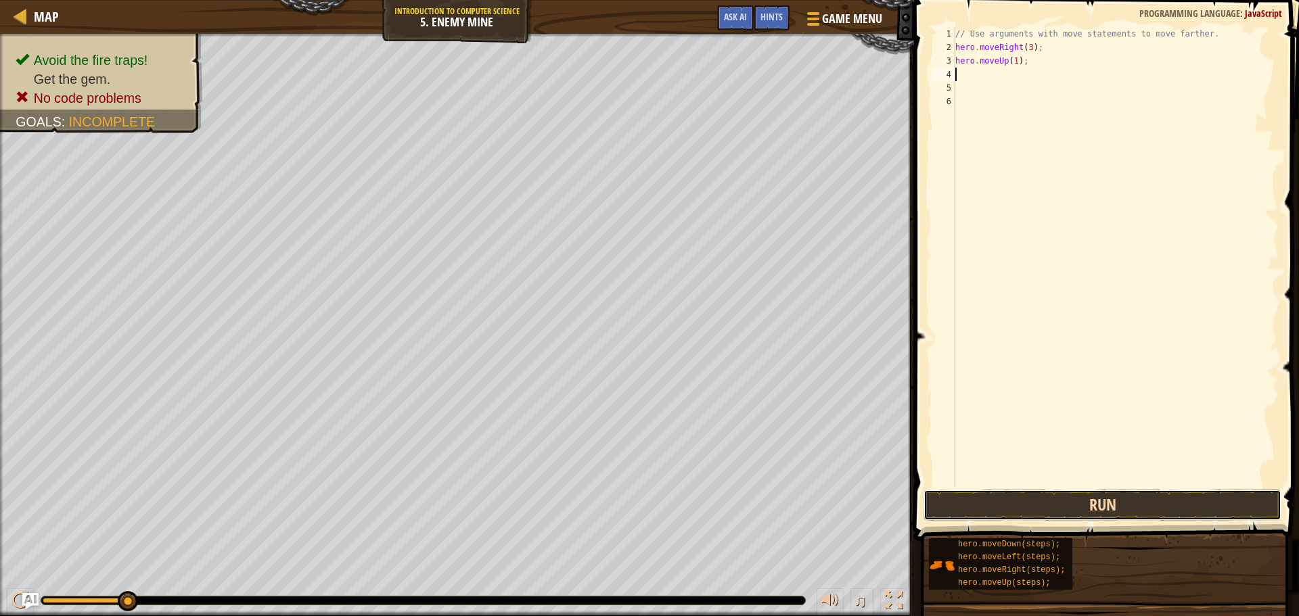
click at [1059, 496] on button "Run" at bounding box center [1102, 505] width 358 height 31
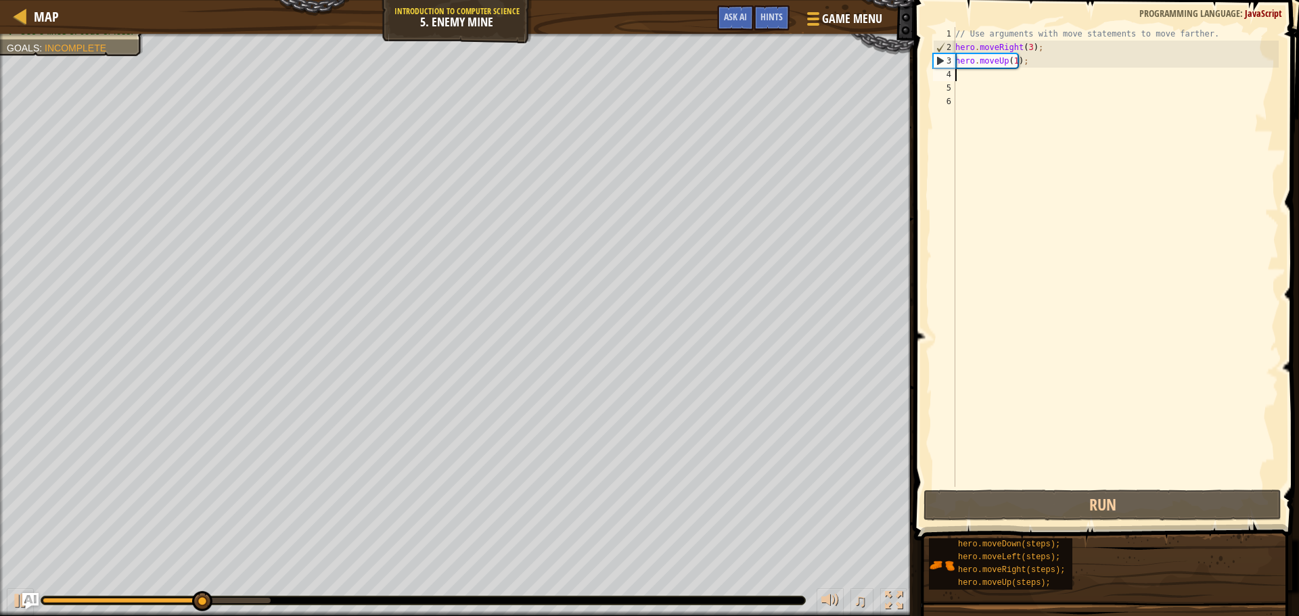
click at [1017, 74] on div "// Use arguments with move statements to move farther. hero . moveRight ( 3 ) ;…" at bounding box center [1115, 270] width 326 height 487
click at [1014, 76] on div "// Use arguments with move statements to move farther. hero . moveRight ( 3 ) ;…" at bounding box center [1115, 270] width 326 height 487
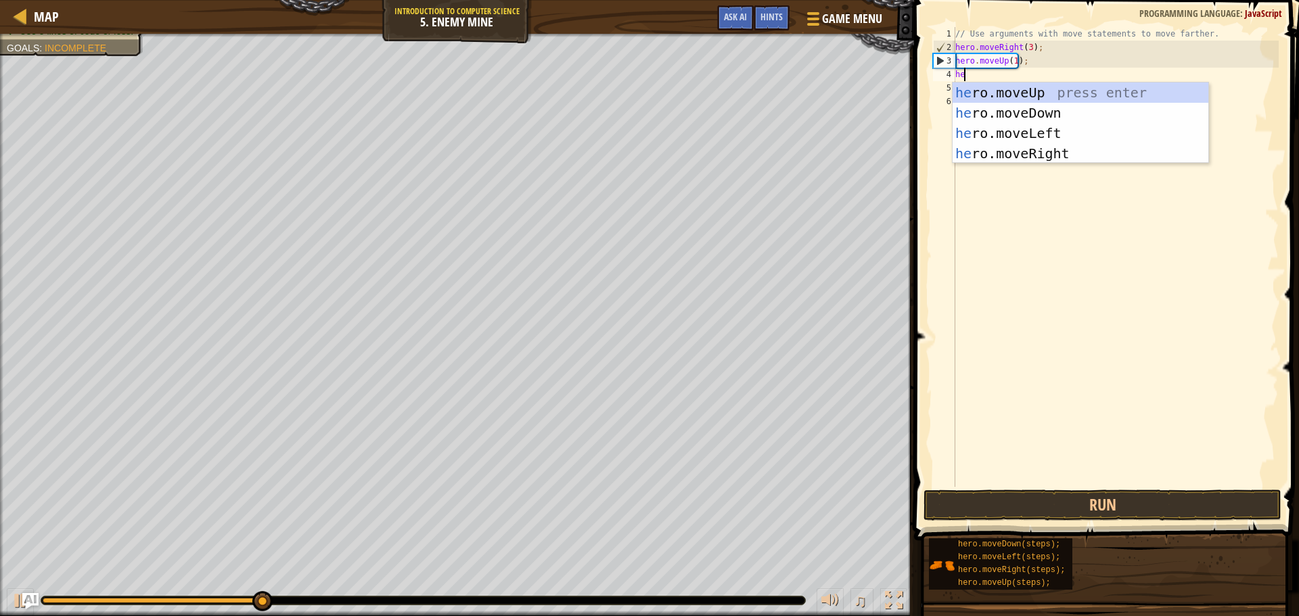
type textarea "her"
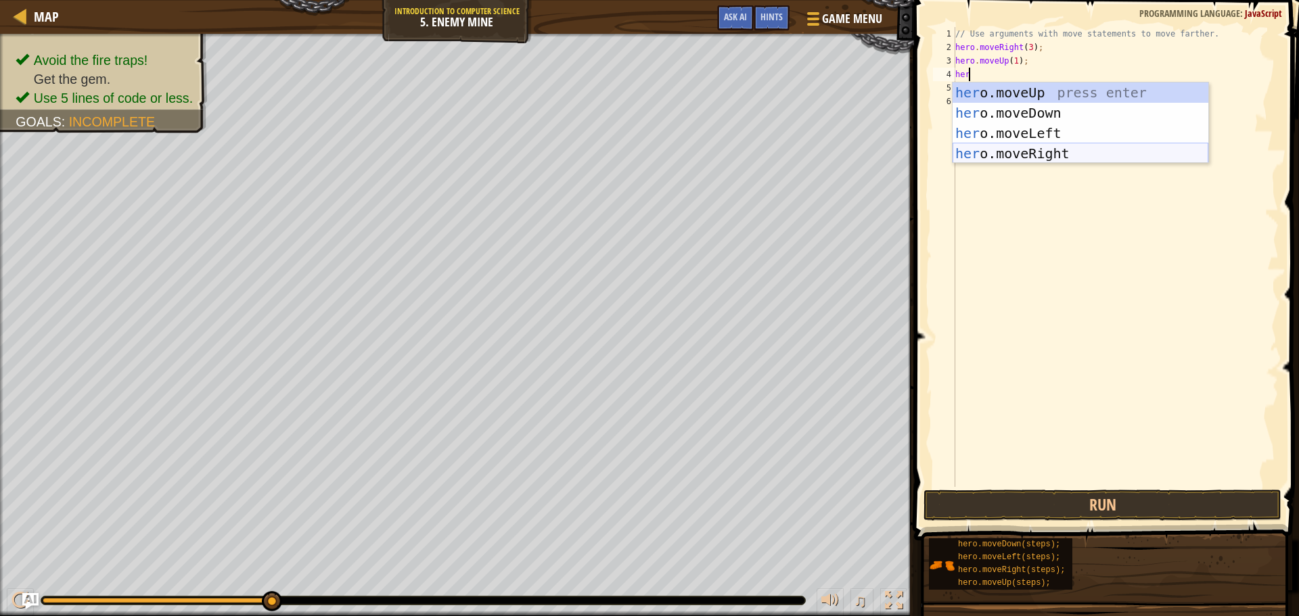
click at [1031, 144] on div "her o.moveUp press enter her o.moveDown press enter her o.moveLeft press enter …" at bounding box center [1080, 144] width 256 height 122
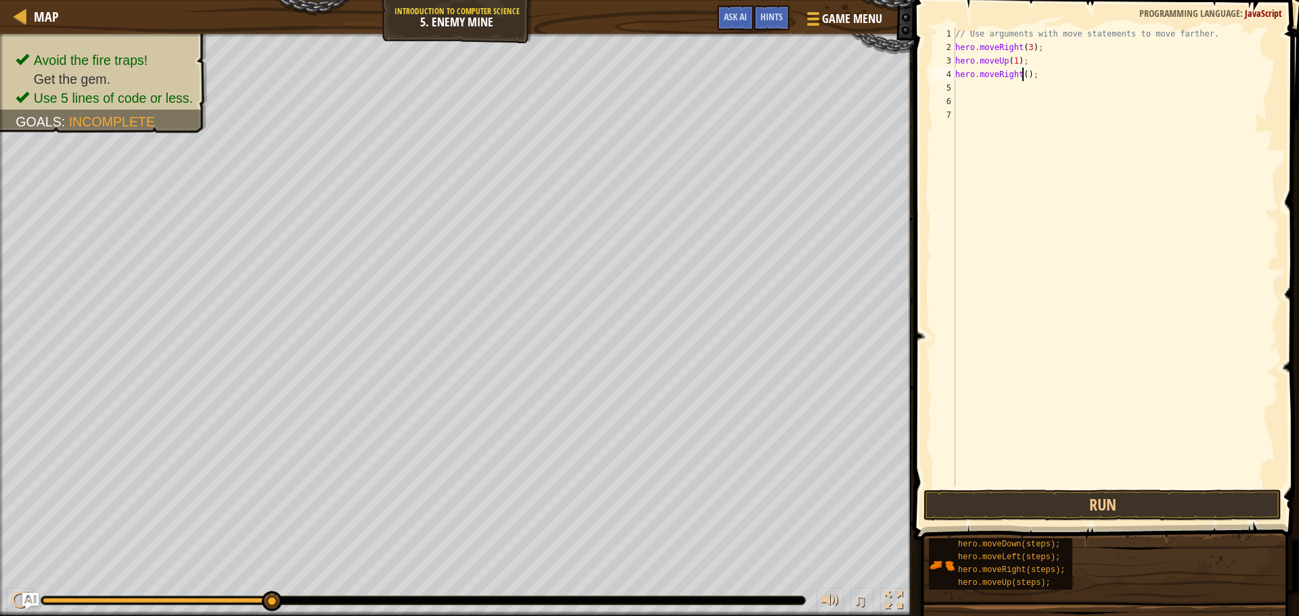
click at [1020, 74] on div "// Use arguments with move statements to move farther. hero . moveRight ( 3 ) ;…" at bounding box center [1115, 270] width 326 height 487
type textarea "hero.moveRight(1);"
click at [994, 501] on button "Run" at bounding box center [1102, 505] width 358 height 31
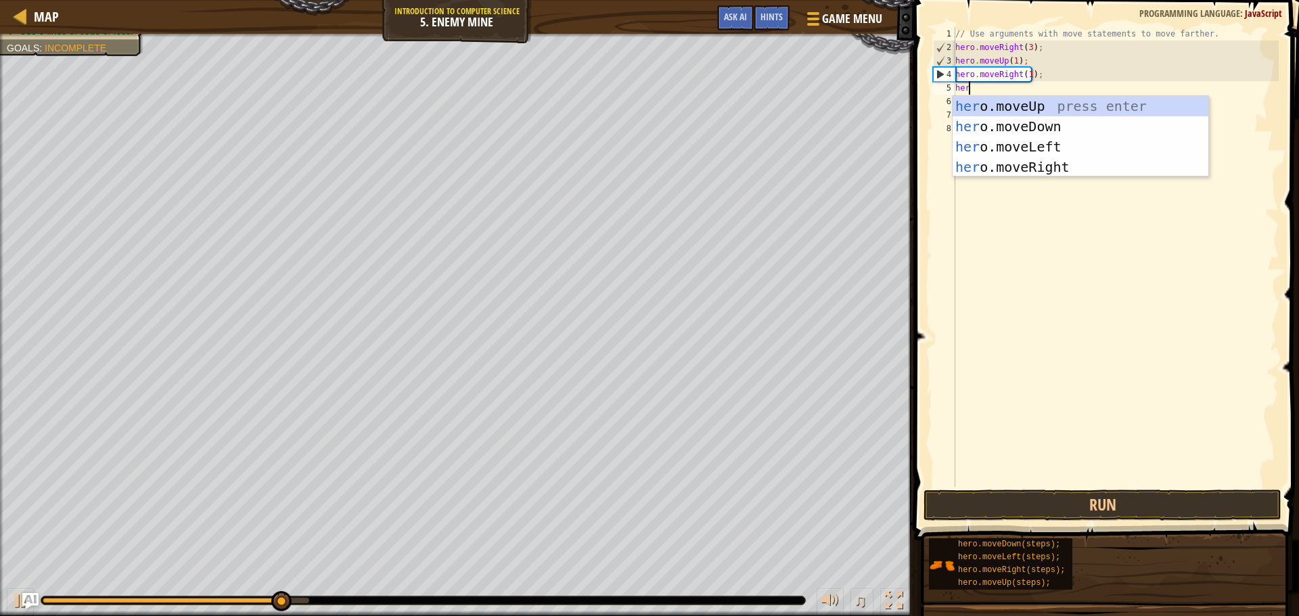
type textarea "hero"
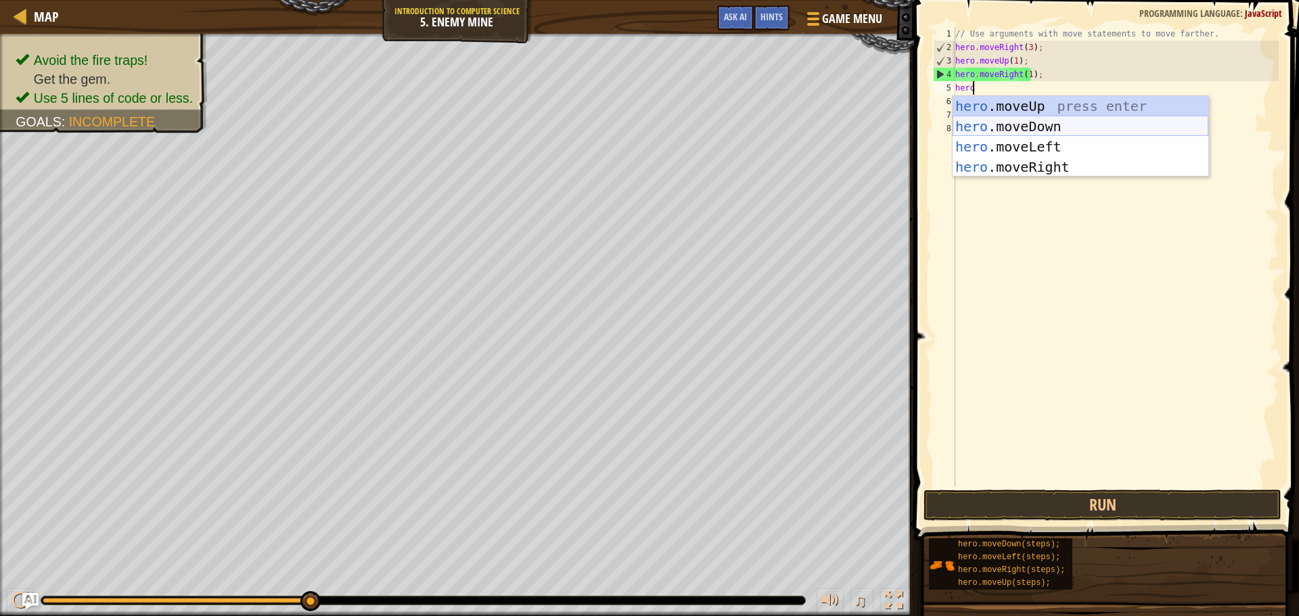
click at [1002, 120] on div "hero .moveUp press enter hero .moveDown press enter hero .moveLeft press enter …" at bounding box center [1080, 157] width 256 height 122
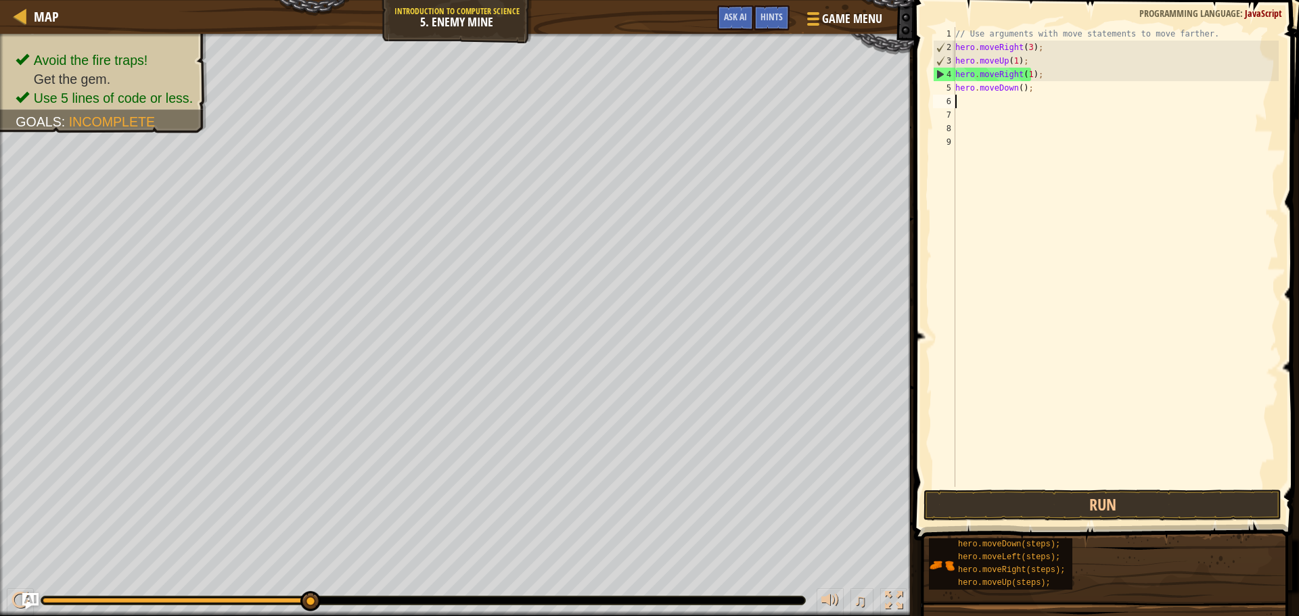
scroll to position [6, 0]
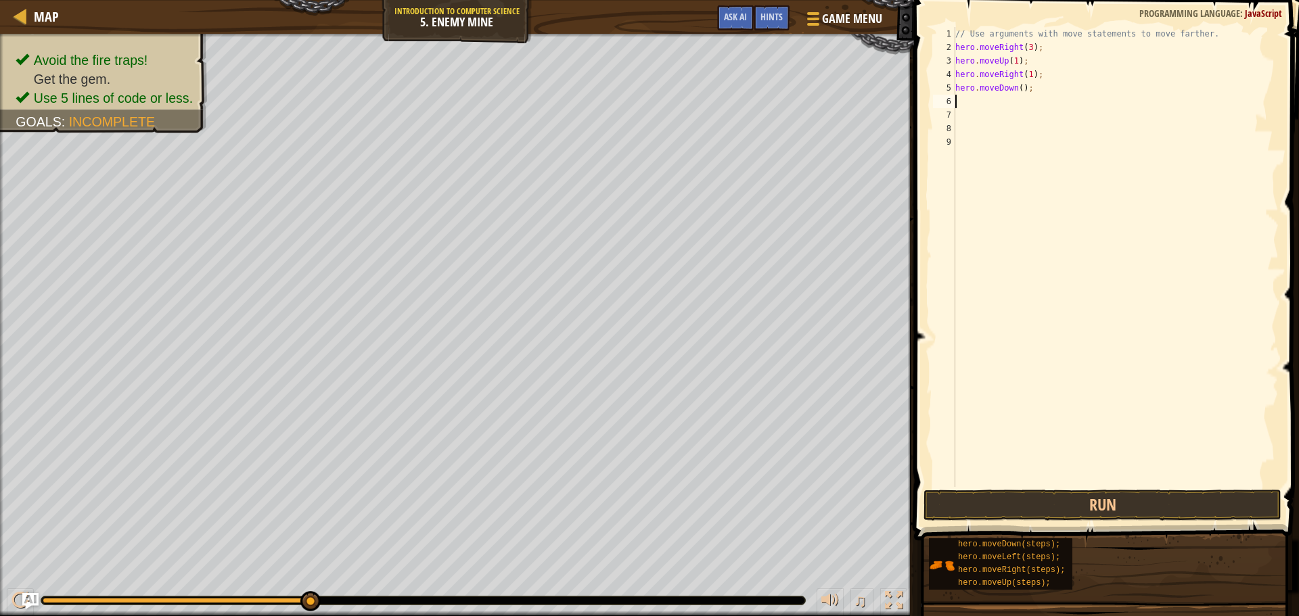
click at [1014, 88] on div "// Use arguments with move statements to move farther. hero . moveRight ( 3 ) ;…" at bounding box center [1115, 270] width 326 height 487
click at [1016, 87] on div "// Use arguments with move statements to move farther. hero . moveRight ( 3 ) ;…" at bounding box center [1115, 270] width 326 height 487
type textarea "hero.moveDown(3);"
click at [1052, 508] on button "Run" at bounding box center [1102, 505] width 358 height 31
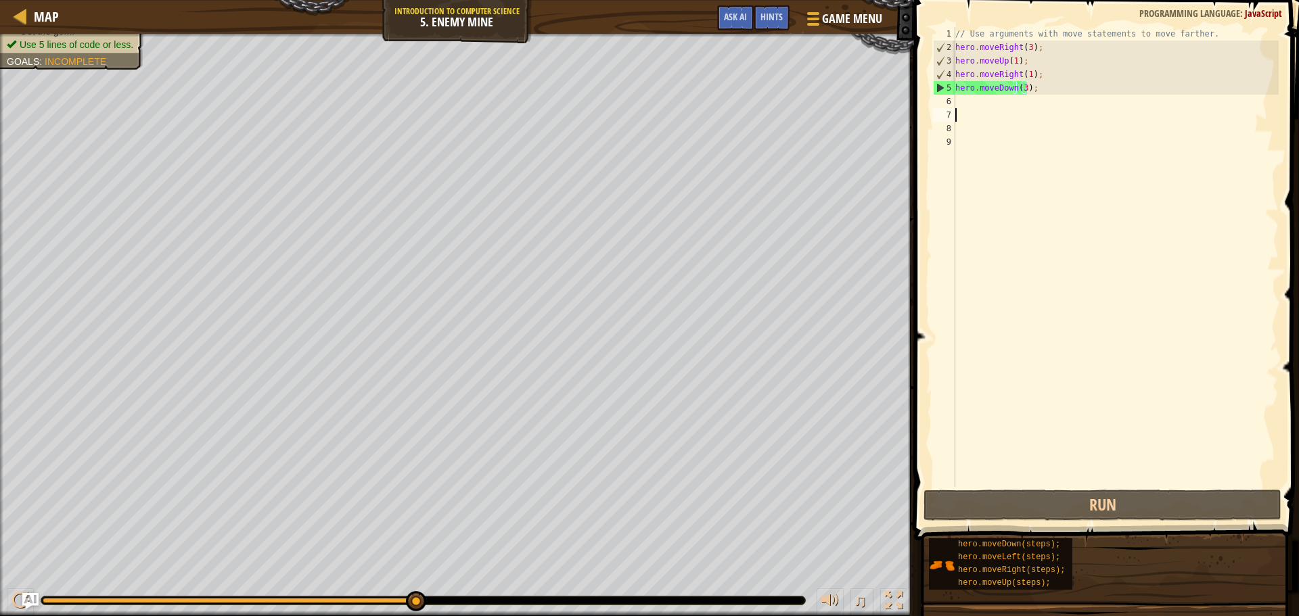
click at [990, 109] on div "// Use arguments with move statements to move farther. hero . moveRight ( 3 ) ;…" at bounding box center [1115, 270] width 326 height 487
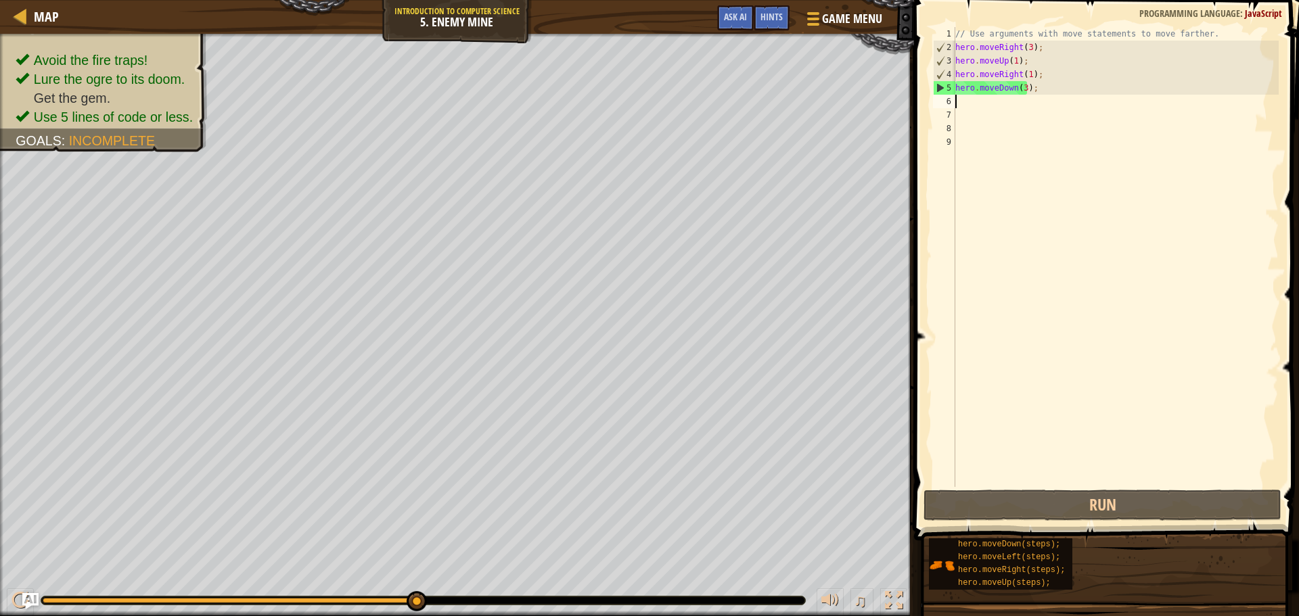
click at [985, 99] on div "// Use arguments with move statements to move farther. hero . moveRight ( 3 ) ;…" at bounding box center [1115, 270] width 326 height 487
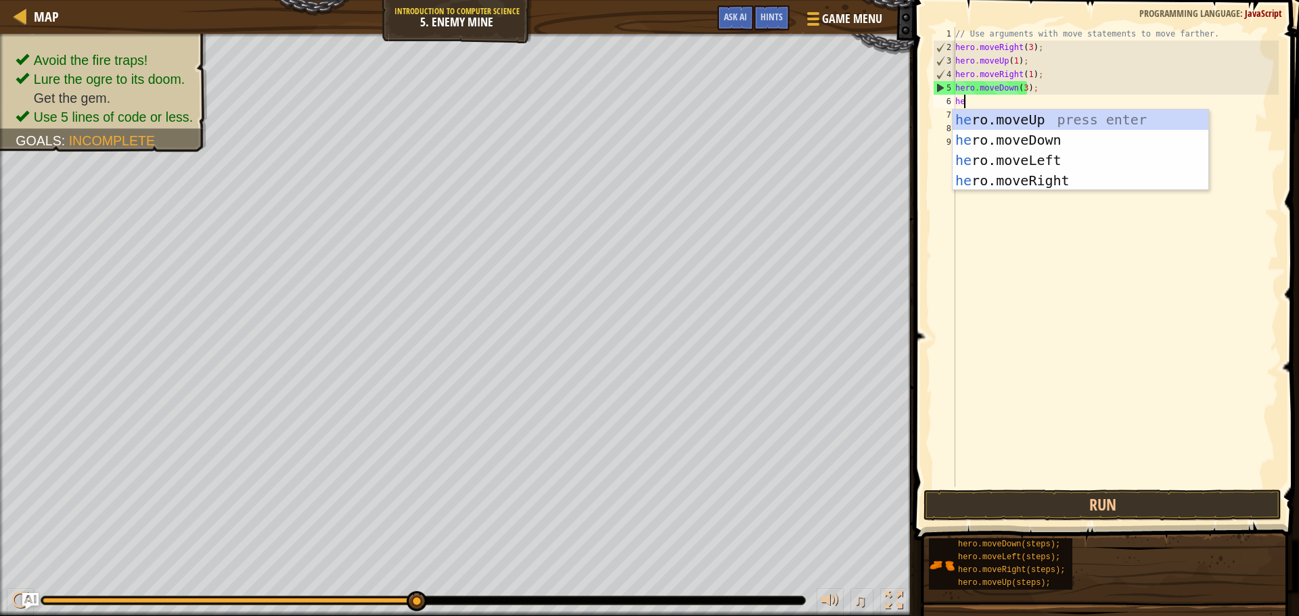
type textarea "her"
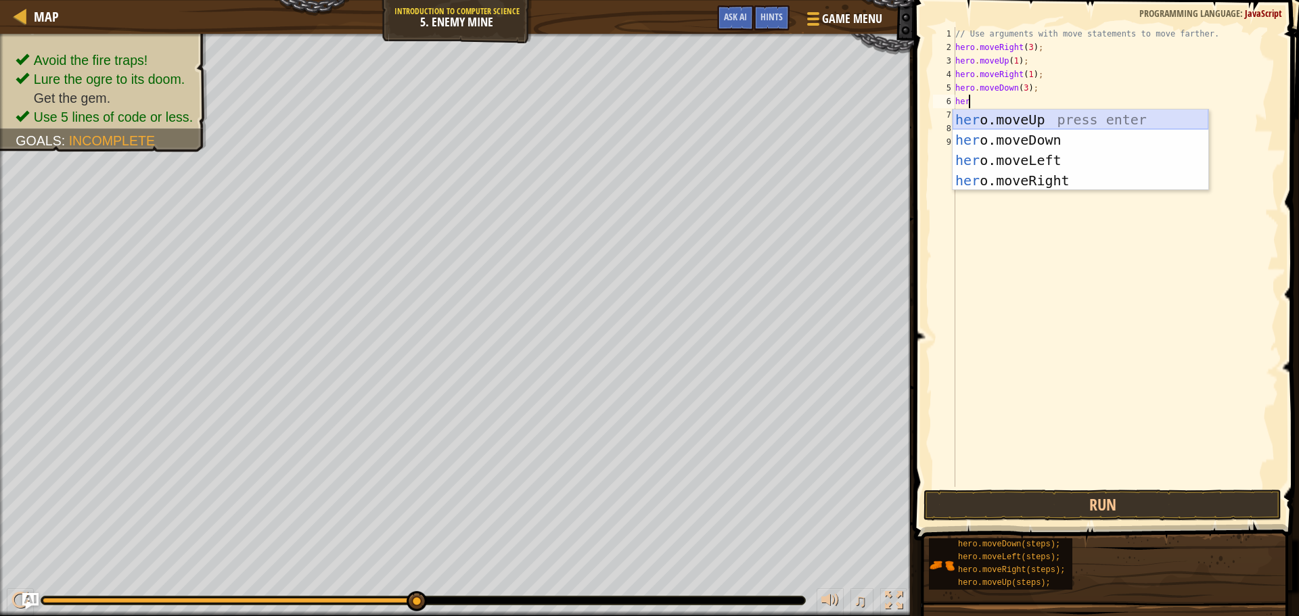
click at [1052, 117] on div "her o.moveUp press enter her o.moveDown press enter her o.moveLeft press enter …" at bounding box center [1080, 171] width 256 height 122
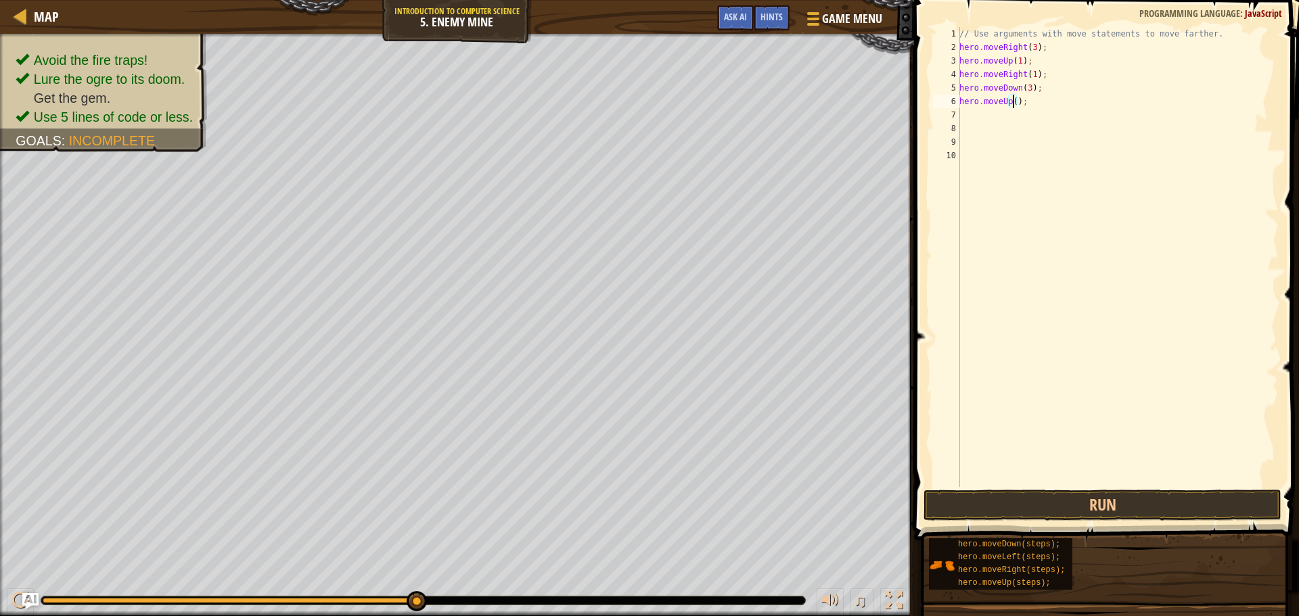
click at [1011, 103] on div "// Use arguments with move statements to move farther. hero . moveRight ( 3 ) ;…" at bounding box center [1117, 270] width 322 height 487
click at [1085, 513] on button "Run" at bounding box center [1102, 505] width 358 height 31
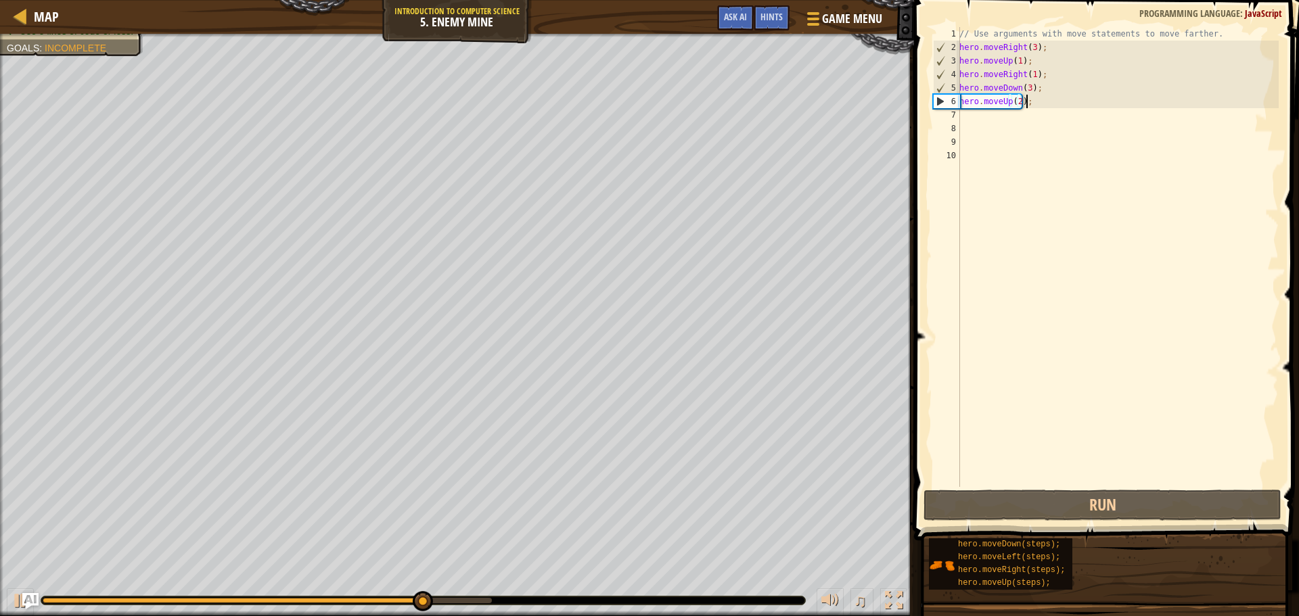
click at [1038, 98] on div "// Use arguments with move statements to move farther. hero . moveRight ( 3 ) ;…" at bounding box center [1117, 270] width 322 height 487
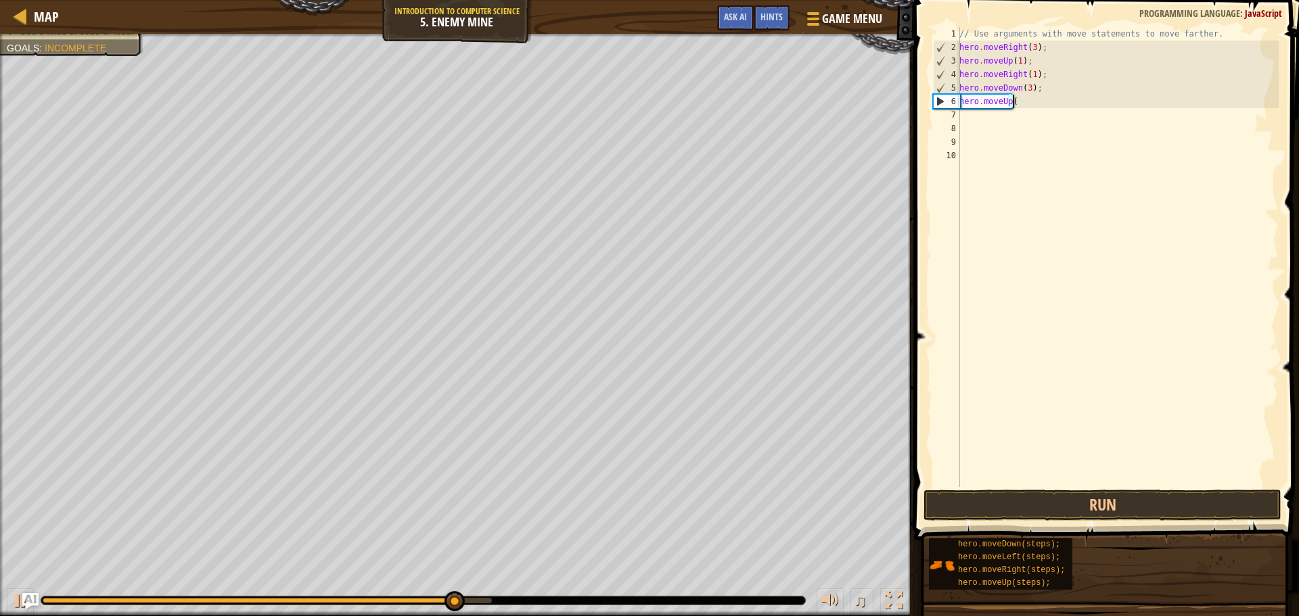
scroll to position [6, 1]
type textarea "h"
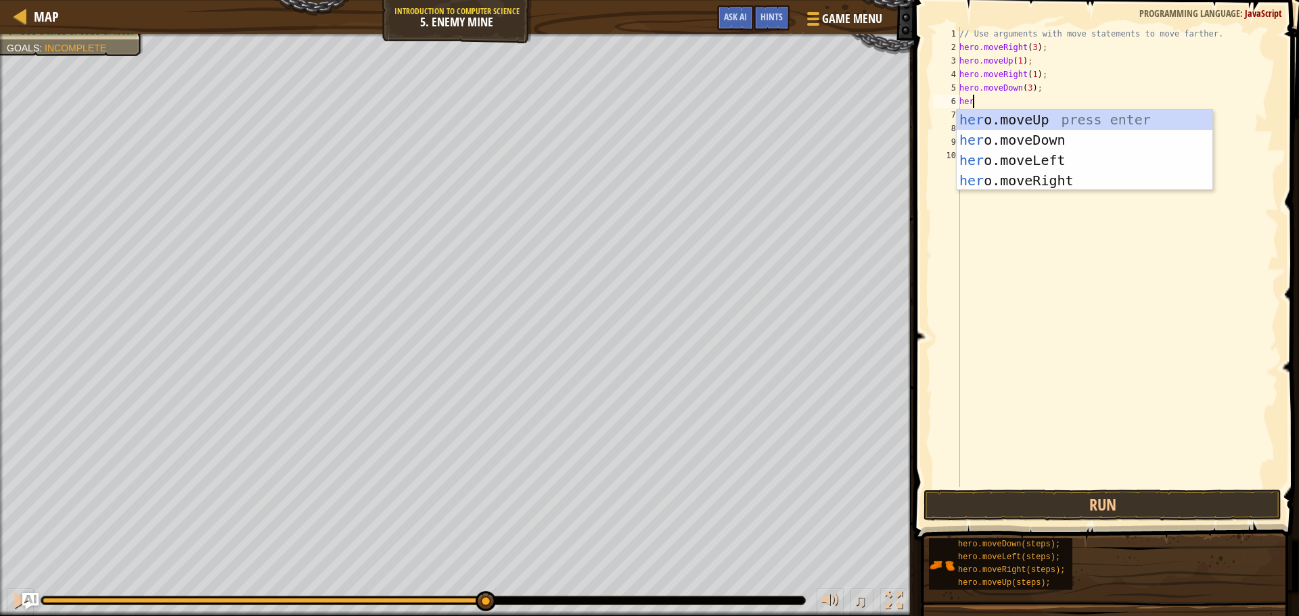
type textarea "hero"
click at [1030, 139] on div "hero .moveUp press enter hero .moveDown press enter hero .moveLeft press enter …" at bounding box center [1084, 171] width 256 height 122
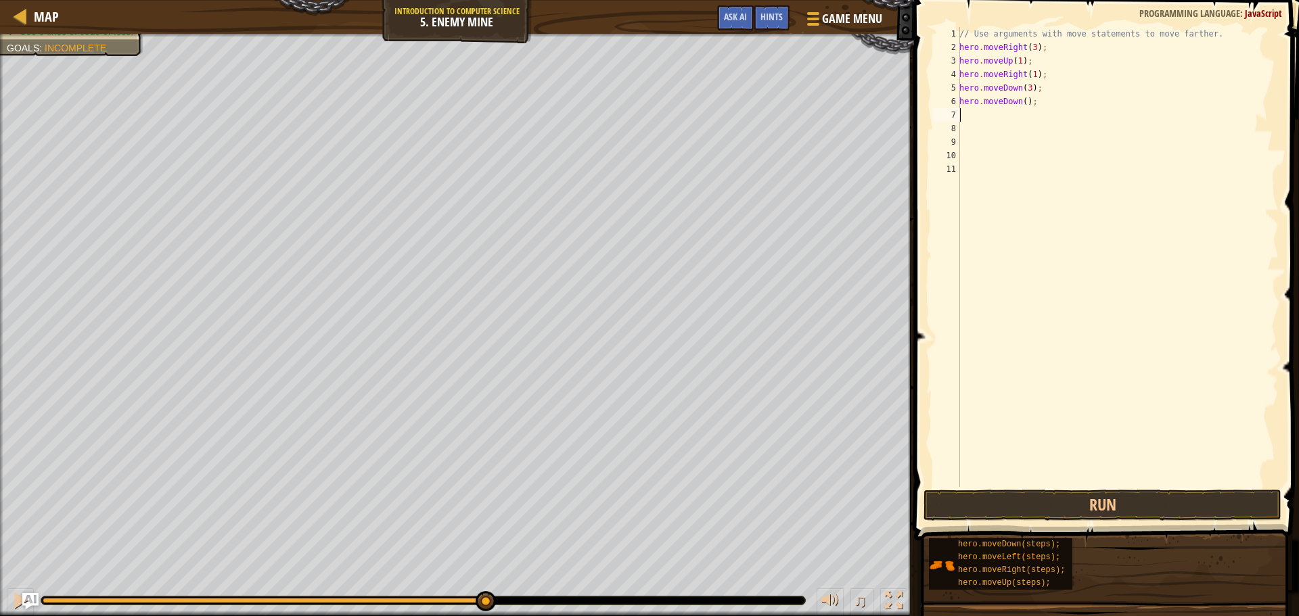
scroll to position [6, 0]
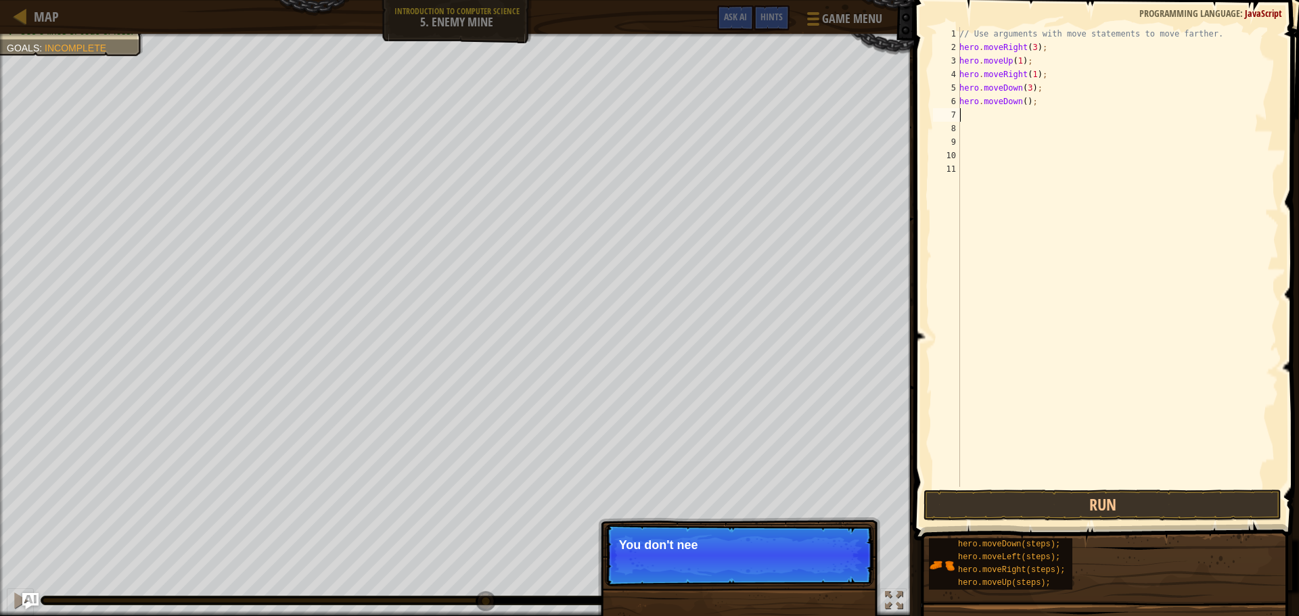
click at [1021, 103] on div "// Use arguments with move statements to move farther. hero . moveRight ( 3 ) ;…" at bounding box center [1117, 270] width 322 height 487
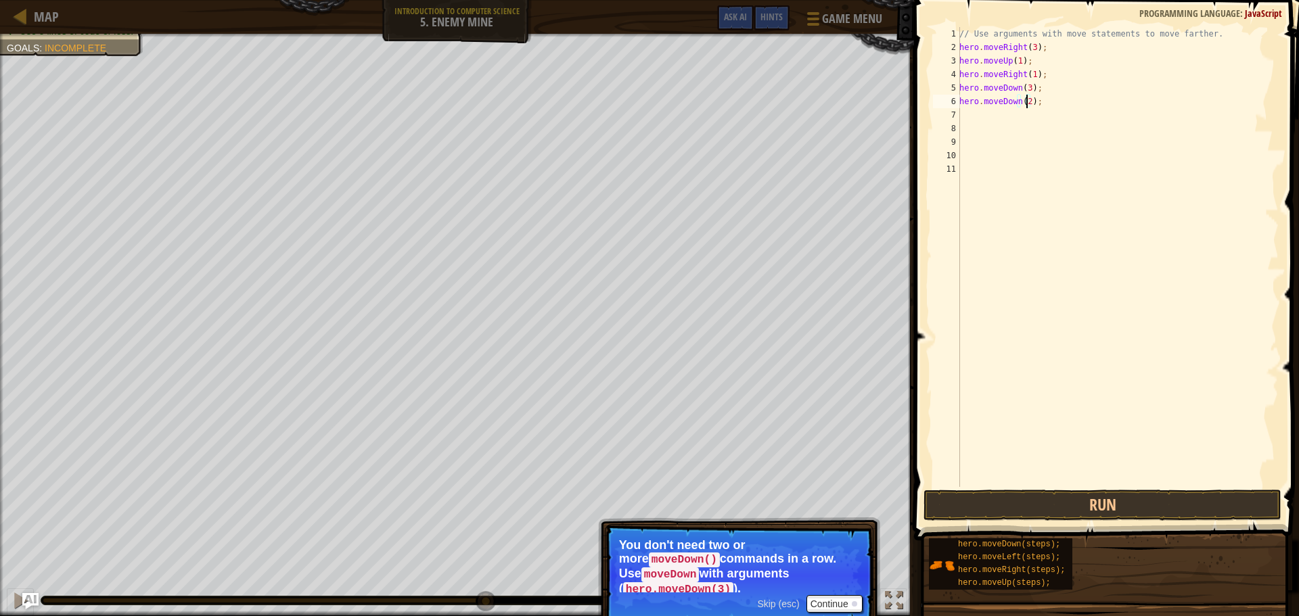
scroll to position [6, 5]
click at [1054, 500] on button "Run" at bounding box center [1102, 505] width 358 height 31
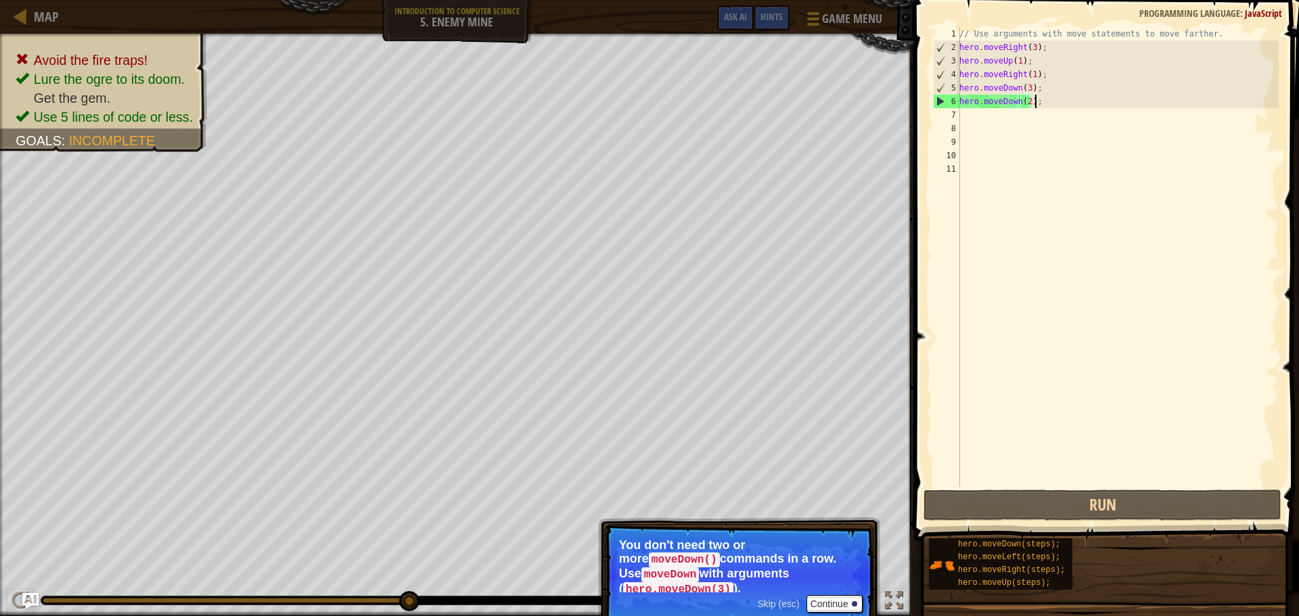
click at [1039, 106] on div "// Use arguments with move statements to move farther. hero . moveRight ( 3 ) ;…" at bounding box center [1117, 270] width 322 height 487
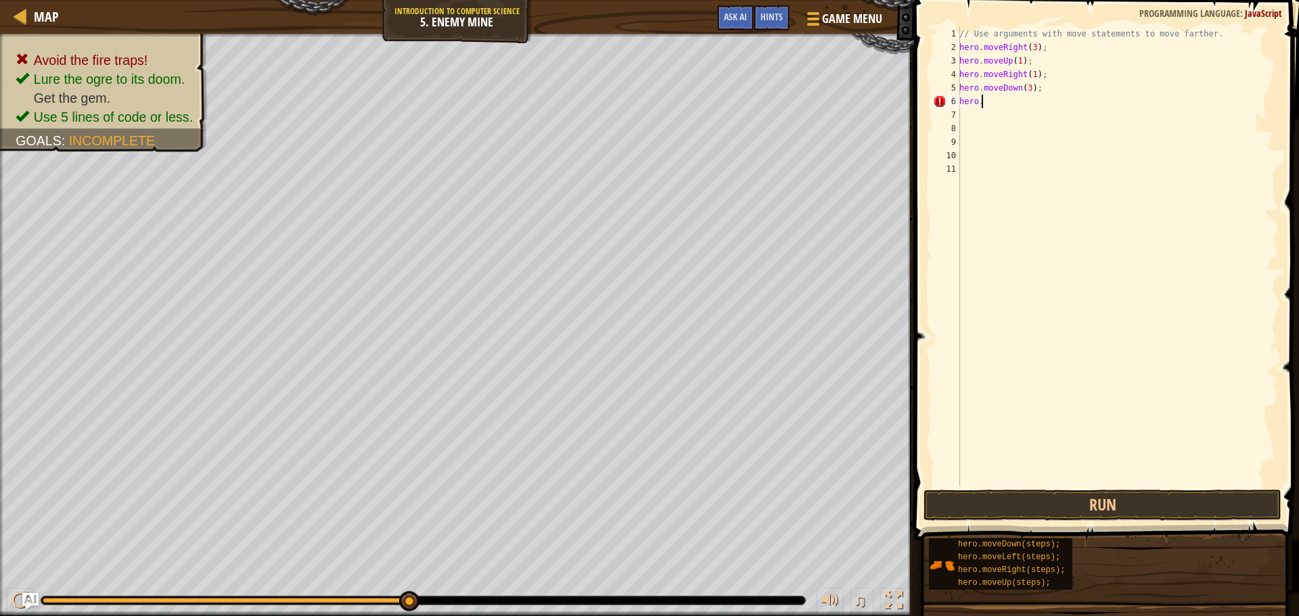
scroll to position [6, 1]
type textarea "h"
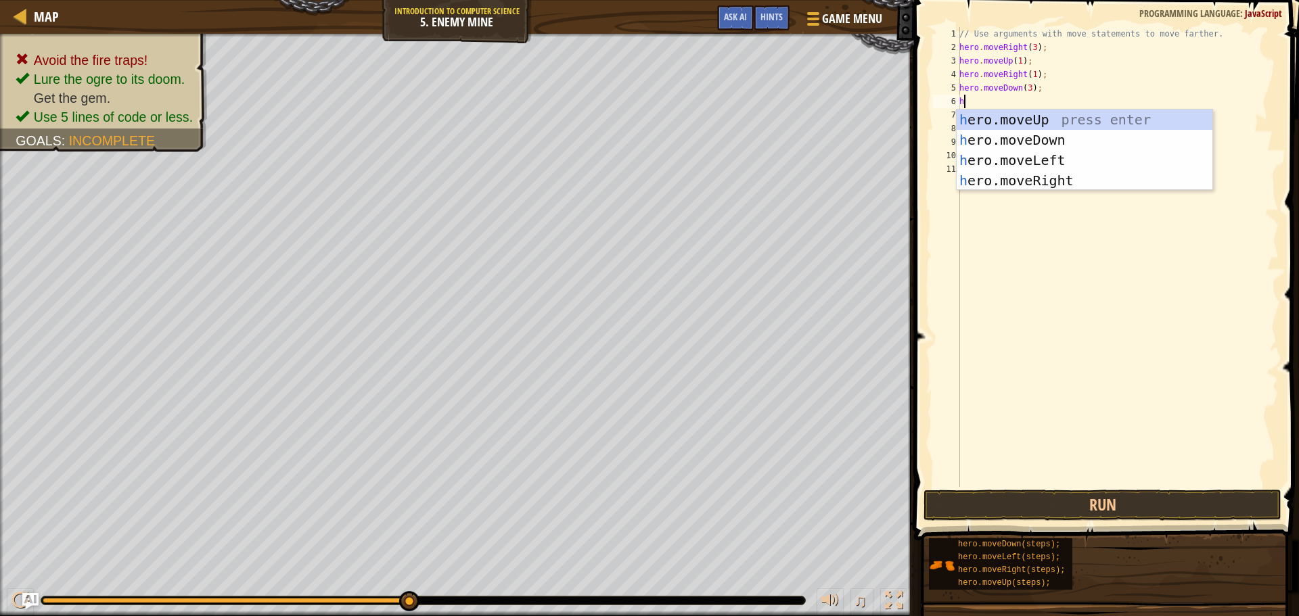
type textarea "he"
click at [1048, 151] on div "he ro.moveUp press enter he ro.moveDown press enter he ro.moveLeft press enter …" at bounding box center [1084, 171] width 256 height 122
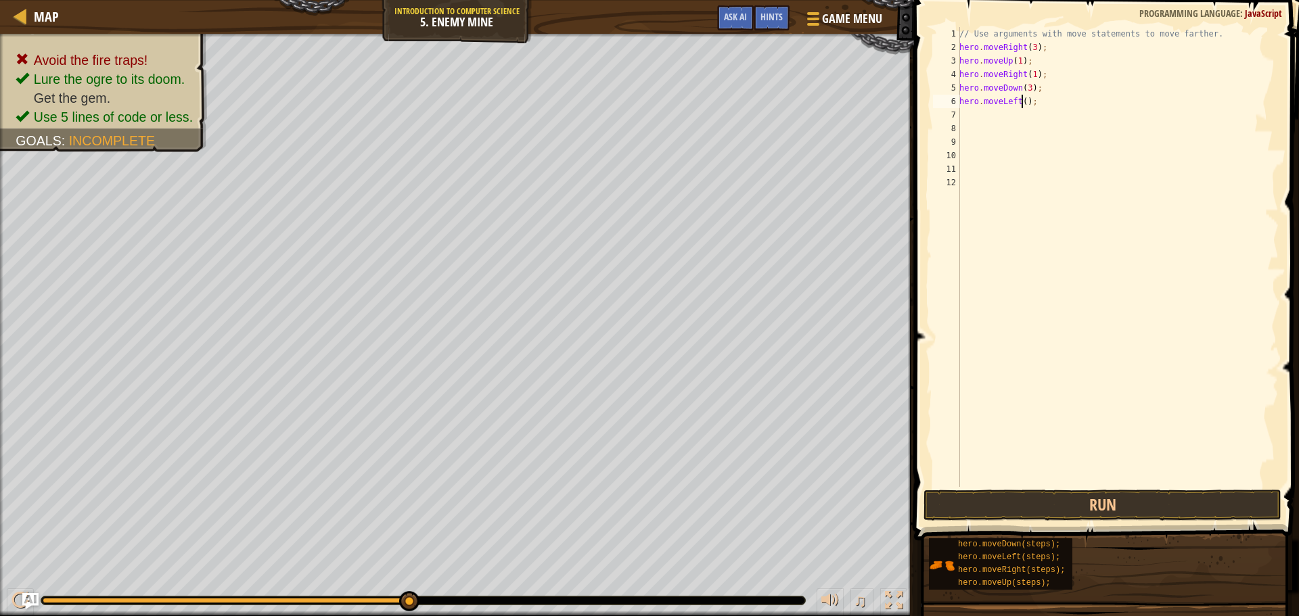
click at [1020, 100] on div "// Use arguments with move statements to move farther. hero . moveRight ( 3 ) ;…" at bounding box center [1117, 270] width 322 height 487
click at [1075, 510] on button "Run" at bounding box center [1102, 505] width 358 height 31
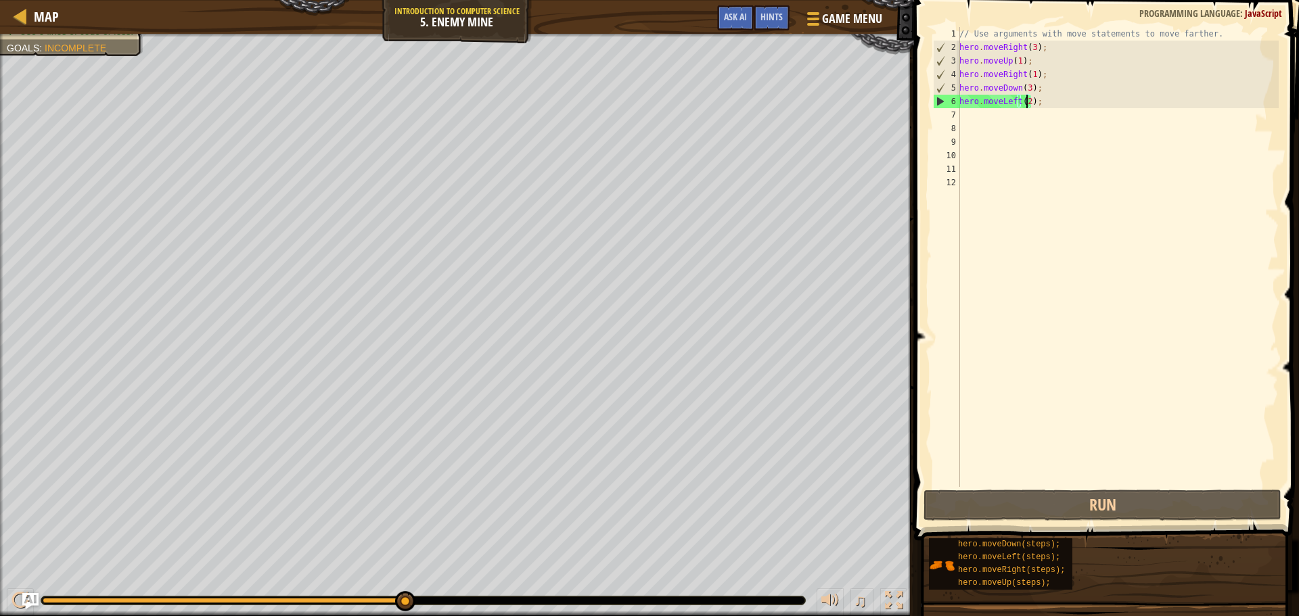
click at [1048, 98] on div "// Use arguments with move statements to move farther. hero . moveRight ( 3 ) ;…" at bounding box center [1117, 270] width 322 height 487
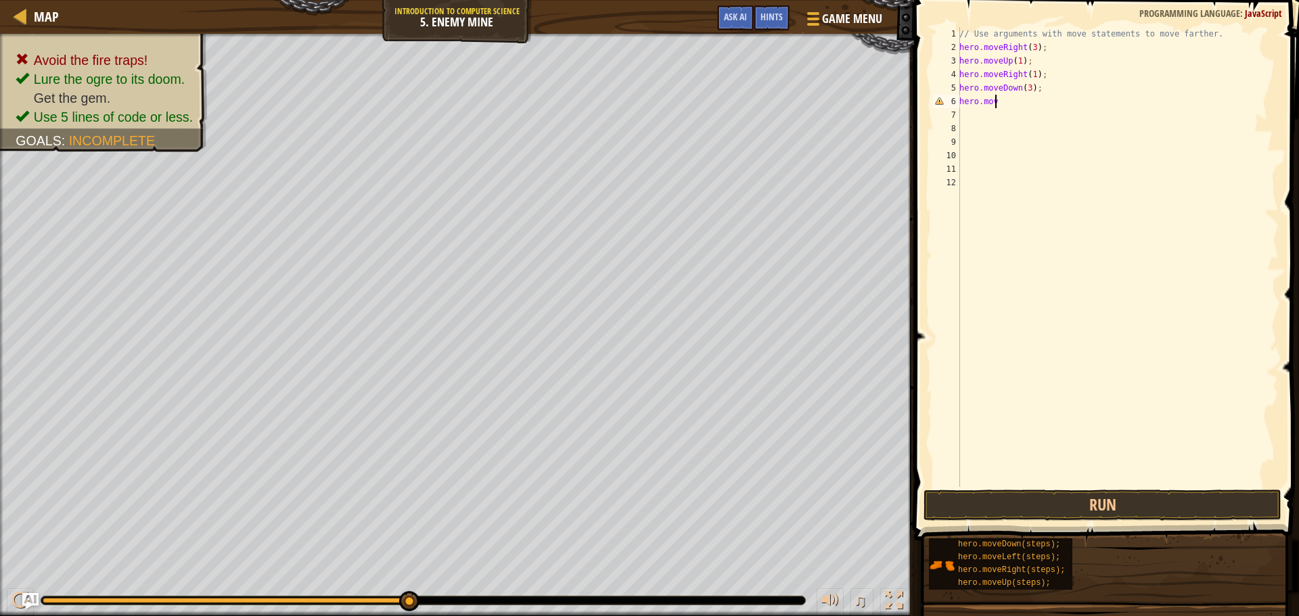
scroll to position [6, 1]
type textarea "h"
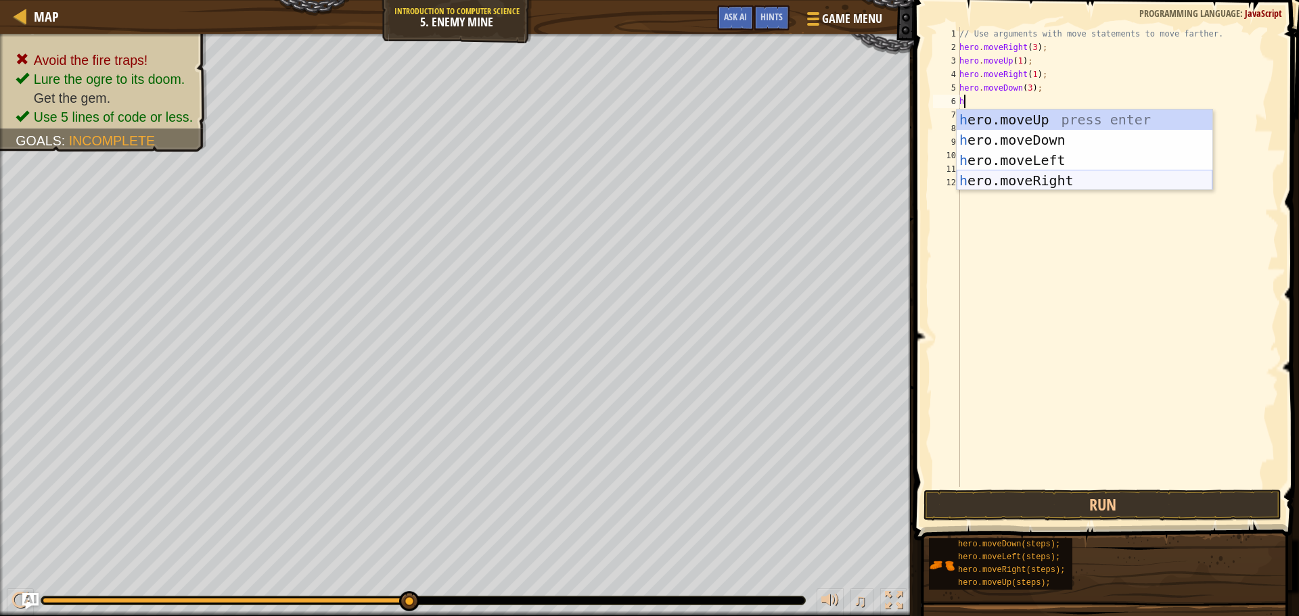
click at [1080, 182] on div "h ero.moveUp press enter h ero.moveDown press enter h ero.moveLeft press enter …" at bounding box center [1084, 171] width 256 height 122
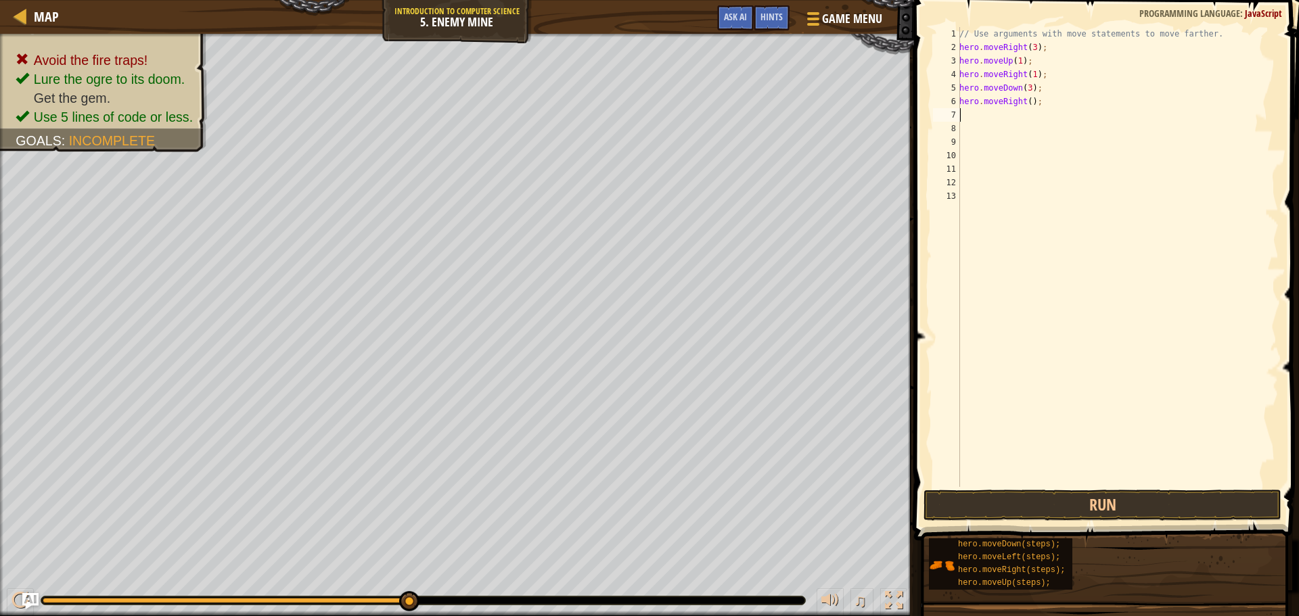
click at [1026, 97] on div "// Use arguments with move statements to move farther. hero . moveRight ( 3 ) ;…" at bounding box center [1117, 270] width 322 height 487
type textarea "hero.moveRight(2);"
click at [1018, 506] on button "Run" at bounding box center [1102, 505] width 358 height 31
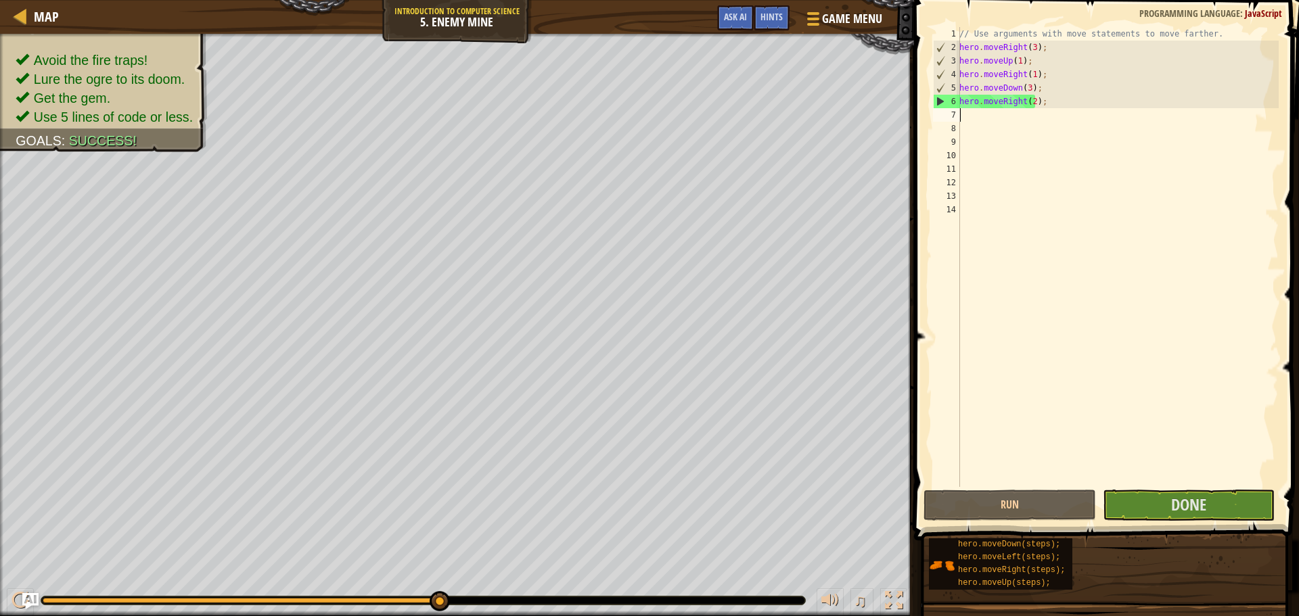
click at [1211, 487] on span at bounding box center [1108, 251] width 396 height 580
click at [1209, 505] on button "Done" at bounding box center [1188, 505] width 172 height 31
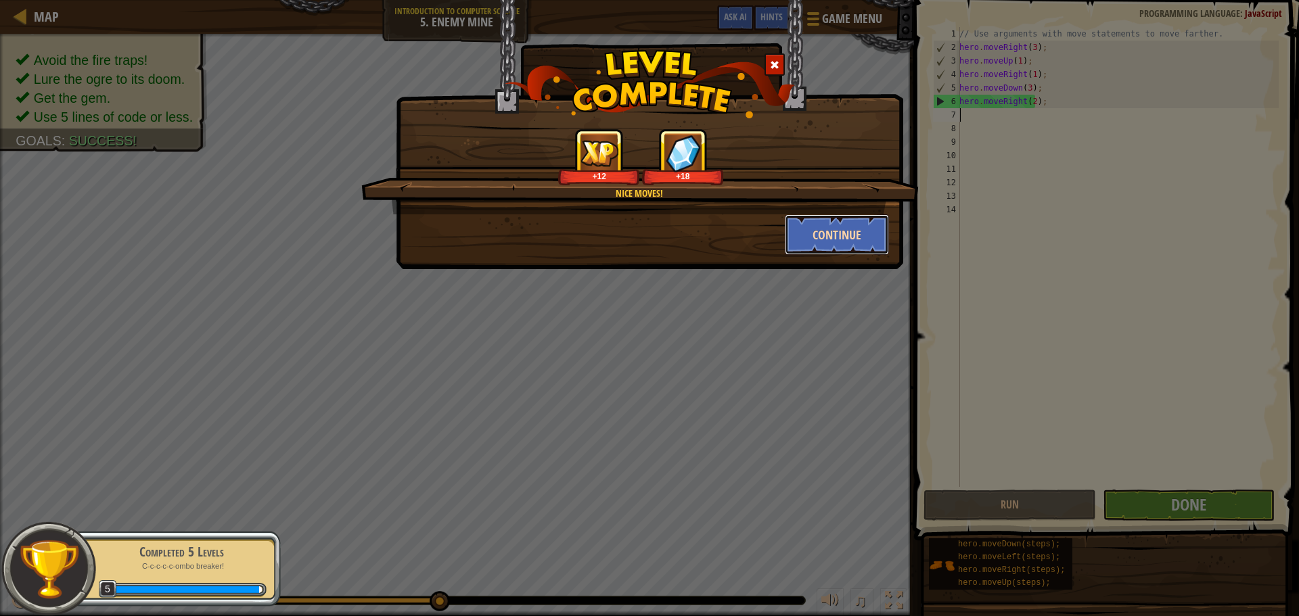
click at [844, 227] on button "Continue" at bounding box center [837, 234] width 105 height 41
